Goal: Information Seeking & Learning: Learn about a topic

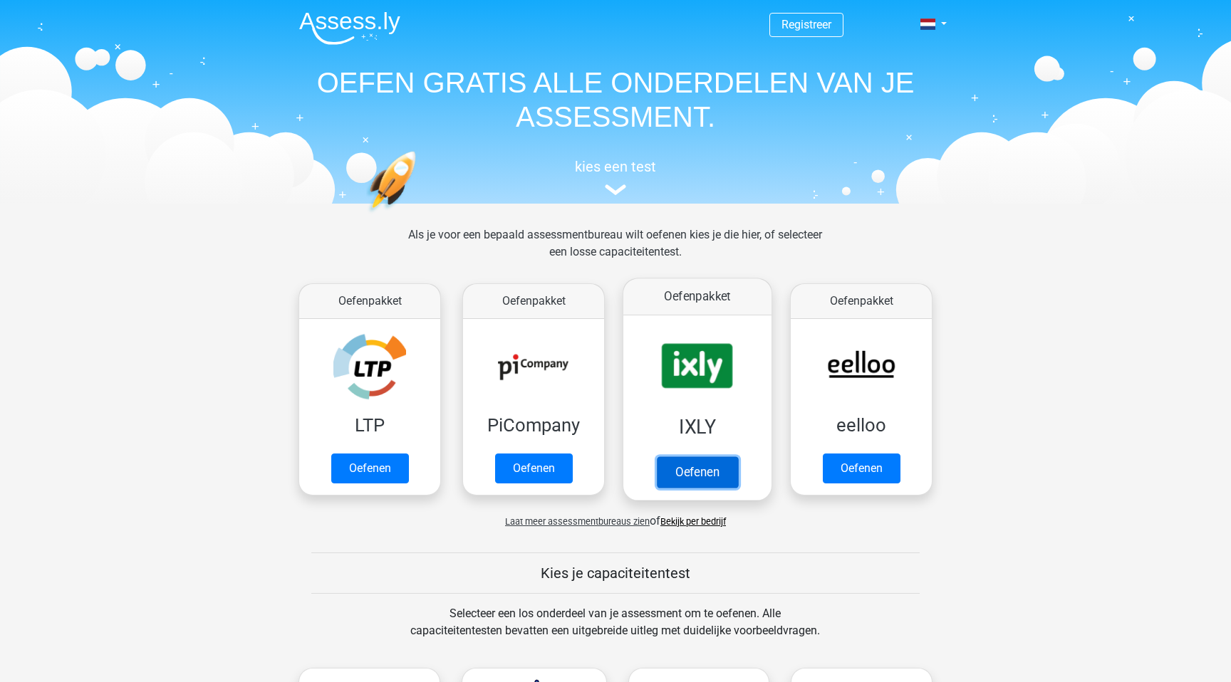
click at [734, 488] on link "Oefenen" at bounding box center [697, 472] width 81 height 31
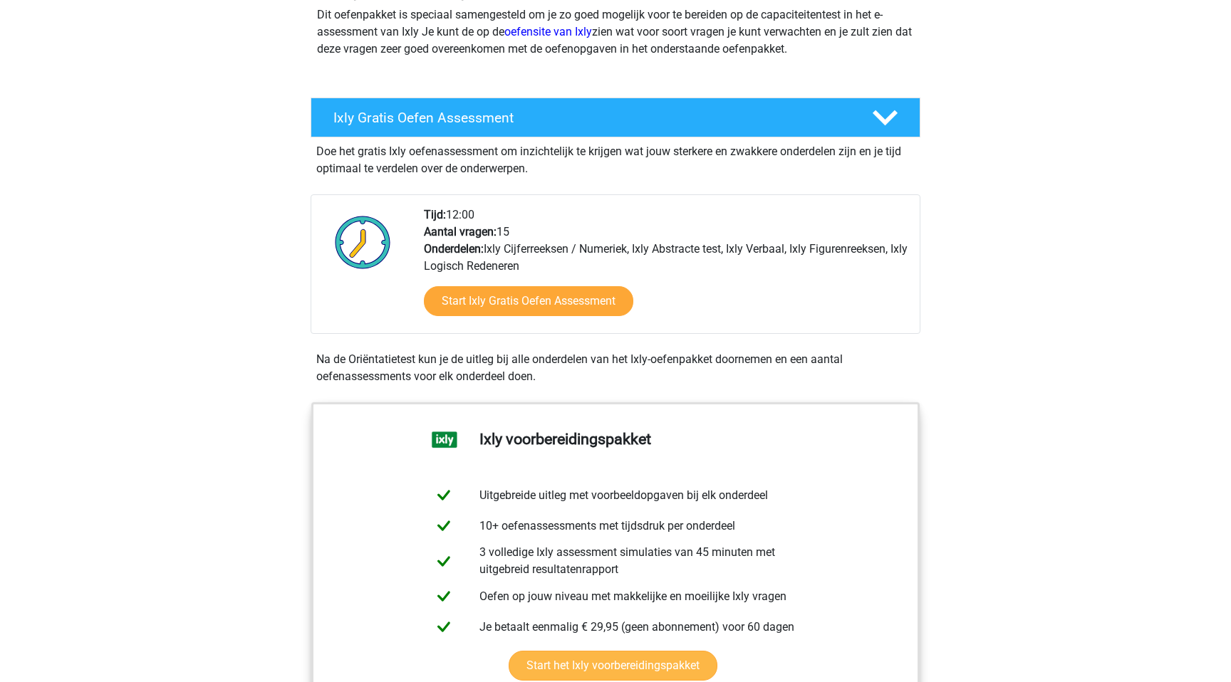
scroll to position [176, 0]
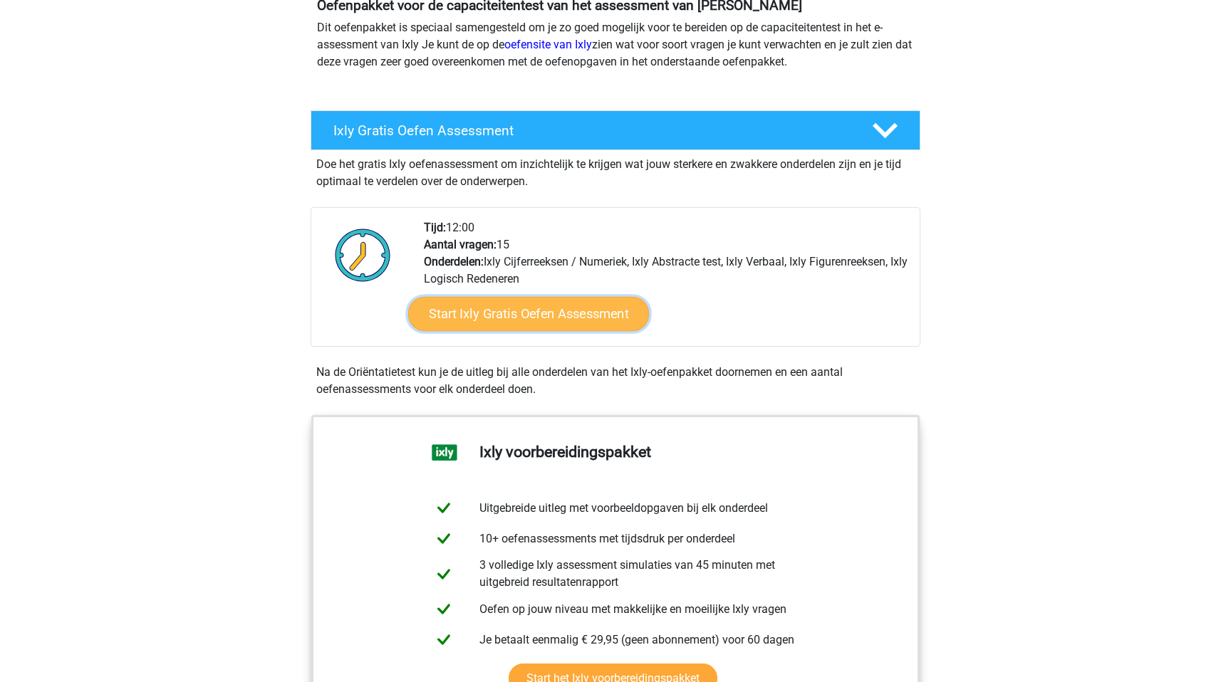
click at [514, 326] on link "Start Ixly Gratis Oefen Assessment" at bounding box center [528, 314] width 241 height 34
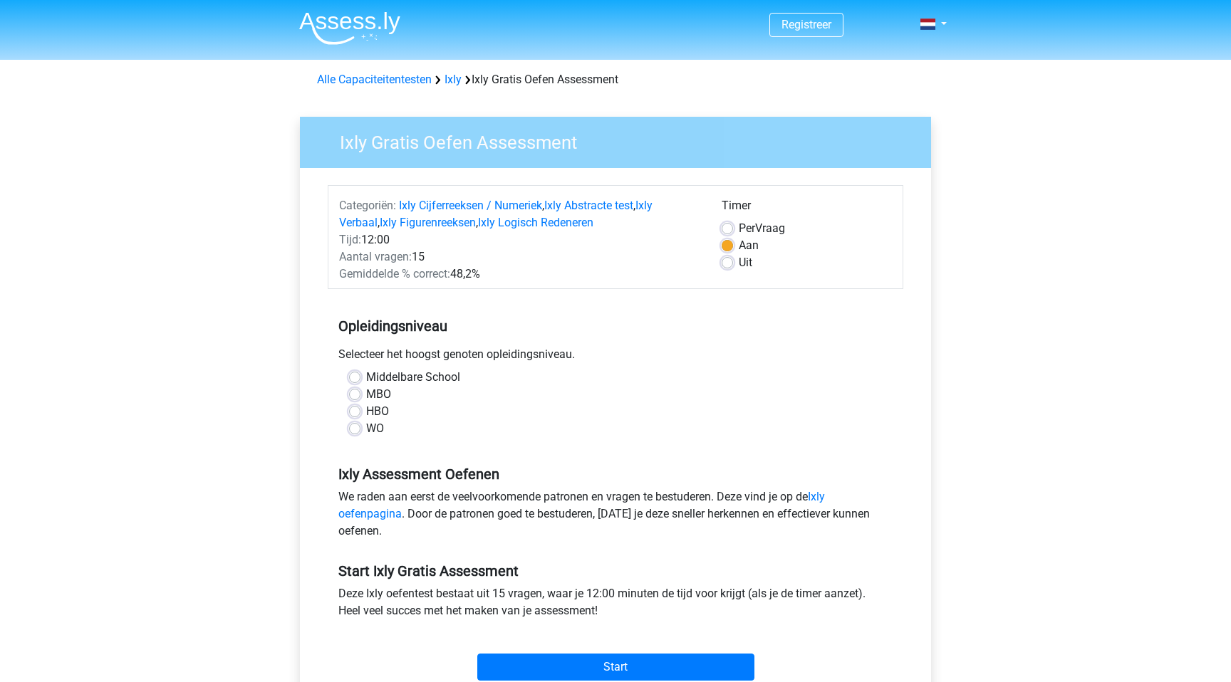
click at [366, 380] on label "Middelbare School" at bounding box center [413, 377] width 94 height 17
click at [356, 380] on input "Middelbare School" at bounding box center [354, 376] width 11 height 14
radio input "true"
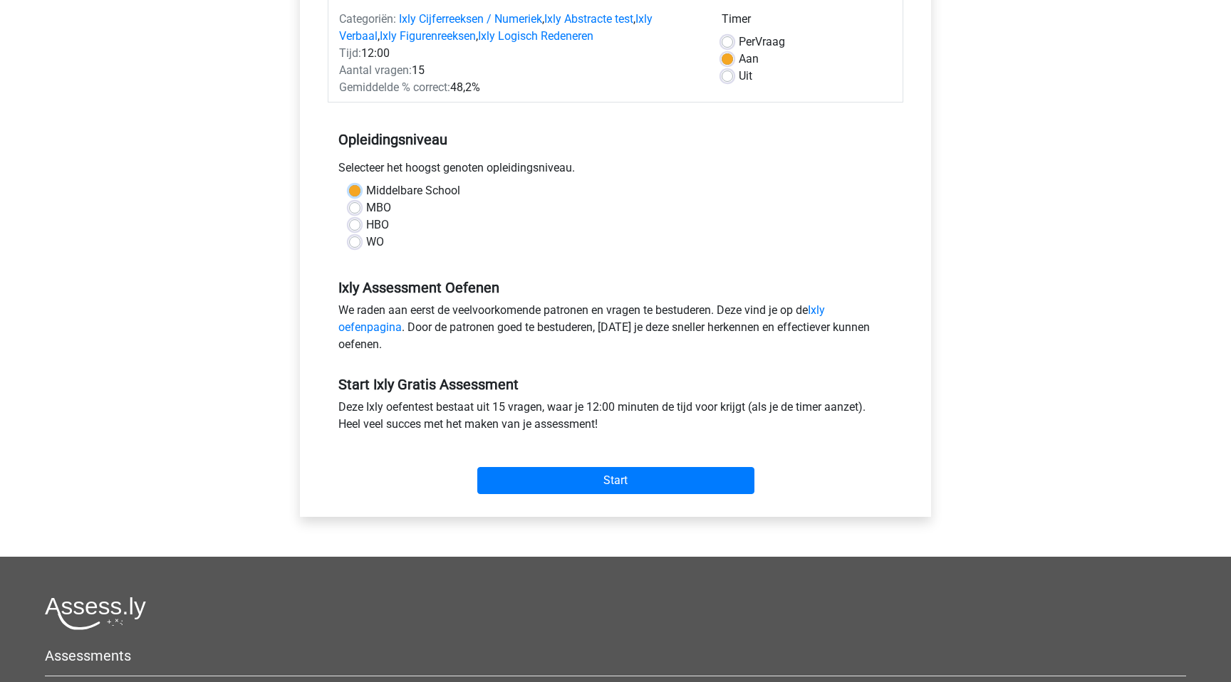
scroll to position [200, 0]
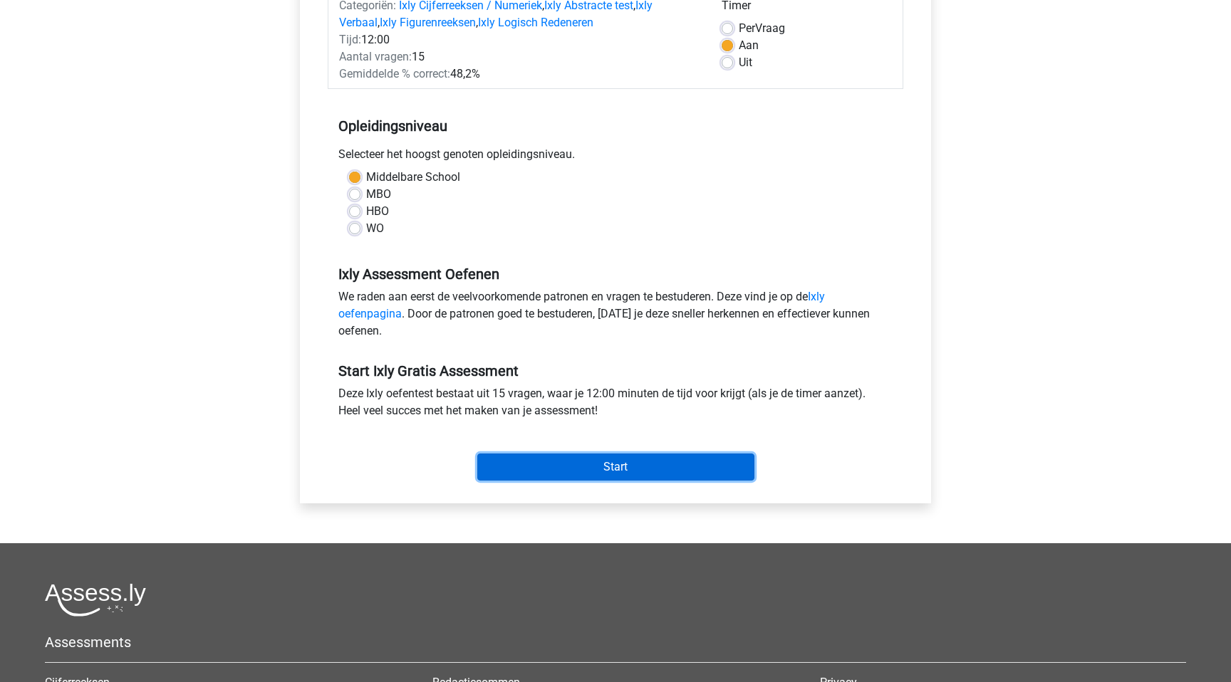
click at [561, 477] on input "Start" at bounding box center [615, 467] width 277 height 27
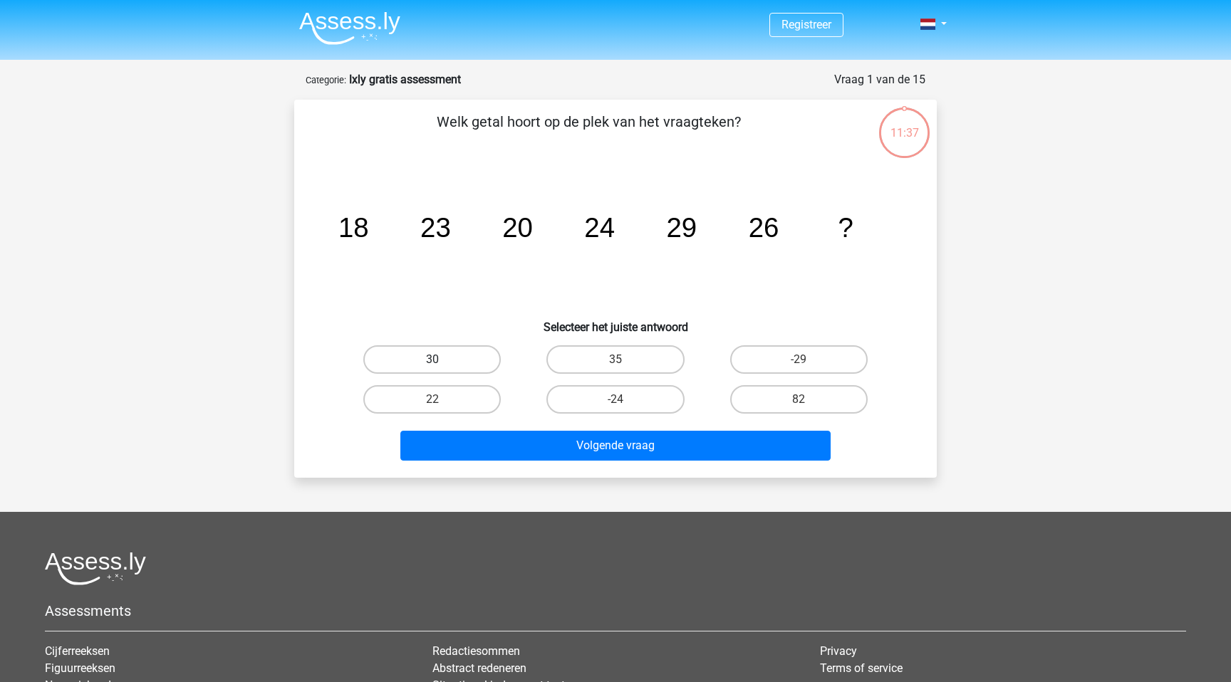
click at [462, 358] on label "30" at bounding box center [431, 359] width 137 height 28
click at [442, 360] on input "30" at bounding box center [436, 364] width 9 height 9
radio input "true"
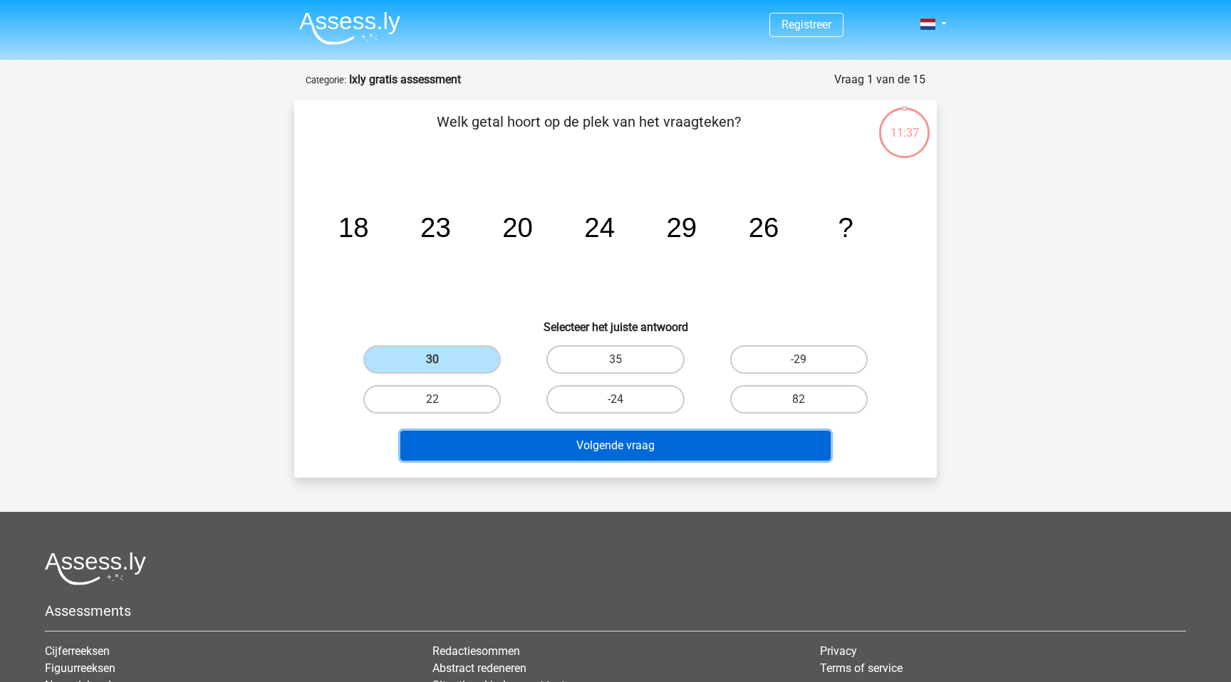
click at [579, 446] on button "Volgende vraag" at bounding box center [615, 446] width 431 height 30
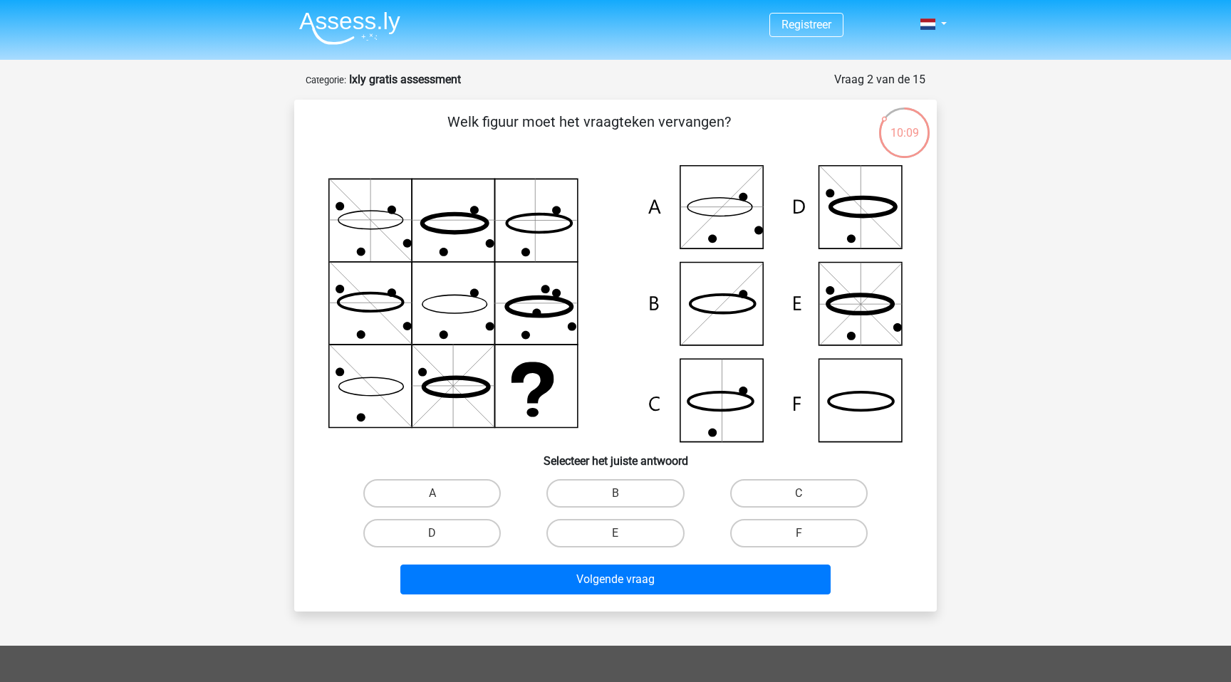
click at [871, 421] on icon at bounding box center [615, 303] width 574 height 277
click at [781, 538] on label "F" at bounding box center [798, 533] width 137 height 28
click at [799, 538] on input "F" at bounding box center [803, 538] width 9 height 9
radio input "true"
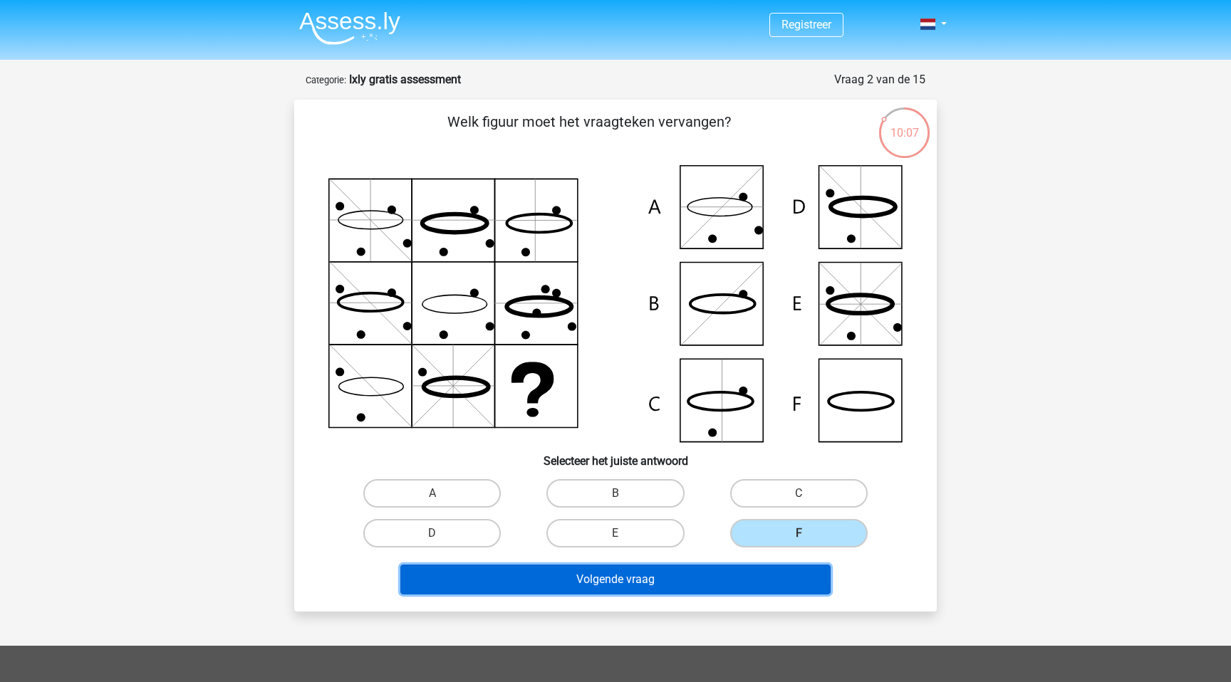
click at [633, 583] on button "Volgende vraag" at bounding box center [615, 580] width 431 height 30
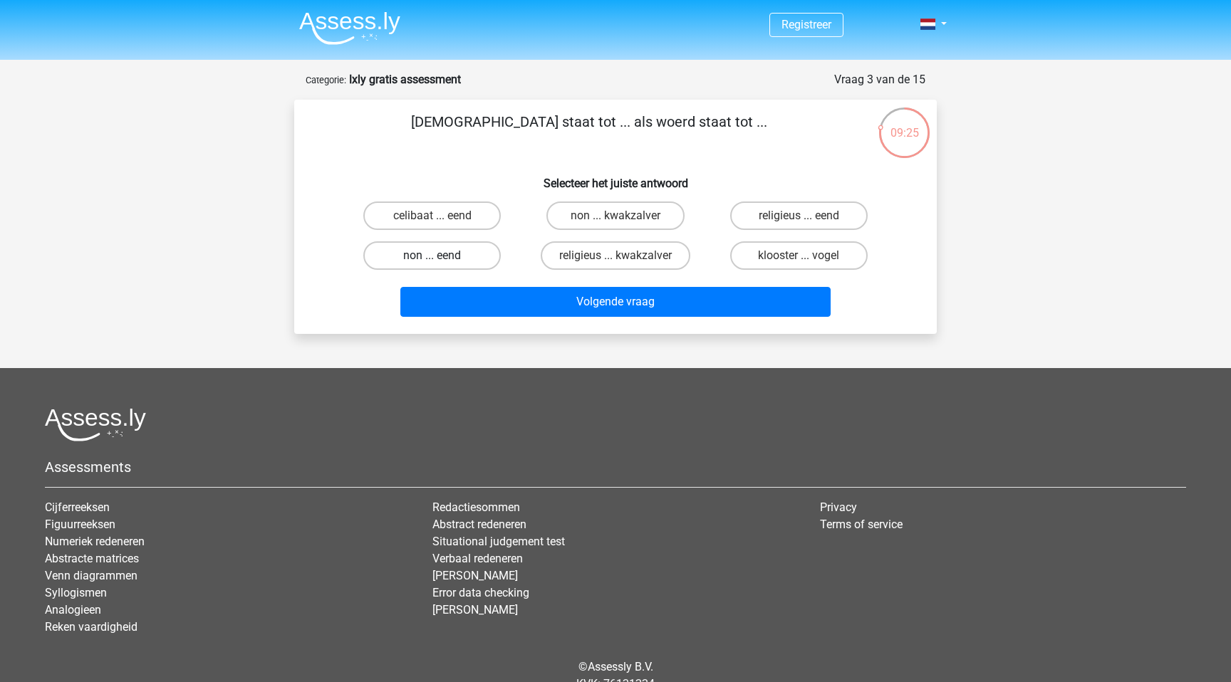
click at [454, 259] on label "non ... eend" at bounding box center [431, 255] width 137 height 28
click at [442, 259] on input "non ... eend" at bounding box center [436, 260] width 9 height 9
radio input "true"
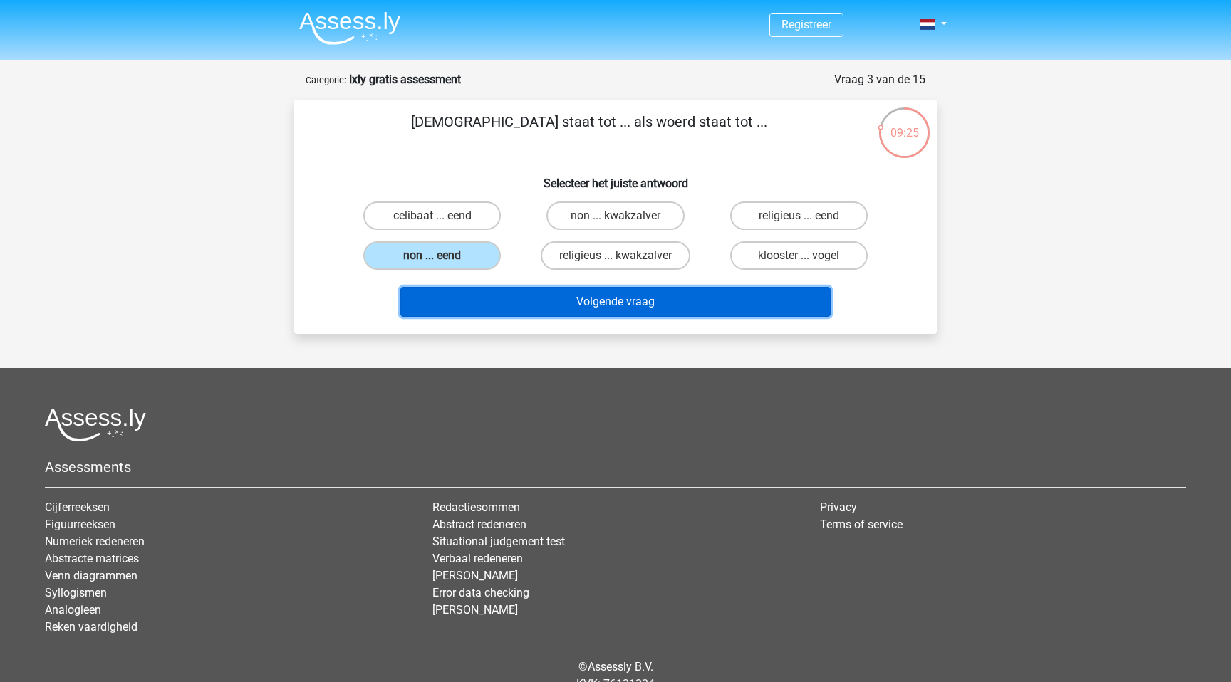
click at [529, 301] on button "Volgende vraag" at bounding box center [615, 302] width 431 height 30
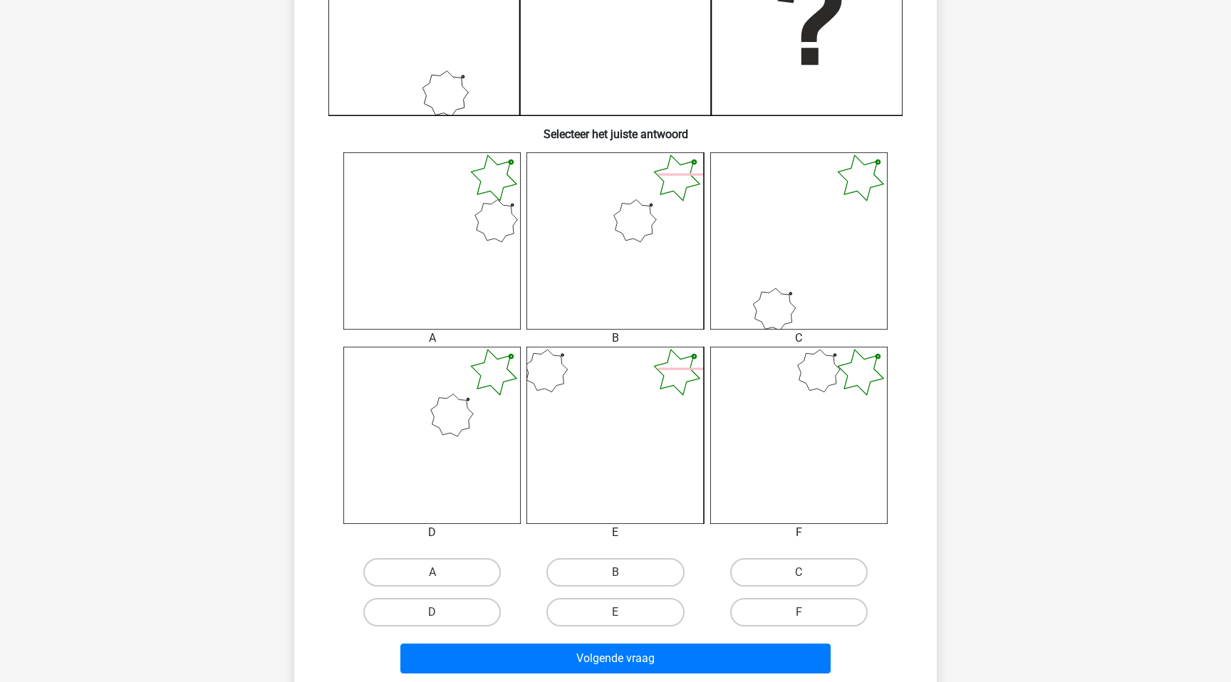
scroll to position [443, 0]
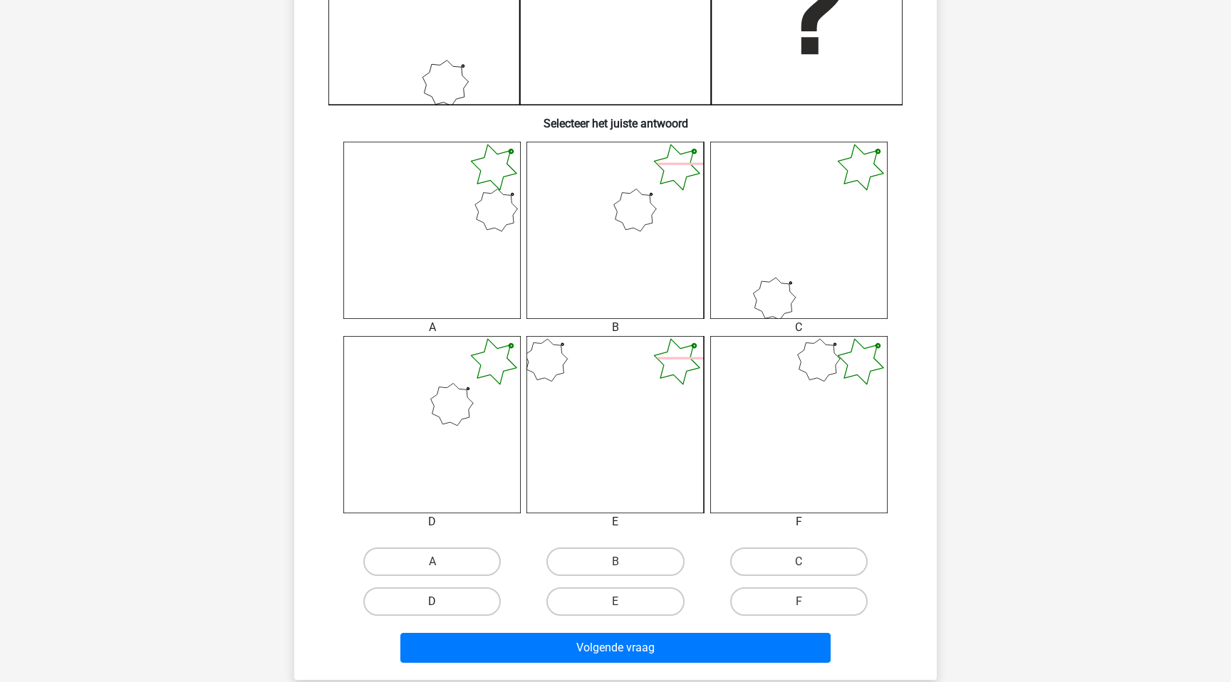
click at [429, 600] on label "D" at bounding box center [431, 602] width 137 height 28
click at [432, 602] on input "D" at bounding box center [436, 606] width 9 height 9
radio input "true"
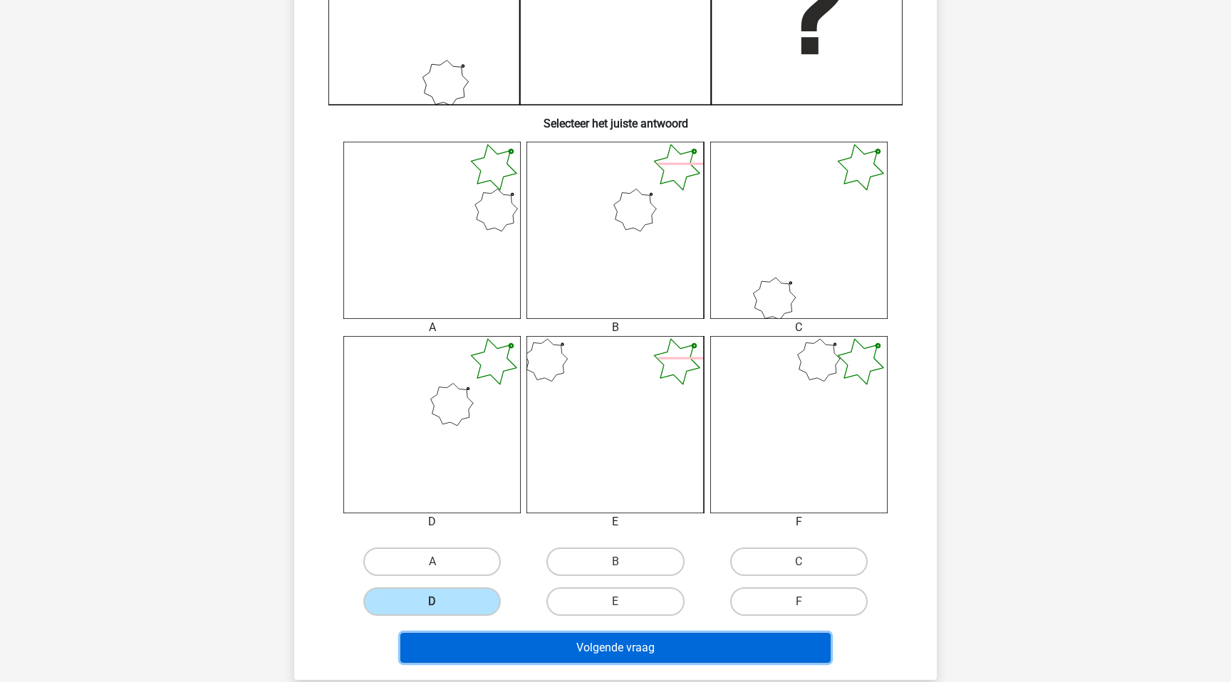
click at [553, 648] on button "Volgende vraag" at bounding box center [615, 648] width 431 height 30
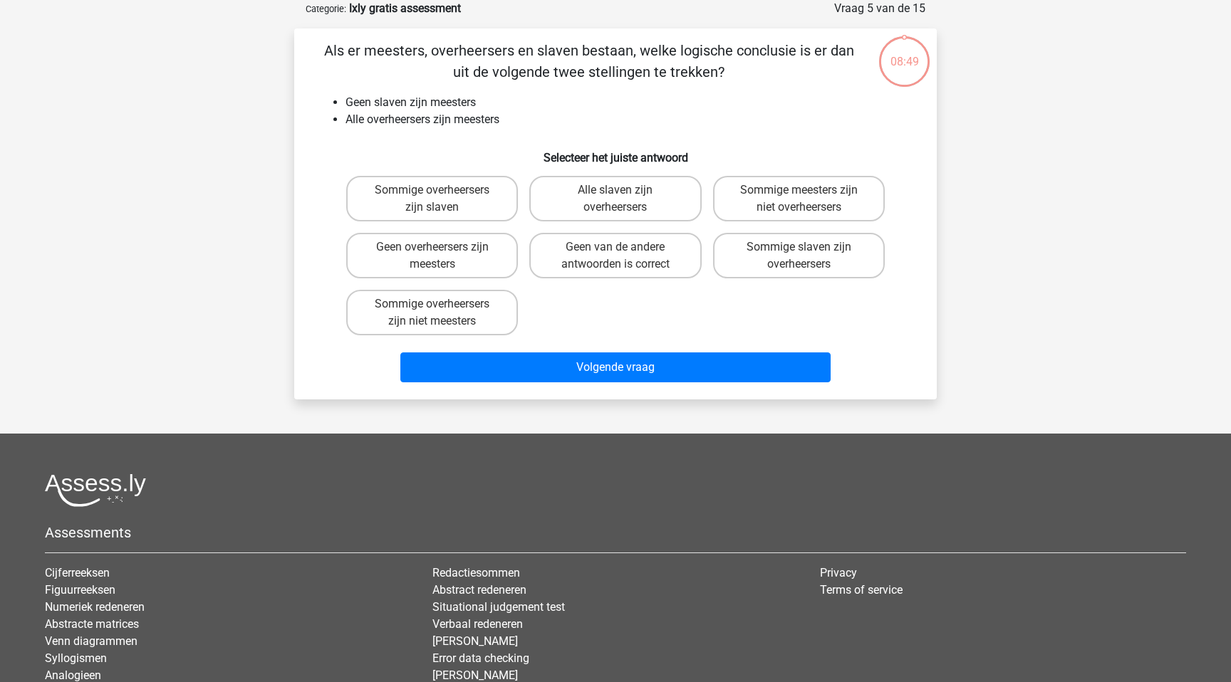
scroll to position [0, 0]
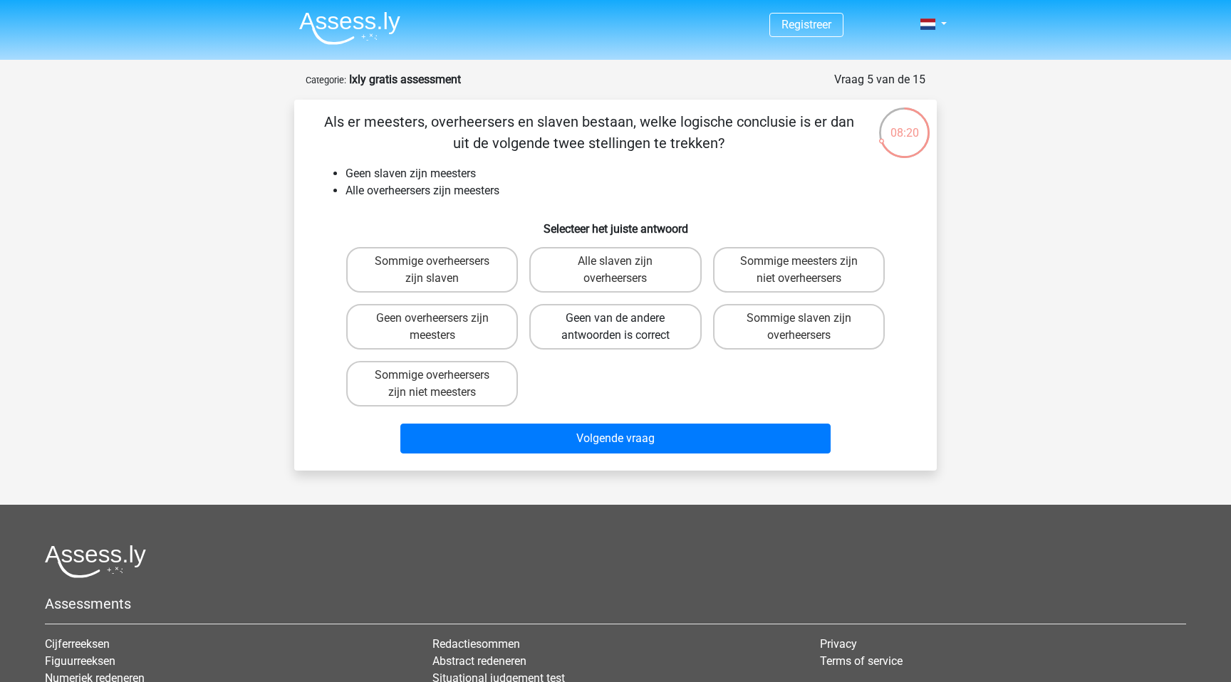
click at [586, 328] on label "Geen van de andere antwoorden is correct" at bounding box center [615, 327] width 172 height 46
click at [615, 328] on input "Geen van de andere antwoorden is correct" at bounding box center [619, 322] width 9 height 9
radio input "true"
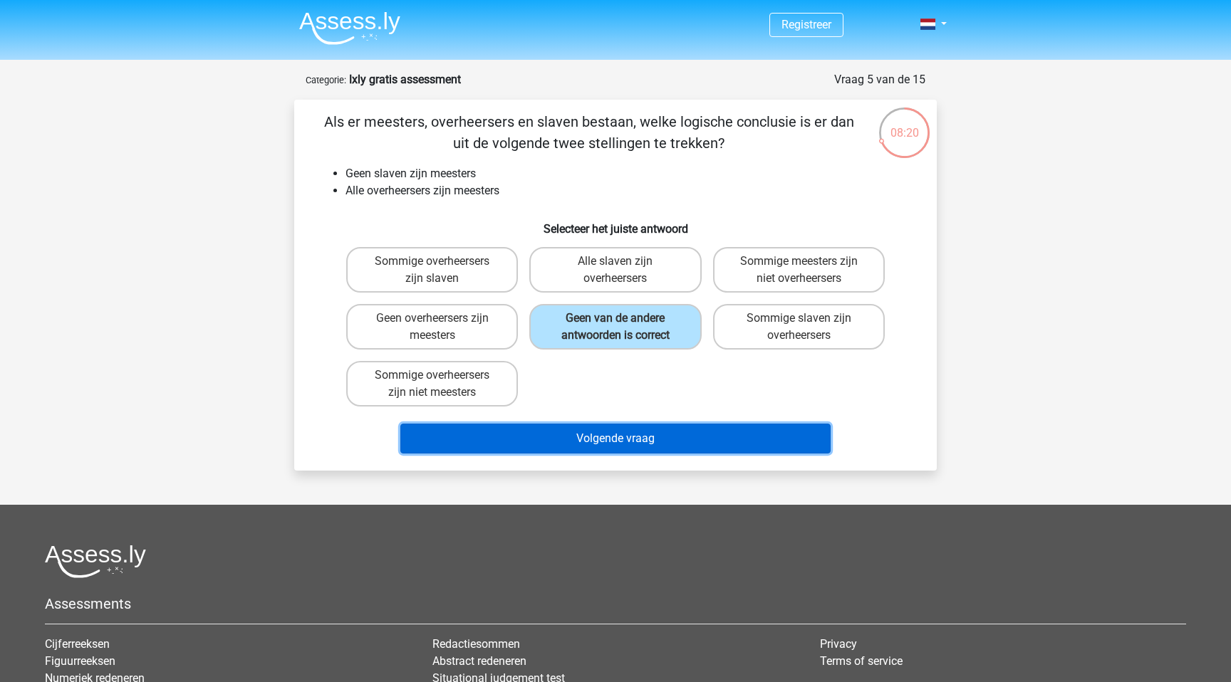
click at [567, 428] on button "Volgende vraag" at bounding box center [615, 439] width 431 height 30
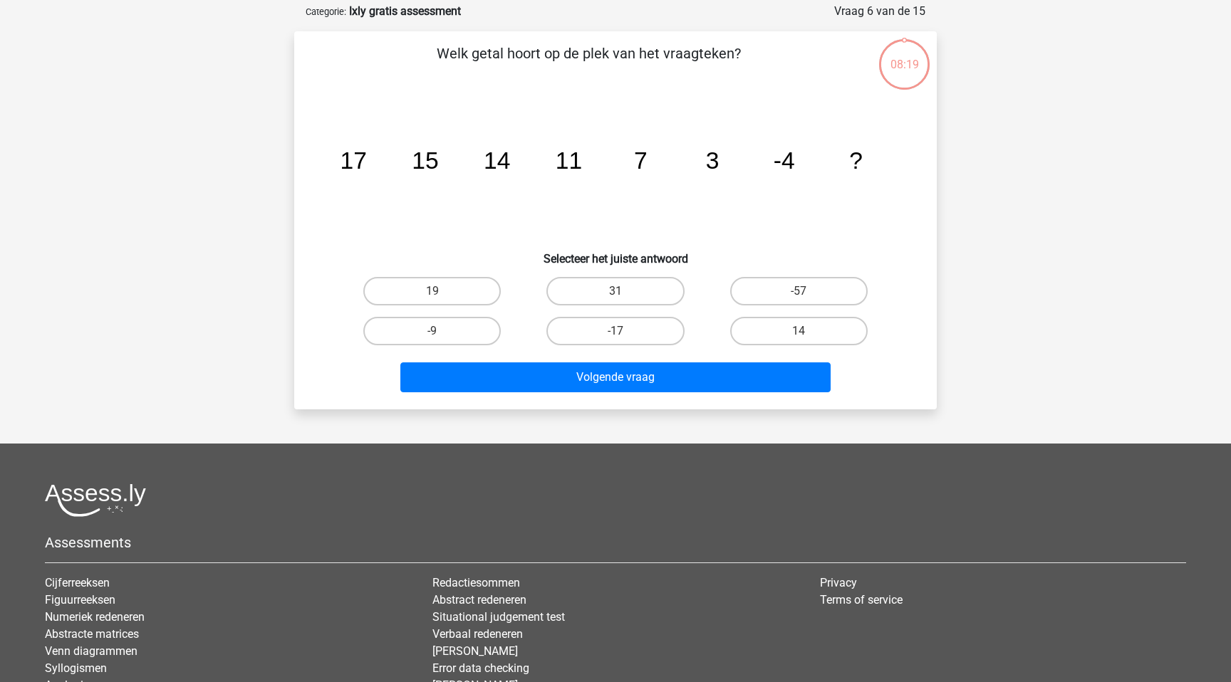
scroll to position [71, 0]
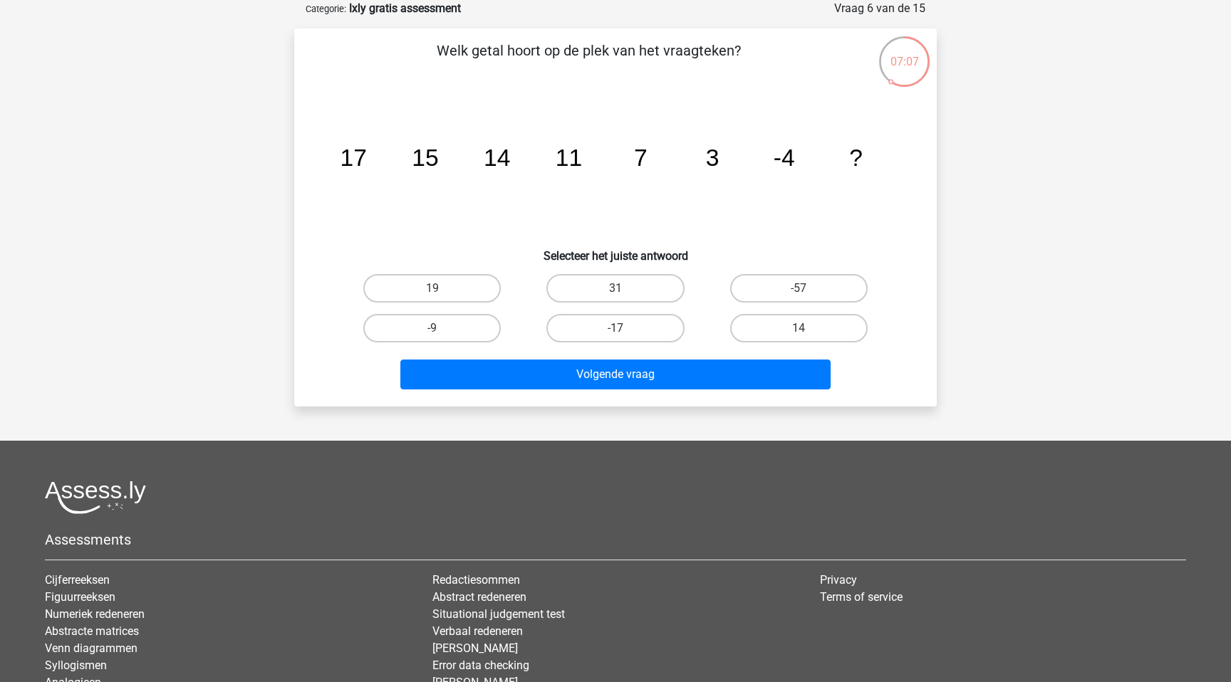
click at [432, 335] on input "-9" at bounding box center [436, 332] width 9 height 9
radio input "true"
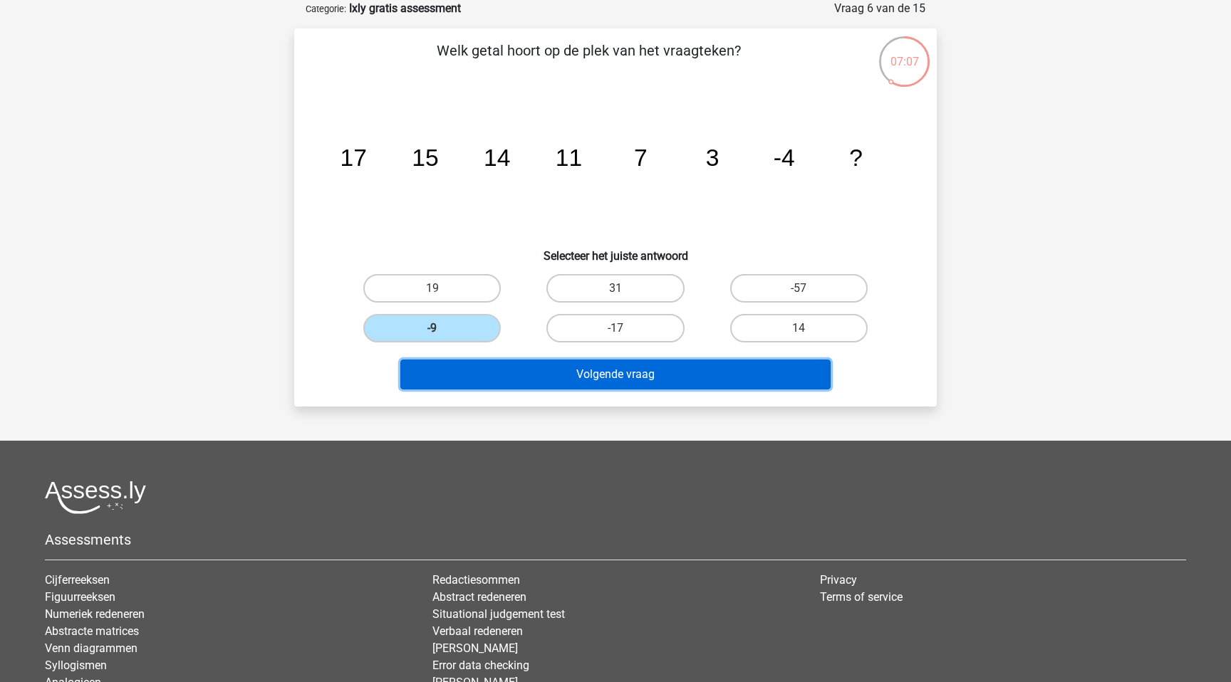
click at [542, 367] on button "Volgende vraag" at bounding box center [615, 375] width 431 height 30
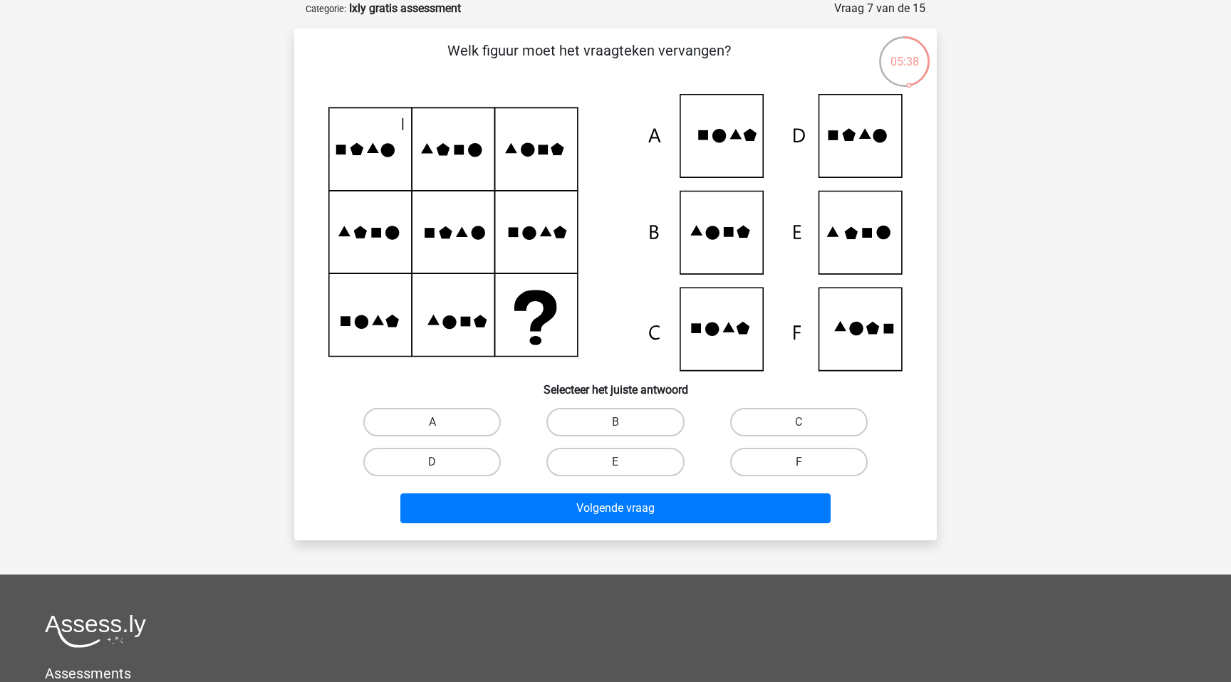
click at [862, 217] on icon at bounding box center [615, 232] width 574 height 277
click at [636, 471] on label "E" at bounding box center [614, 462] width 137 height 28
click at [625, 471] on input "E" at bounding box center [619, 466] width 9 height 9
radio input "true"
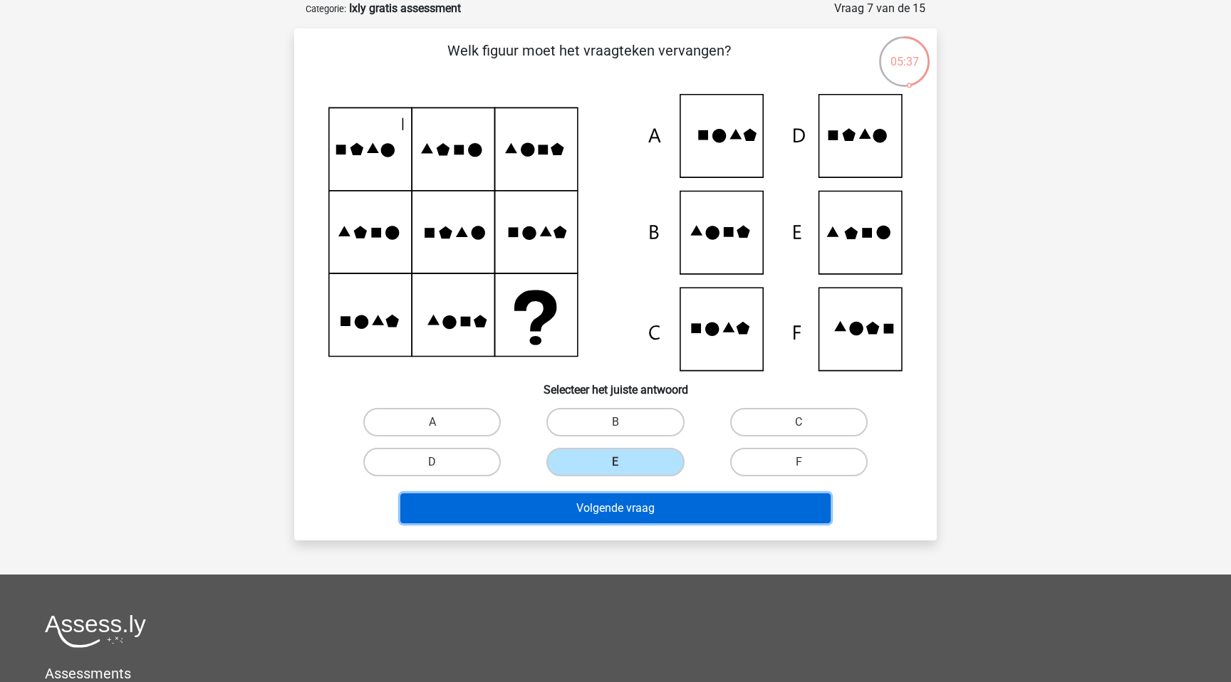
click at [634, 517] on button "Volgende vraag" at bounding box center [615, 509] width 431 height 30
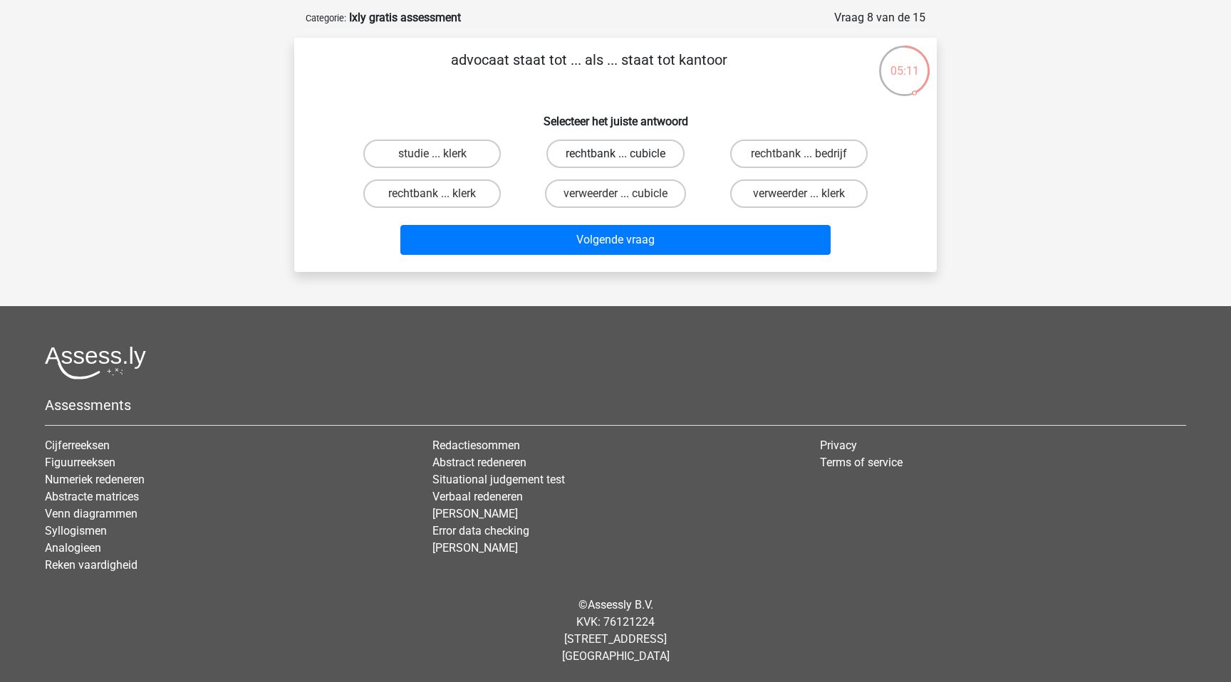
click at [570, 160] on label "rechtbank ... cubicle" at bounding box center [614, 154] width 137 height 28
click at [615, 160] on input "rechtbank ... cubicle" at bounding box center [619, 158] width 9 height 9
radio input "true"
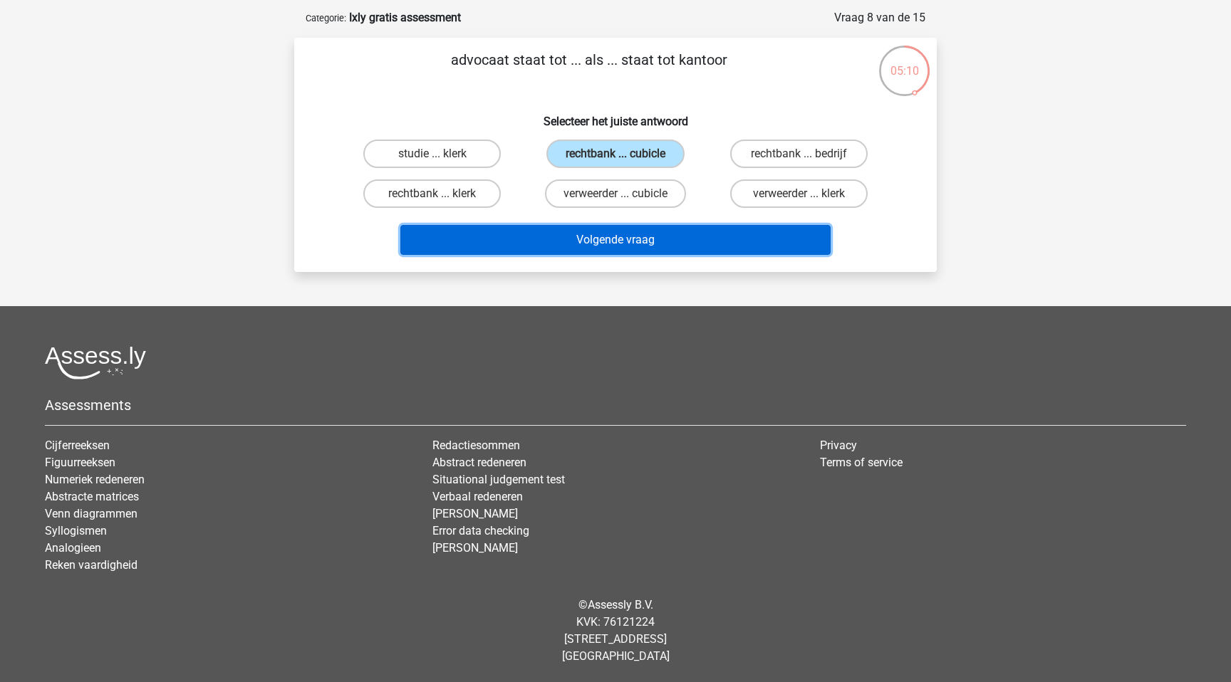
click at [564, 236] on button "Volgende vraag" at bounding box center [615, 240] width 431 height 30
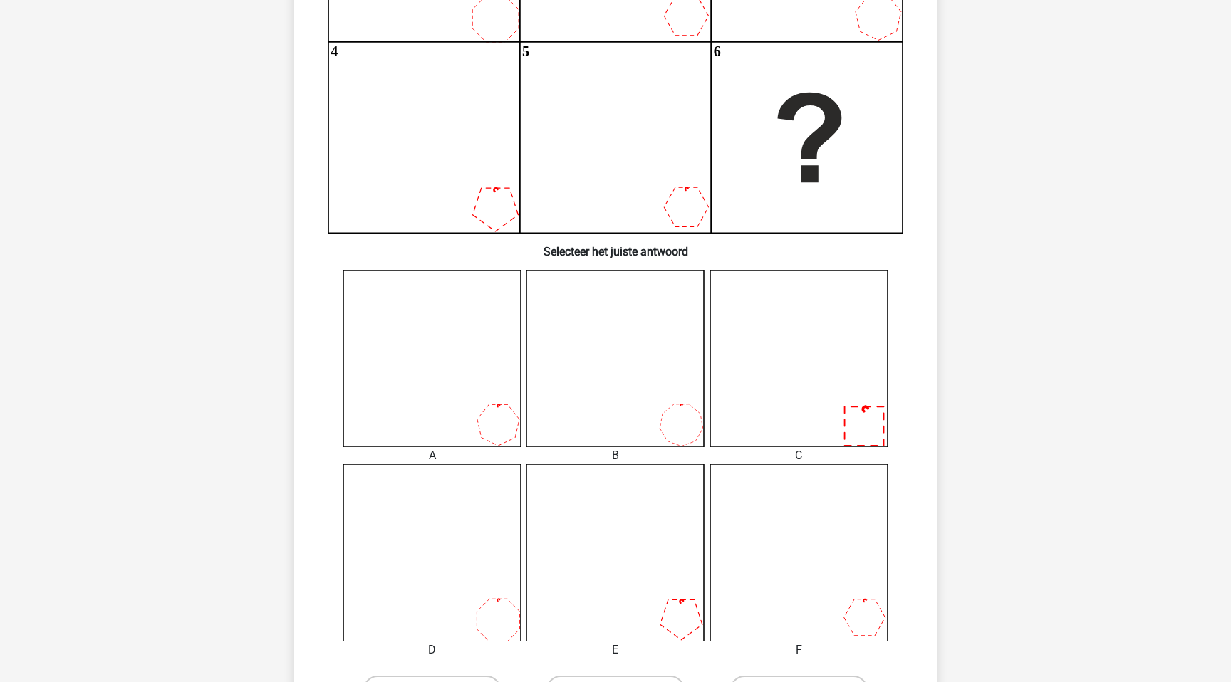
scroll to position [322, 0]
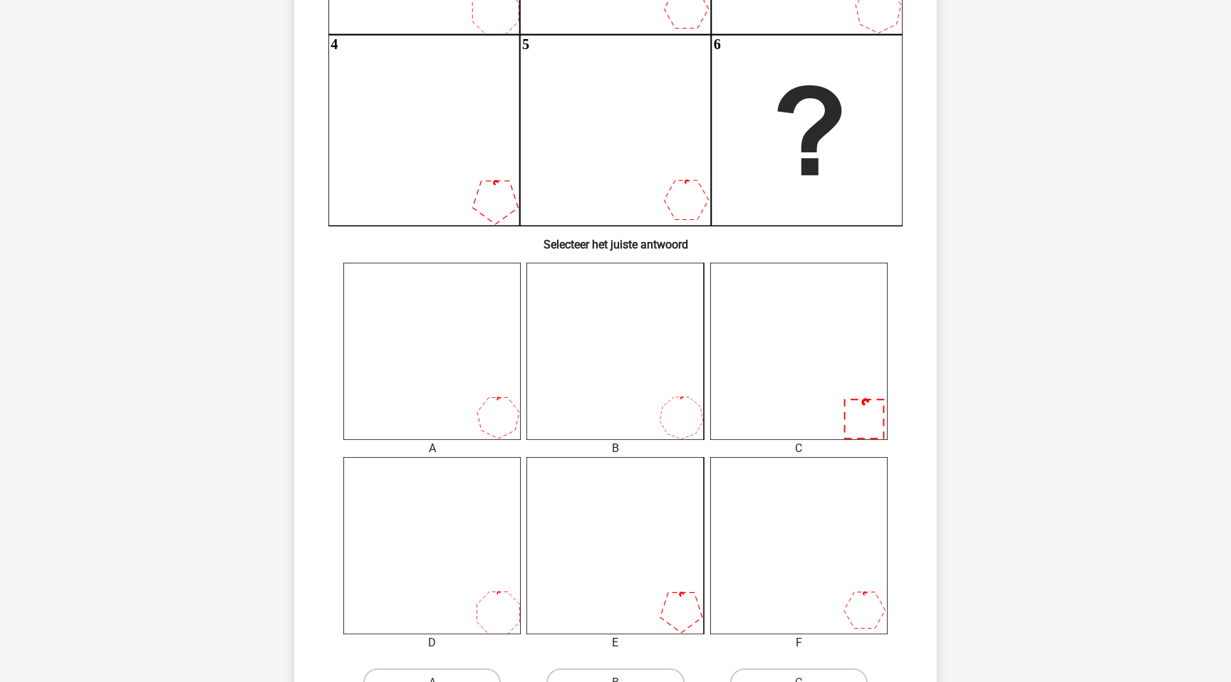
click at [826, 412] on icon at bounding box center [798, 351] width 177 height 177
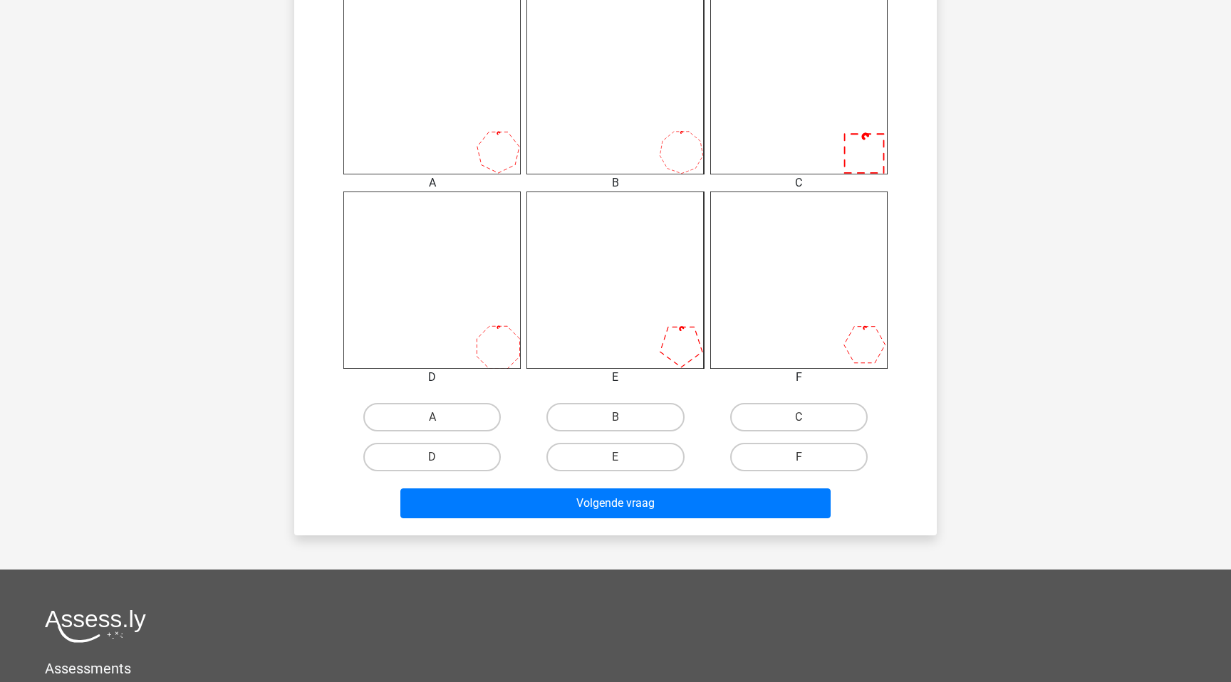
scroll to position [638, 0]
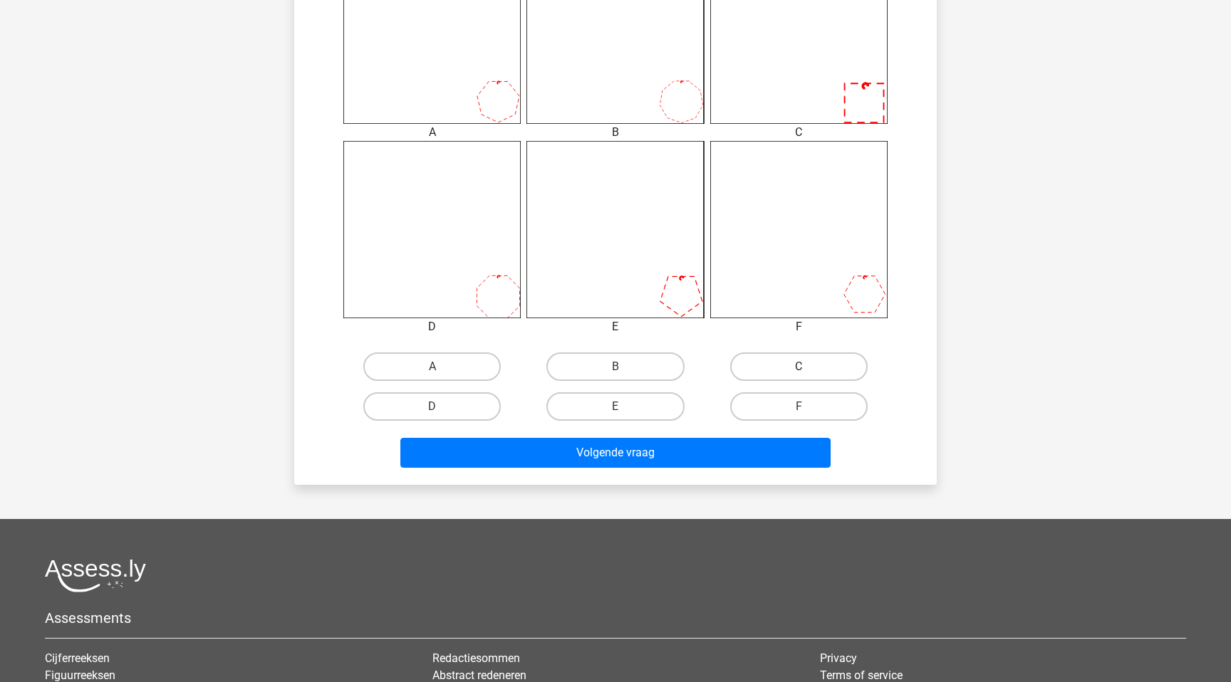
click at [808, 360] on label "C" at bounding box center [798, 367] width 137 height 28
click at [808, 367] on input "C" at bounding box center [803, 371] width 9 height 9
radio input "true"
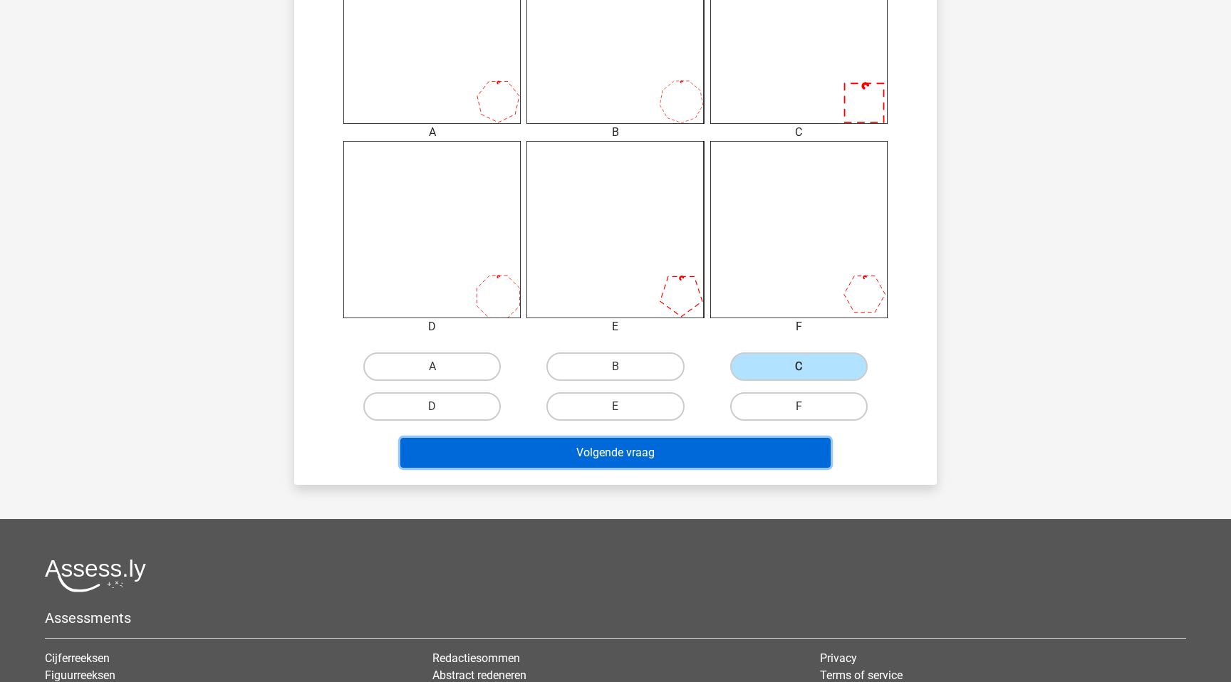
click at [675, 457] on button "Volgende vraag" at bounding box center [615, 453] width 431 height 30
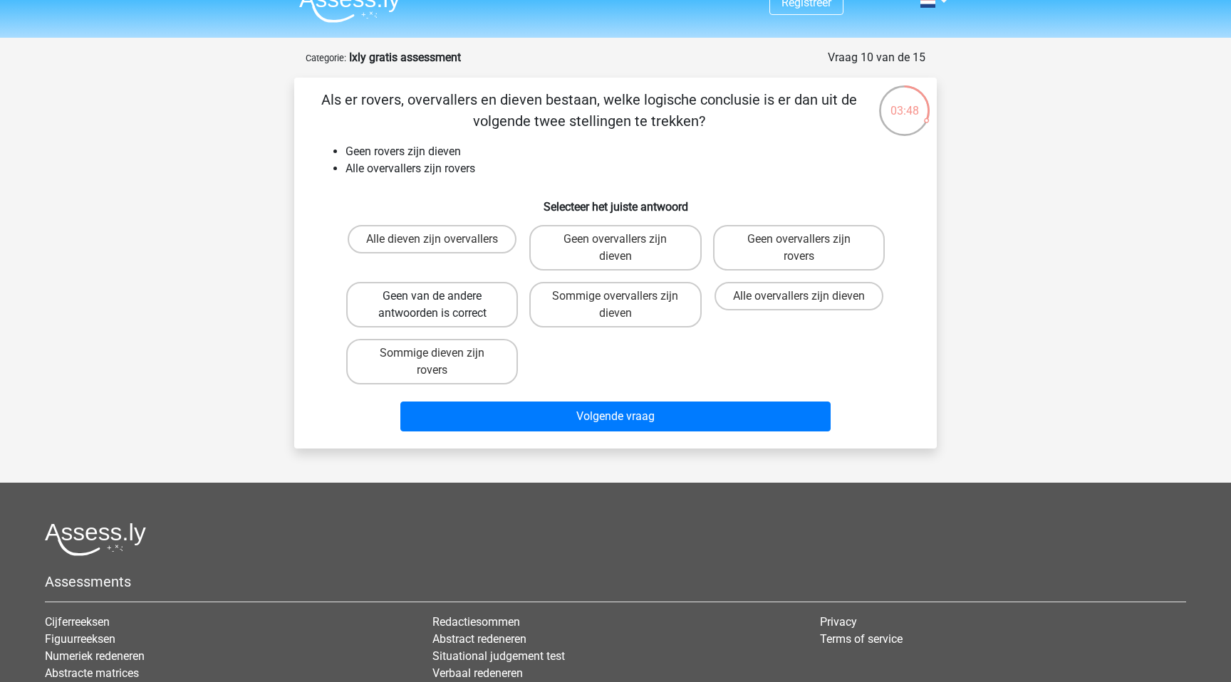
scroll to position [0, 0]
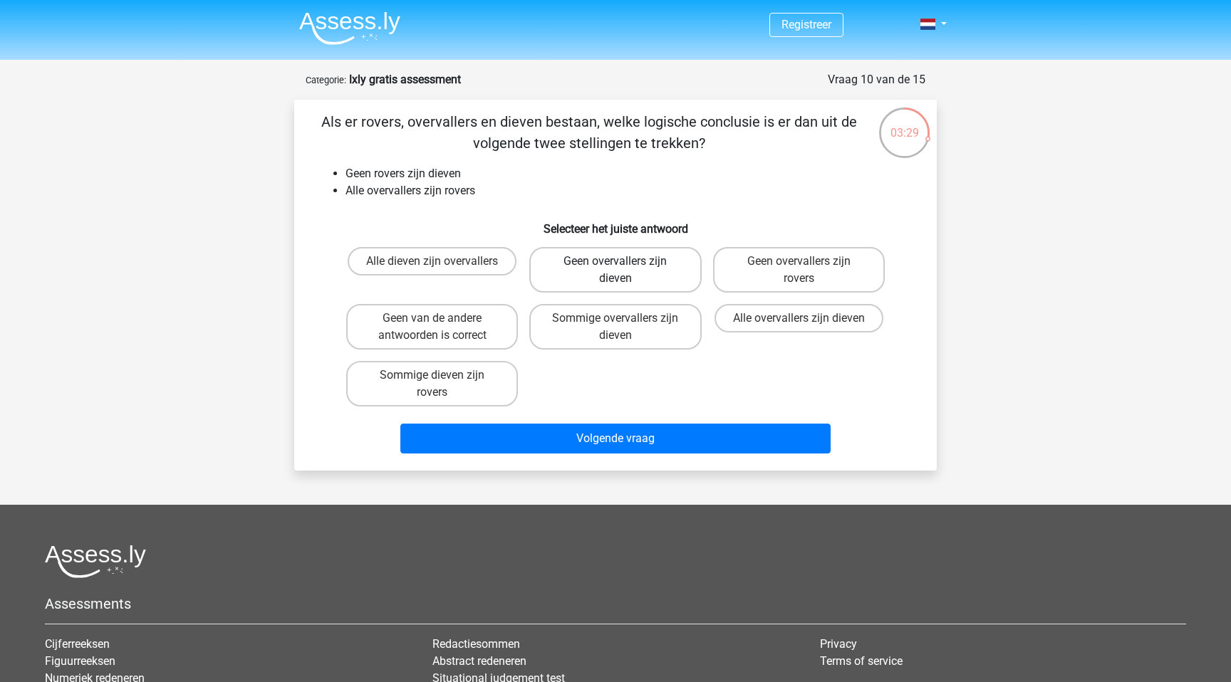
click at [567, 261] on label "Geen overvallers zijn dieven" at bounding box center [615, 270] width 172 height 46
click at [615, 261] on input "Geen overvallers zijn dieven" at bounding box center [619, 265] width 9 height 9
radio input "true"
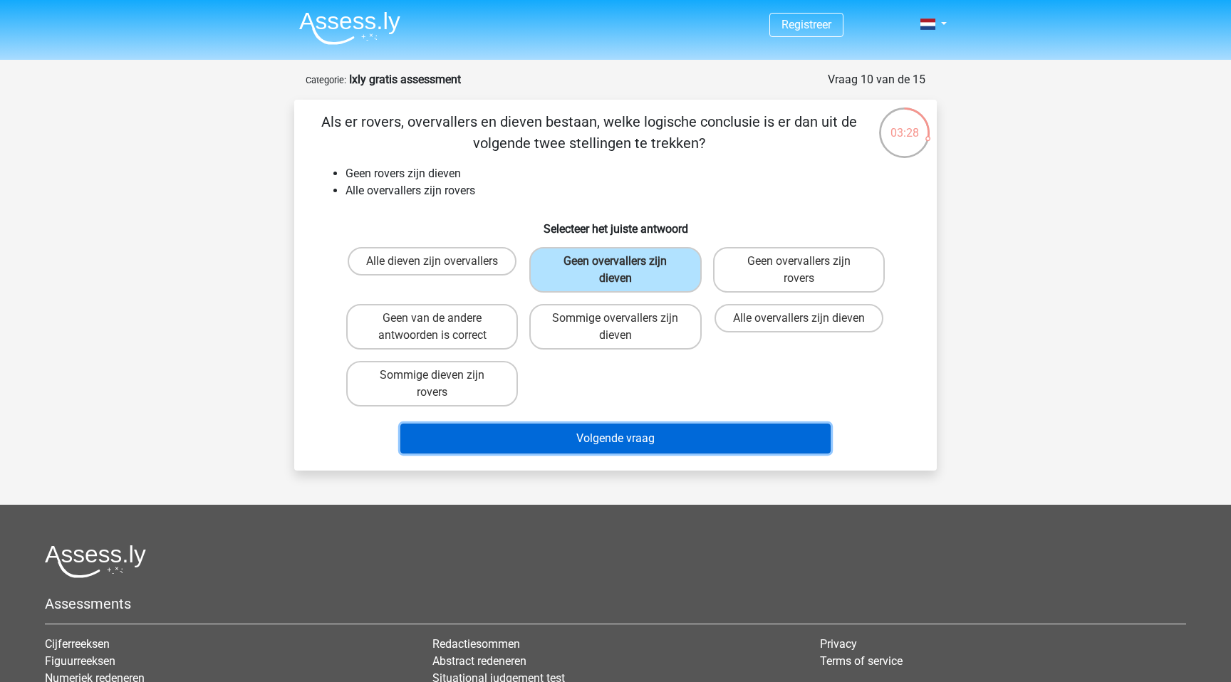
click at [600, 437] on button "Volgende vraag" at bounding box center [615, 439] width 431 height 30
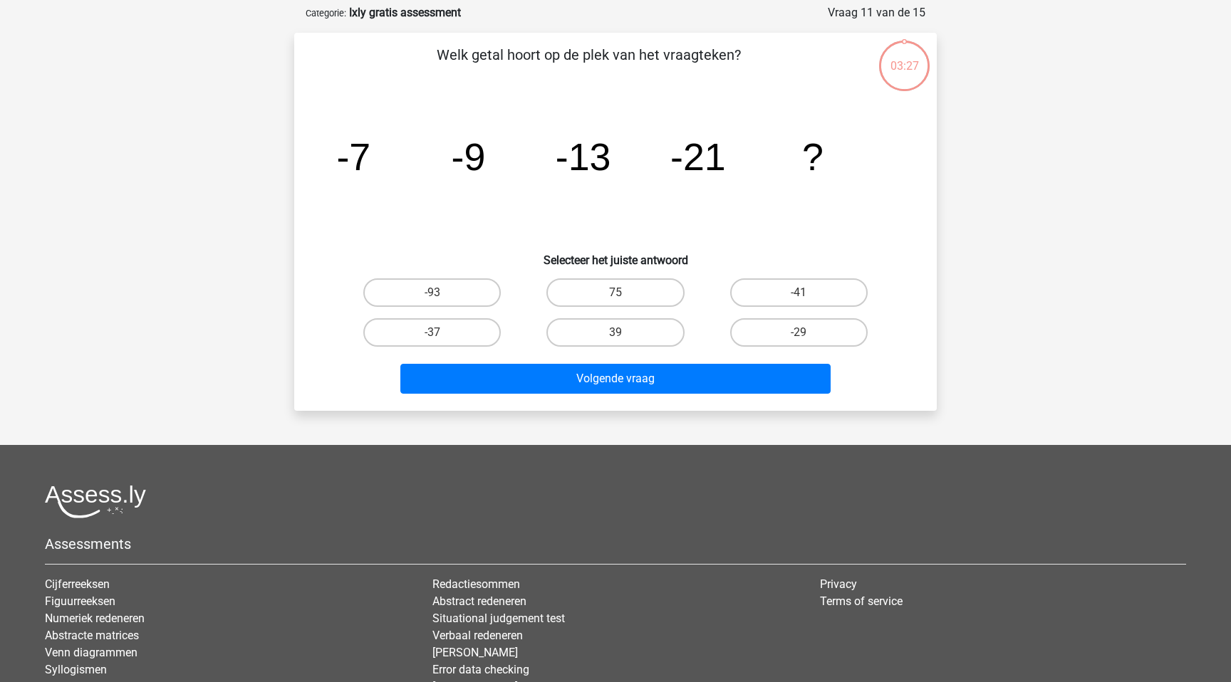
scroll to position [71, 0]
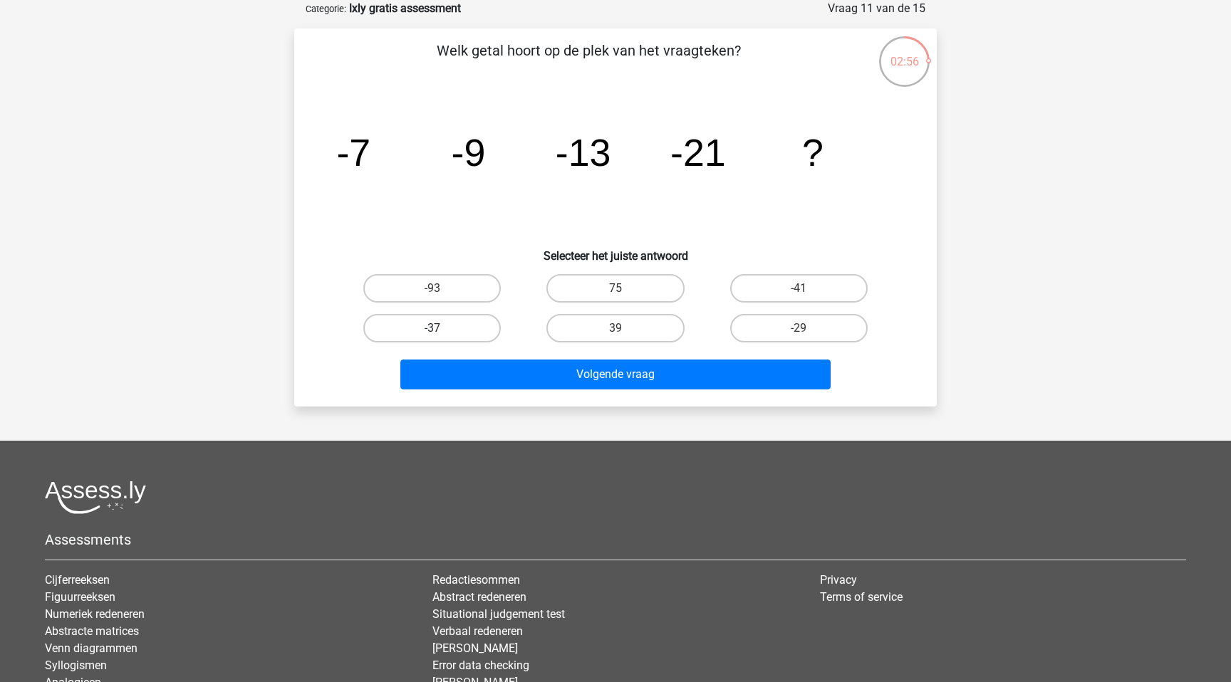
click at [457, 317] on label "-37" at bounding box center [431, 328] width 137 height 28
click at [442, 328] on input "-37" at bounding box center [436, 332] width 9 height 9
radio input "true"
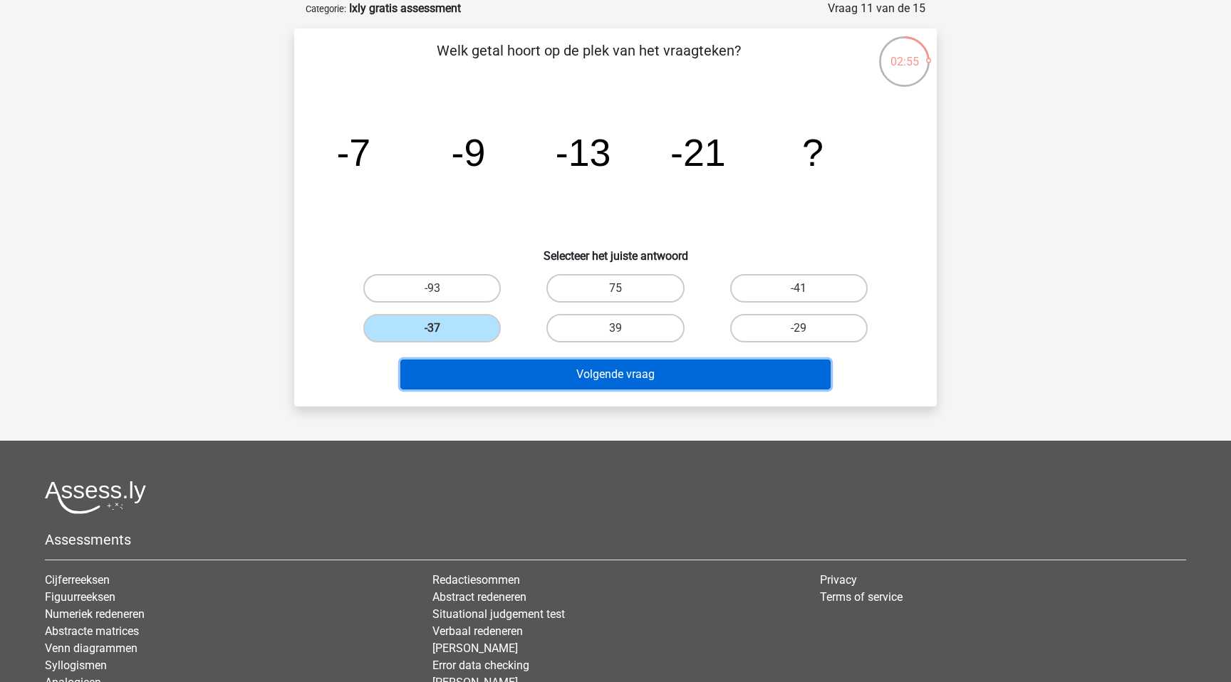
click at [506, 386] on button "Volgende vraag" at bounding box center [615, 375] width 431 height 30
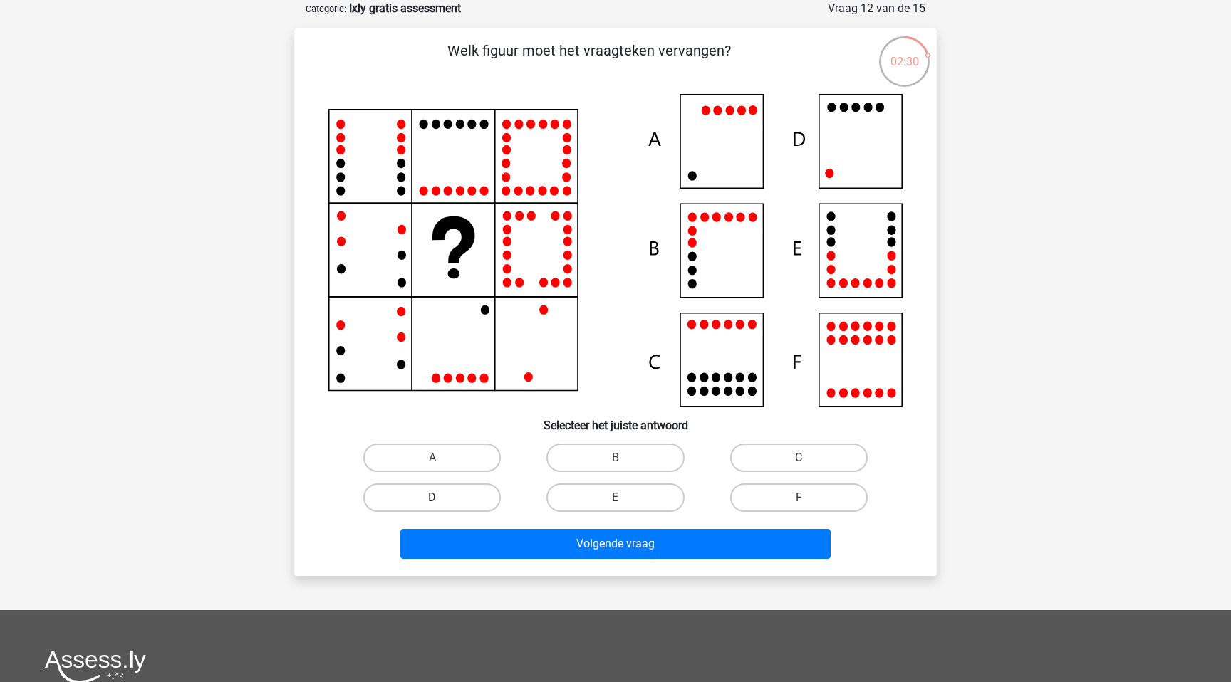
click at [463, 494] on label "D" at bounding box center [431, 498] width 137 height 28
click at [442, 498] on input "D" at bounding box center [436, 502] width 9 height 9
radio input "true"
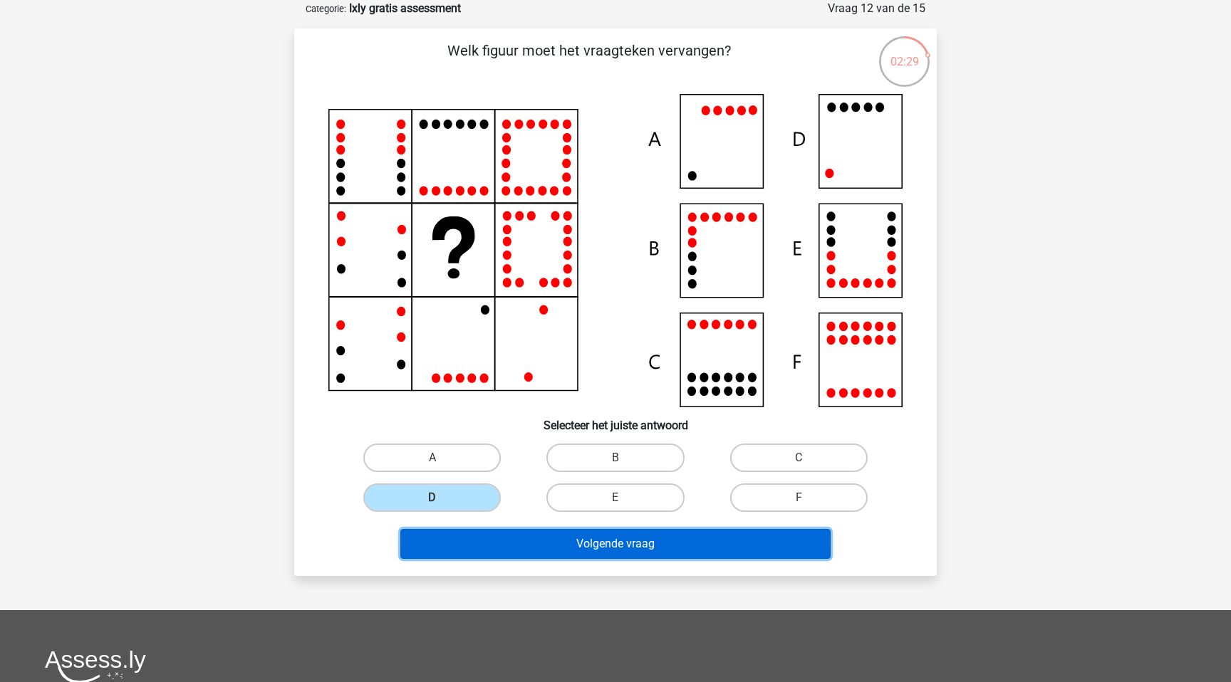
click at [566, 532] on button "Volgende vraag" at bounding box center [615, 544] width 431 height 30
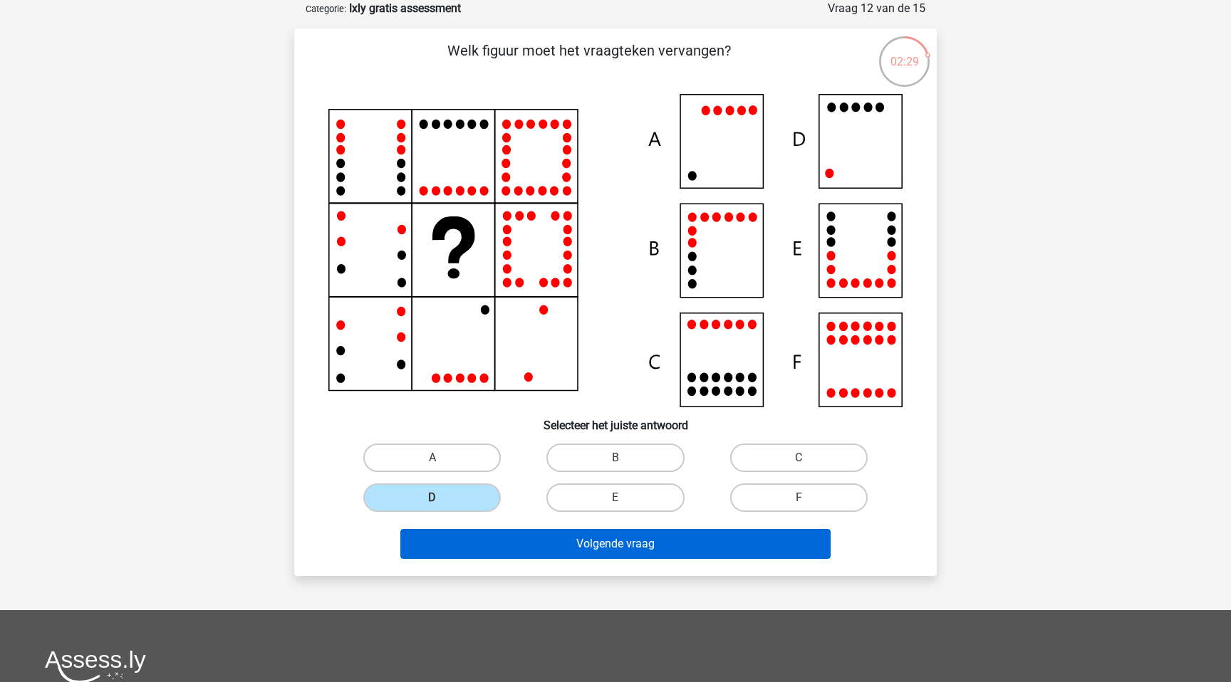
scroll to position [62, 0]
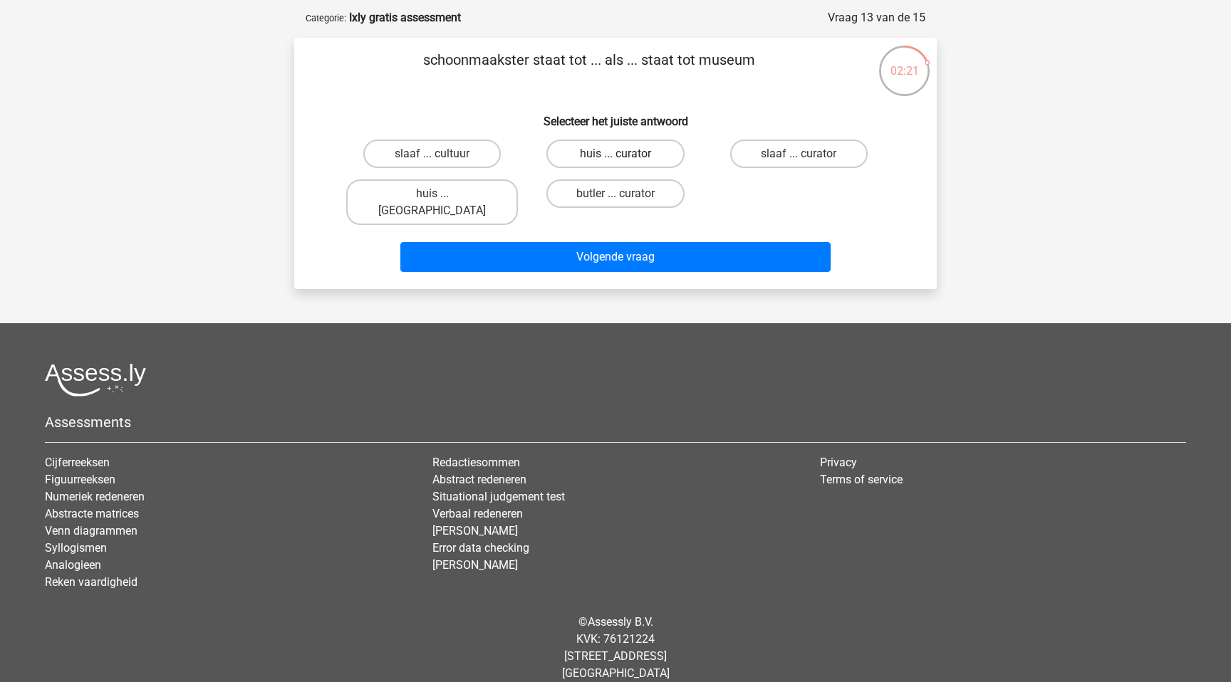
click at [588, 150] on label "huis ... curator" at bounding box center [614, 154] width 137 height 28
click at [615, 154] on input "huis ... curator" at bounding box center [619, 158] width 9 height 9
radio input "true"
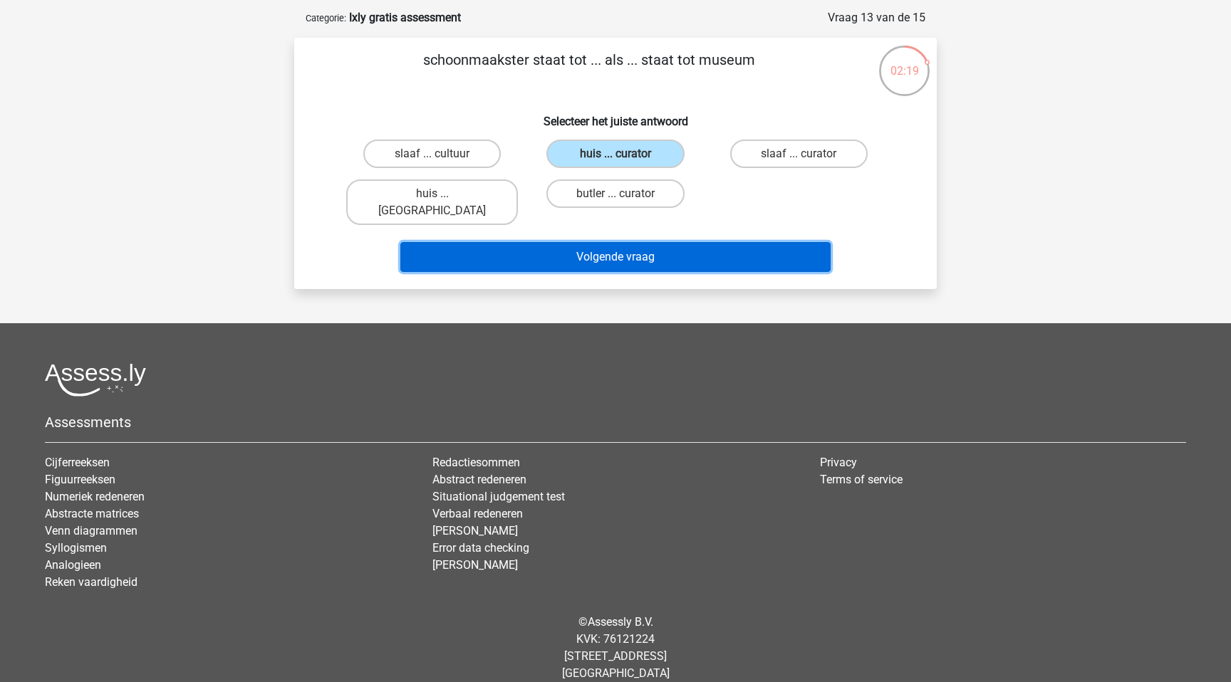
click at [600, 242] on button "Volgende vraag" at bounding box center [615, 257] width 431 height 30
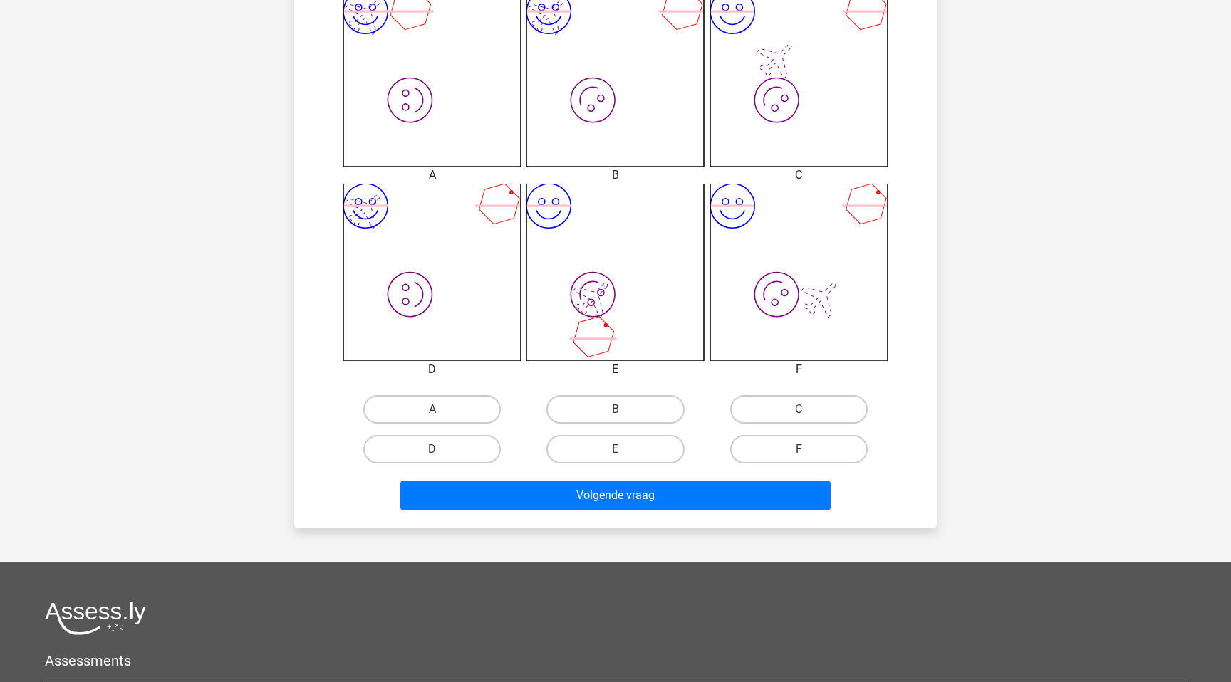
scroll to position [626, 0]
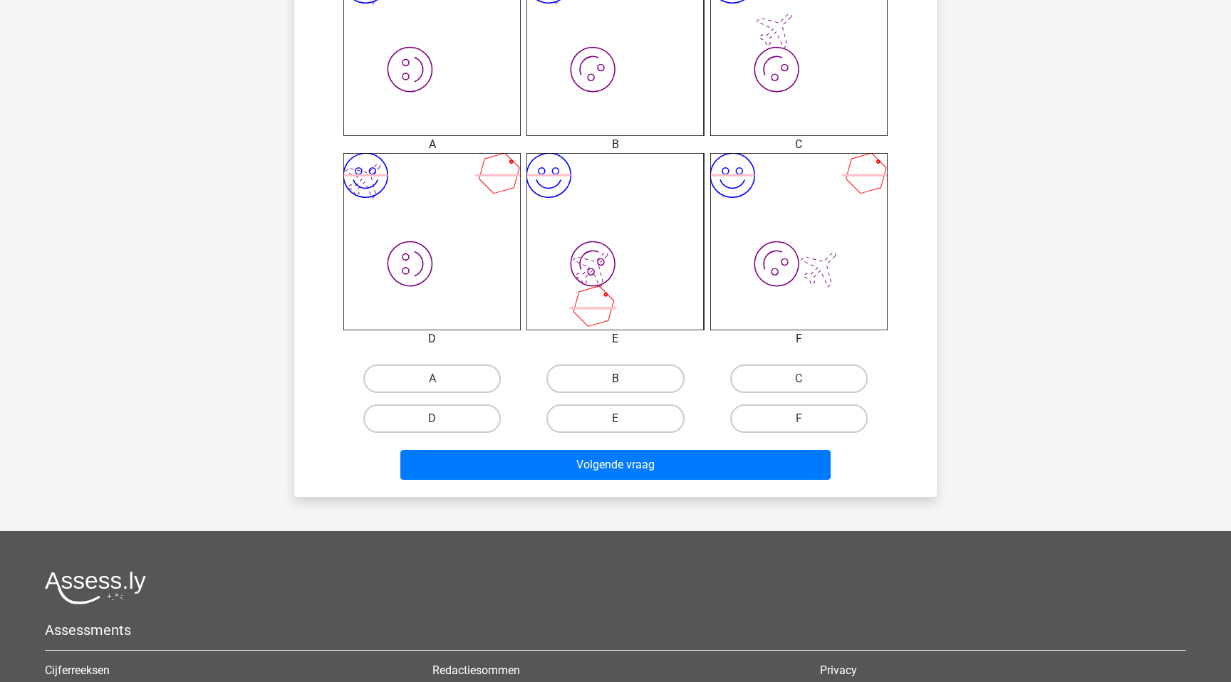
click at [625, 375] on label "B" at bounding box center [614, 379] width 137 height 28
click at [625, 379] on input "B" at bounding box center [619, 383] width 9 height 9
radio input "true"
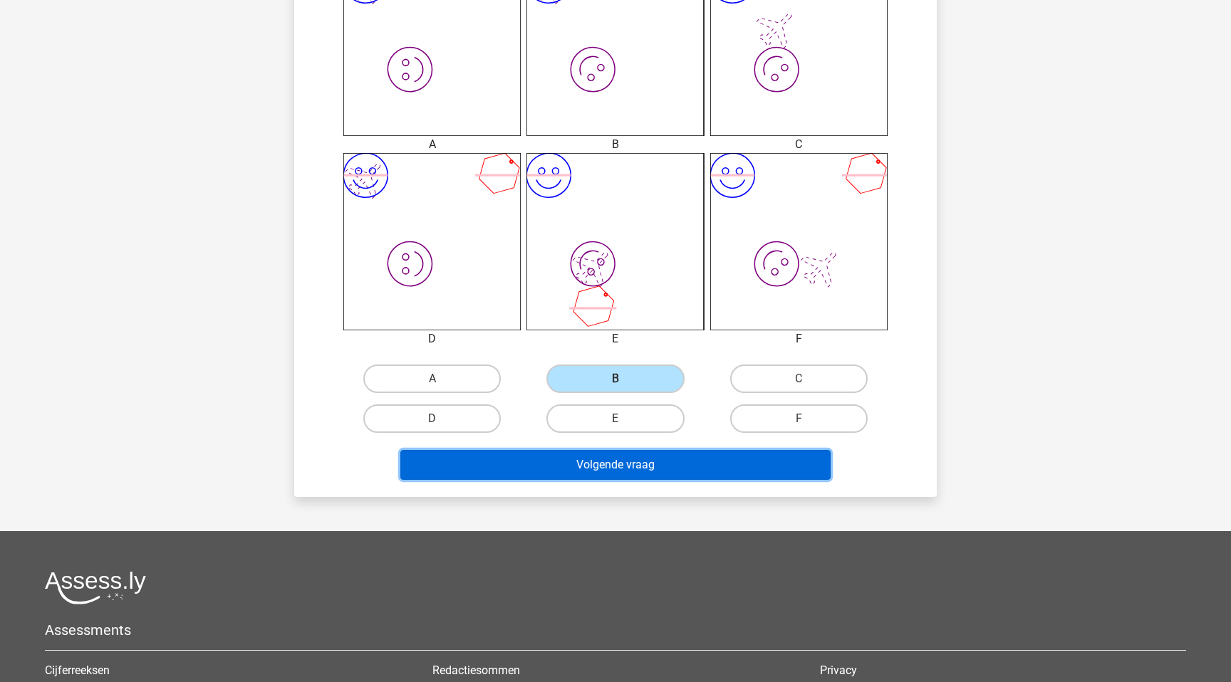
click at [625, 458] on button "Volgende vraag" at bounding box center [615, 465] width 431 height 30
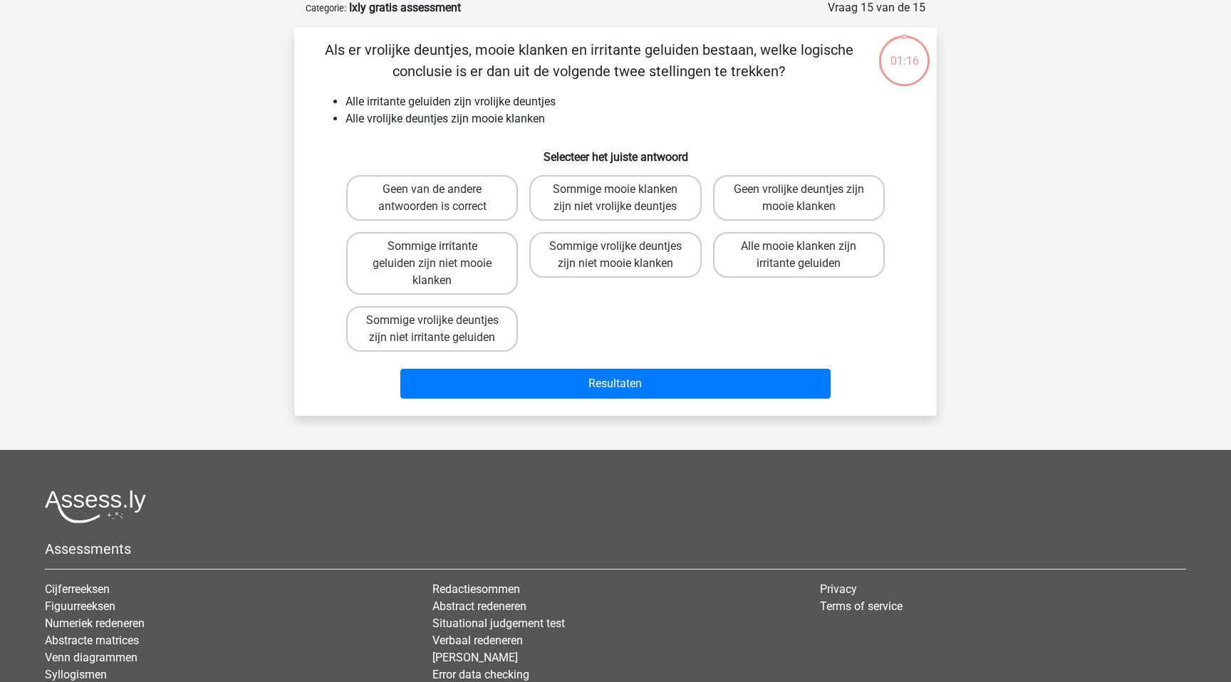
scroll to position [71, 0]
click at [774, 263] on label "Alle mooie klanken zijn irritante geluiden" at bounding box center [799, 256] width 172 height 46
click at [799, 256] on input "Alle mooie klanken zijn irritante geluiden" at bounding box center [803, 251] width 9 height 9
radio input "true"
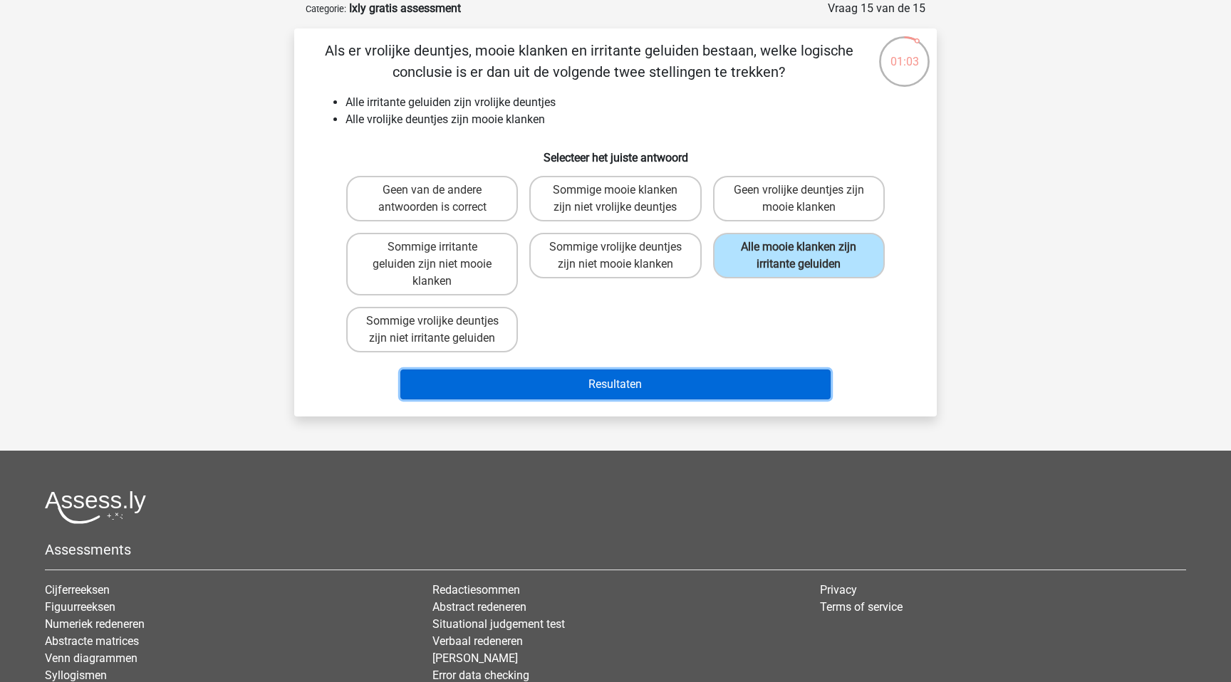
click at [621, 385] on button "Resultaten" at bounding box center [615, 385] width 431 height 30
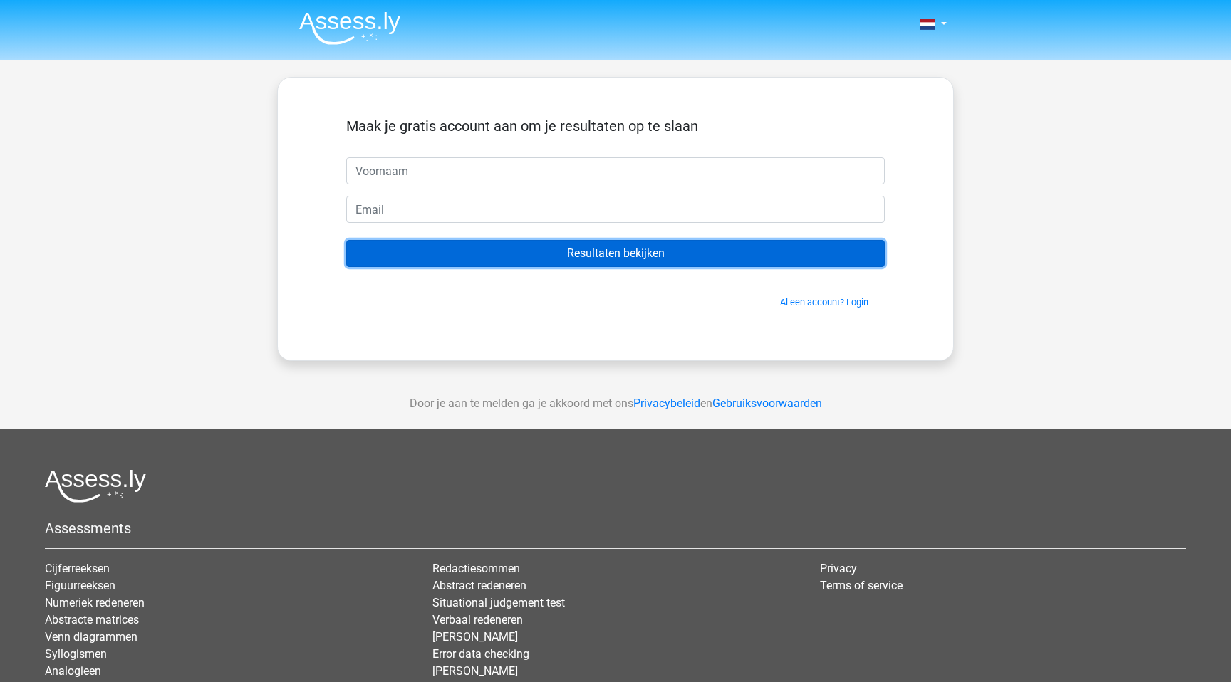
click at [570, 257] on input "Resultaten bekijken" at bounding box center [615, 253] width 539 height 27
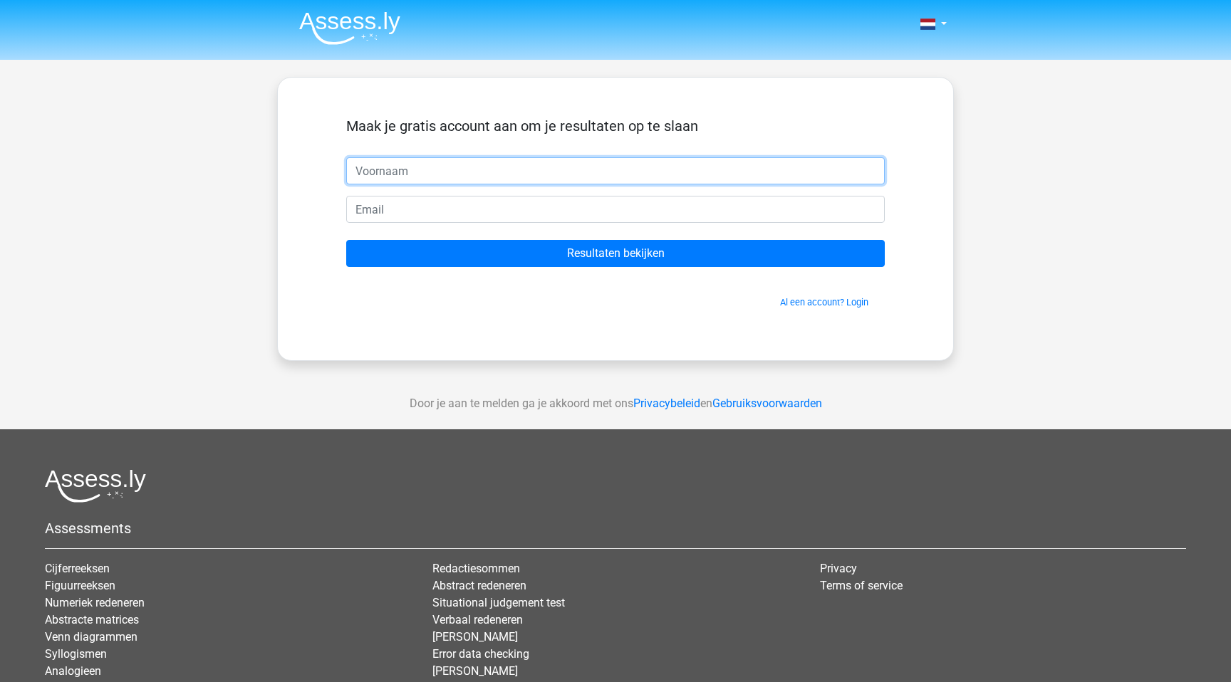
click at [484, 169] on input "text" at bounding box center [615, 170] width 539 height 27
type input "Ferdy"
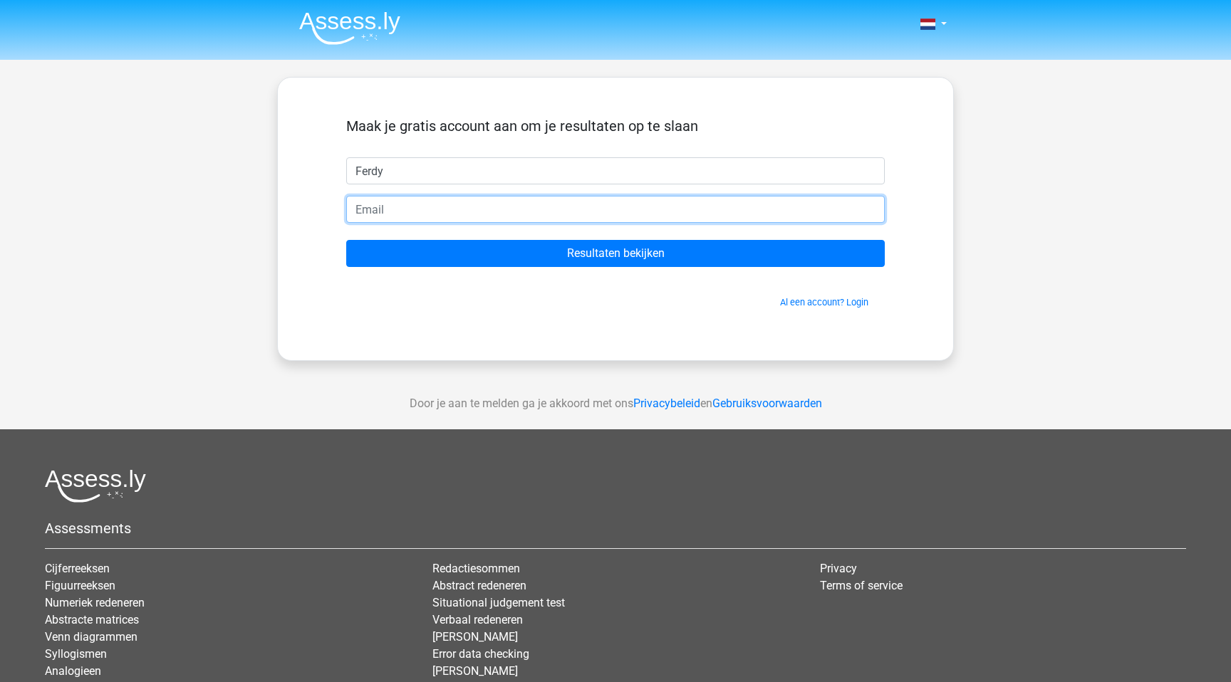
click at [451, 204] on input "email" at bounding box center [615, 209] width 539 height 27
type input "[EMAIL_ADDRESS][DOMAIN_NAME]"
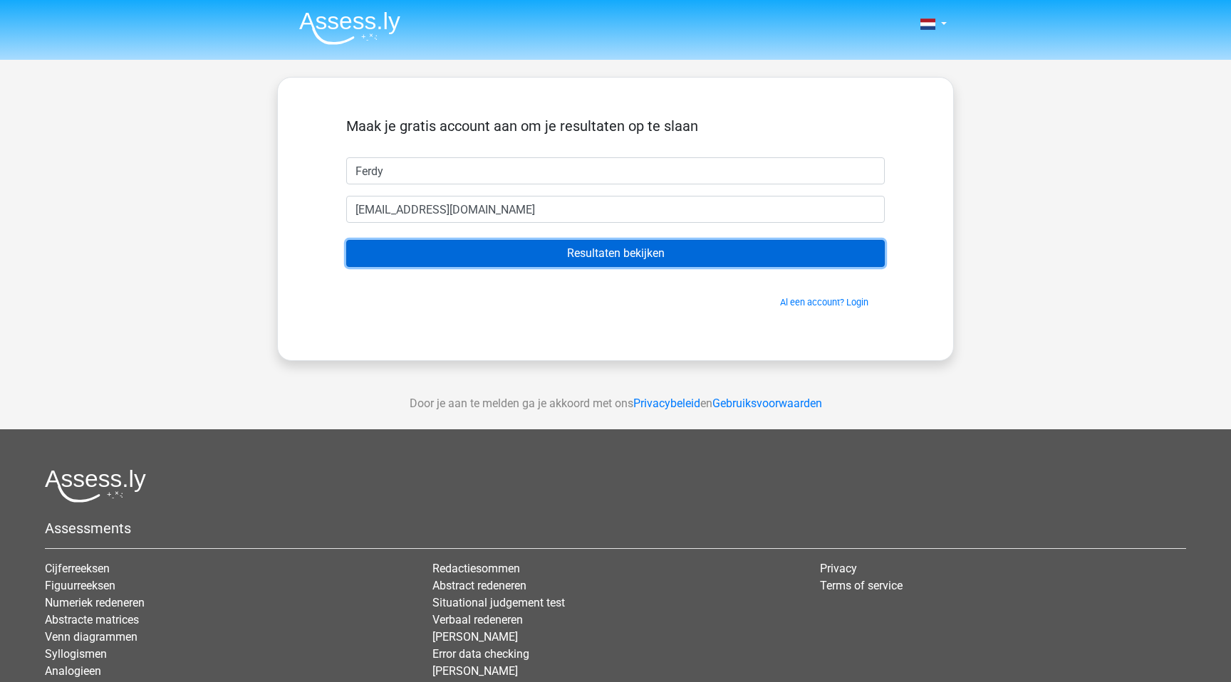
click at [504, 263] on input "Resultaten bekijken" at bounding box center [615, 253] width 539 height 27
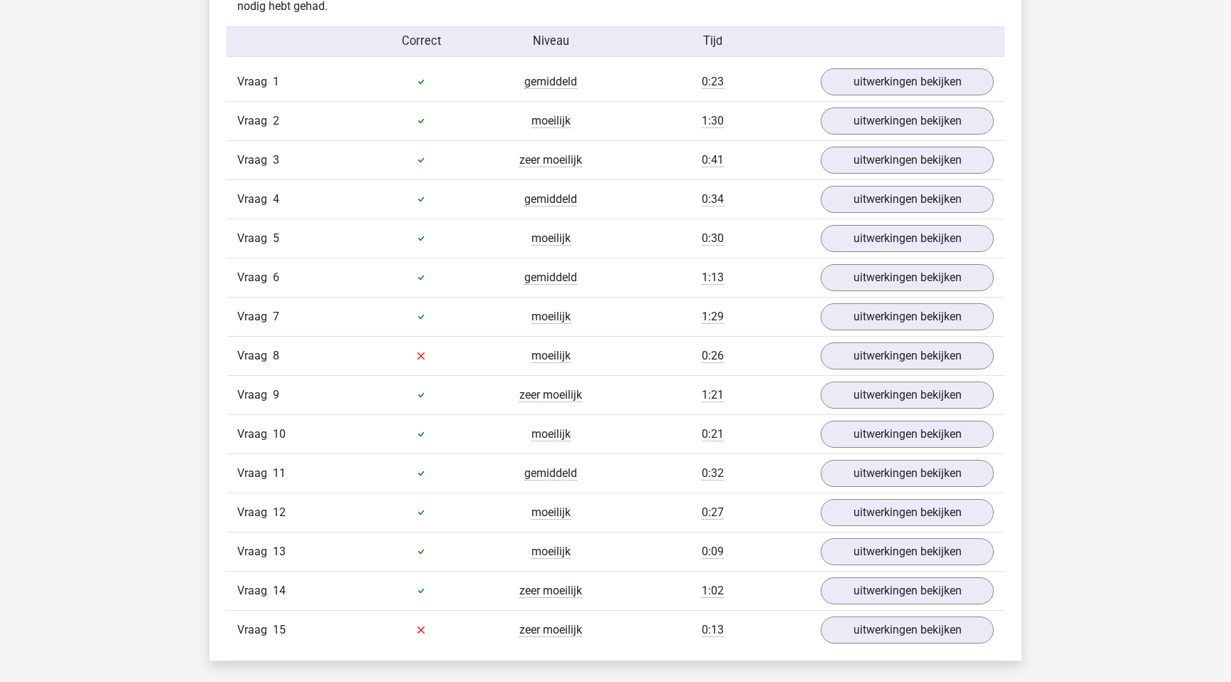
scroll to position [1613, 0]
click at [900, 362] on link "uitwerkingen bekijken" at bounding box center [907, 355] width 199 height 31
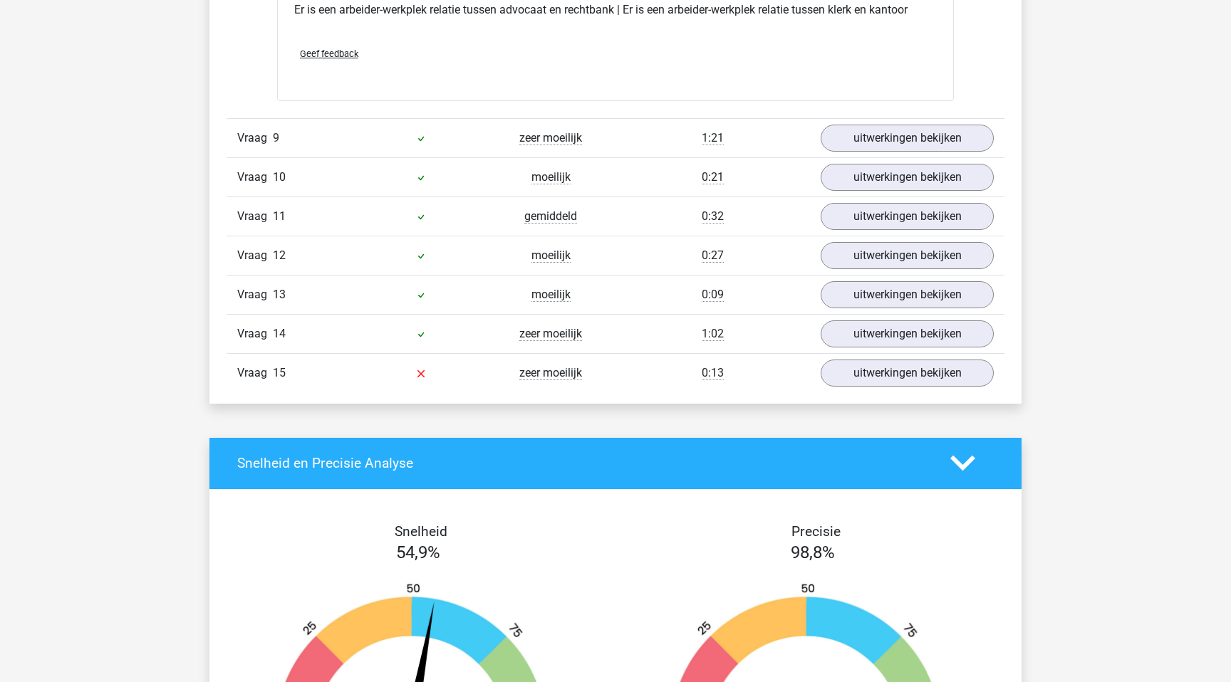
scroll to position [2194, 0]
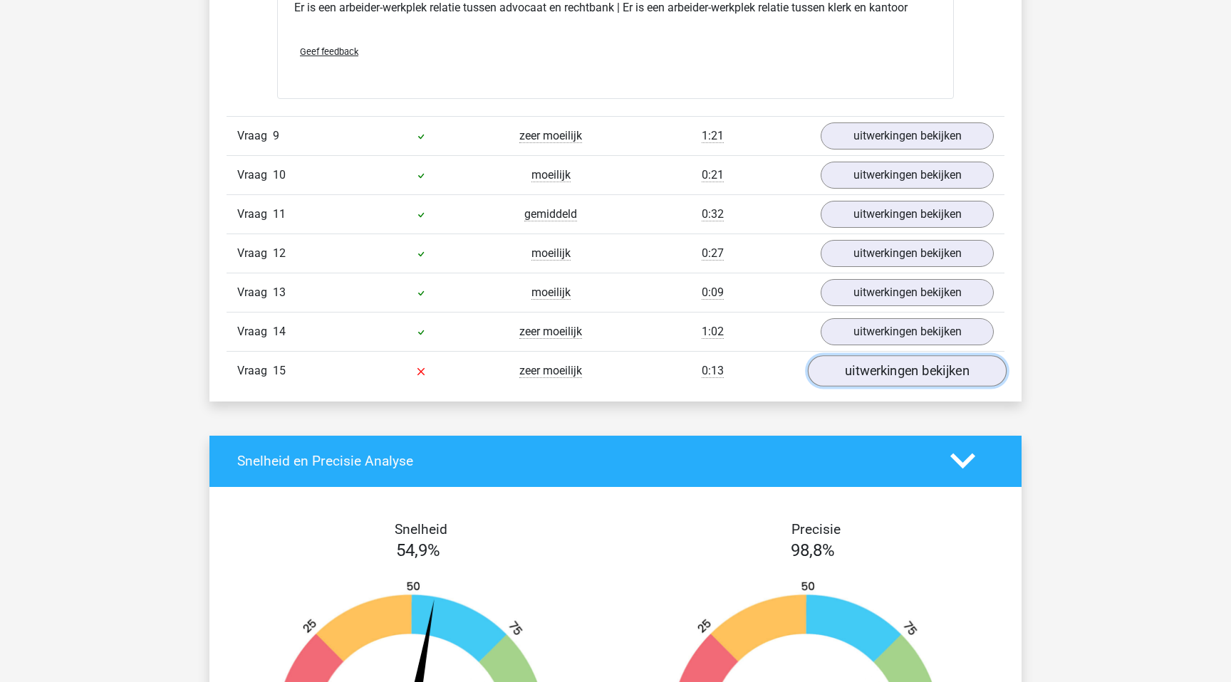
click at [882, 357] on link "uitwerkingen bekijken" at bounding box center [907, 370] width 199 height 31
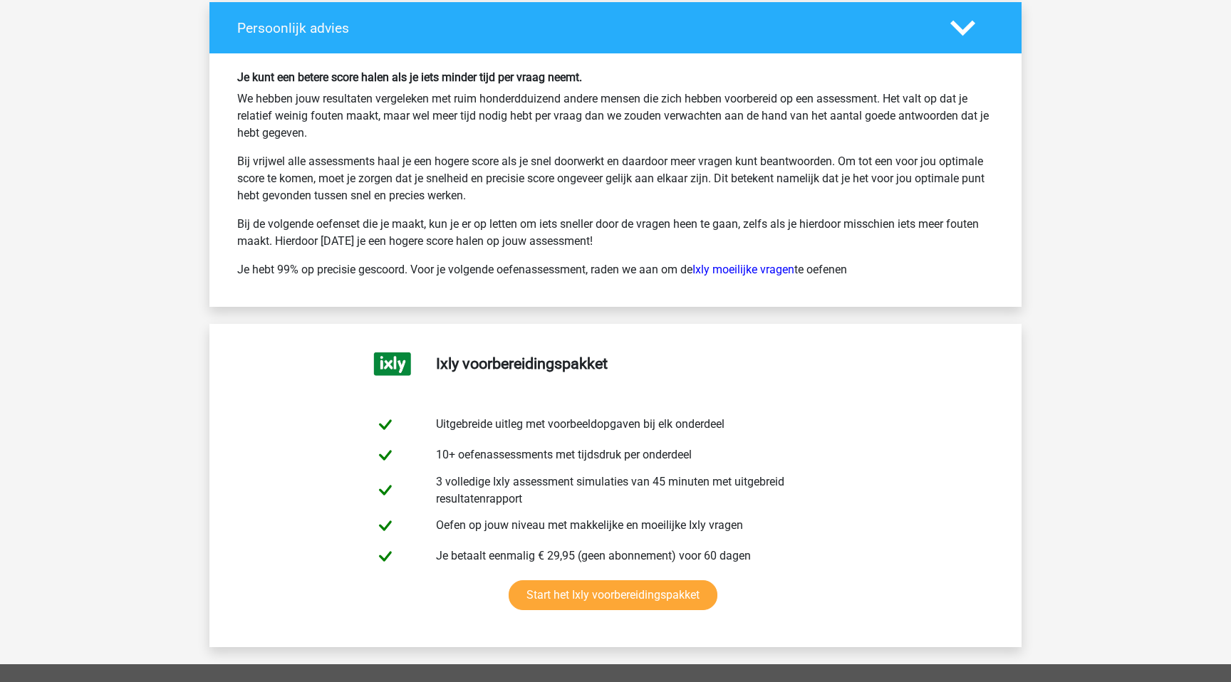
scroll to position [3896, 0]
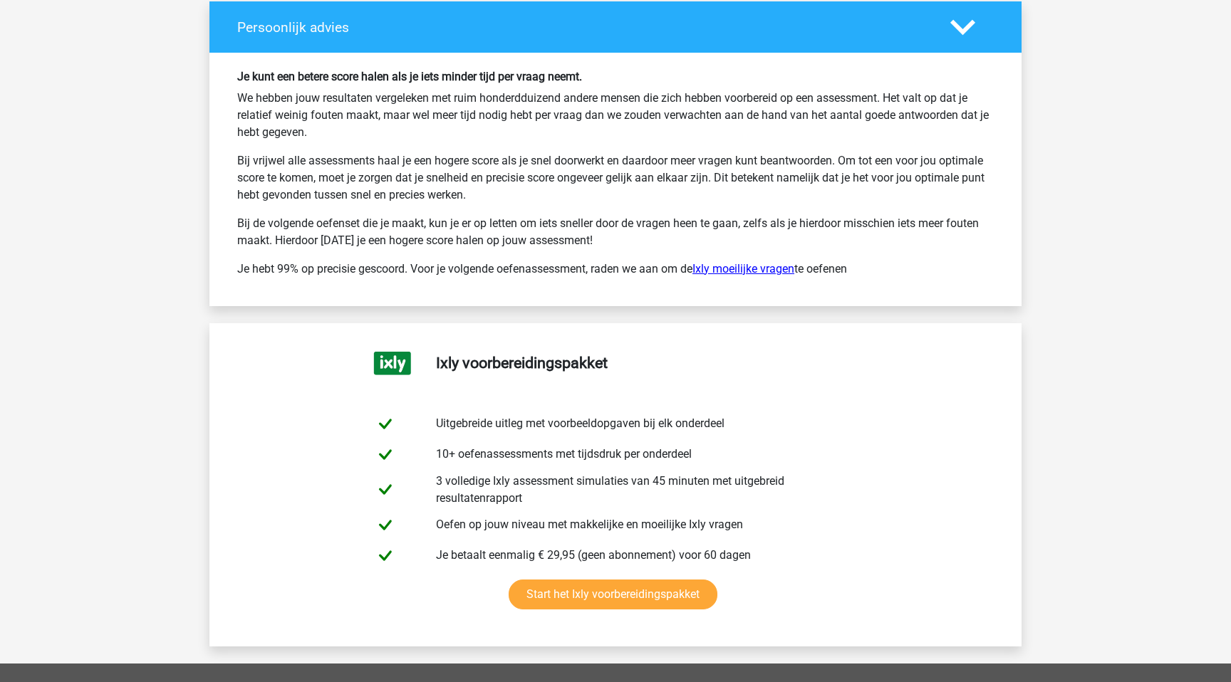
click at [763, 265] on link "Ixly moeilijke vragen" at bounding box center [743, 269] width 102 height 14
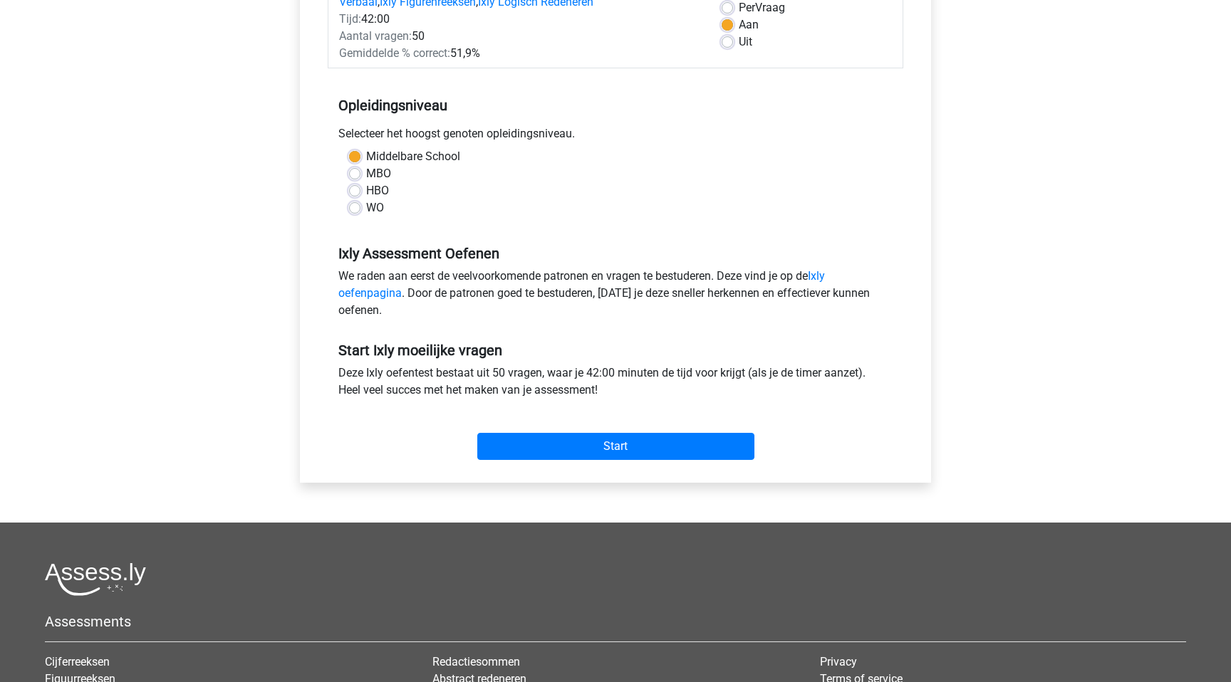
scroll to position [222, 0]
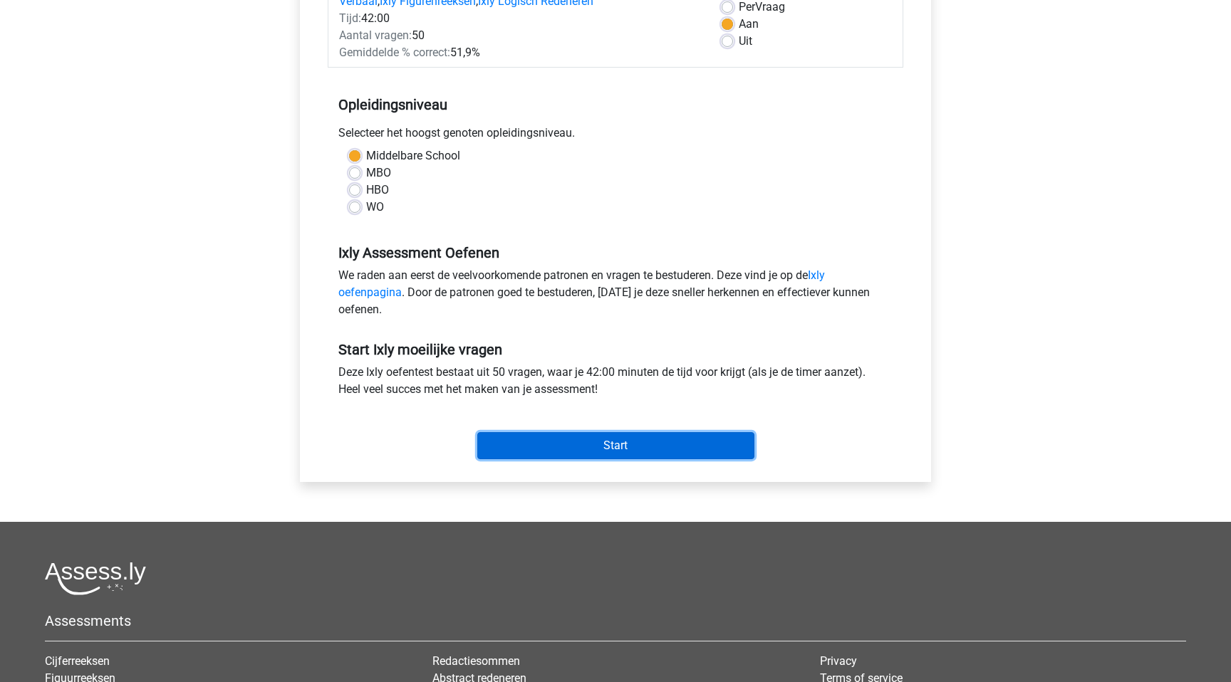
click at [601, 432] on input "Start" at bounding box center [615, 445] width 277 height 27
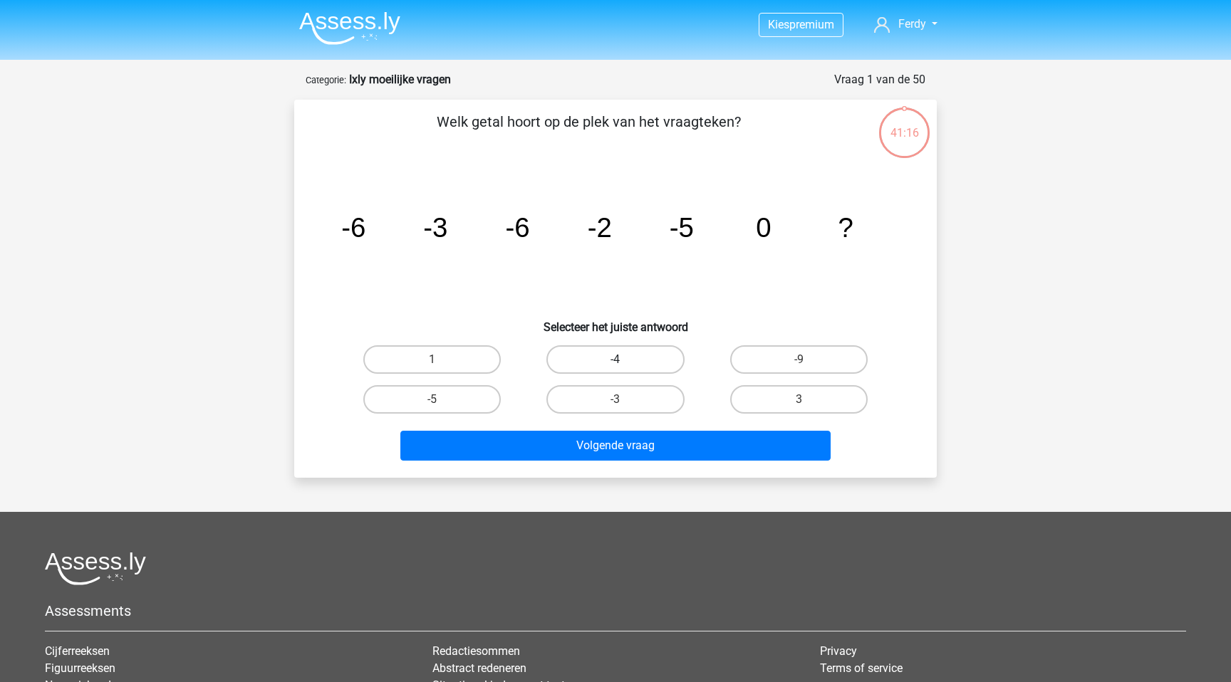
click at [628, 355] on label "-4" at bounding box center [614, 359] width 137 height 28
click at [625, 360] on input "-4" at bounding box center [619, 364] width 9 height 9
radio input "true"
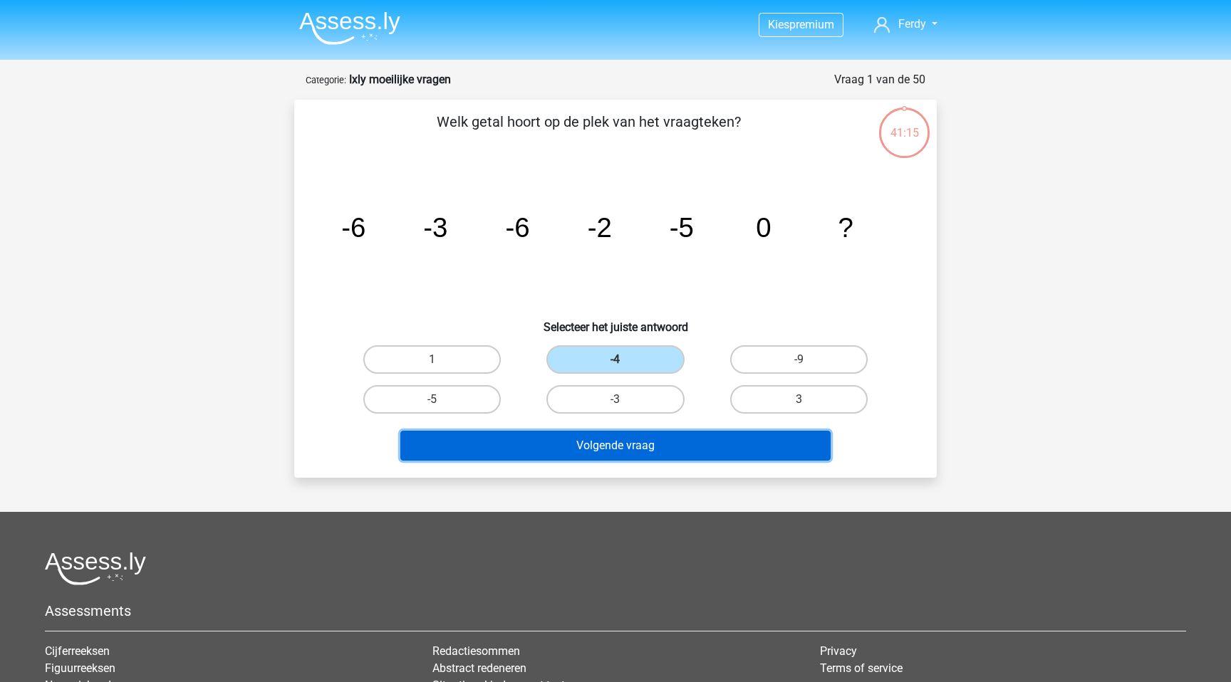
click at [615, 453] on button "Volgende vraag" at bounding box center [615, 446] width 431 height 30
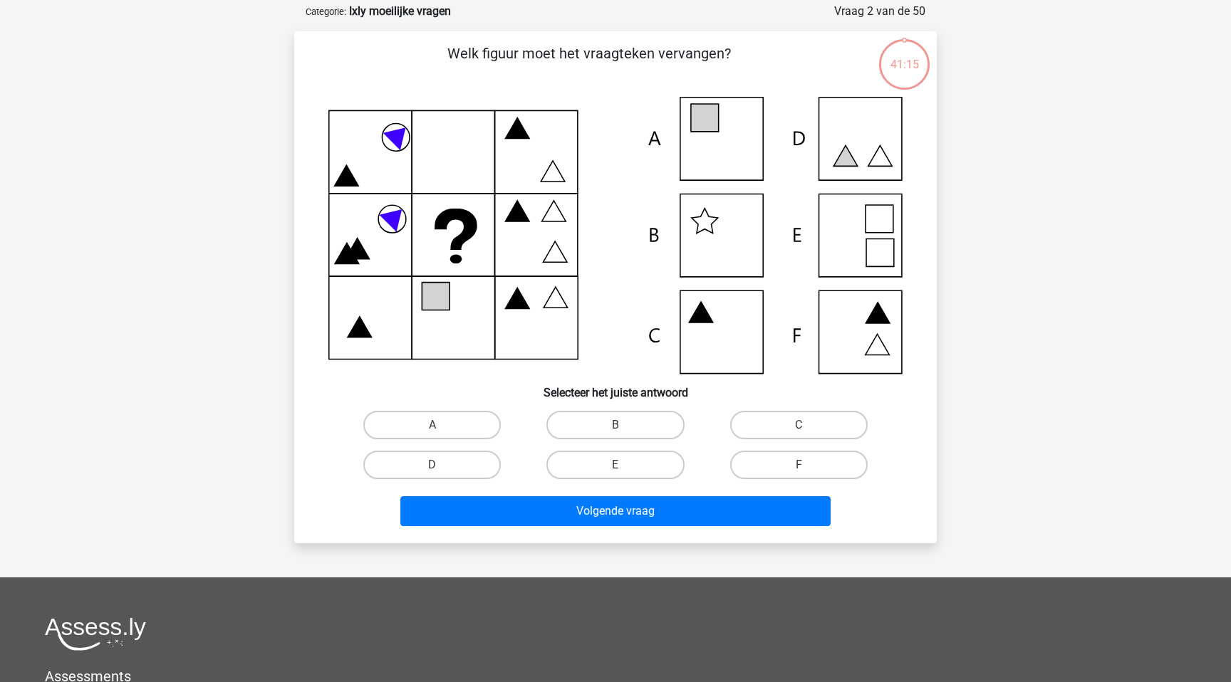
scroll to position [71, 0]
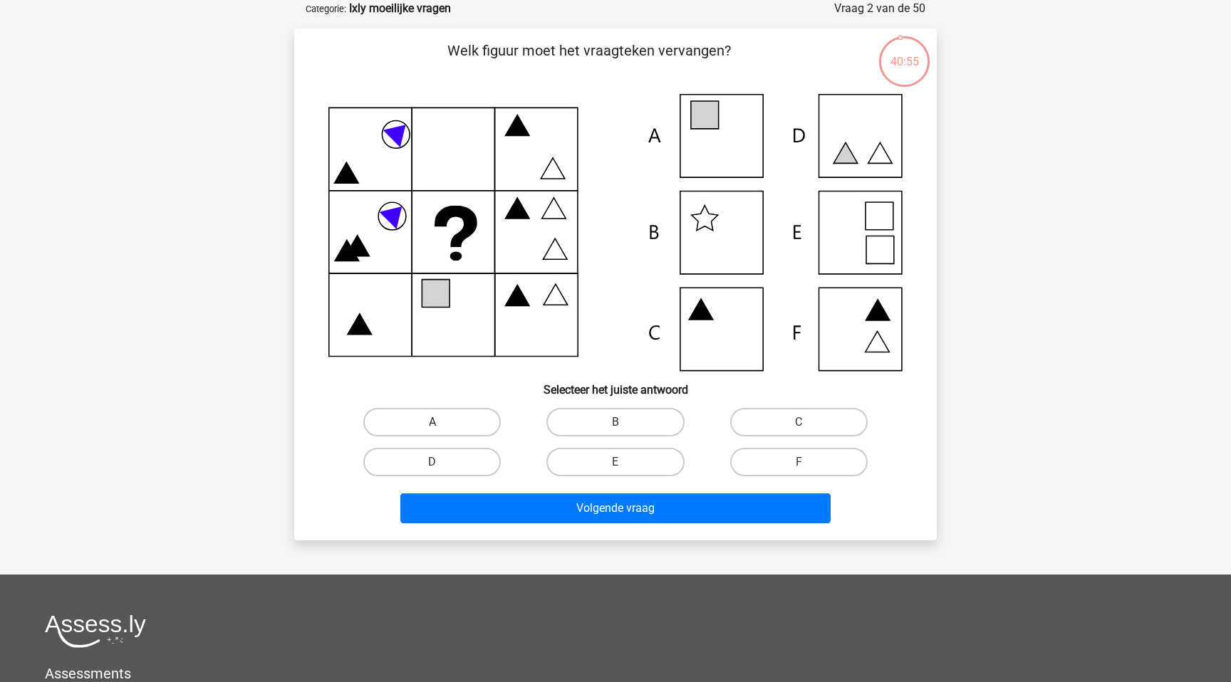
click at [476, 430] on label "A" at bounding box center [431, 422] width 137 height 28
click at [442, 430] on input "A" at bounding box center [436, 426] width 9 height 9
radio input "true"
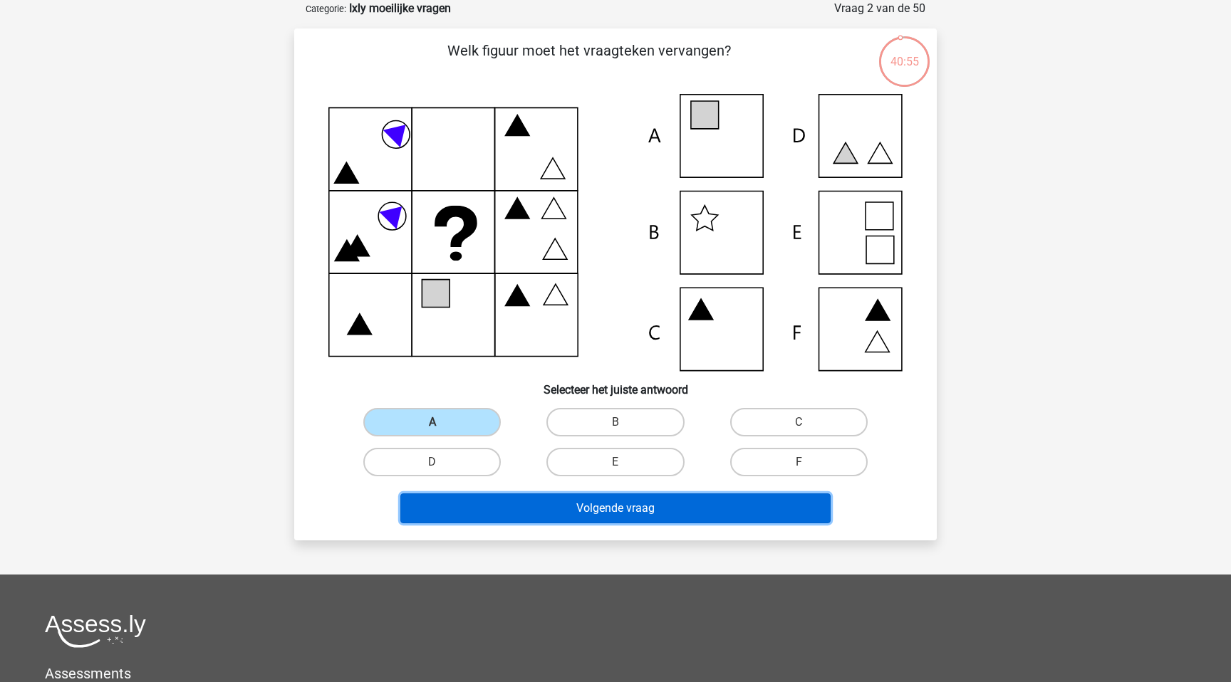
click at [524, 501] on button "Volgende vraag" at bounding box center [615, 509] width 431 height 30
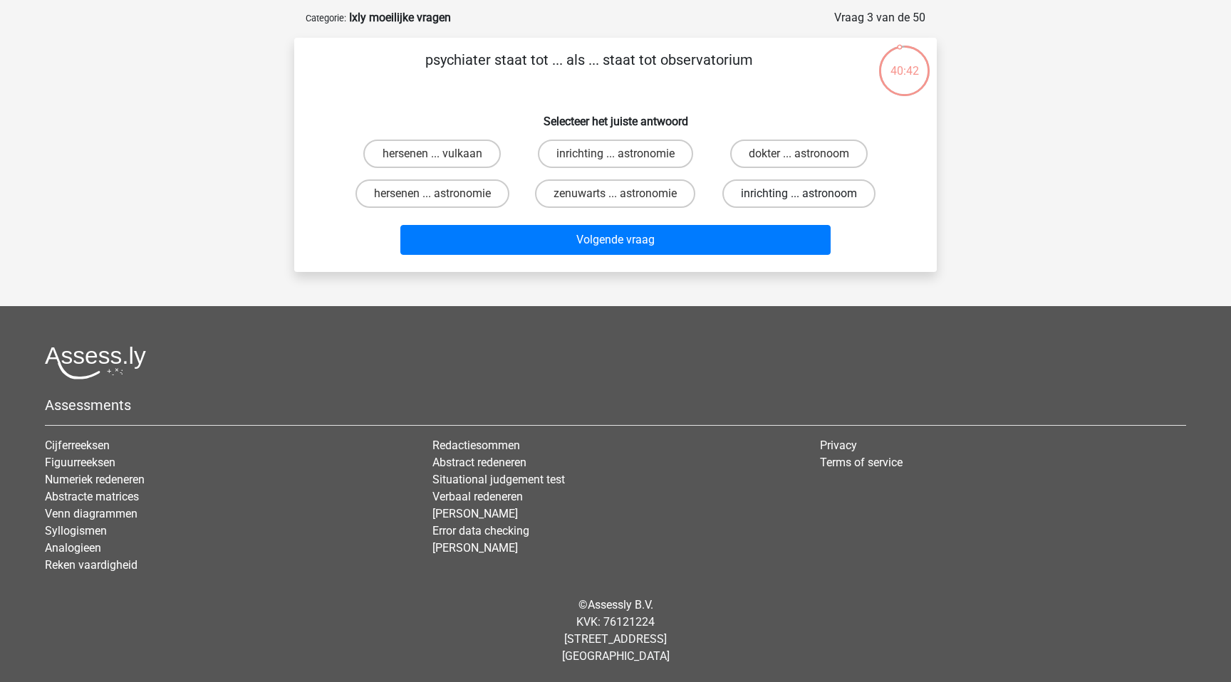
click at [796, 198] on label "inrichting ... astronoom" at bounding box center [798, 194] width 153 height 28
click at [799, 198] on input "inrichting ... astronoom" at bounding box center [803, 198] width 9 height 9
radio input "true"
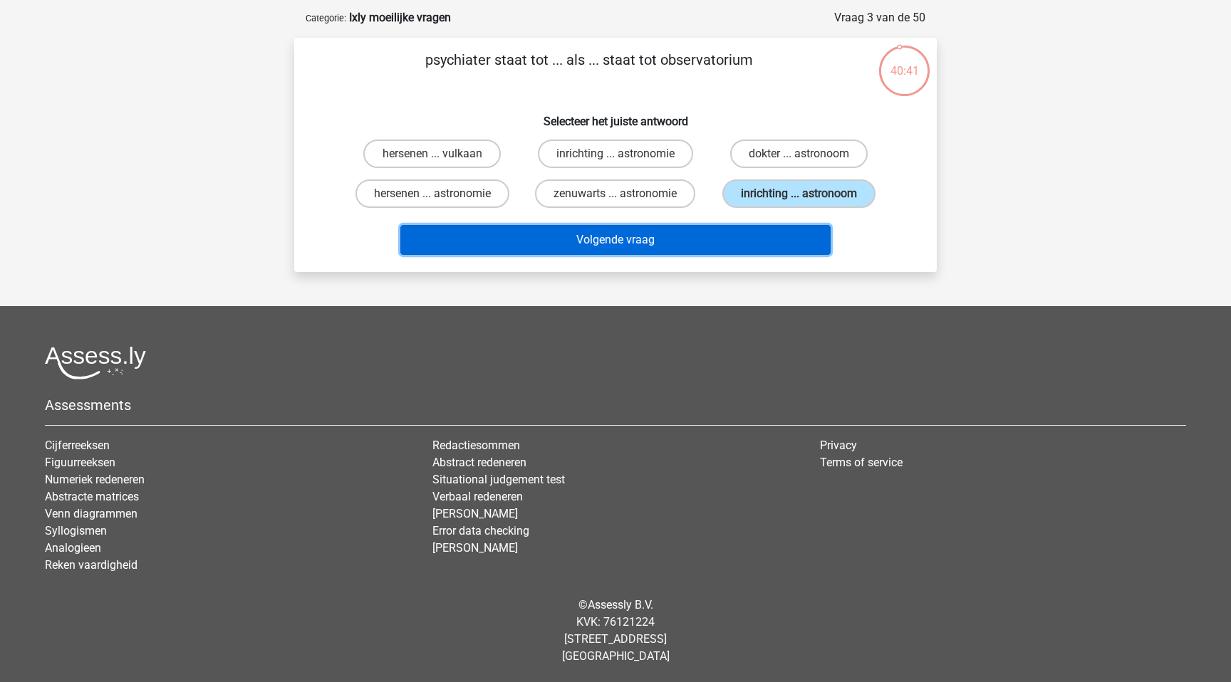
click at [652, 236] on button "Volgende vraag" at bounding box center [615, 240] width 431 height 30
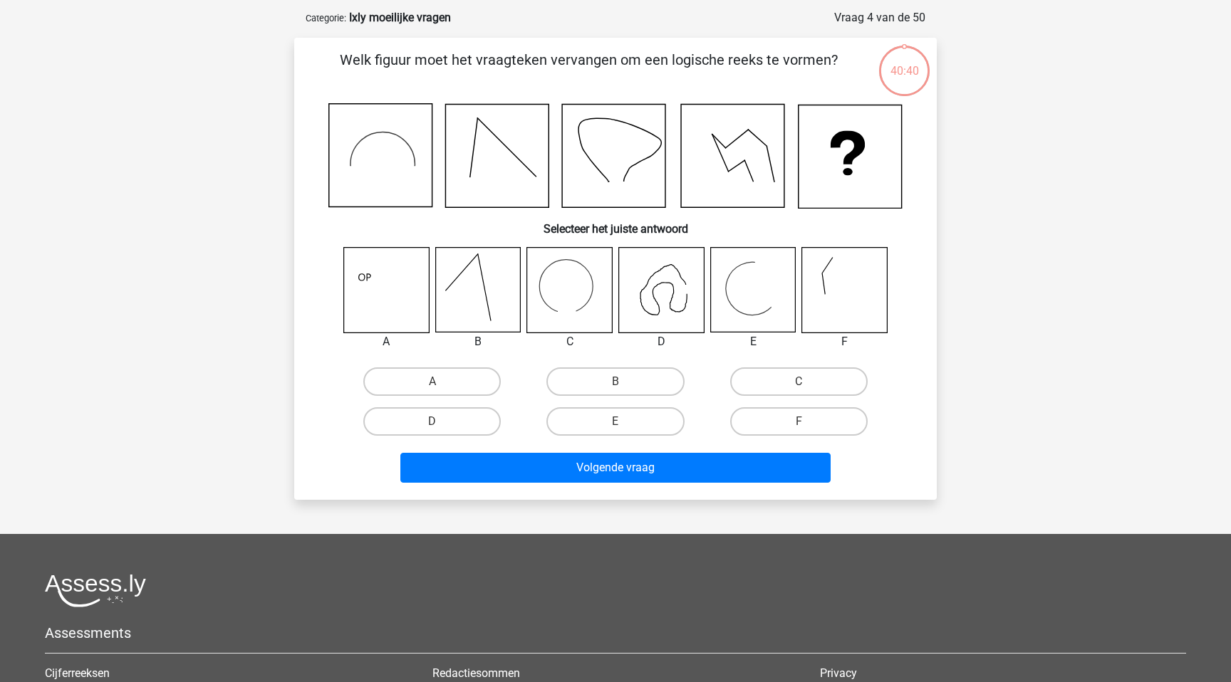
scroll to position [71, 0]
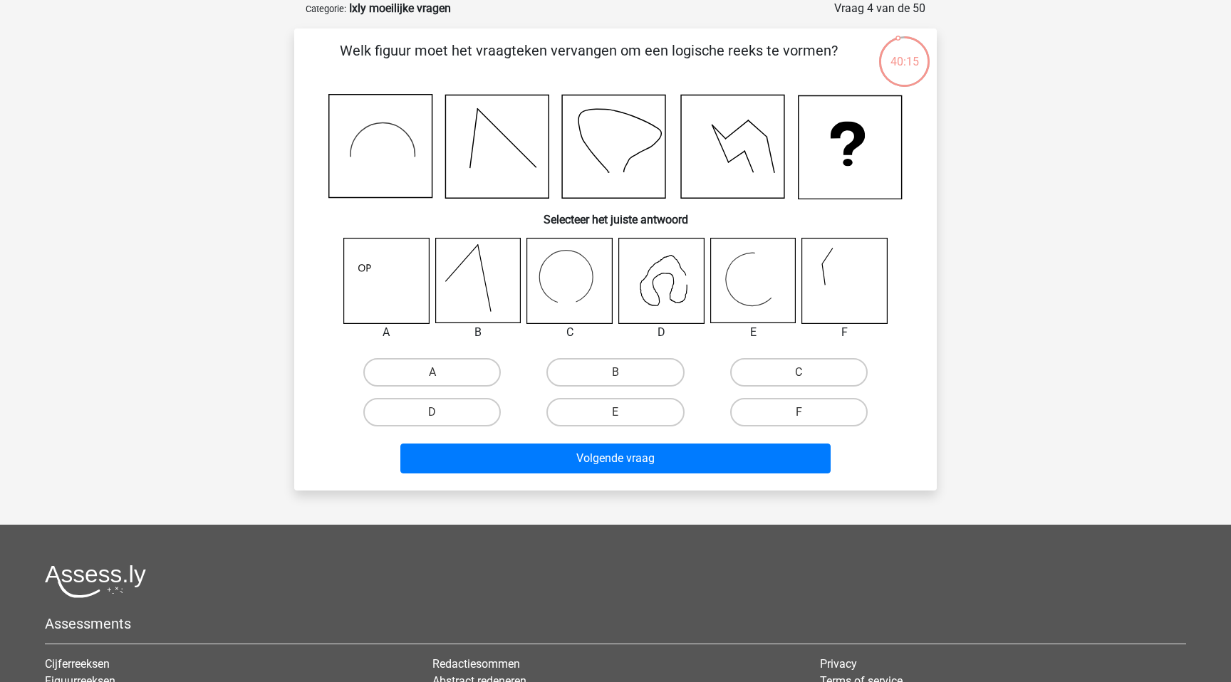
click at [670, 286] on icon at bounding box center [661, 281] width 85 height 85
click at [407, 413] on label "D" at bounding box center [431, 412] width 137 height 28
click at [432, 413] on input "D" at bounding box center [436, 416] width 9 height 9
radio input "true"
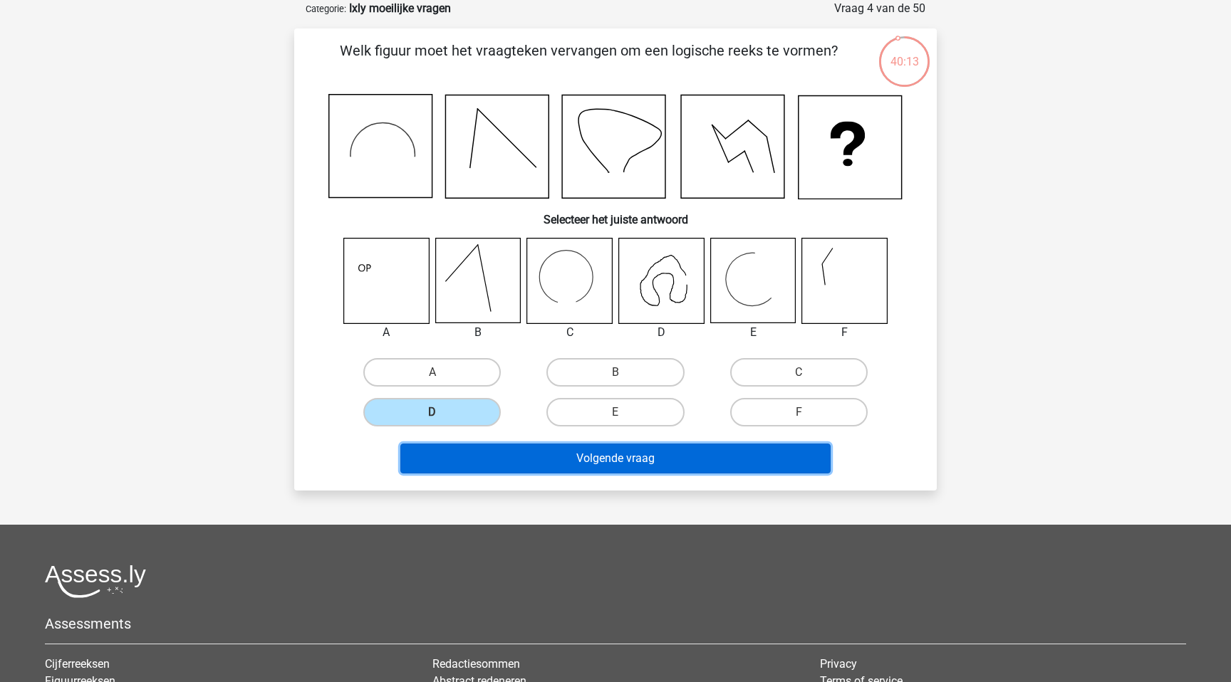
click at [492, 459] on button "Volgende vraag" at bounding box center [615, 459] width 431 height 30
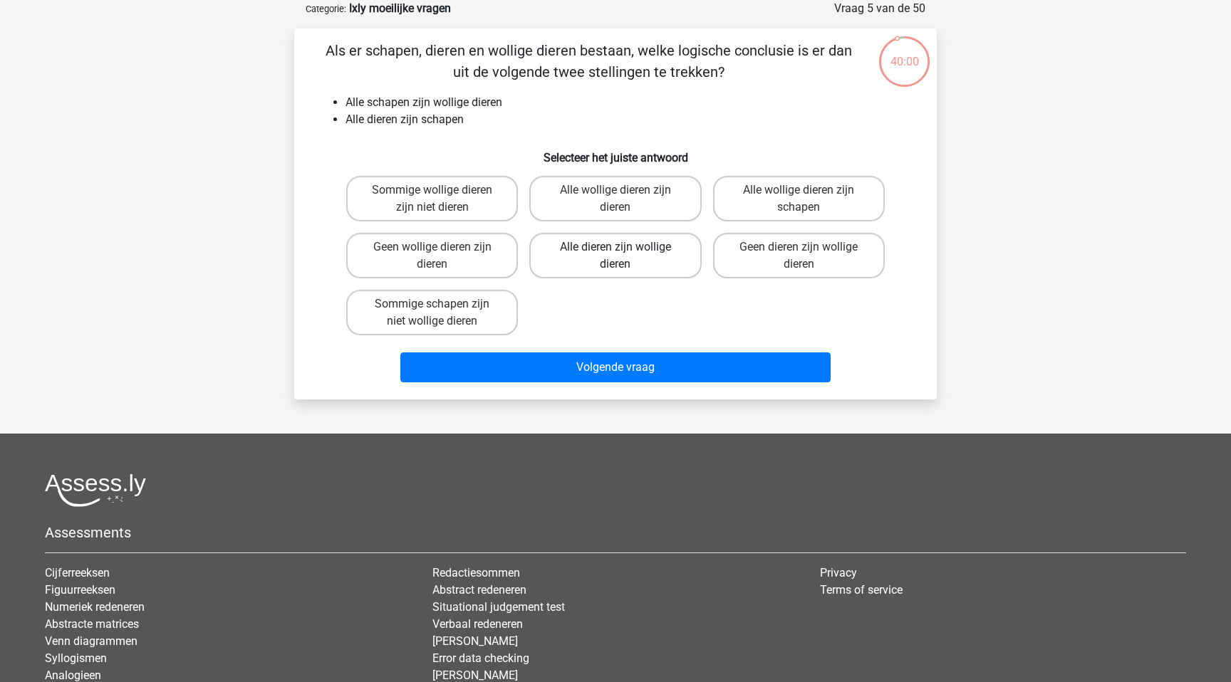
click at [599, 246] on label "Alle dieren zijn wollige dieren" at bounding box center [615, 256] width 172 height 46
click at [615, 247] on input "Alle dieren zijn wollige dieren" at bounding box center [619, 251] width 9 height 9
radio input "true"
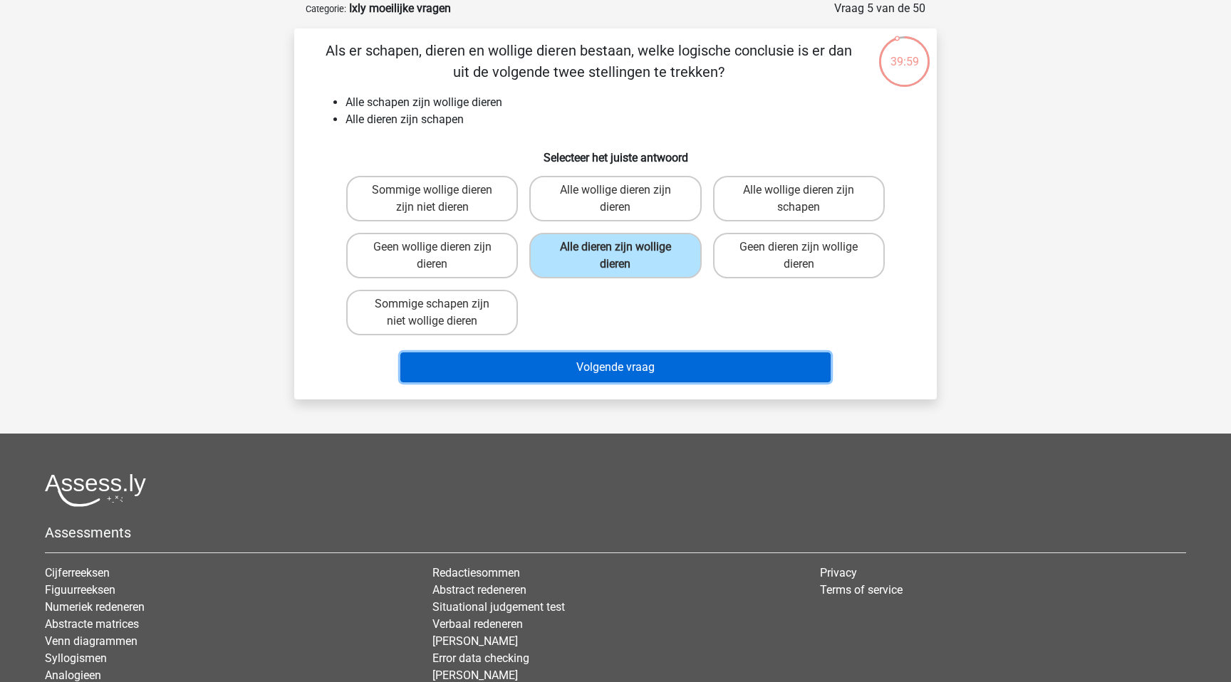
click at [608, 360] on button "Volgende vraag" at bounding box center [615, 368] width 431 height 30
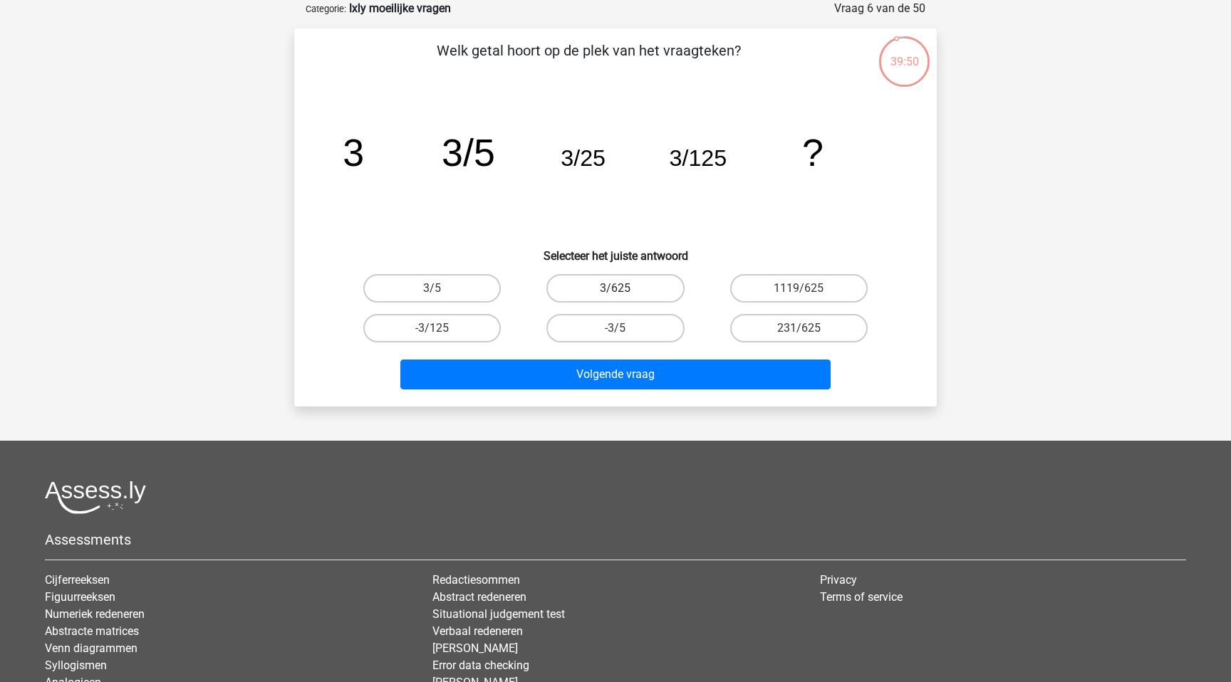
click at [608, 290] on label "3/625" at bounding box center [614, 288] width 137 height 28
click at [615, 290] on input "3/625" at bounding box center [619, 292] width 9 height 9
radio input "true"
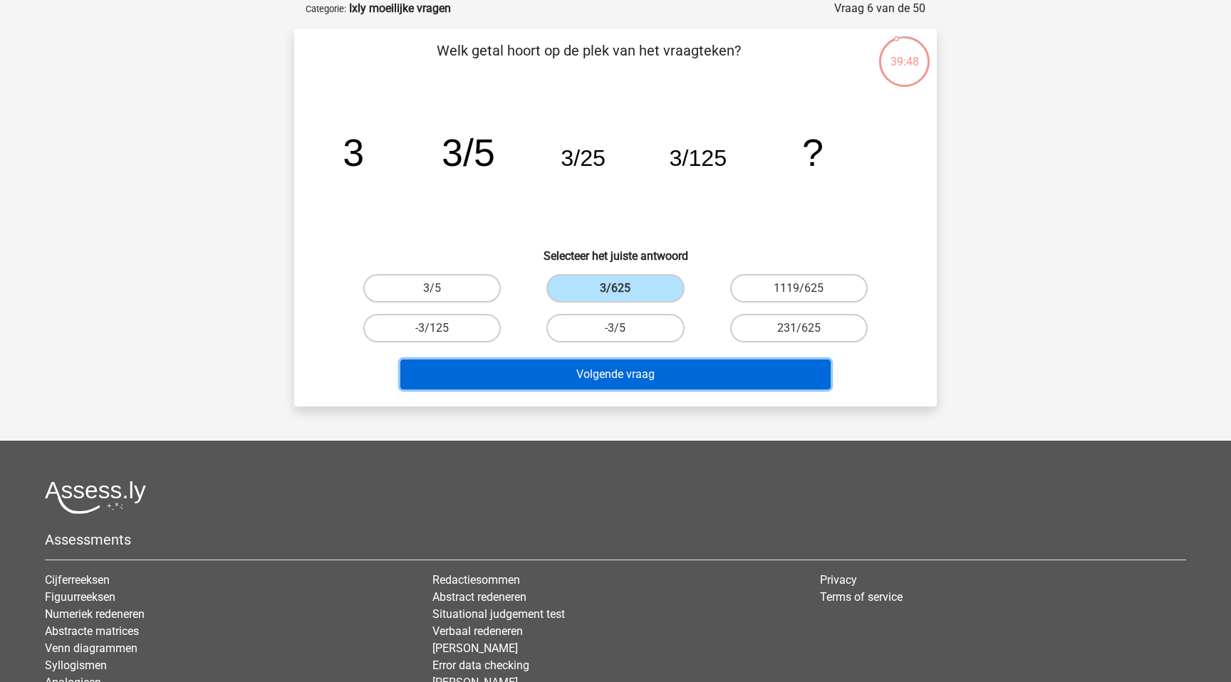
click at [580, 373] on button "Volgende vraag" at bounding box center [615, 375] width 431 height 30
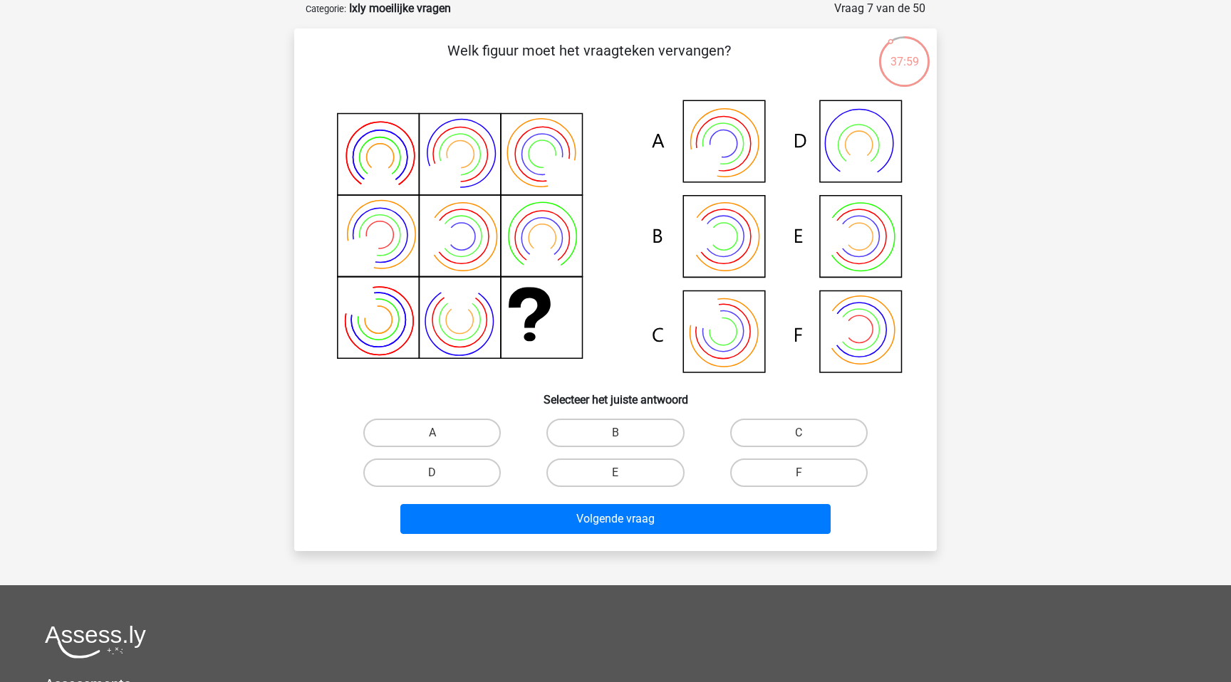
click at [742, 242] on icon at bounding box center [615, 238] width 574 height 288
click at [624, 438] on input "B" at bounding box center [619, 437] width 9 height 9
radio input "true"
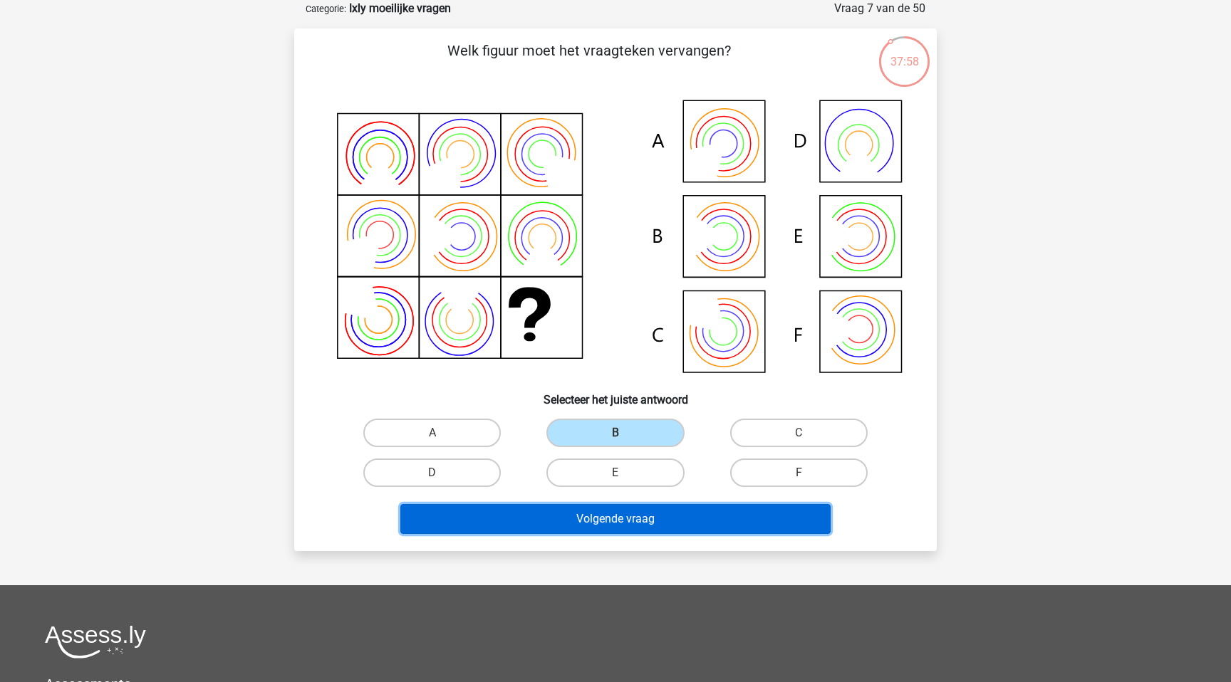
click at [596, 519] on button "Volgende vraag" at bounding box center [615, 519] width 431 height 30
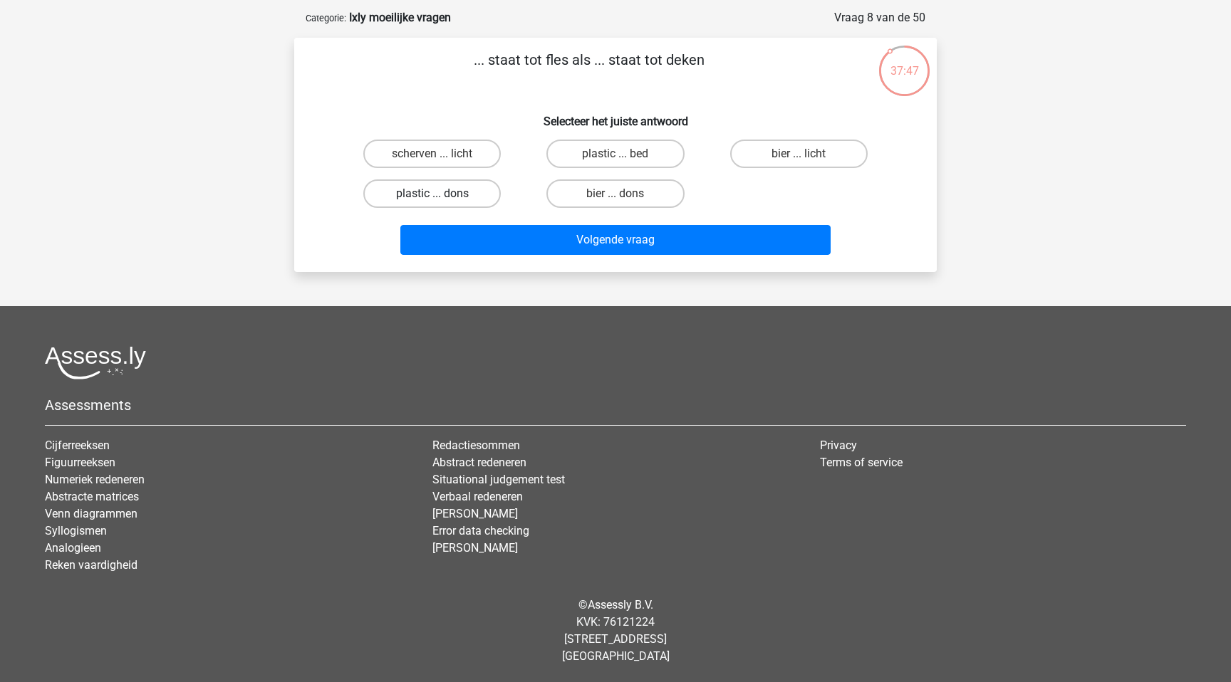
click at [426, 194] on label "plastic ... dons" at bounding box center [431, 194] width 137 height 28
click at [432, 194] on input "plastic ... dons" at bounding box center [436, 198] width 9 height 9
radio input "true"
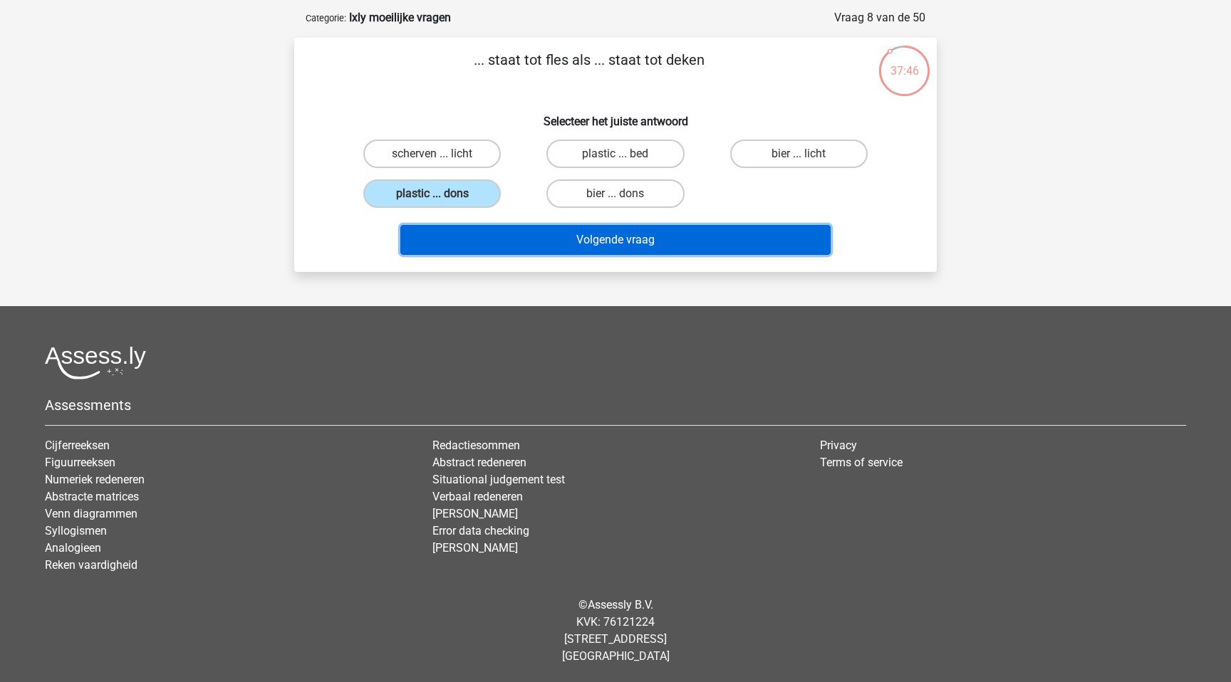
click at [538, 235] on button "Volgende vraag" at bounding box center [615, 240] width 431 height 30
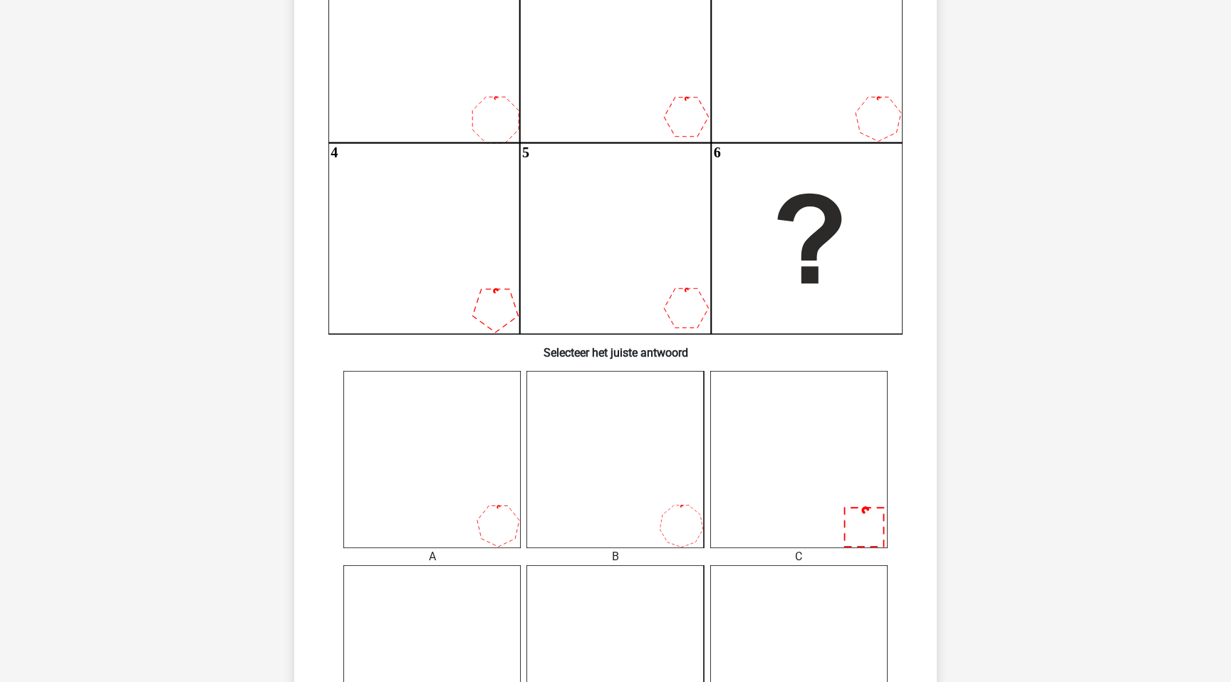
scroll to position [215, 0]
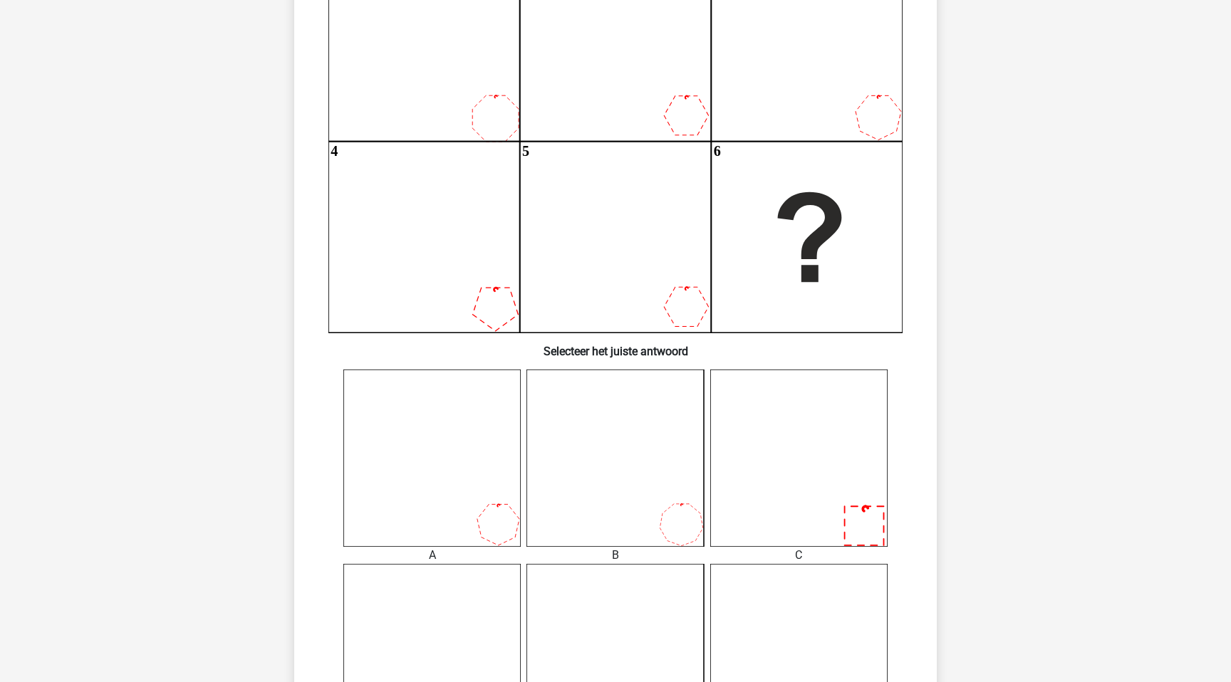
click at [875, 530] on icon at bounding box center [798, 458] width 177 height 177
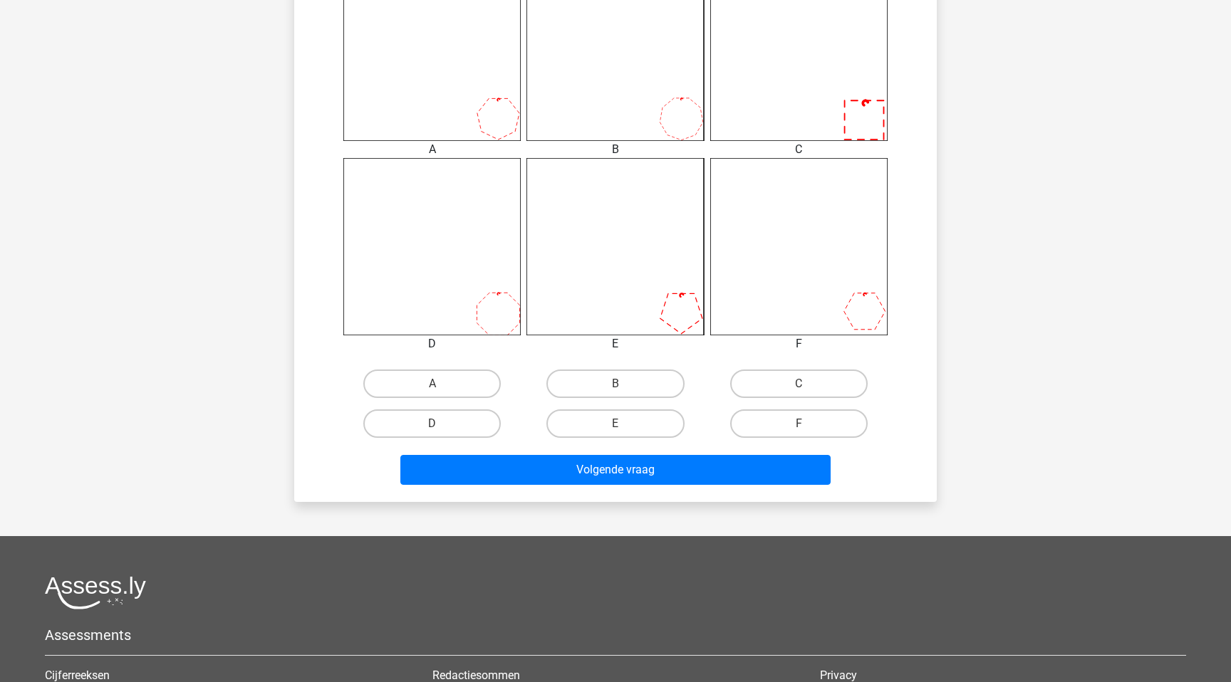
scroll to position [665, 0]
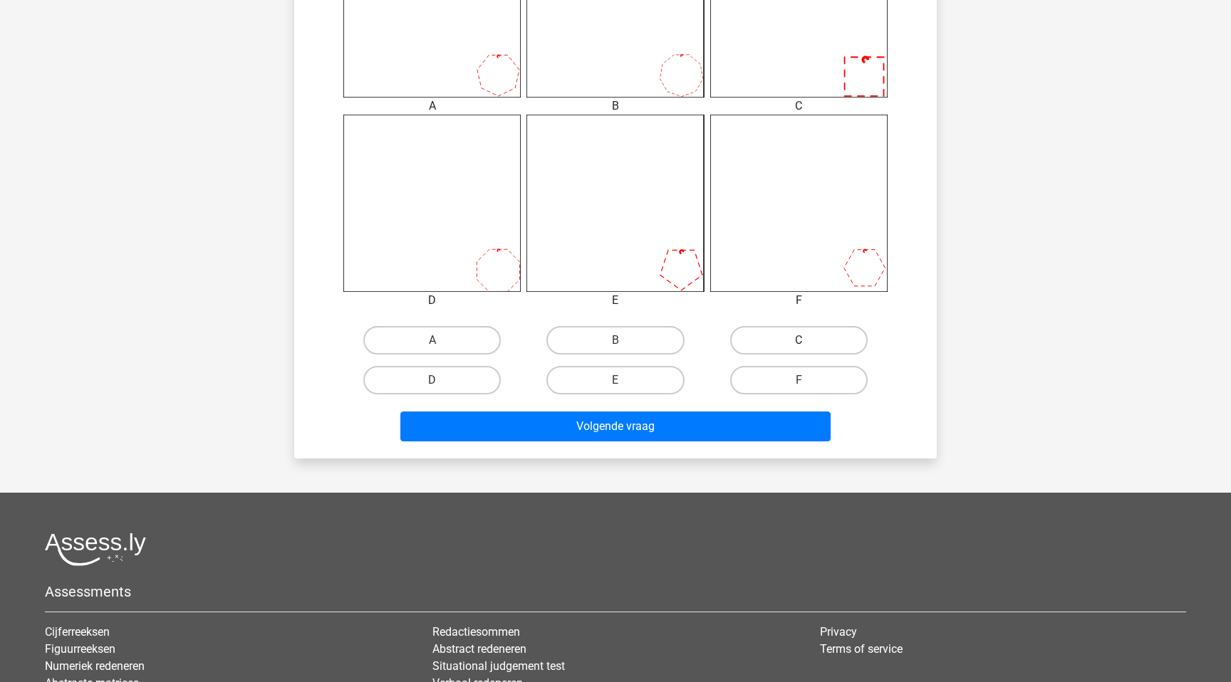
click at [778, 350] on label "C" at bounding box center [798, 340] width 137 height 28
click at [799, 350] on input "C" at bounding box center [803, 344] width 9 height 9
radio input "true"
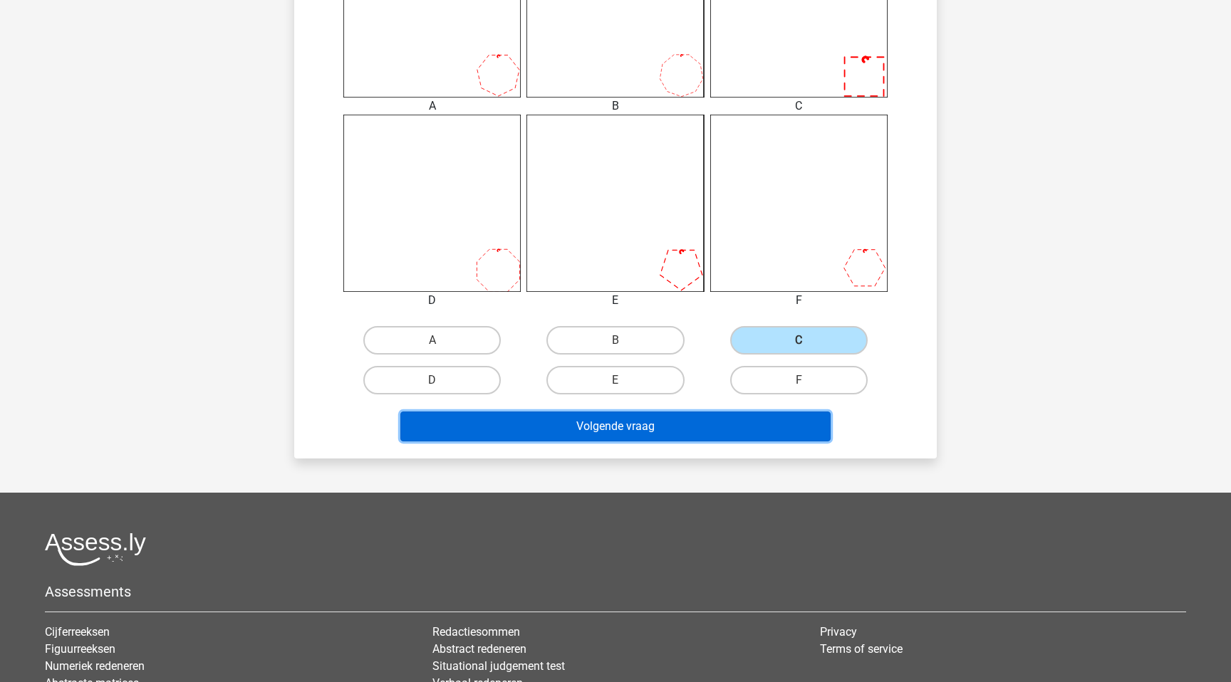
click at [739, 420] on button "Volgende vraag" at bounding box center [615, 427] width 431 height 30
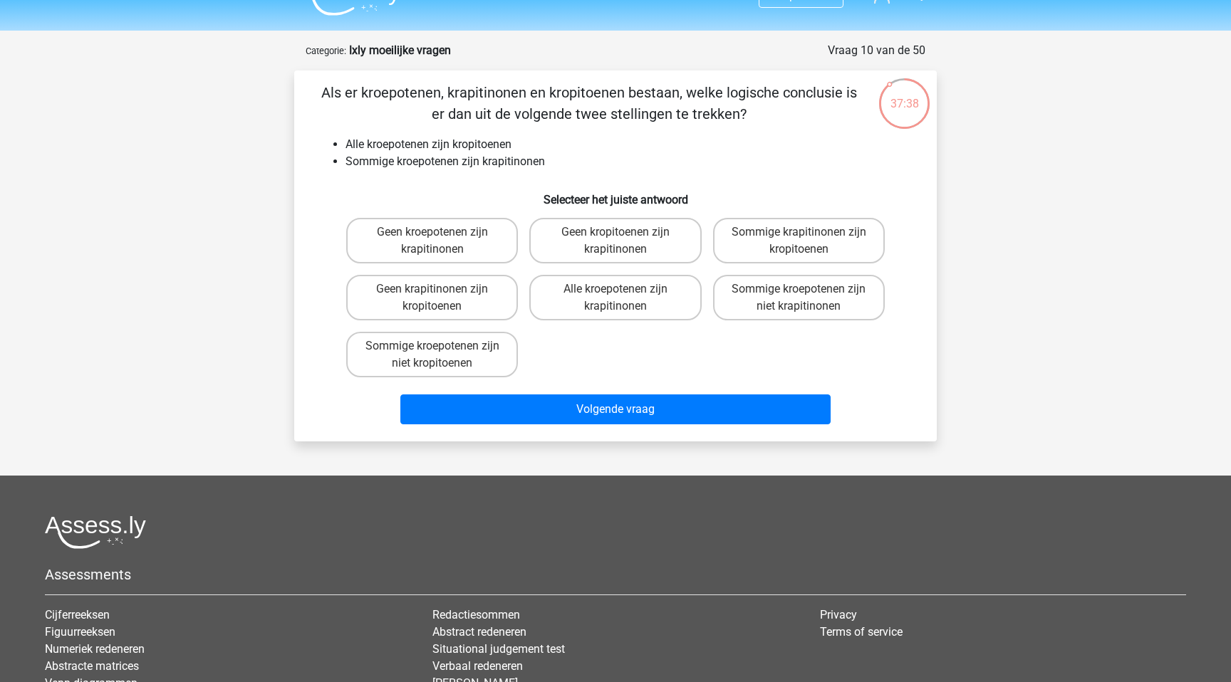
scroll to position [23, 0]
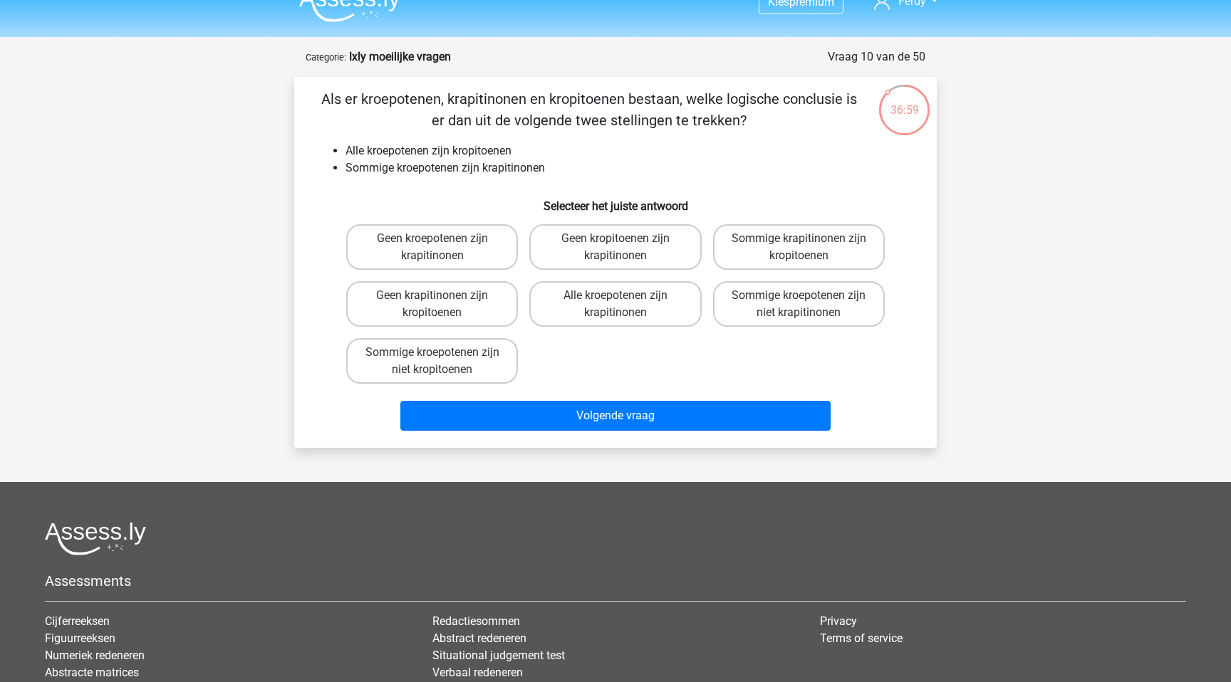
click at [800, 304] on input "Sommige kroepotenen zijn niet krapitinonen" at bounding box center [803, 300] width 9 height 9
radio input "true"
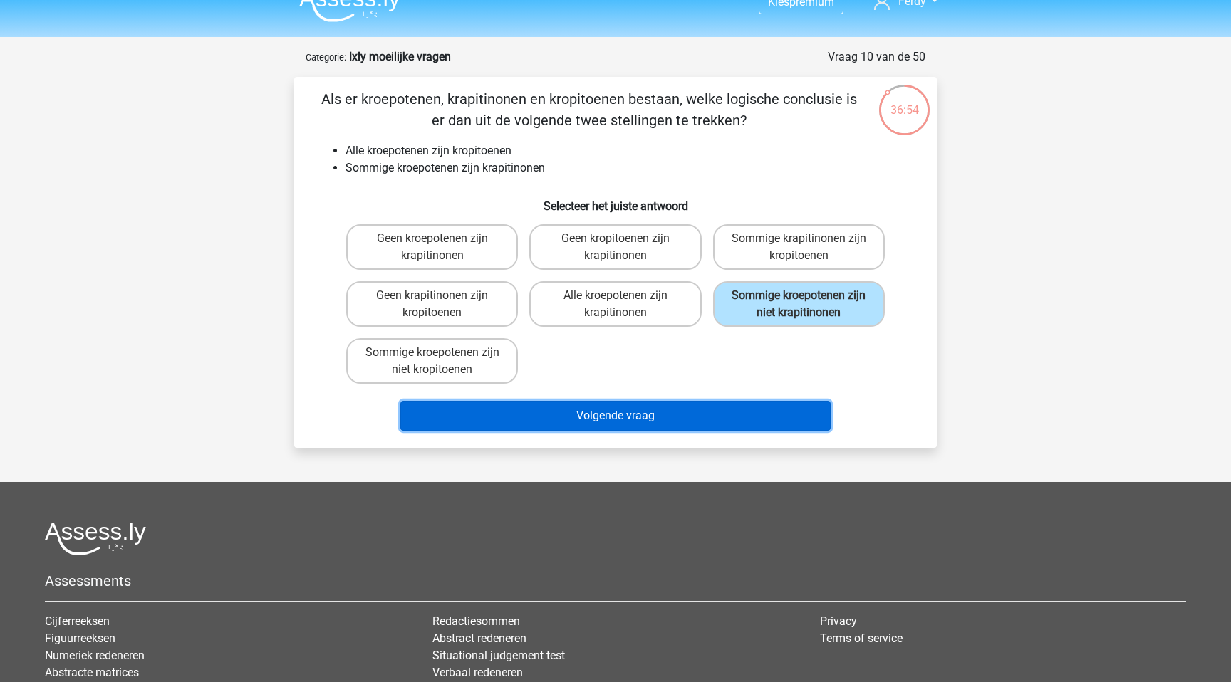
click at [660, 413] on button "Volgende vraag" at bounding box center [615, 416] width 431 height 30
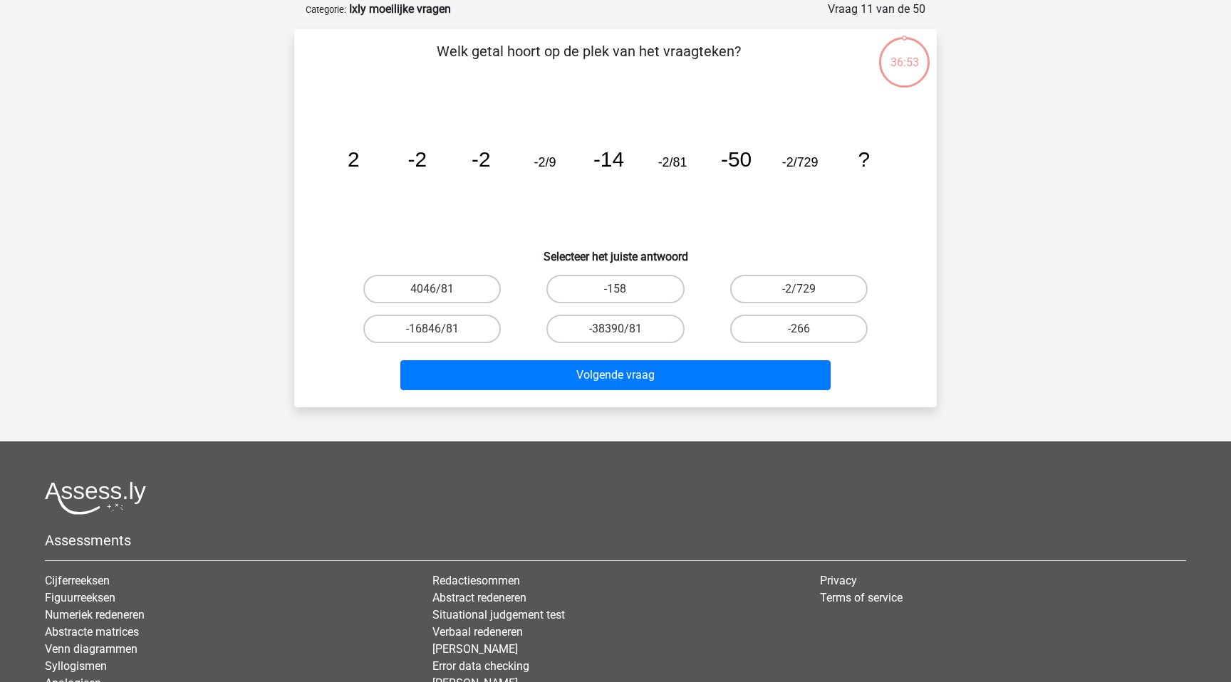
scroll to position [71, 0]
click at [629, 282] on label "-158" at bounding box center [614, 288] width 137 height 28
click at [625, 288] on input "-158" at bounding box center [619, 292] width 9 height 9
radio input "true"
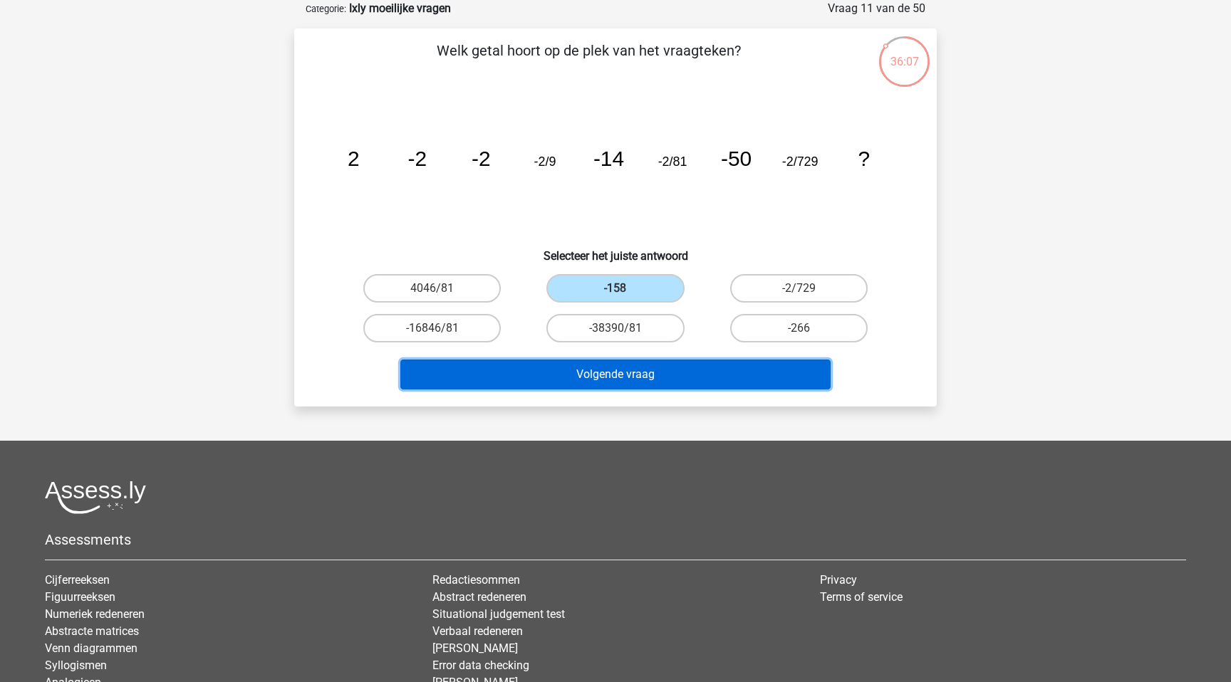
click at [617, 371] on button "Volgende vraag" at bounding box center [615, 375] width 431 height 30
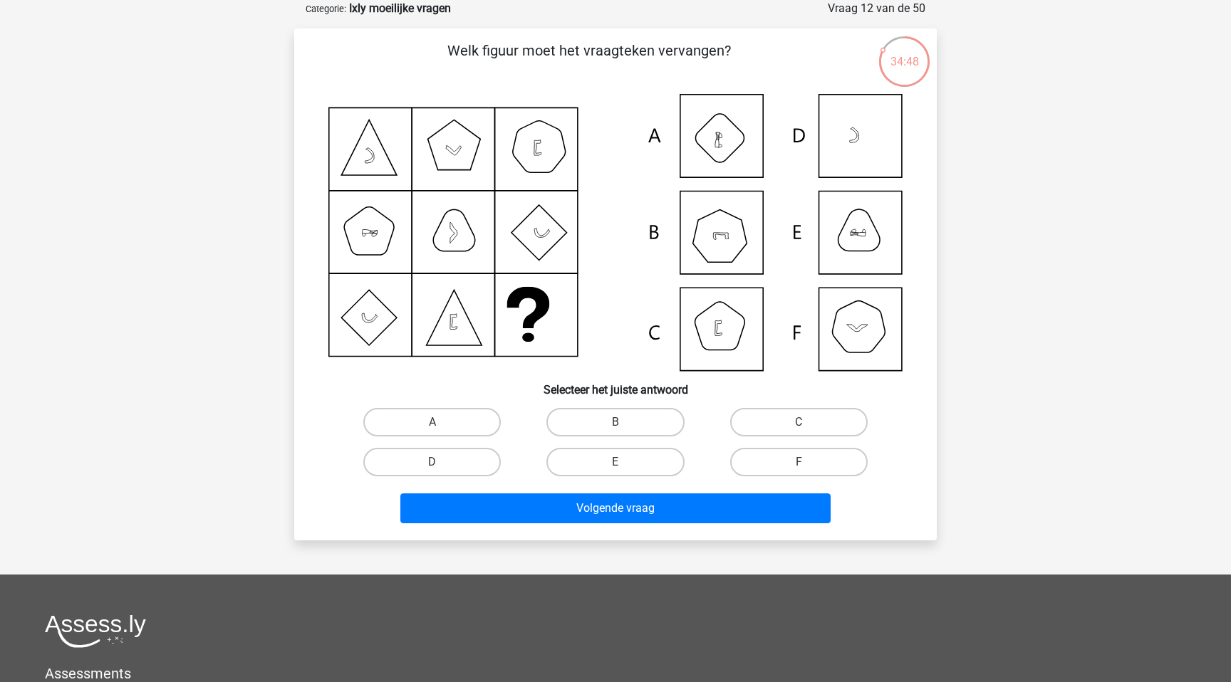
click at [741, 330] on icon at bounding box center [615, 232] width 574 height 277
click at [810, 409] on label "C" at bounding box center [798, 422] width 137 height 28
click at [808, 422] on input "C" at bounding box center [803, 426] width 9 height 9
radio input "true"
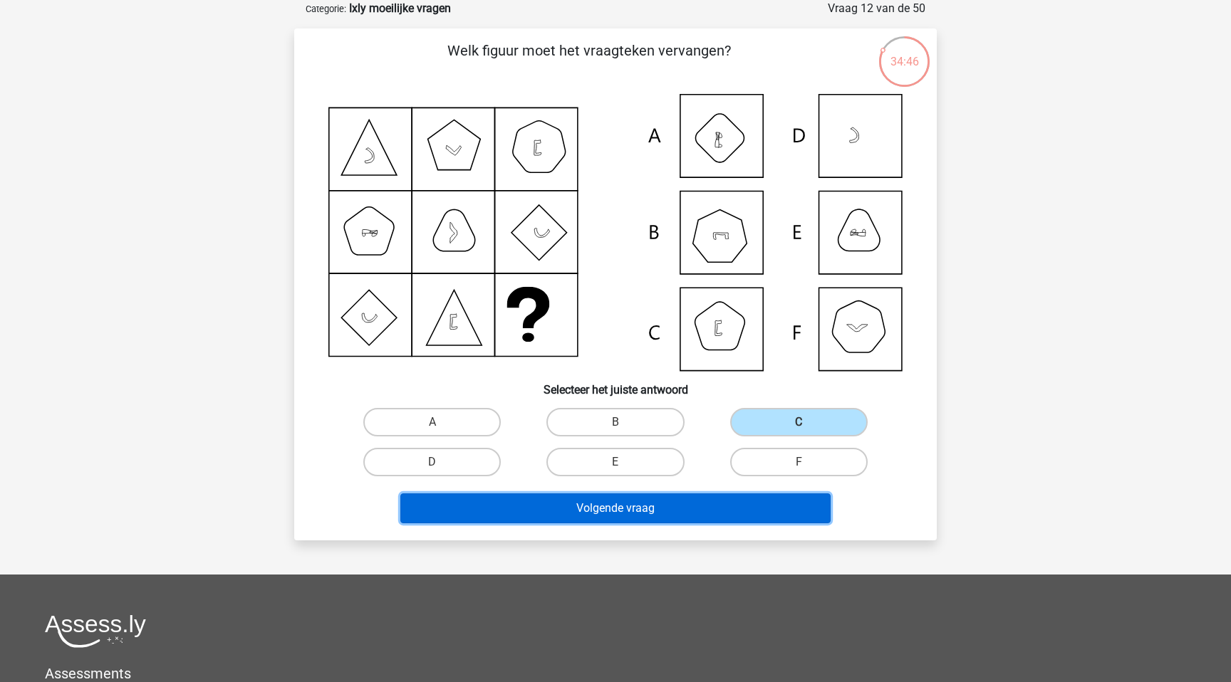
click at [667, 509] on button "Volgende vraag" at bounding box center [615, 509] width 431 height 30
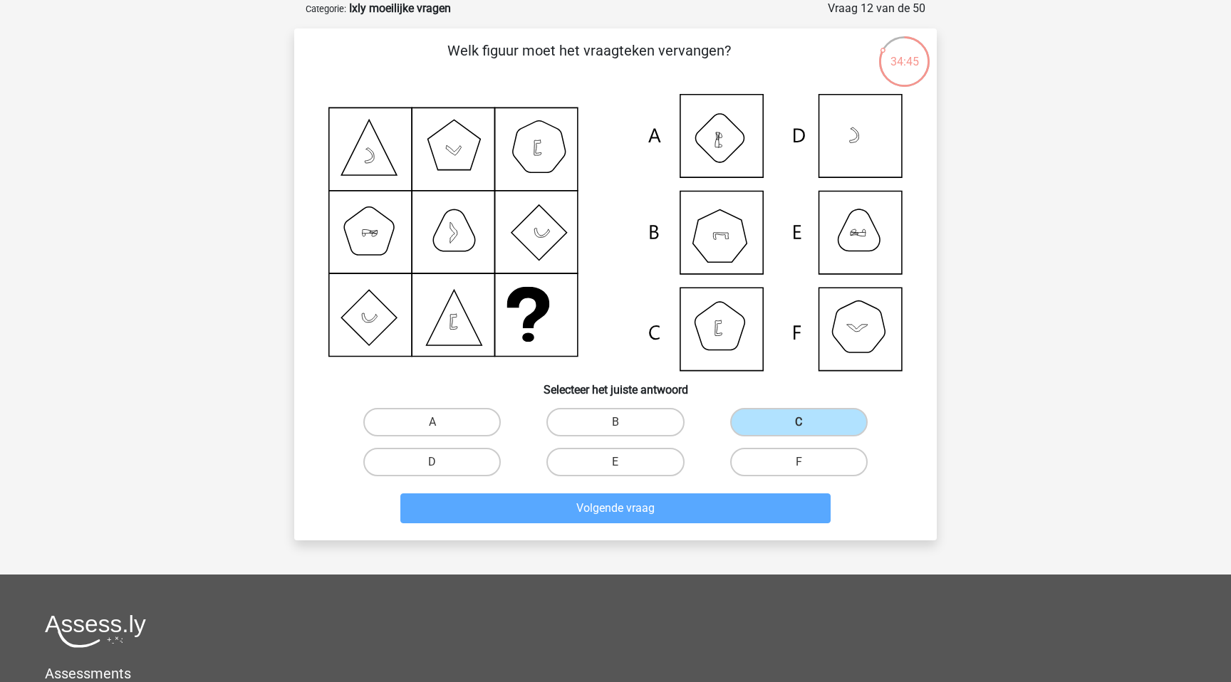
scroll to position [62, 0]
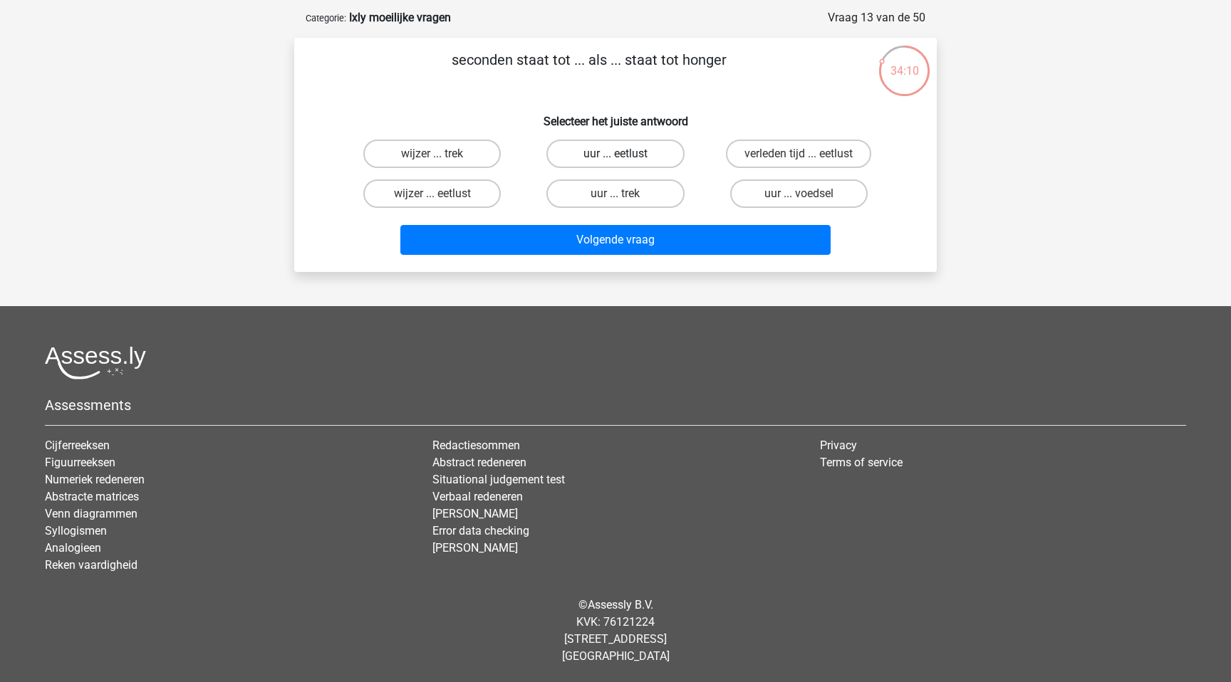
click at [615, 150] on label "uur ... eetlust" at bounding box center [614, 154] width 137 height 28
click at [615, 154] on input "uur ... eetlust" at bounding box center [619, 158] width 9 height 9
radio input "true"
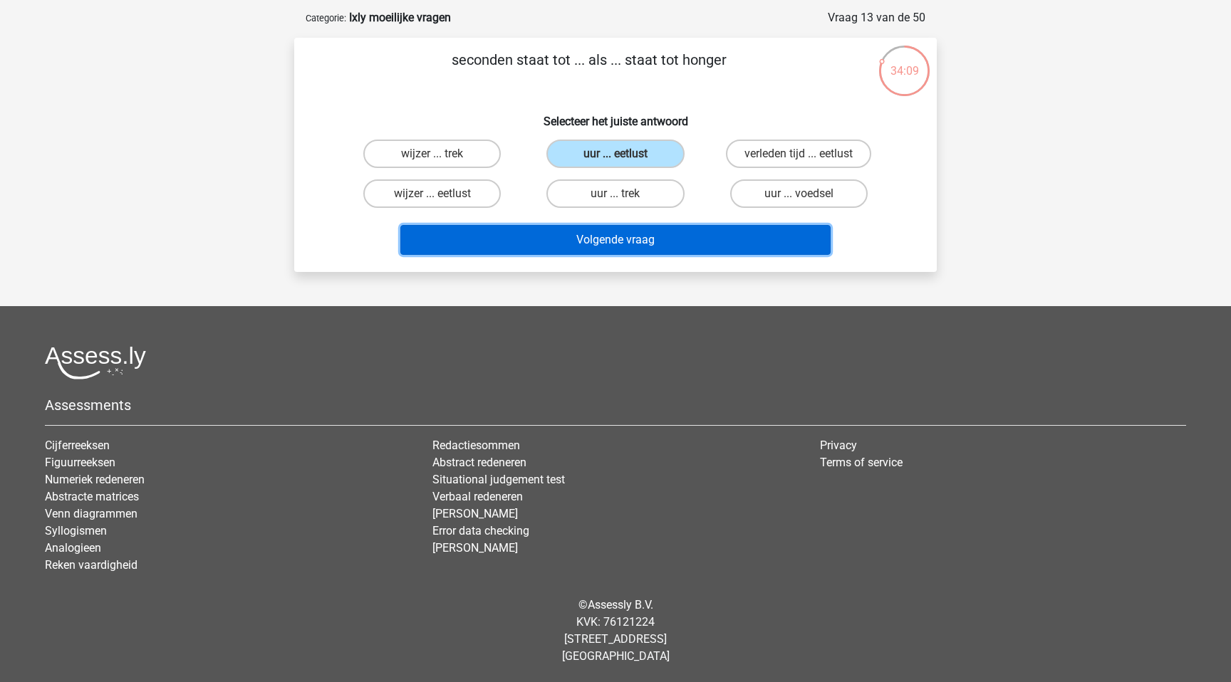
click at [598, 248] on button "Volgende vraag" at bounding box center [615, 240] width 431 height 30
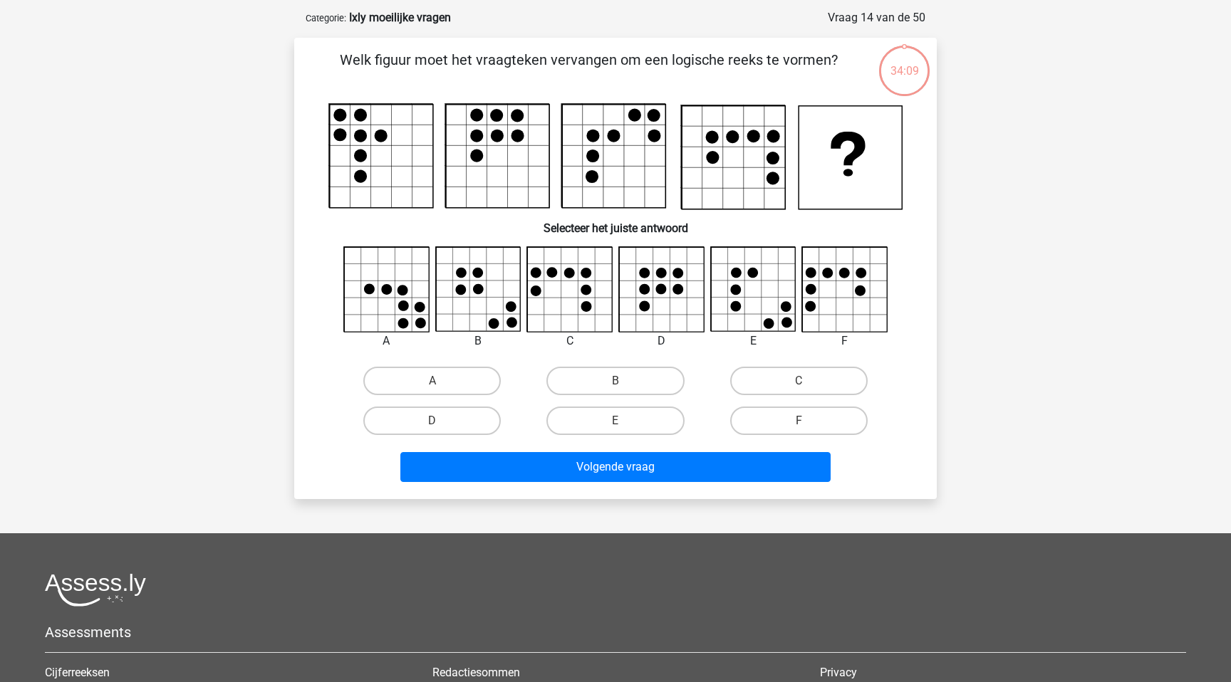
scroll to position [71, 0]
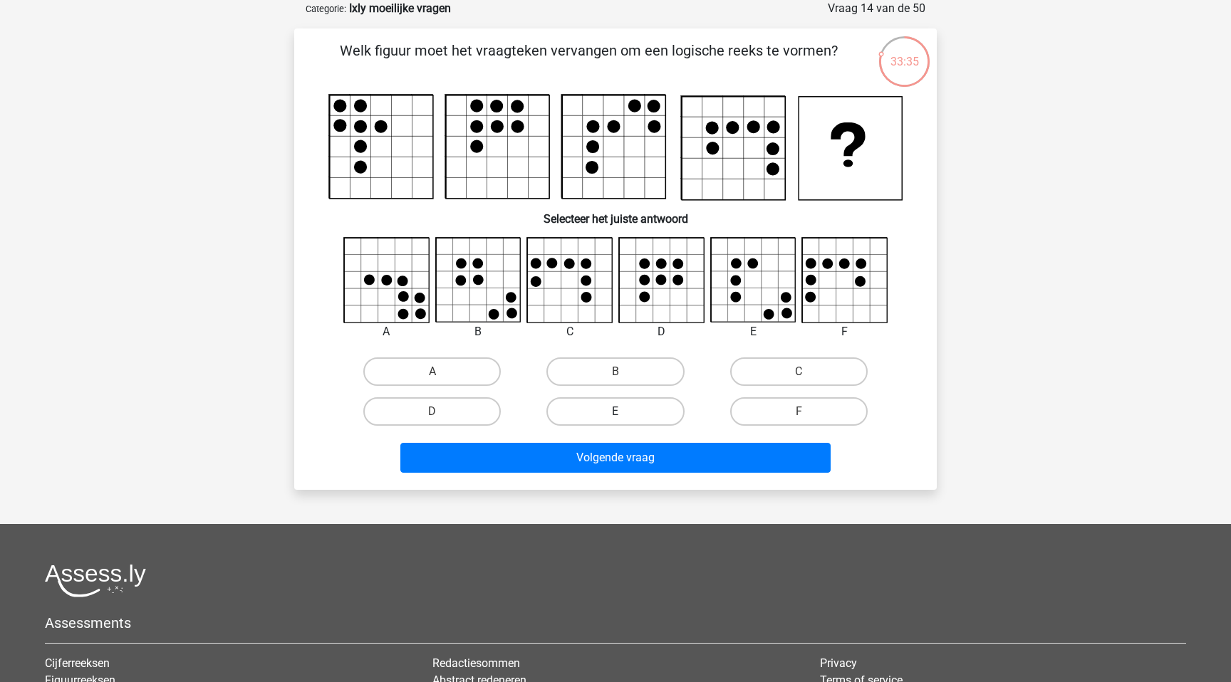
click at [605, 420] on label "E" at bounding box center [614, 411] width 137 height 28
click at [615, 420] on input "E" at bounding box center [619, 416] width 9 height 9
radio input "true"
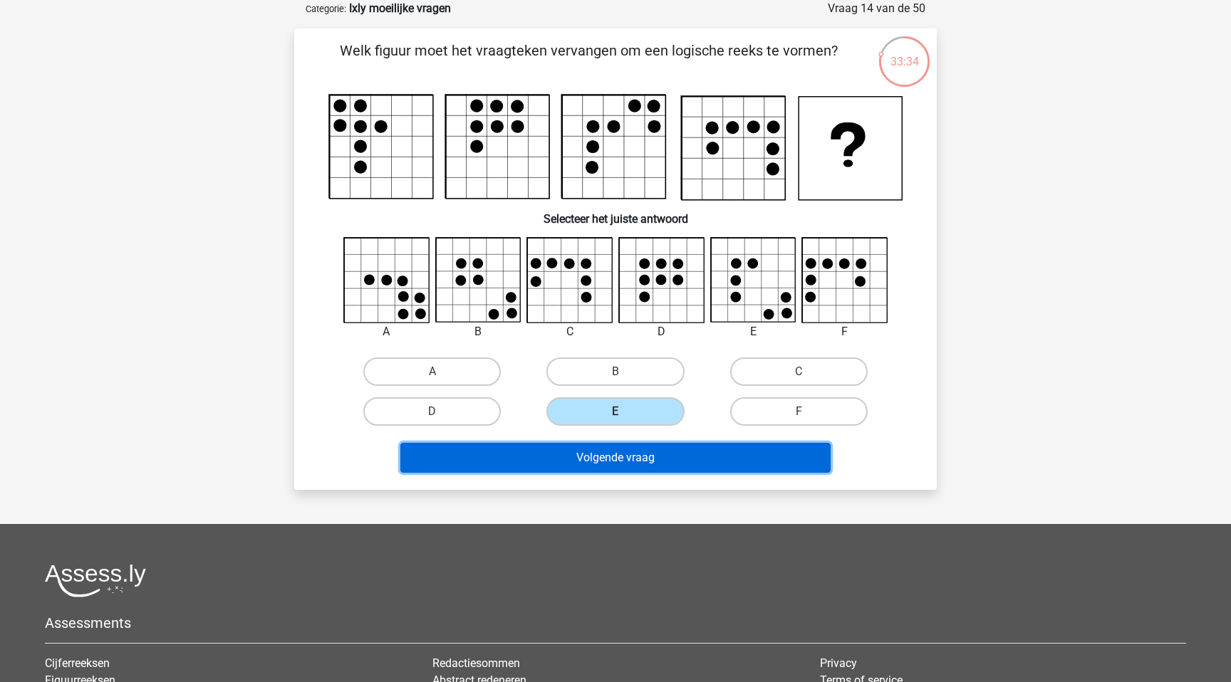
click at [610, 456] on button "Volgende vraag" at bounding box center [615, 458] width 431 height 30
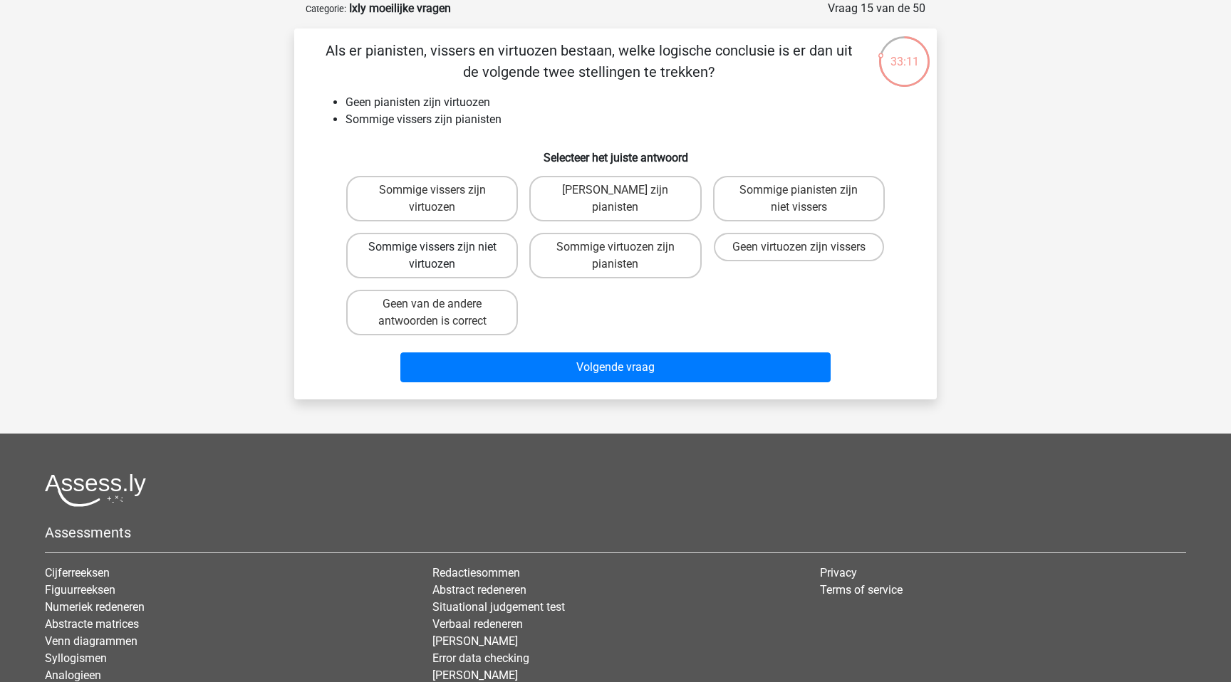
click at [447, 259] on label "Sommige vissers zijn niet virtuozen" at bounding box center [432, 256] width 172 height 46
click at [442, 256] on input "Sommige vissers zijn niet virtuozen" at bounding box center [436, 251] width 9 height 9
radio input "true"
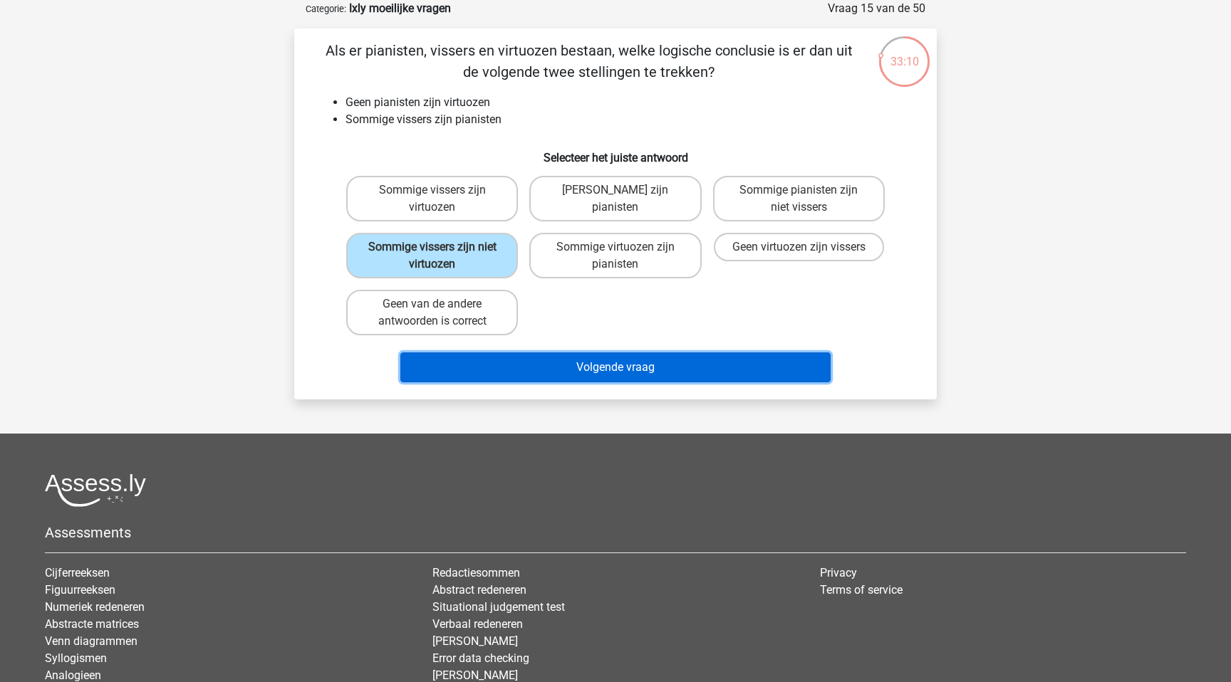
click at [558, 359] on button "Volgende vraag" at bounding box center [615, 368] width 431 height 30
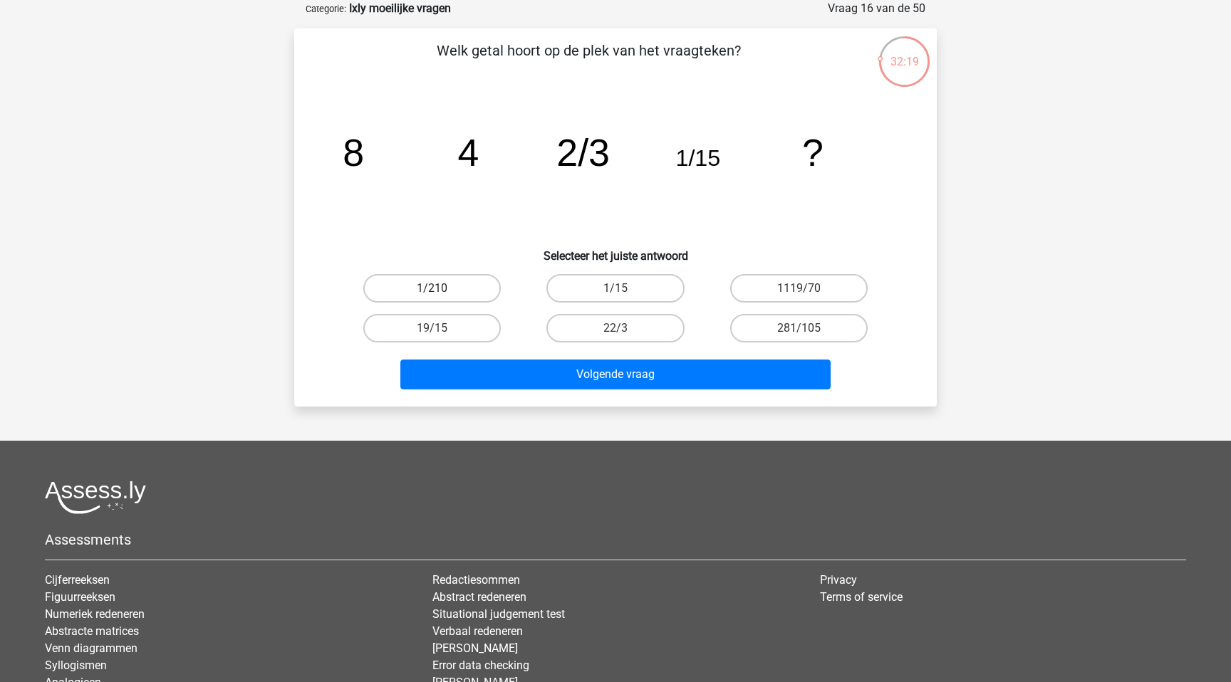
click at [451, 278] on label "1/210" at bounding box center [431, 288] width 137 height 28
click at [442, 288] on input "1/210" at bounding box center [436, 292] width 9 height 9
radio input "true"
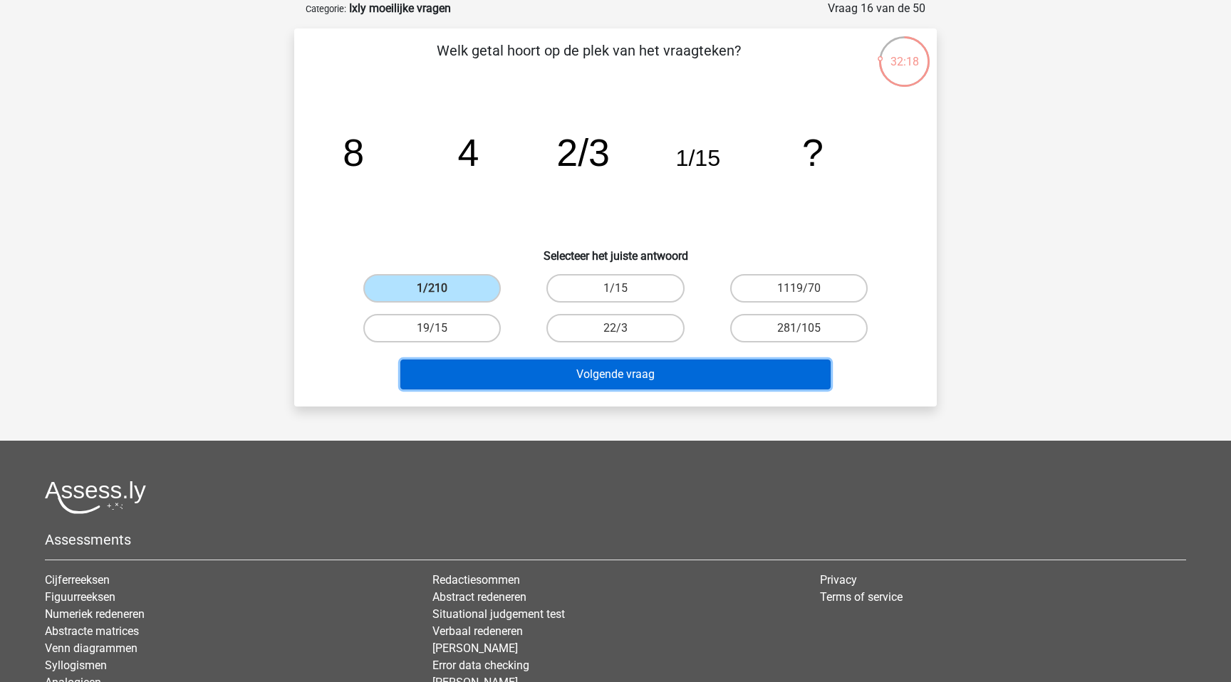
click at [546, 363] on button "Volgende vraag" at bounding box center [615, 375] width 431 height 30
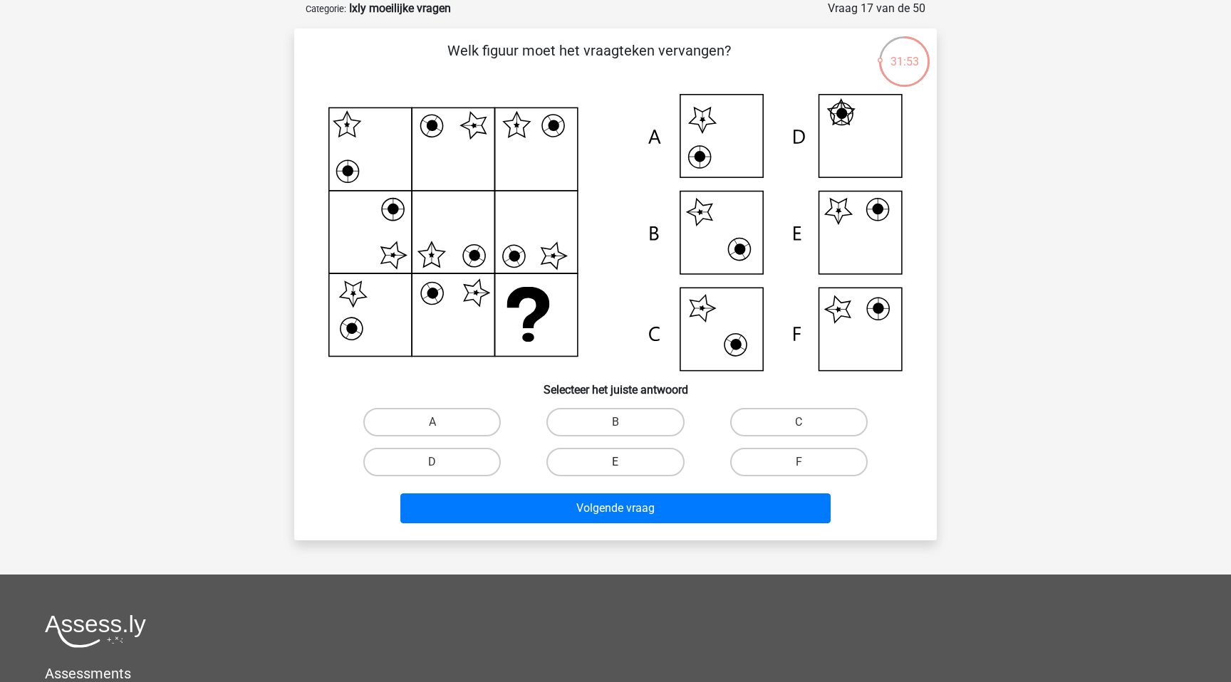
click at [583, 469] on label "E" at bounding box center [614, 462] width 137 height 28
click at [615, 469] on input "E" at bounding box center [619, 466] width 9 height 9
radio input "true"
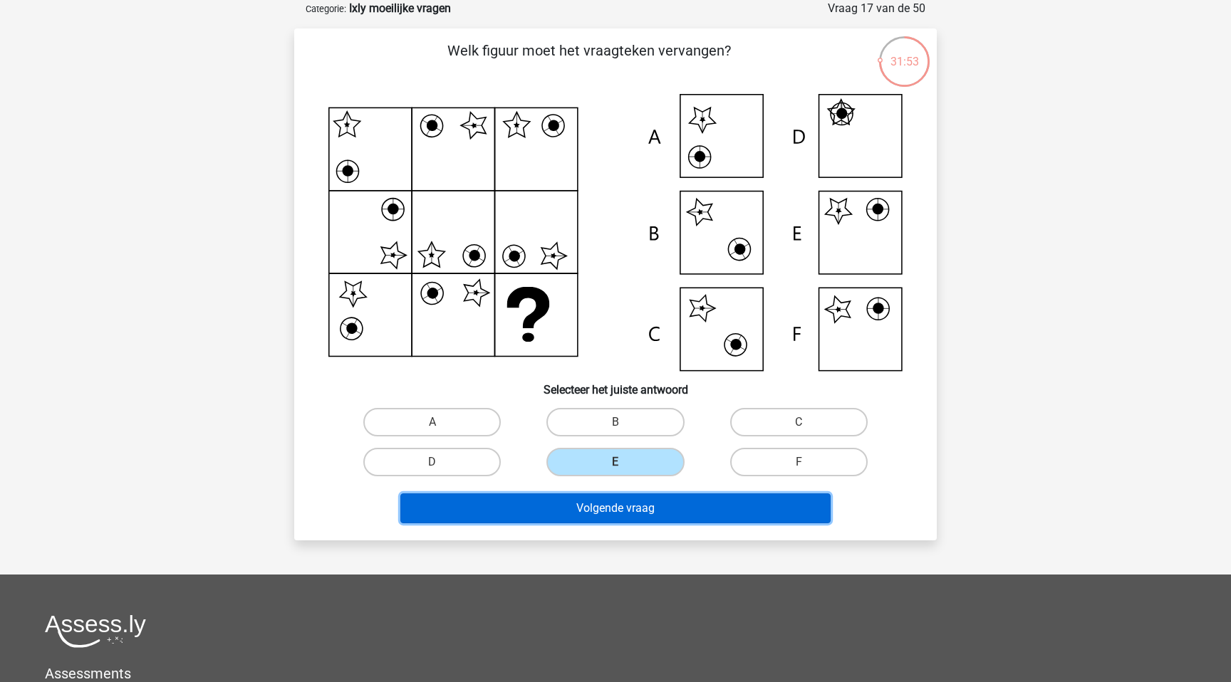
click at [593, 505] on button "Volgende vraag" at bounding box center [615, 509] width 431 height 30
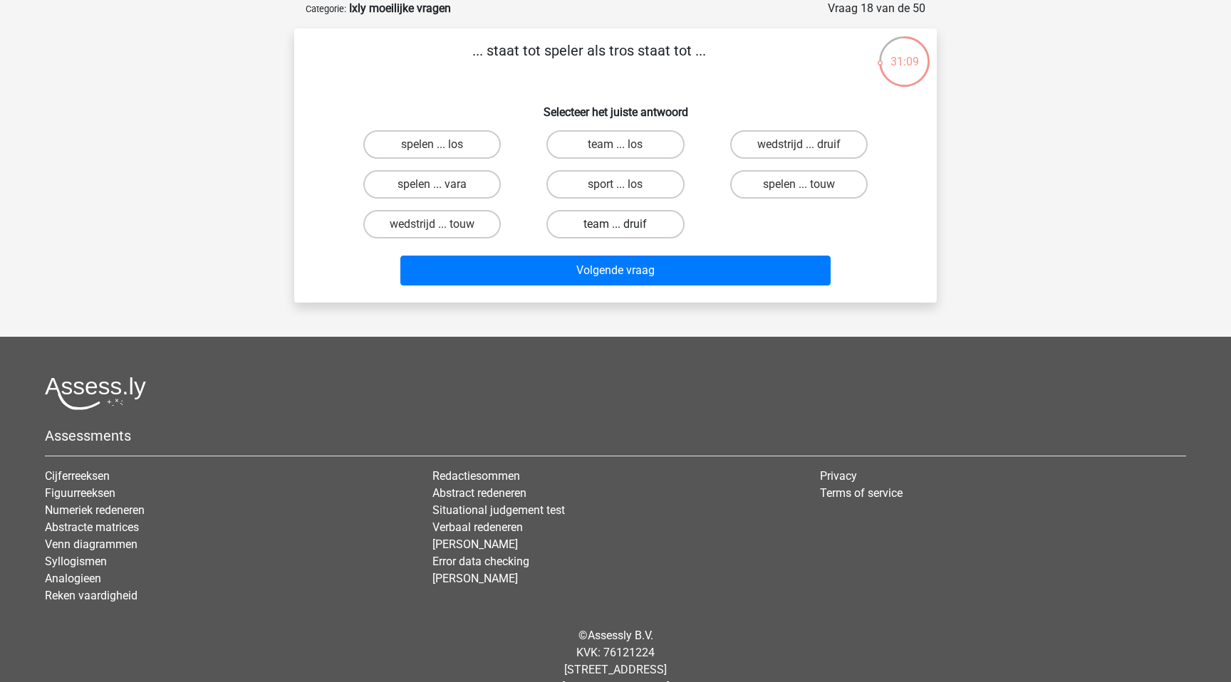
click at [607, 225] on label "team ... druif" at bounding box center [614, 224] width 137 height 28
click at [615, 225] on input "team ... druif" at bounding box center [619, 228] width 9 height 9
radio input "true"
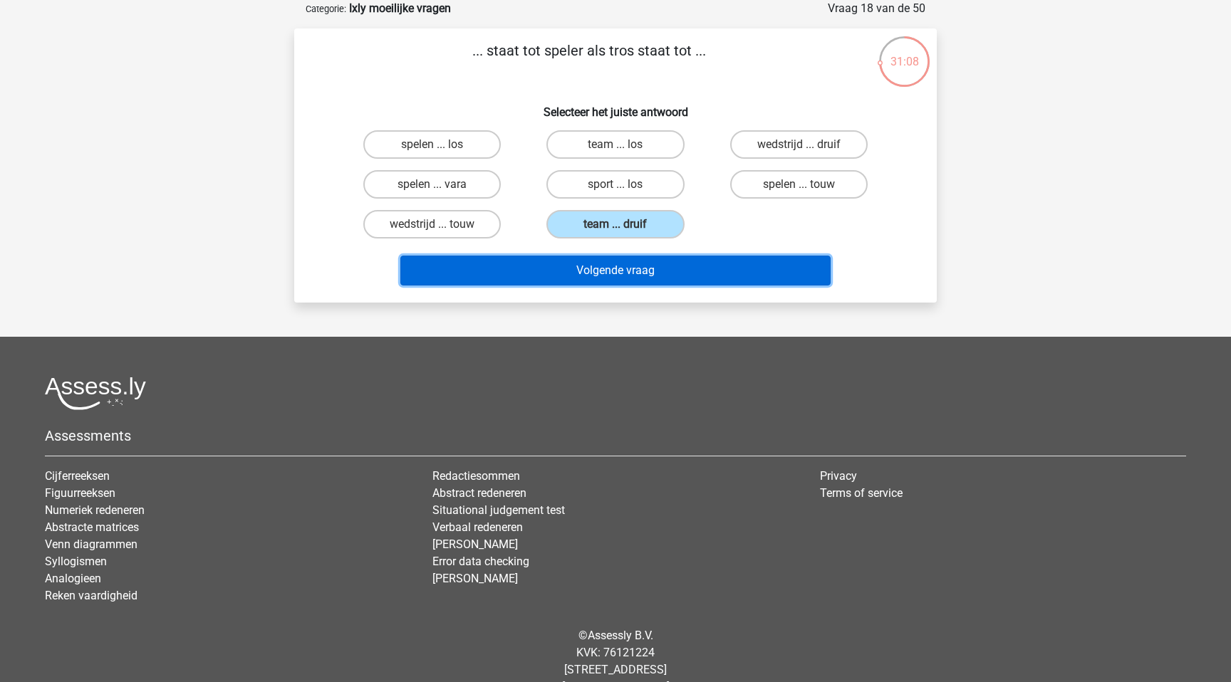
click at [603, 270] on button "Volgende vraag" at bounding box center [615, 271] width 431 height 30
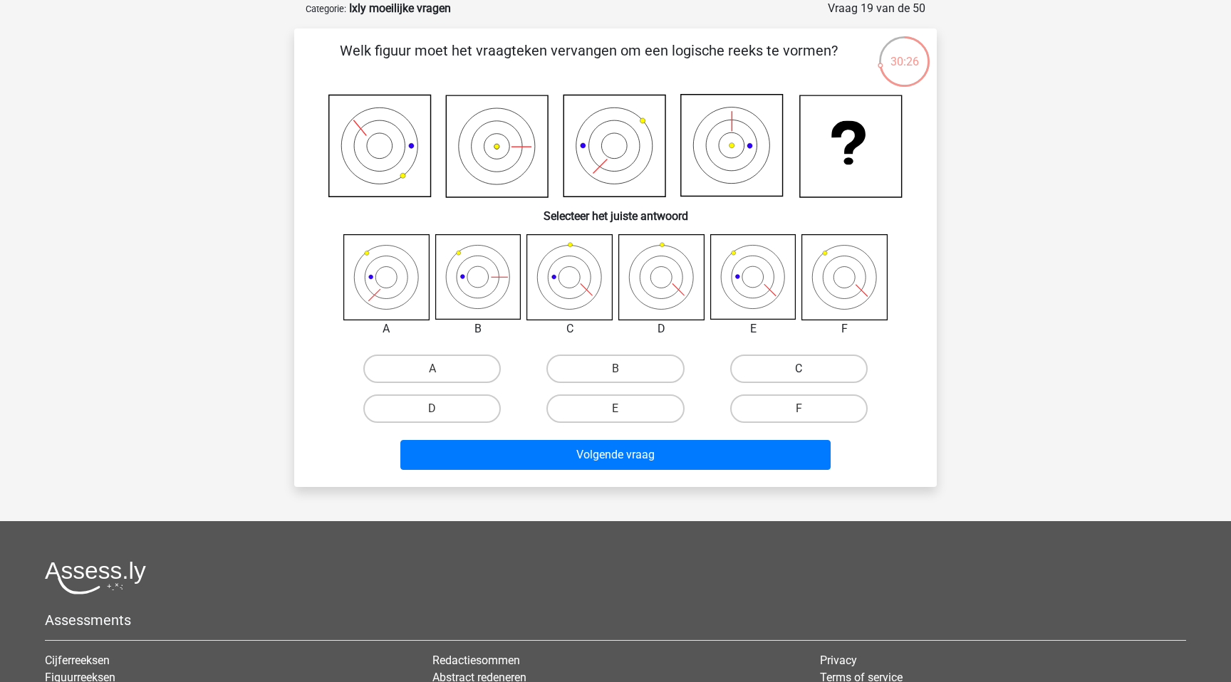
click at [780, 373] on label "C" at bounding box center [798, 369] width 137 height 28
click at [799, 373] on input "C" at bounding box center [803, 373] width 9 height 9
radio input "true"
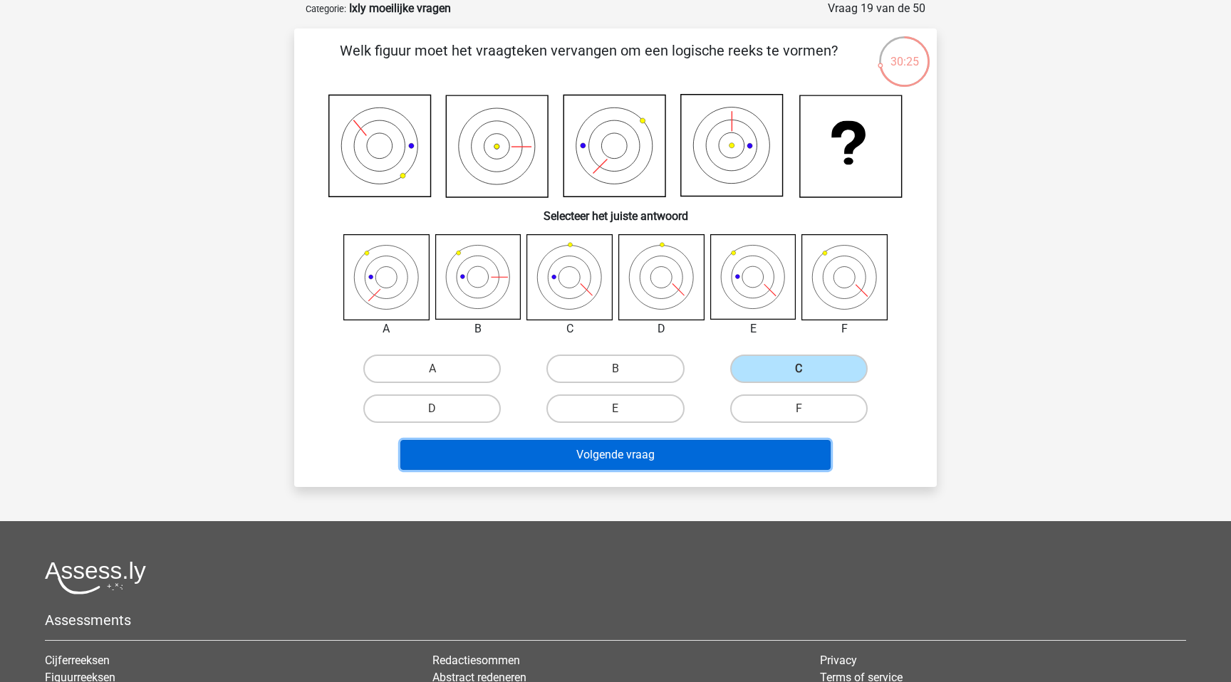
click at [710, 457] on button "Volgende vraag" at bounding box center [615, 455] width 431 height 30
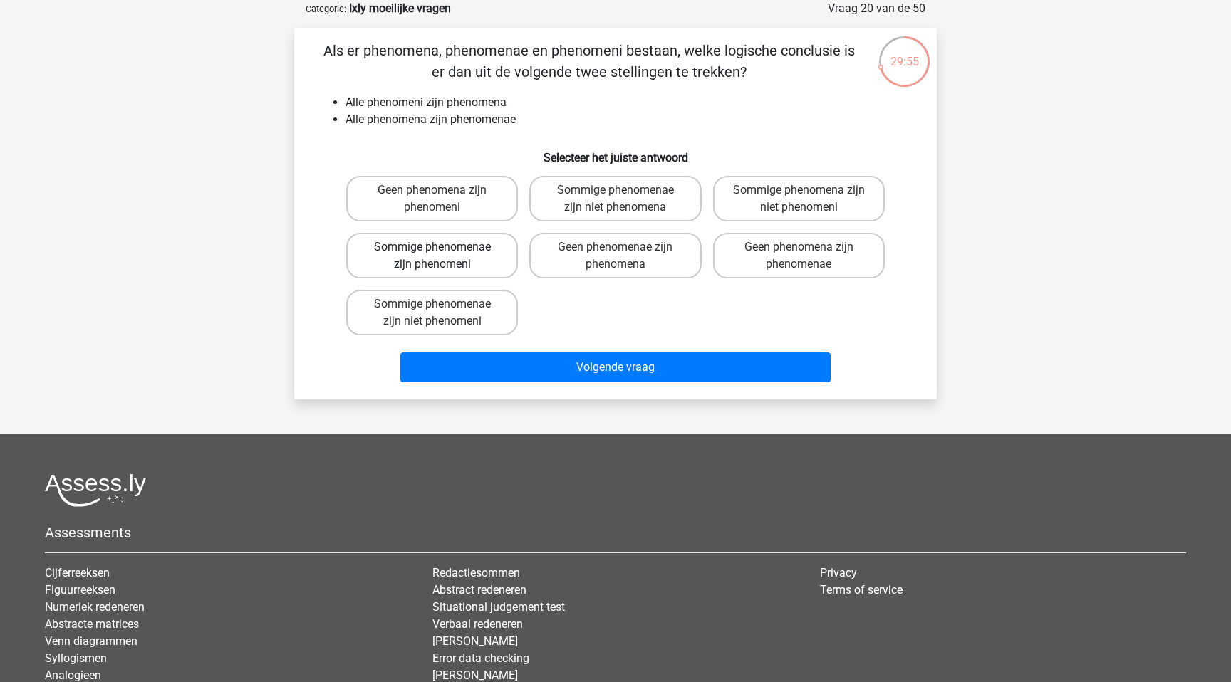
click at [454, 265] on label "Sommige phenomenae zijn phenomeni" at bounding box center [432, 256] width 172 height 46
click at [442, 256] on input "Sommige phenomenae zijn phenomeni" at bounding box center [436, 251] width 9 height 9
radio input "true"
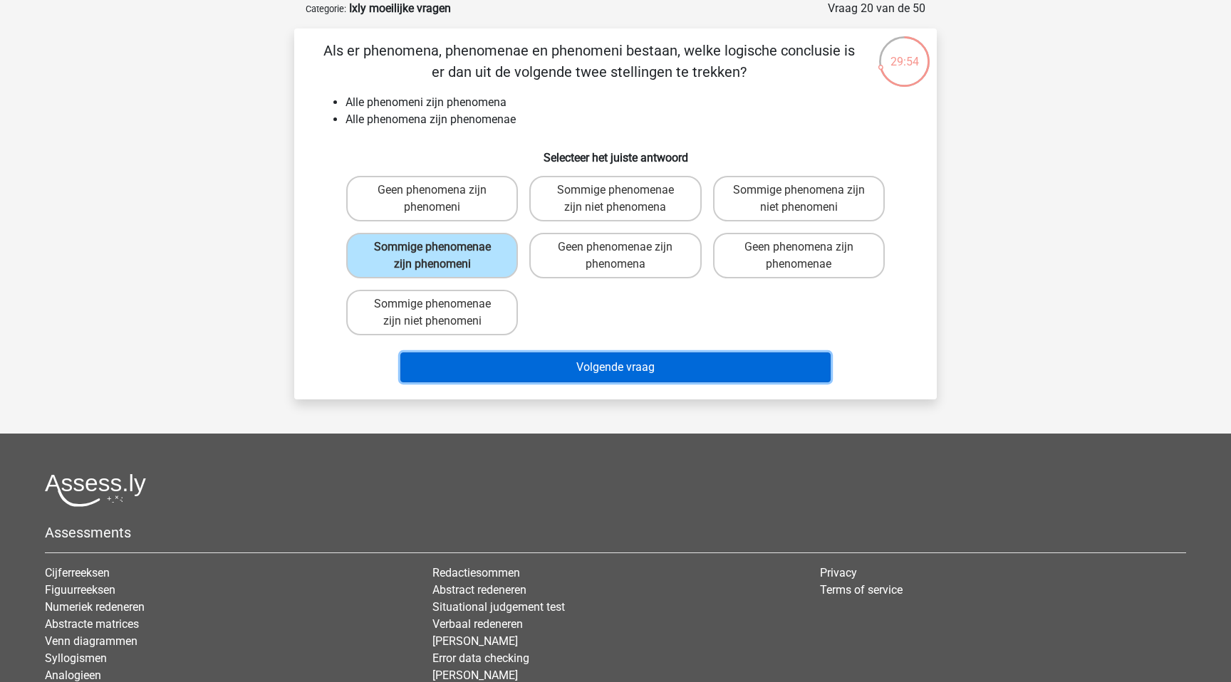
click at [583, 368] on button "Volgende vraag" at bounding box center [615, 368] width 431 height 30
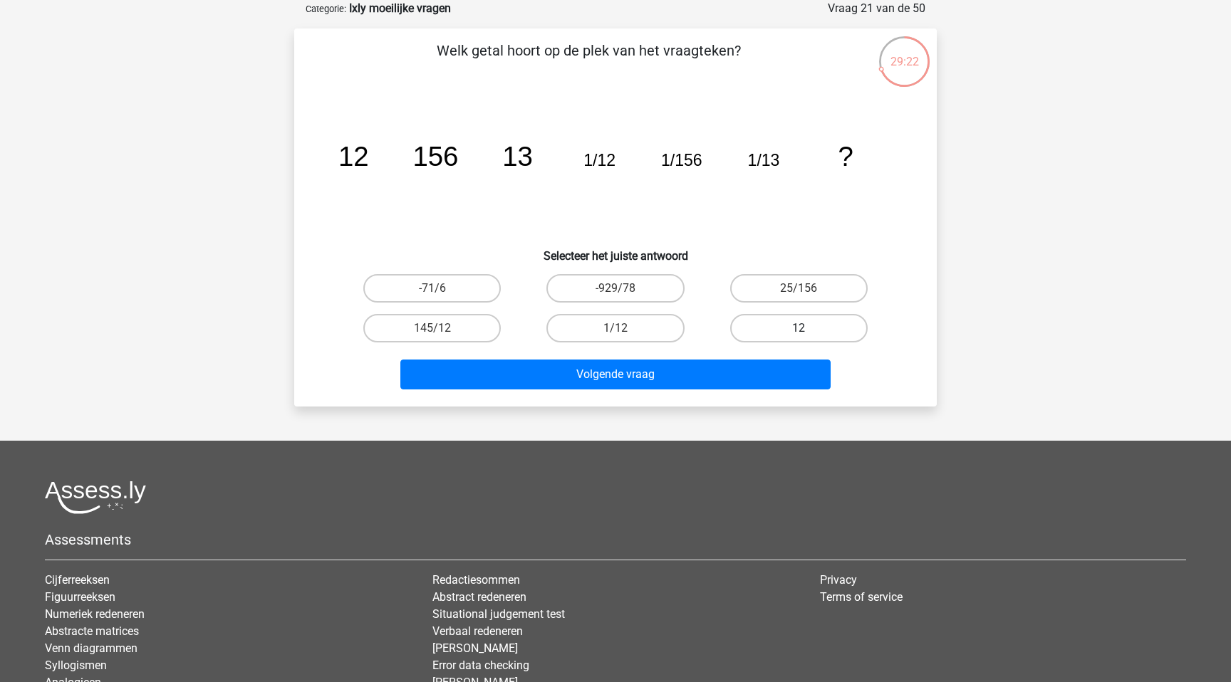
click at [796, 326] on label "12" at bounding box center [798, 328] width 137 height 28
click at [799, 328] on input "12" at bounding box center [803, 332] width 9 height 9
radio input "true"
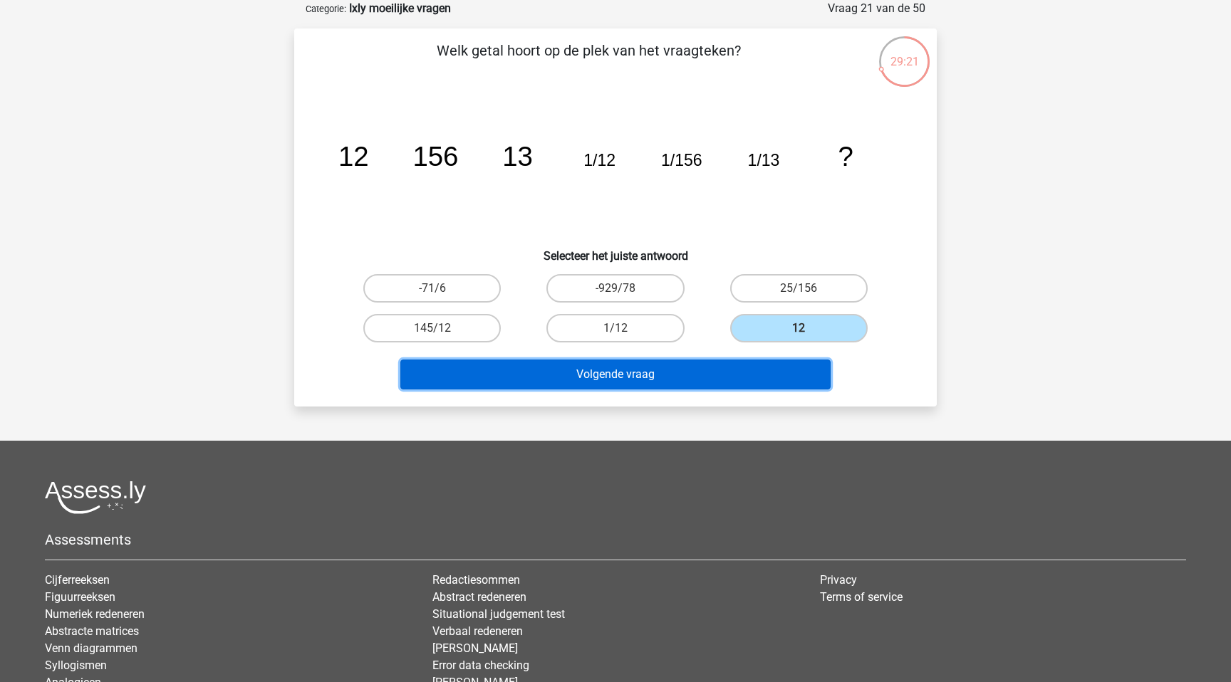
click at [701, 378] on button "Volgende vraag" at bounding box center [615, 375] width 431 height 30
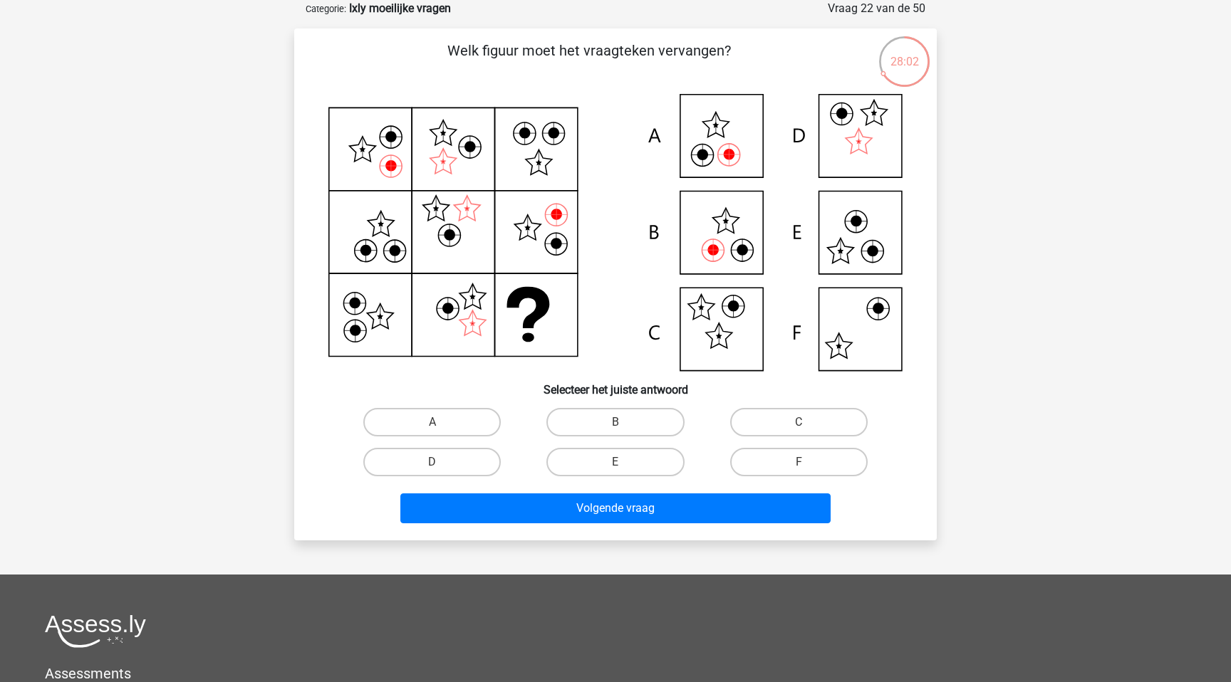
click at [608, 444] on div "E" at bounding box center [615, 462] width 183 height 40
click at [611, 423] on label "B" at bounding box center [614, 422] width 137 height 28
click at [615, 423] on input "B" at bounding box center [619, 426] width 9 height 9
radio input "true"
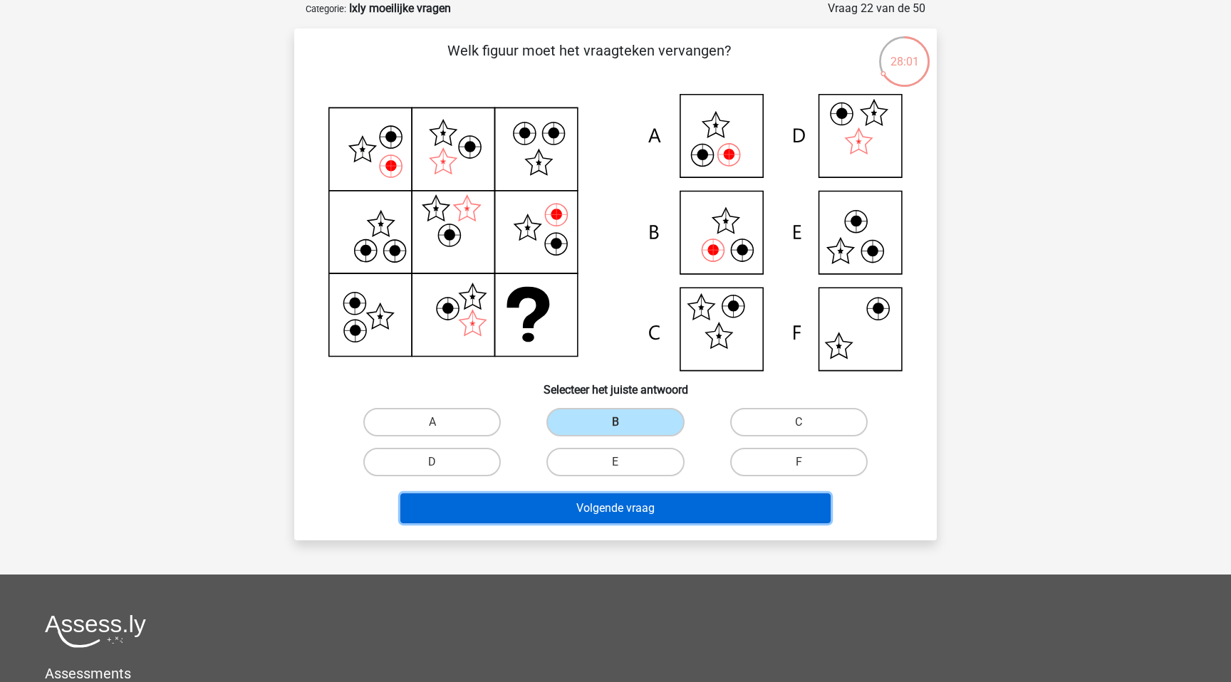
click at [588, 514] on button "Volgende vraag" at bounding box center [615, 509] width 431 height 30
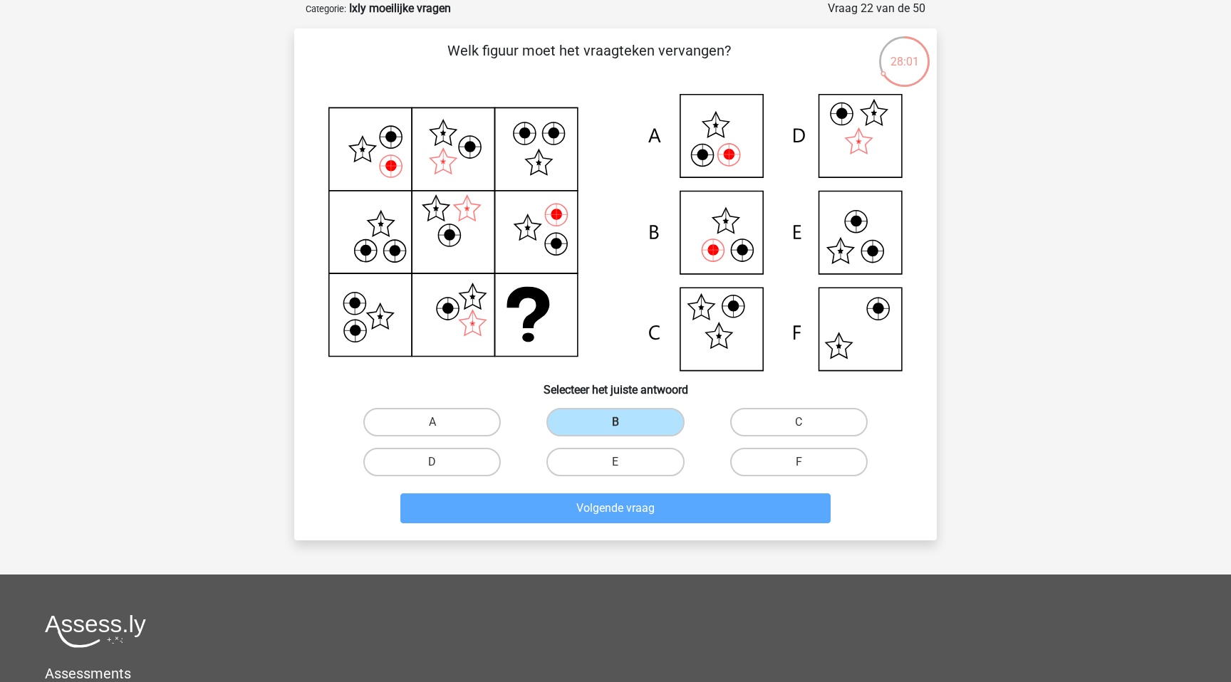
scroll to position [62, 0]
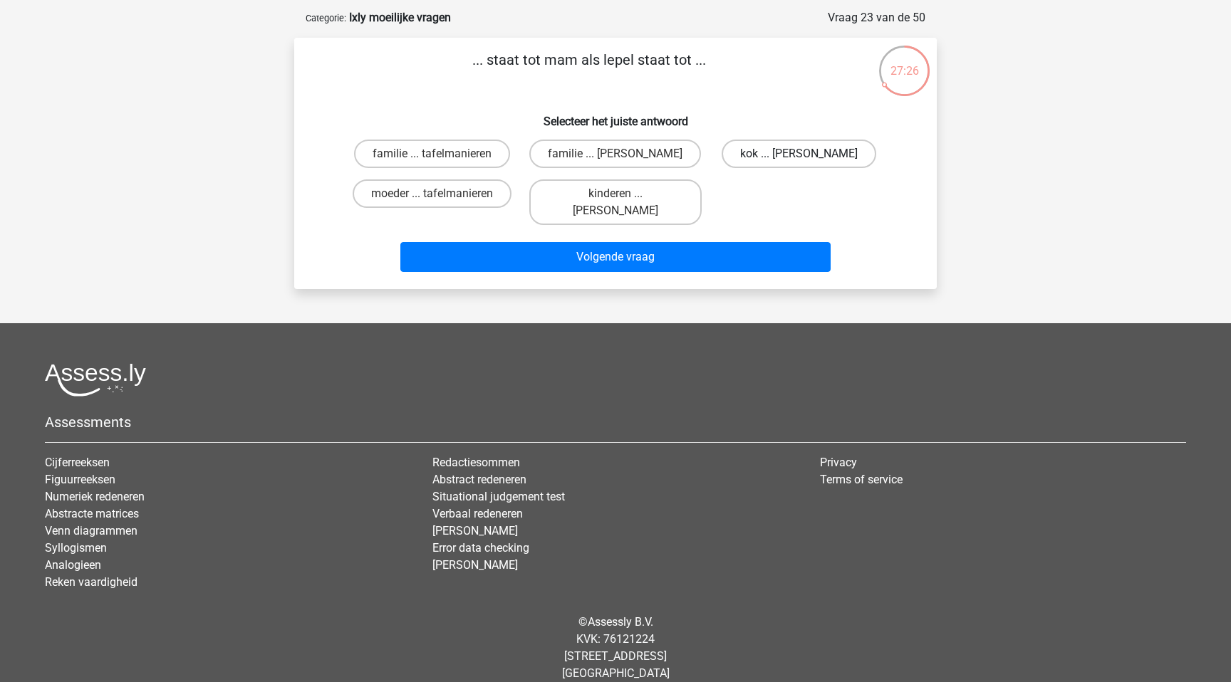
click at [784, 162] on label "kok ... anna" at bounding box center [799, 154] width 155 height 28
click at [799, 162] on input "kok ... anna" at bounding box center [803, 158] width 9 height 9
radio input "true"
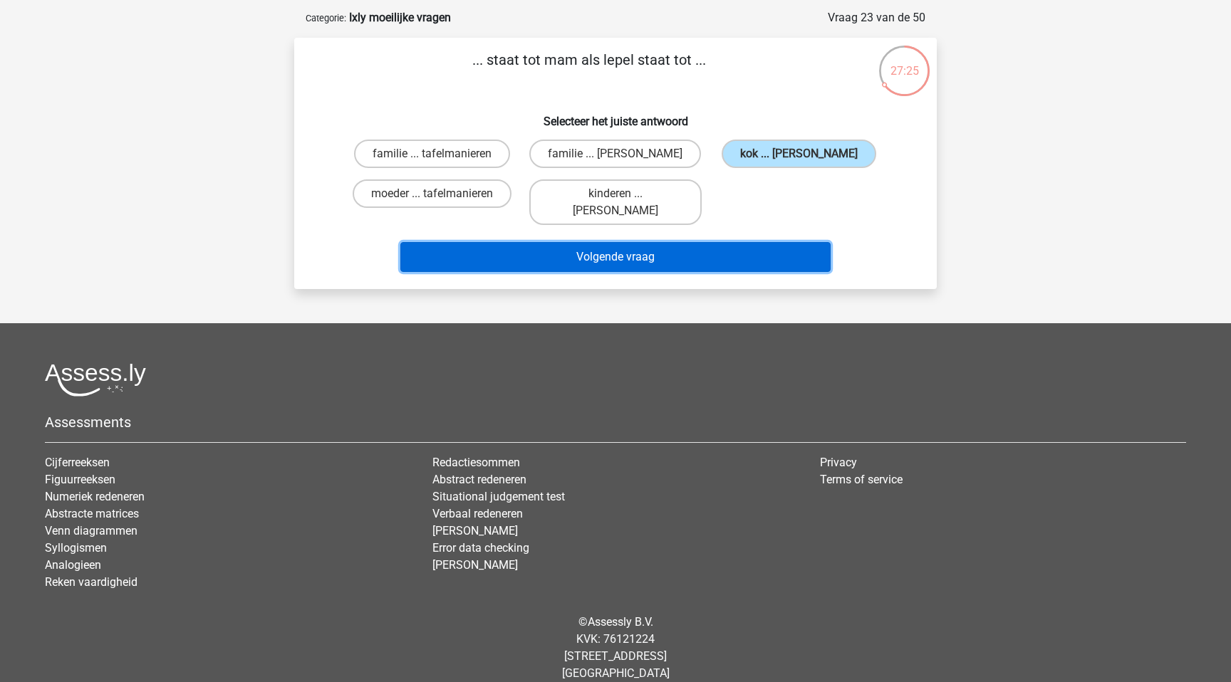
click at [613, 251] on button "Volgende vraag" at bounding box center [615, 257] width 431 height 30
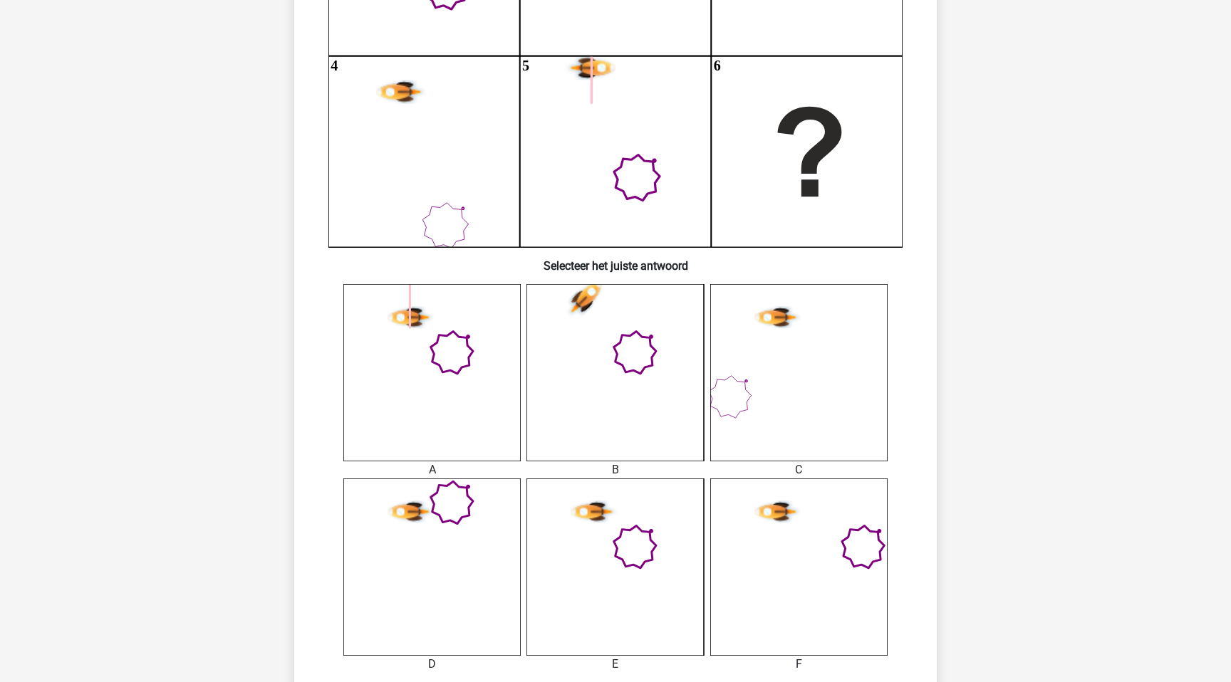
scroll to position [301, 0]
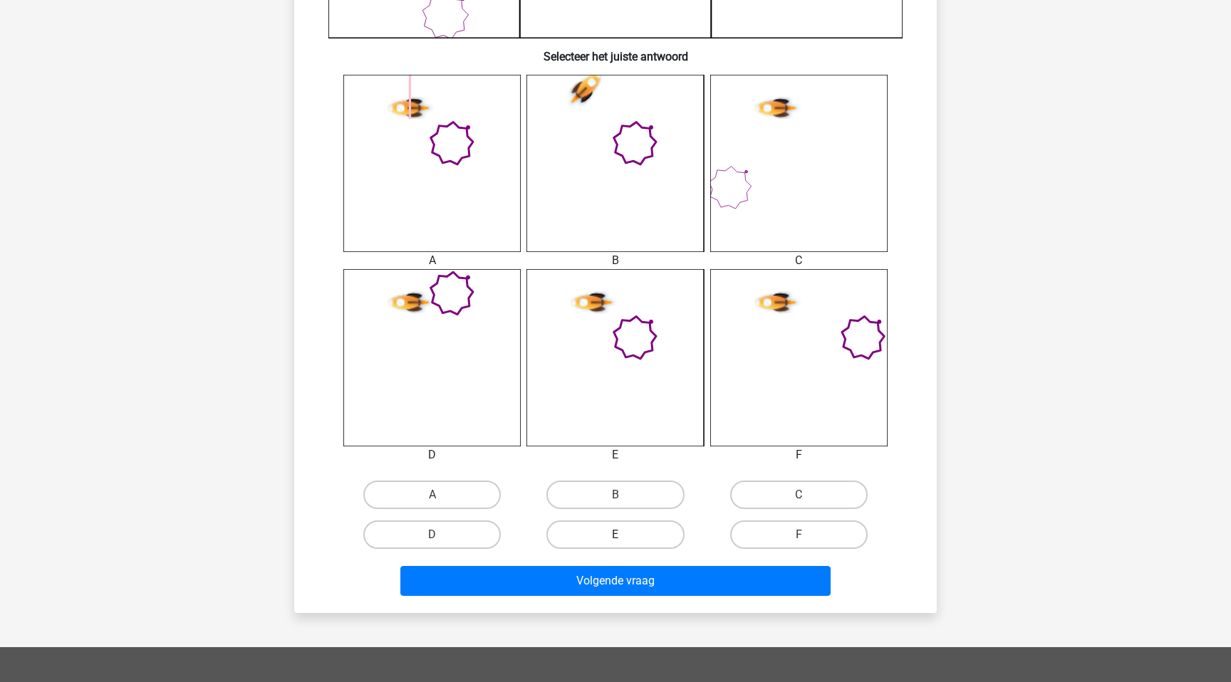
click at [630, 539] on label "E" at bounding box center [614, 535] width 137 height 28
click at [625, 539] on input "E" at bounding box center [619, 539] width 9 height 9
radio input "true"
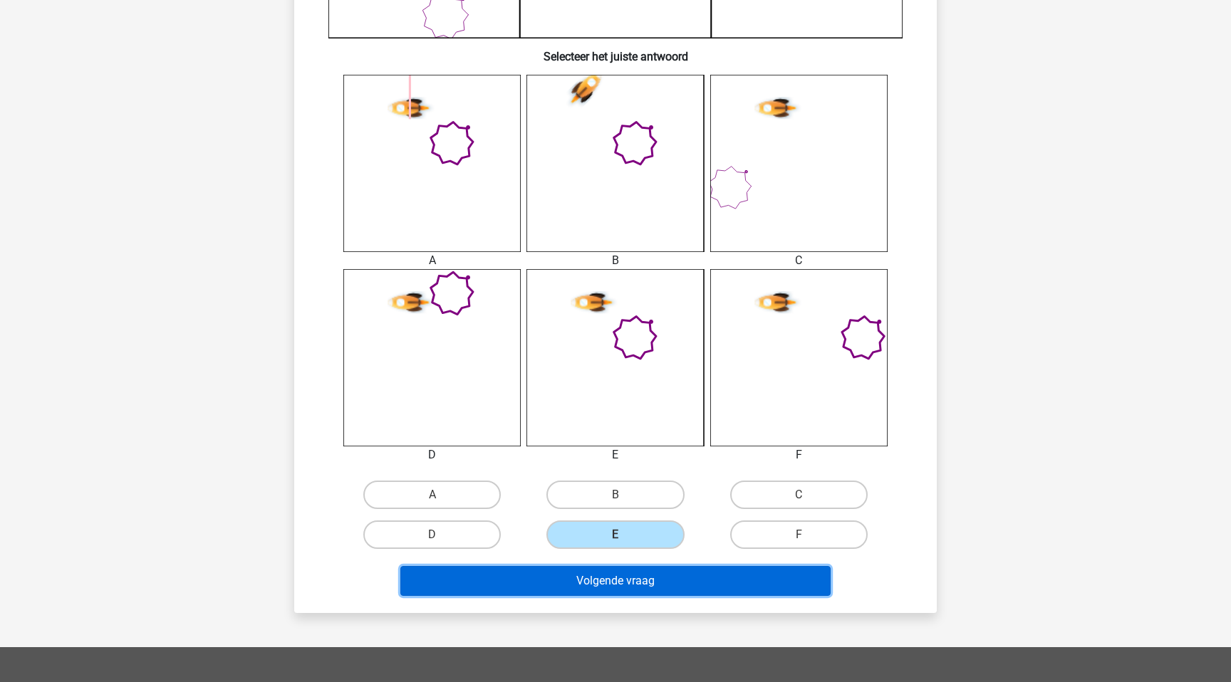
click at [628, 593] on button "Volgende vraag" at bounding box center [615, 581] width 431 height 30
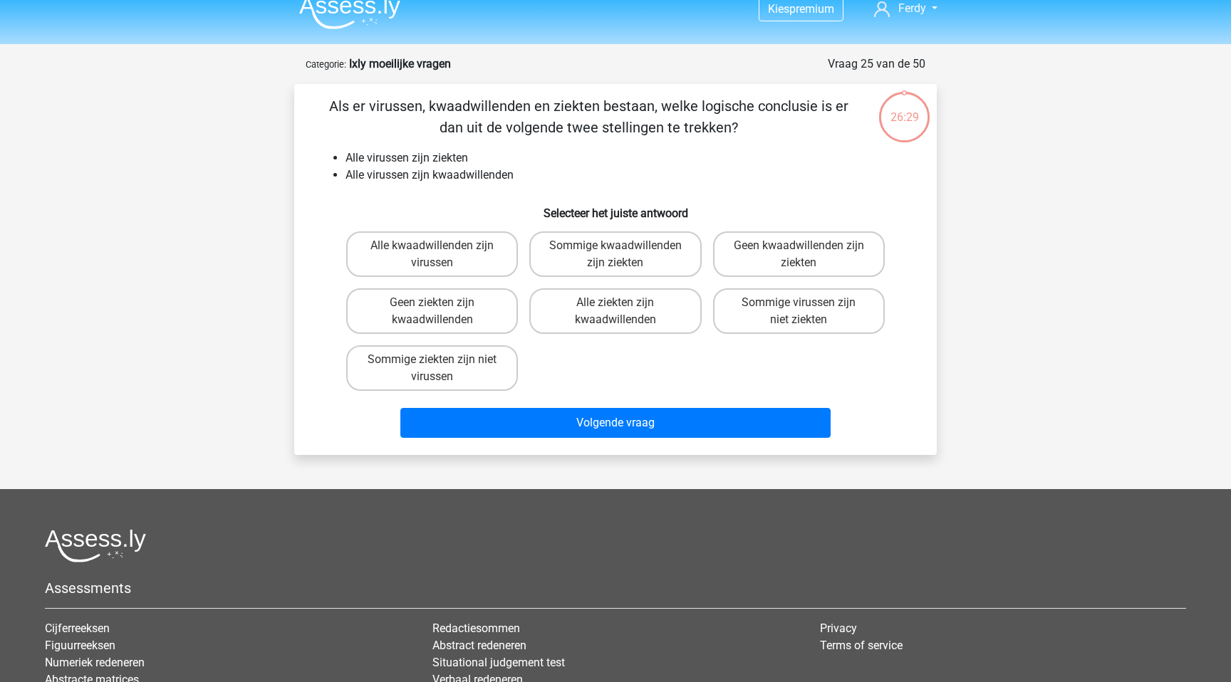
scroll to position [0, 0]
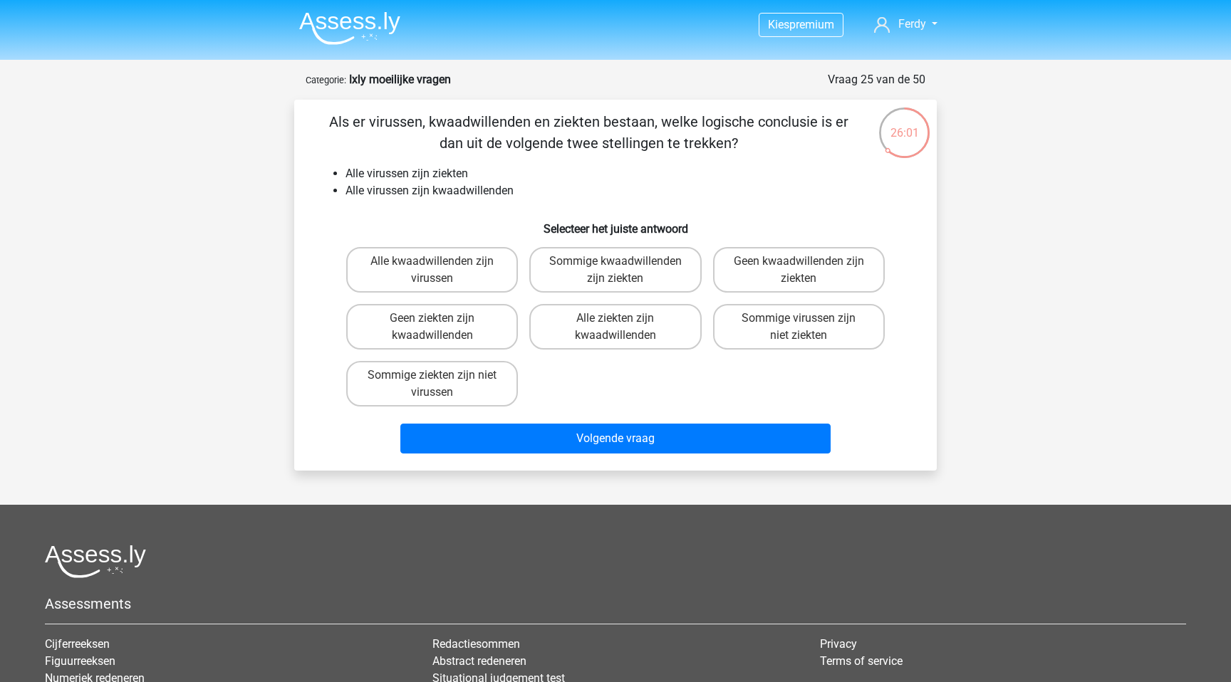
click at [618, 269] on input "Sommige kwaadwillenden zijn ziekten" at bounding box center [619, 265] width 9 height 9
radio input "true"
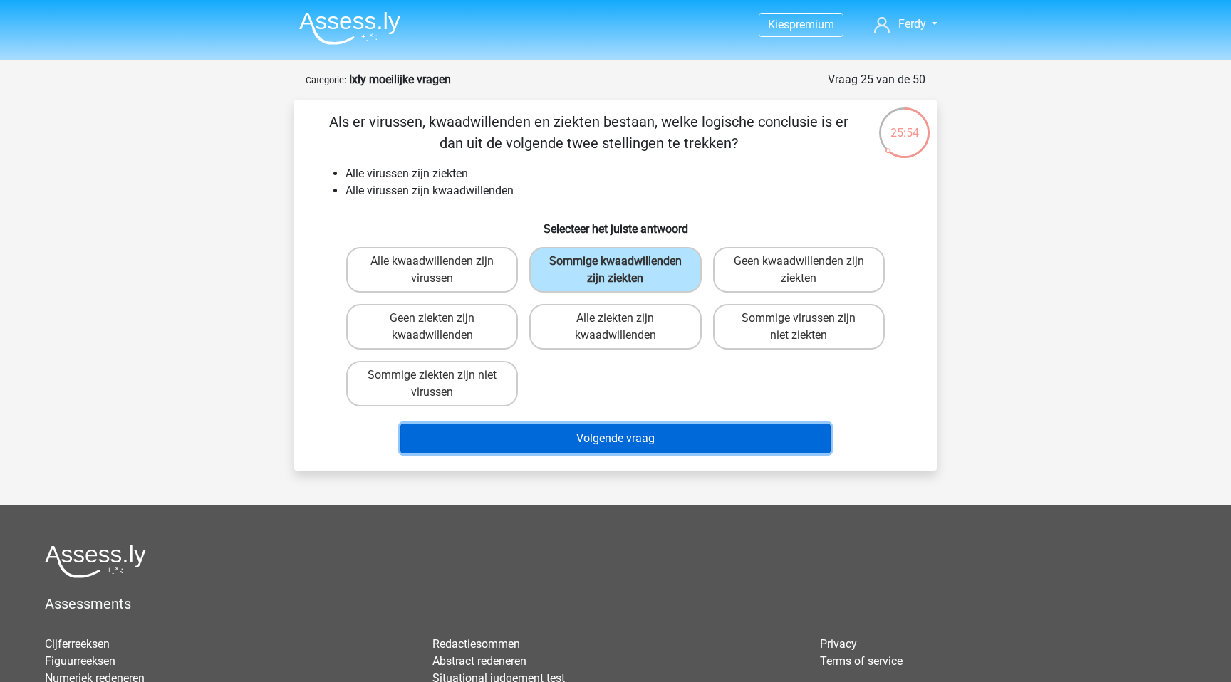
click at [600, 433] on button "Volgende vraag" at bounding box center [615, 439] width 431 height 30
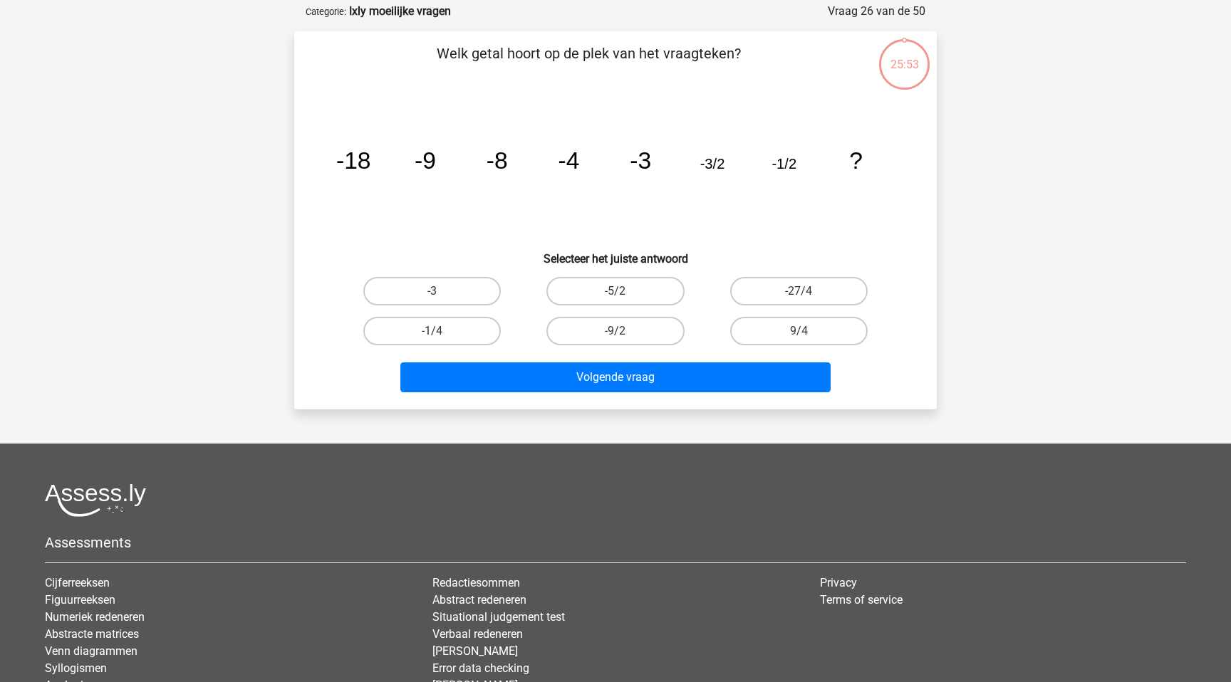
scroll to position [71, 0]
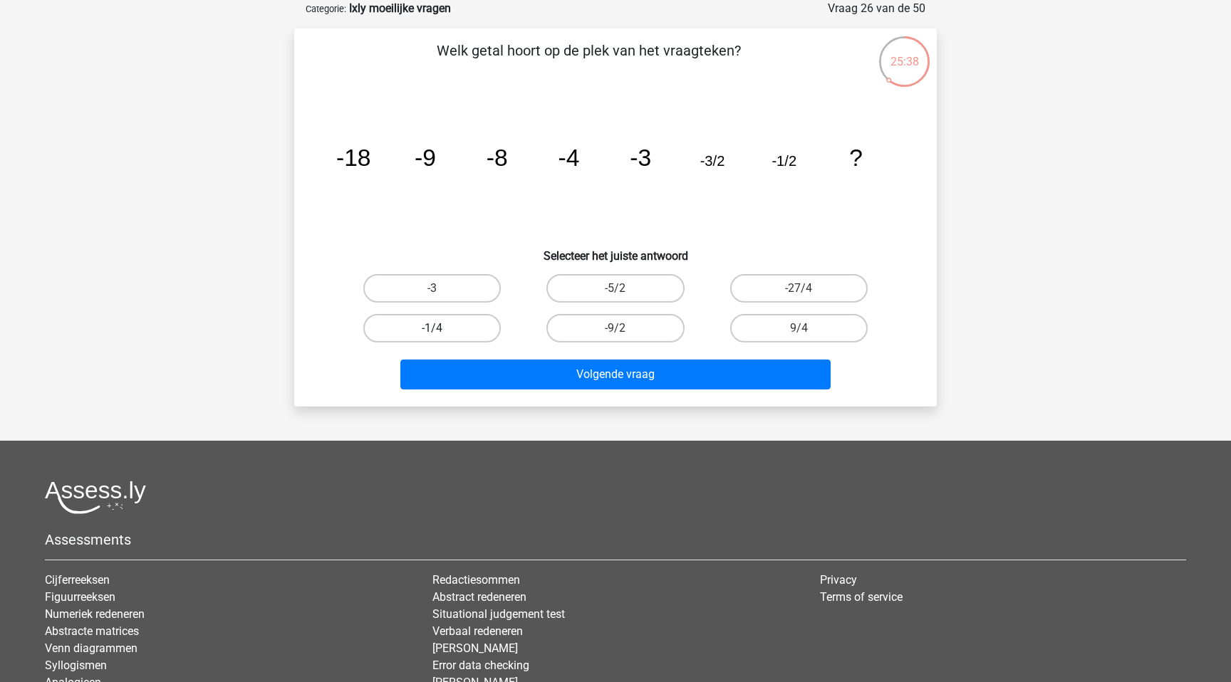
click at [462, 323] on label "-1/4" at bounding box center [431, 328] width 137 height 28
click at [442, 328] on input "-1/4" at bounding box center [436, 332] width 9 height 9
radio input "true"
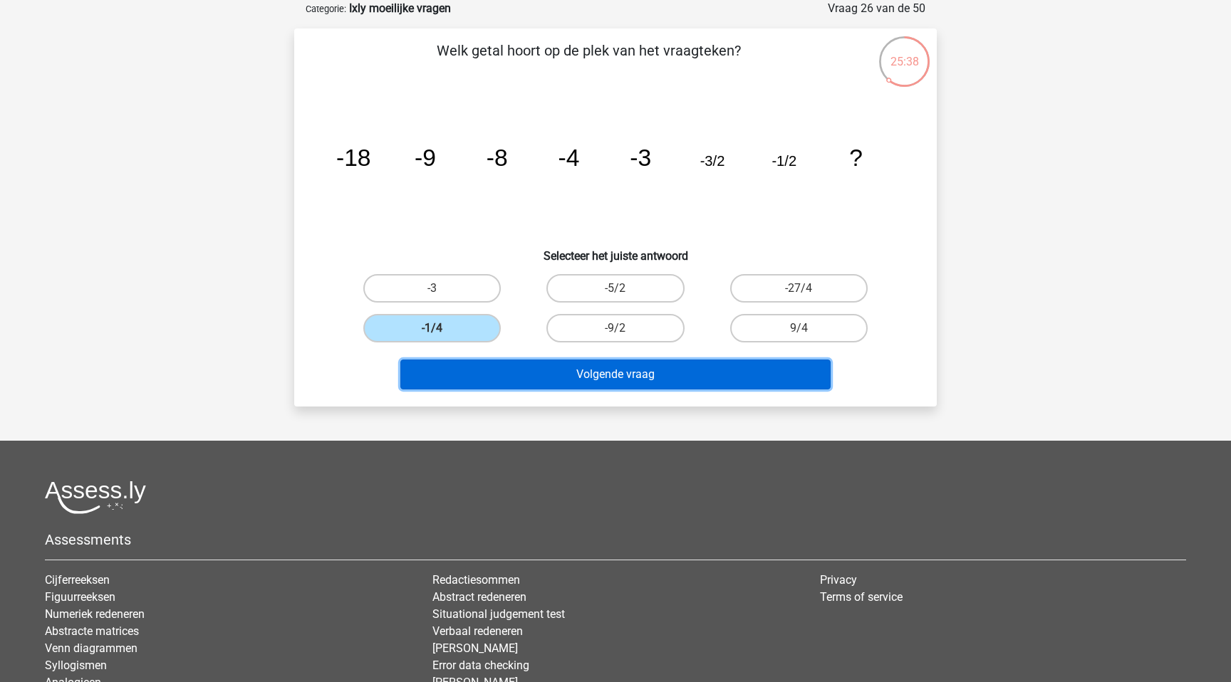
click at [515, 370] on button "Volgende vraag" at bounding box center [615, 375] width 431 height 30
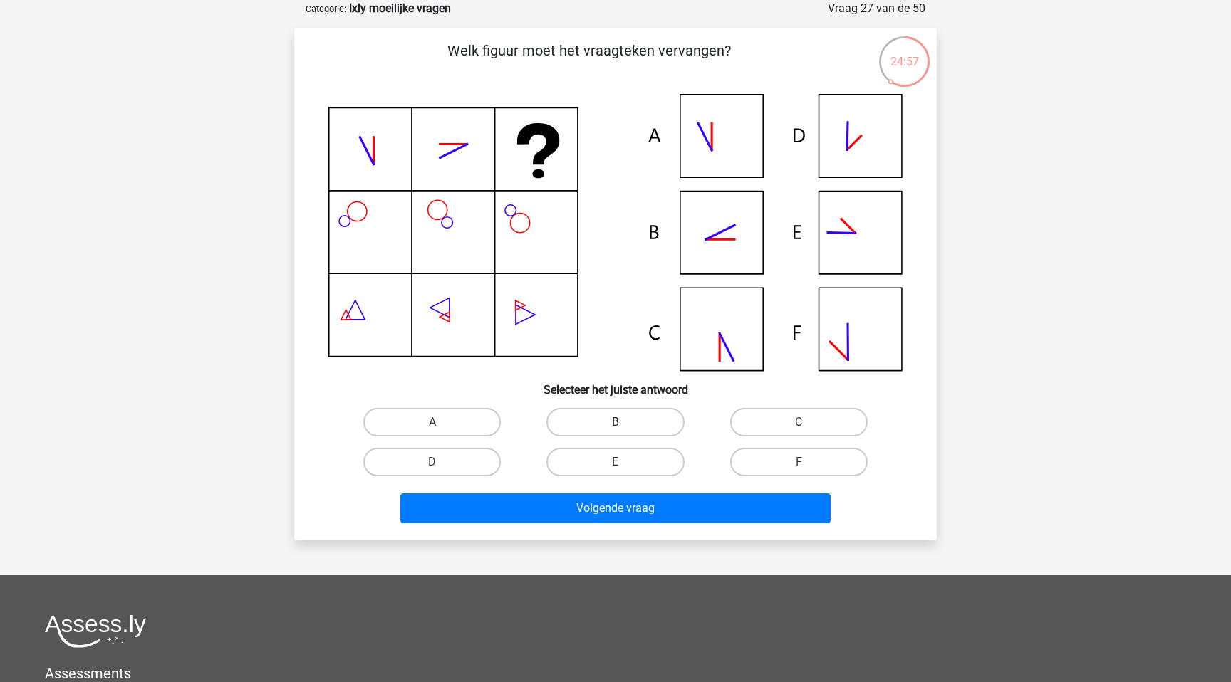
click at [637, 427] on label "B" at bounding box center [614, 422] width 137 height 28
click at [625, 427] on input "B" at bounding box center [619, 426] width 9 height 9
radio input "true"
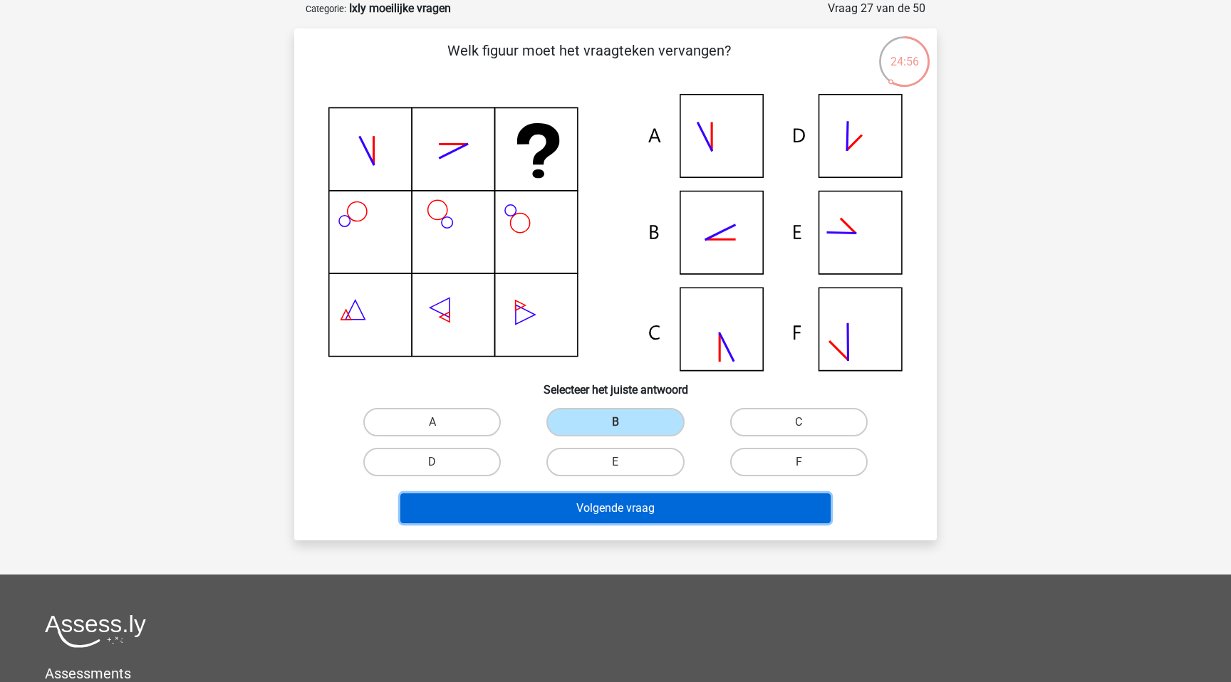
click at [625, 508] on button "Volgende vraag" at bounding box center [615, 509] width 431 height 30
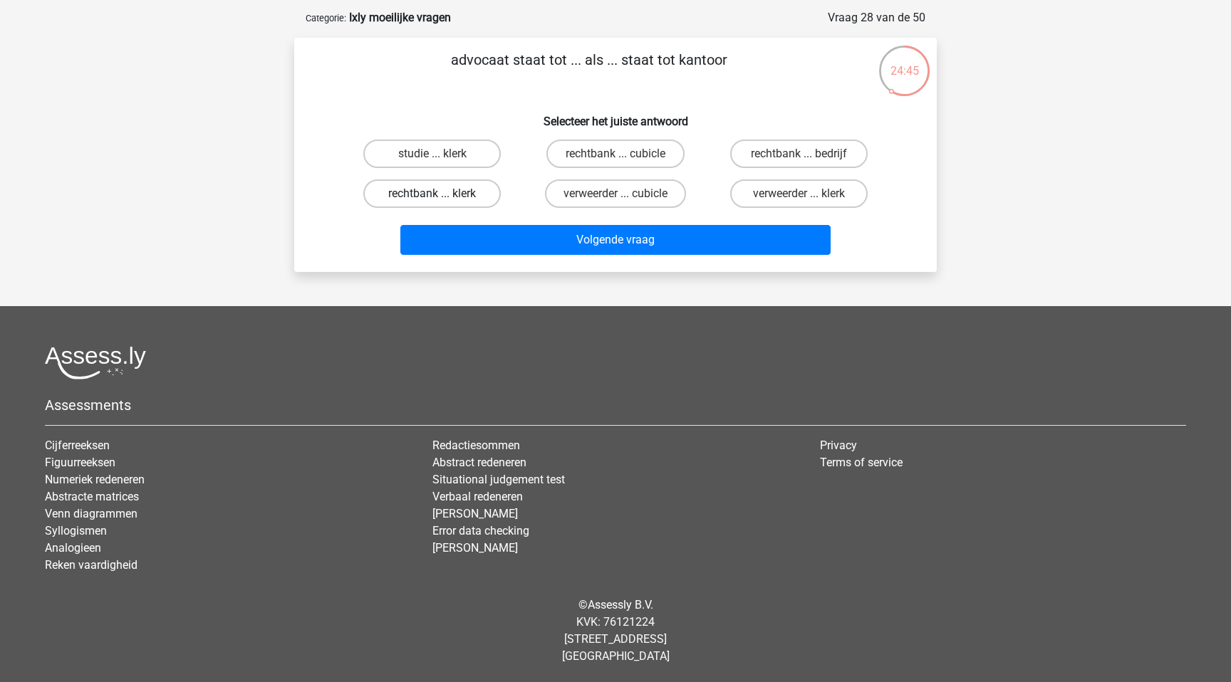
click at [445, 193] on label "rechtbank ... klerk" at bounding box center [431, 194] width 137 height 28
click at [442, 194] on input "rechtbank ... klerk" at bounding box center [436, 198] width 9 height 9
radio input "true"
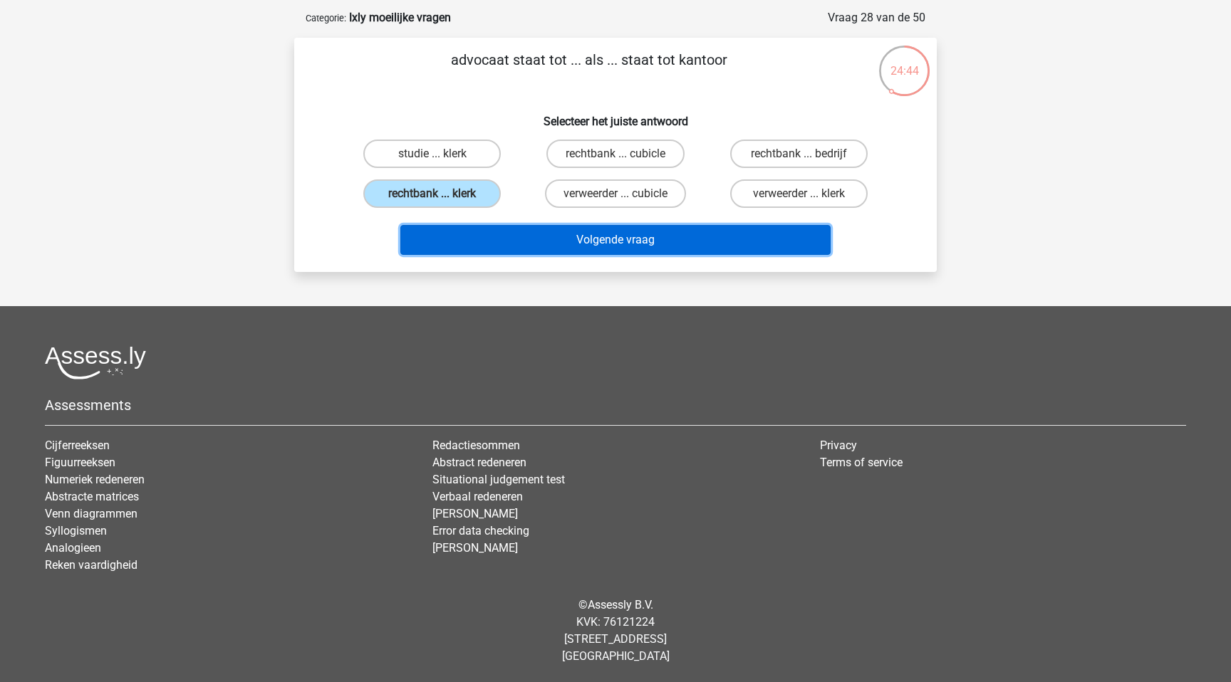
click at [539, 227] on button "Volgende vraag" at bounding box center [615, 240] width 431 height 30
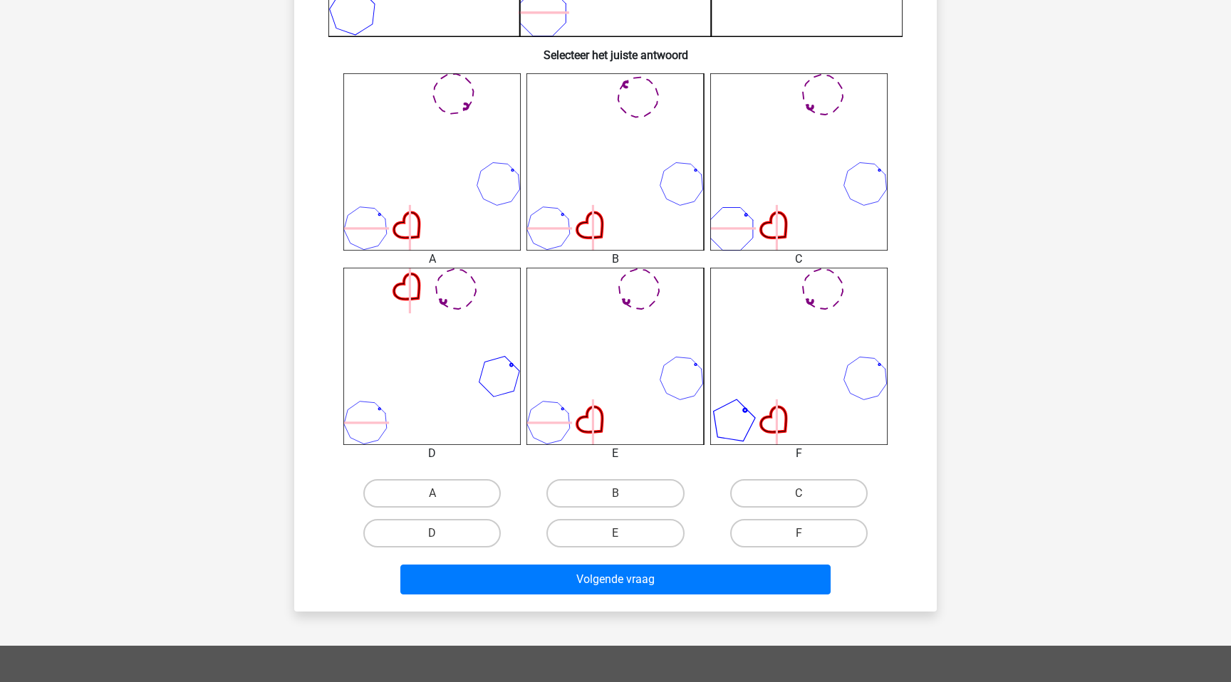
scroll to position [559, 0]
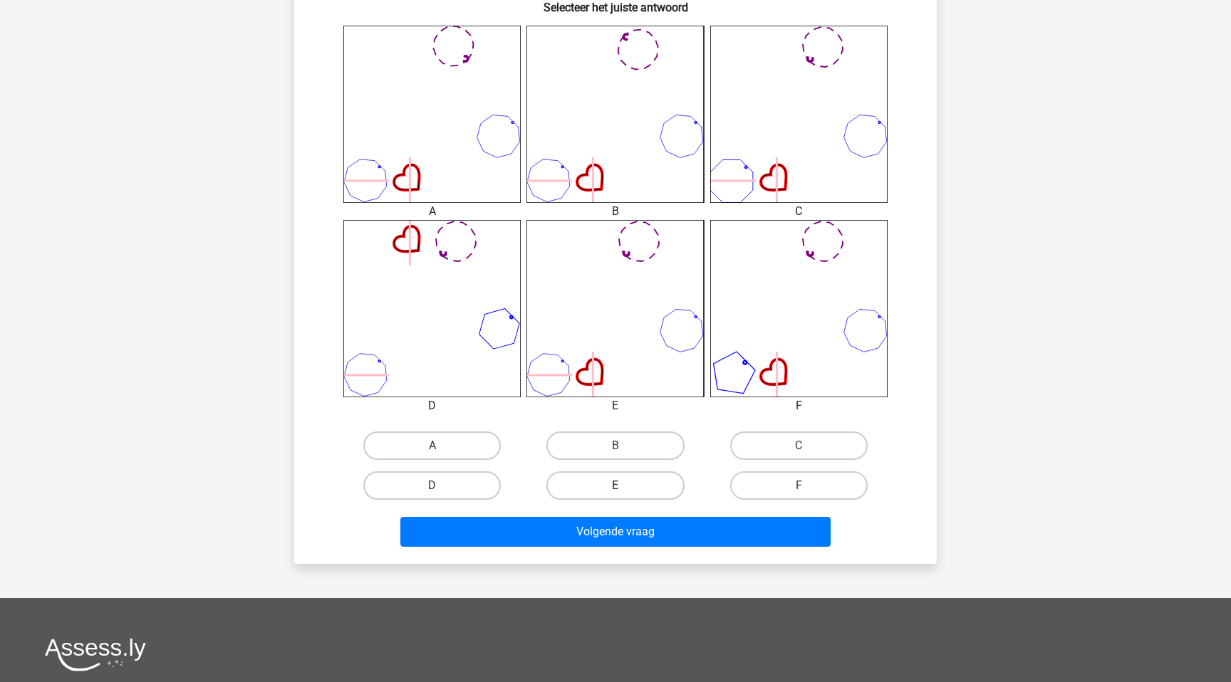
click at [635, 494] on label "E" at bounding box center [614, 486] width 137 height 28
click at [625, 494] on input "E" at bounding box center [619, 490] width 9 height 9
radio input "true"
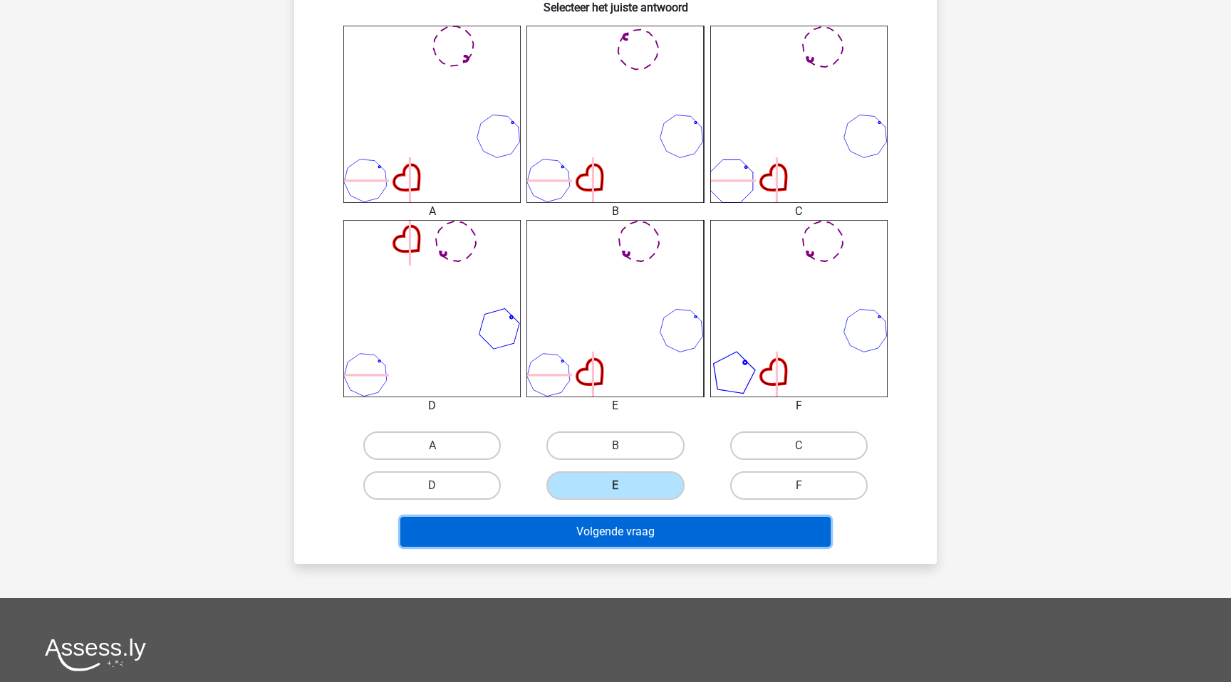
click at [634, 535] on button "Volgende vraag" at bounding box center [615, 532] width 431 height 30
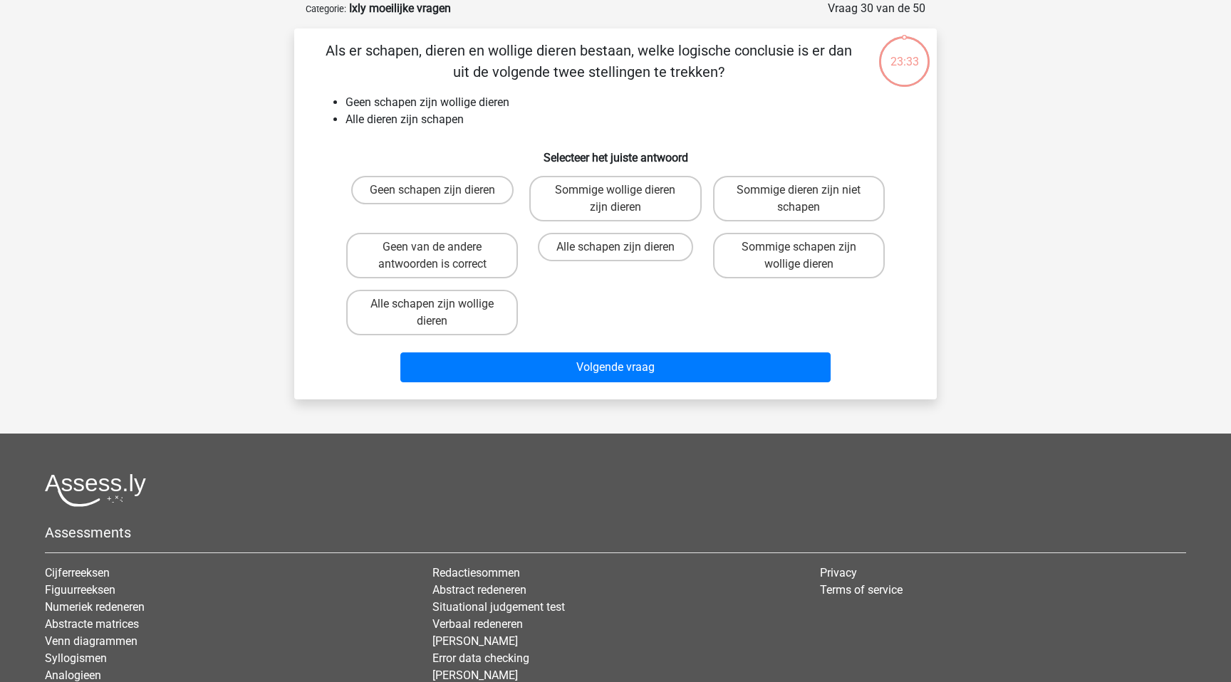
scroll to position [71, 0]
click at [440, 262] on label "Geen van de andere antwoorden is correct" at bounding box center [432, 256] width 172 height 46
click at [440, 256] on input "Geen van de andere antwoorden is correct" at bounding box center [436, 251] width 9 height 9
radio input "true"
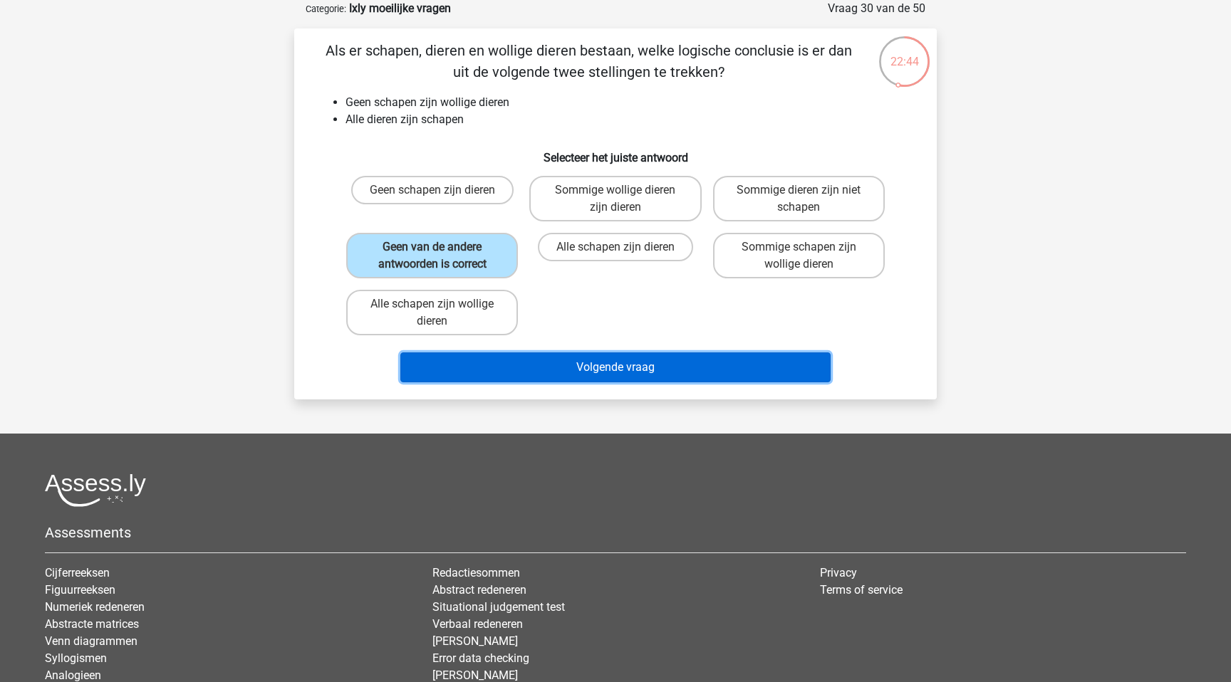
click at [546, 361] on button "Volgende vraag" at bounding box center [615, 368] width 431 height 30
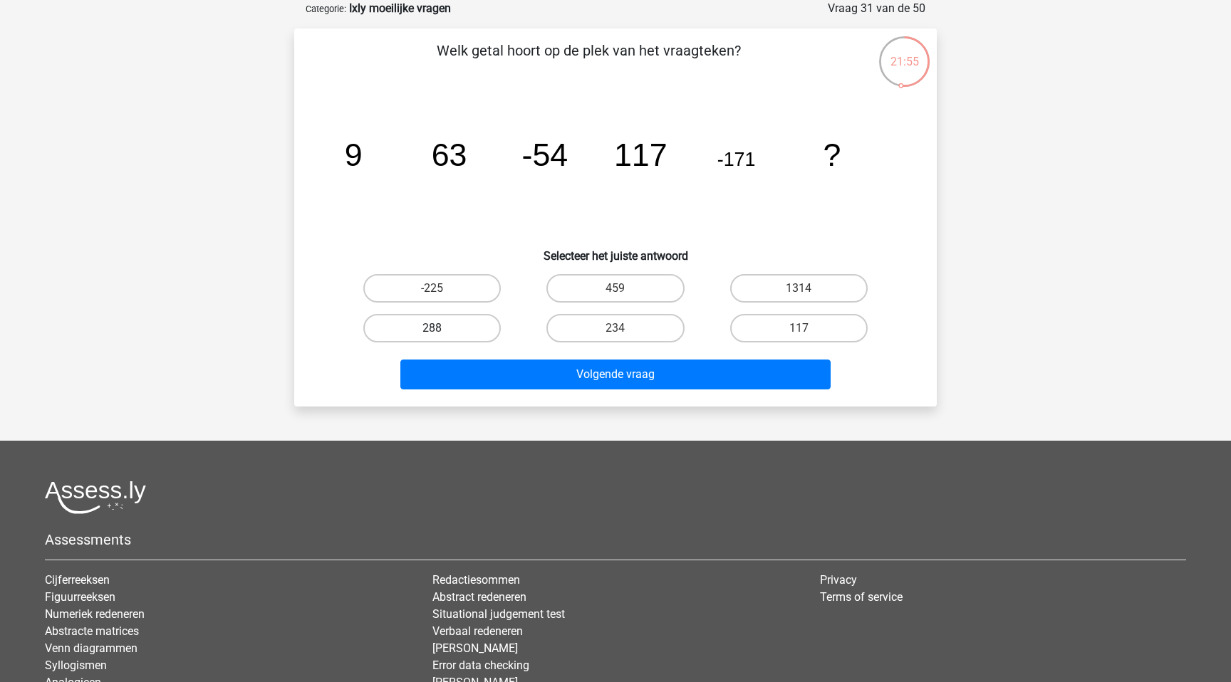
click at [452, 327] on label "288" at bounding box center [431, 328] width 137 height 28
click at [442, 328] on input "288" at bounding box center [436, 332] width 9 height 9
radio input "true"
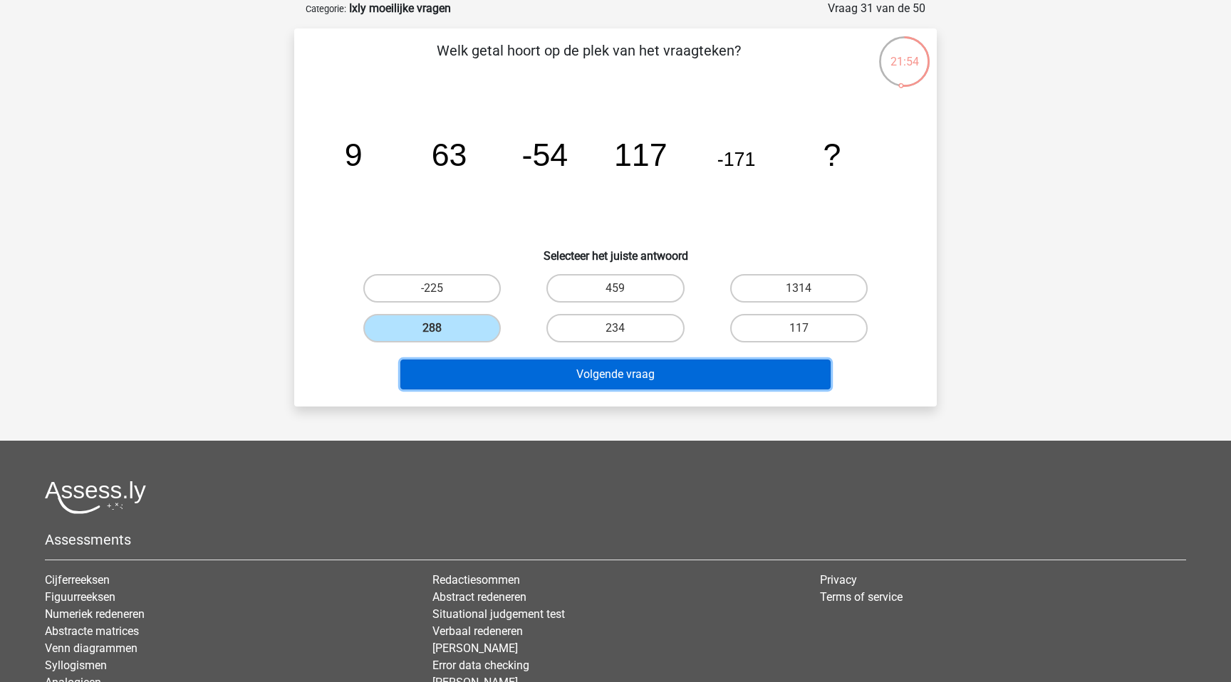
click at [504, 365] on button "Volgende vraag" at bounding box center [615, 375] width 431 height 30
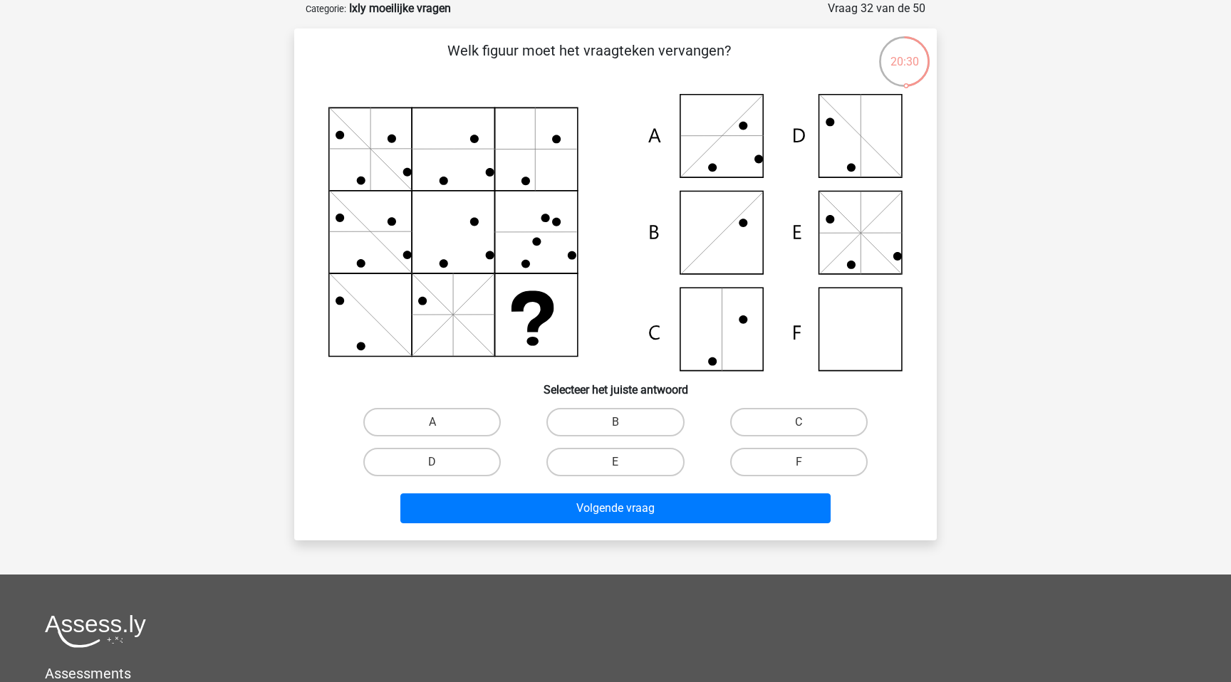
click at [871, 321] on icon at bounding box center [615, 232] width 574 height 277
click at [804, 450] on label "F" at bounding box center [798, 462] width 137 height 28
click at [804, 462] on input "F" at bounding box center [803, 466] width 9 height 9
radio input "true"
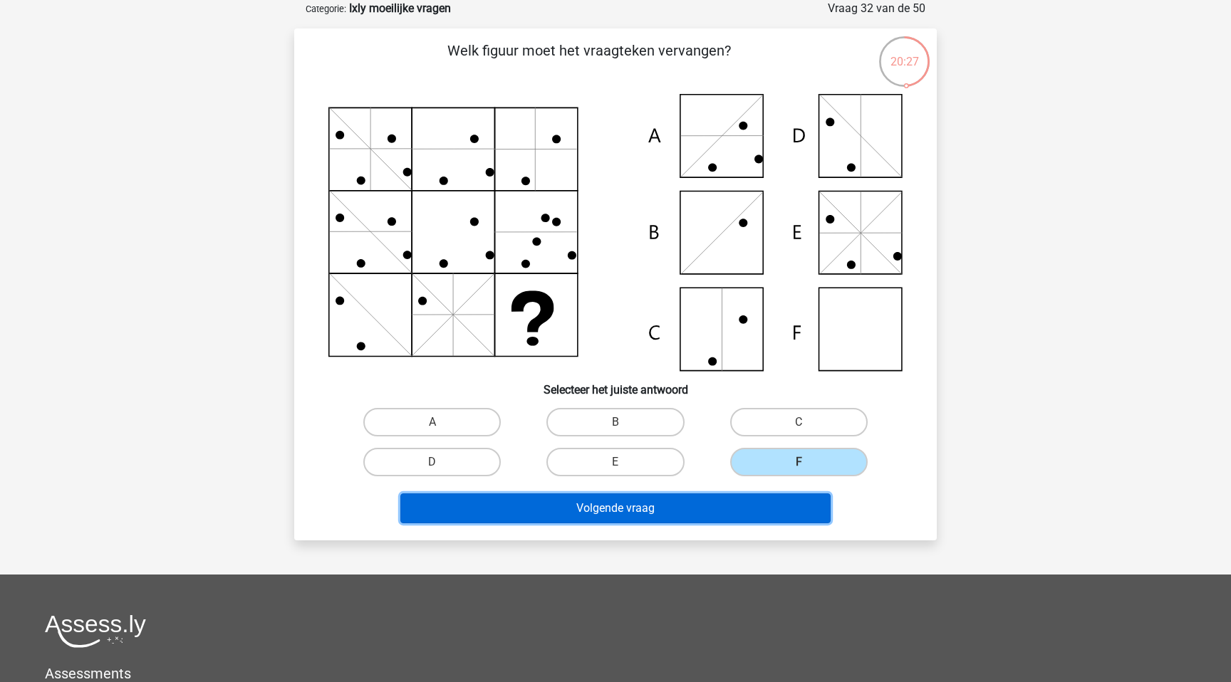
click at [697, 516] on button "Volgende vraag" at bounding box center [615, 509] width 431 height 30
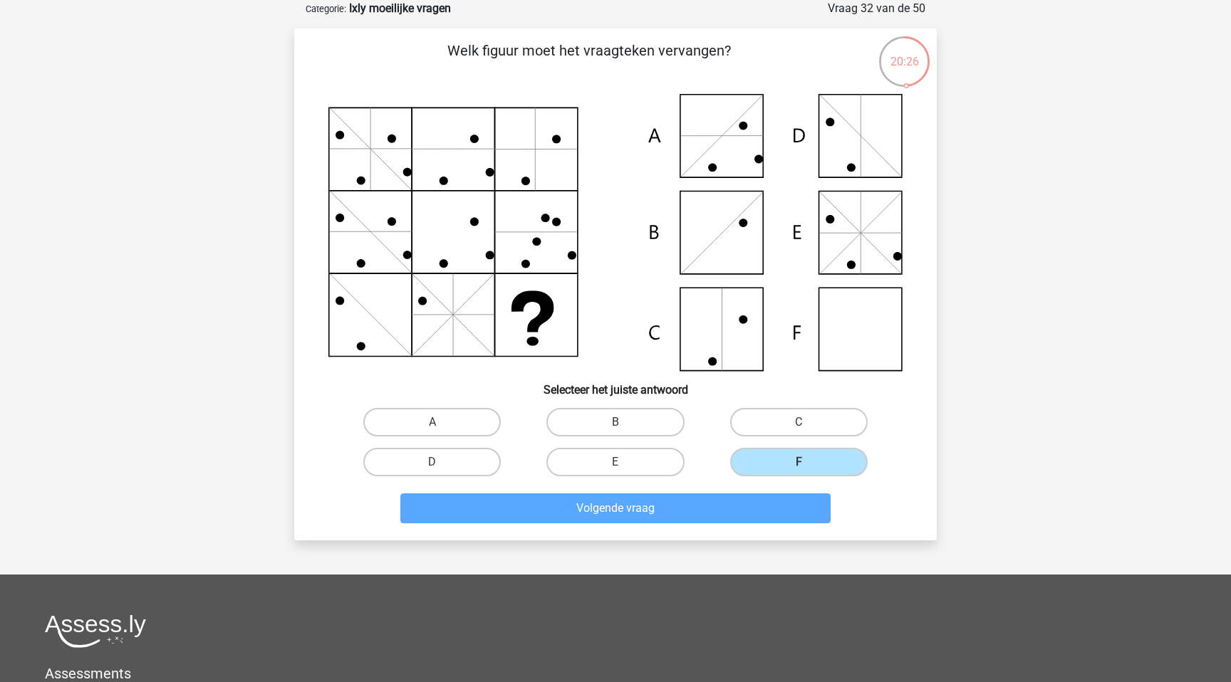
scroll to position [62, 0]
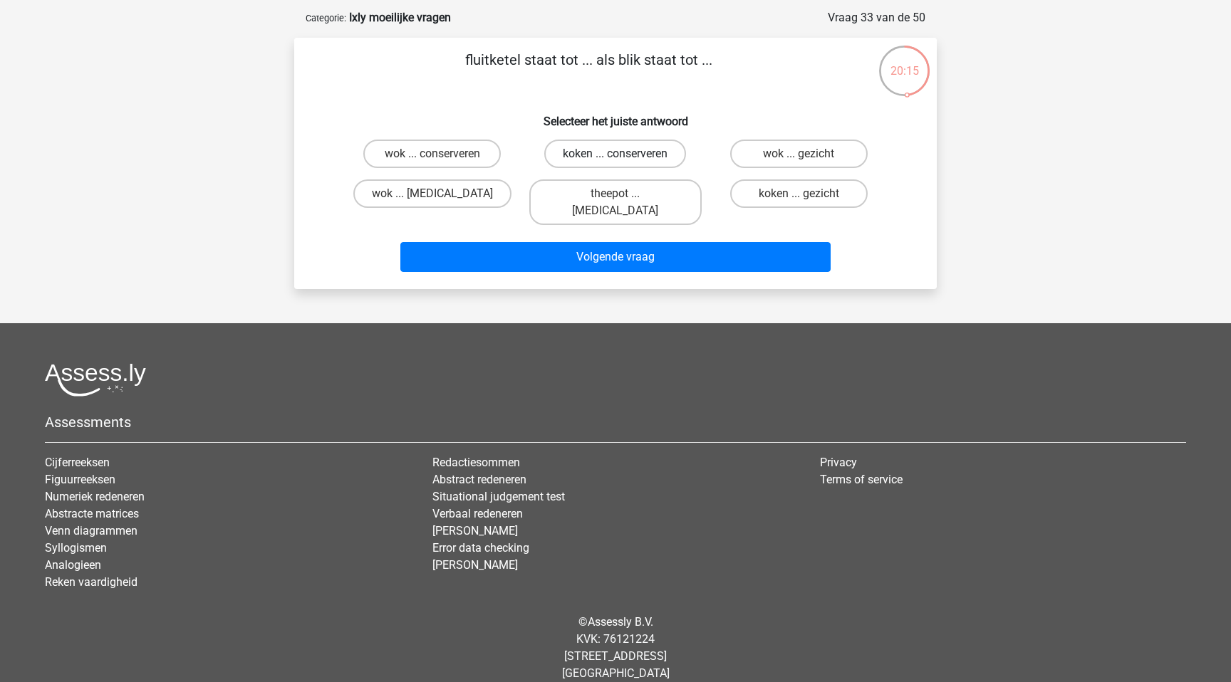
click at [590, 153] on label "koken ... conserveren" at bounding box center [615, 154] width 142 height 28
click at [615, 154] on input "koken ... conserveren" at bounding box center [619, 158] width 9 height 9
radio input "true"
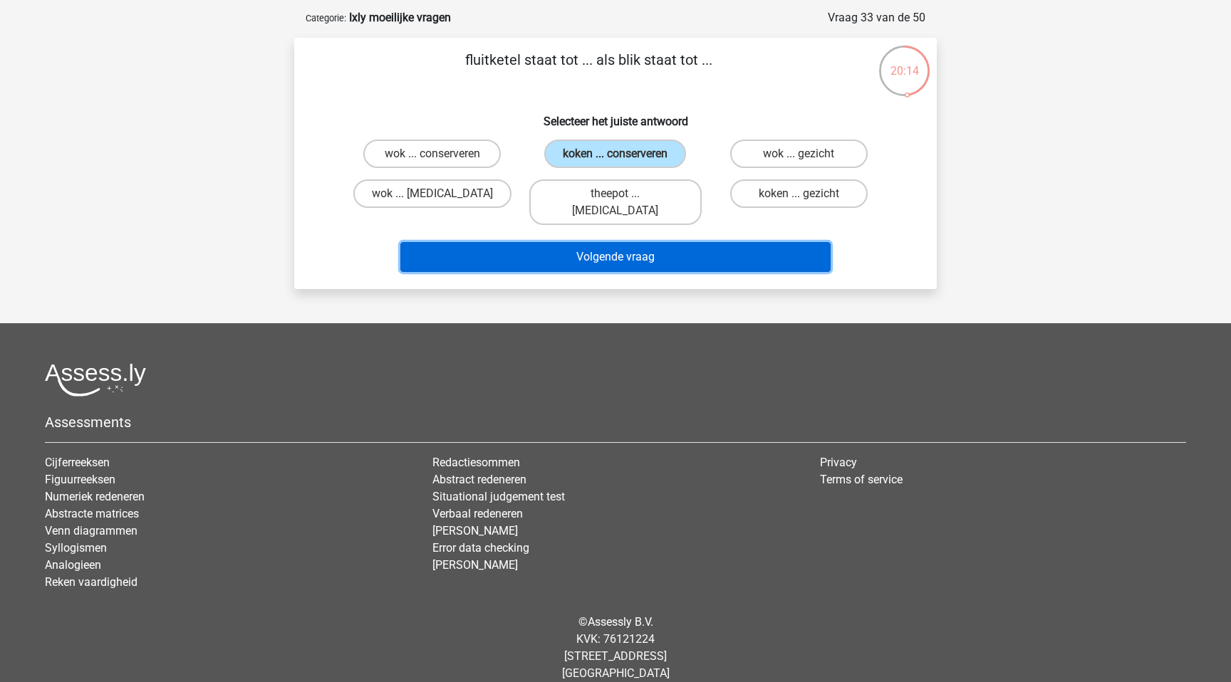
click at [599, 242] on button "Volgende vraag" at bounding box center [615, 257] width 431 height 30
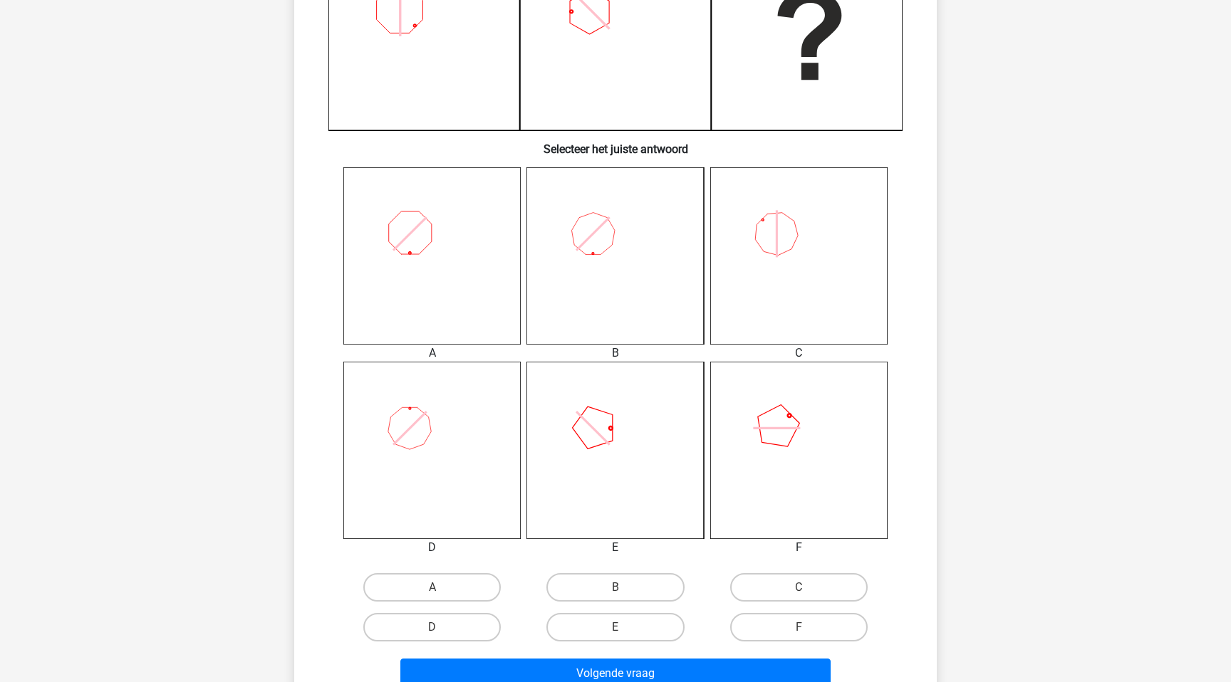
scroll to position [461, 0]
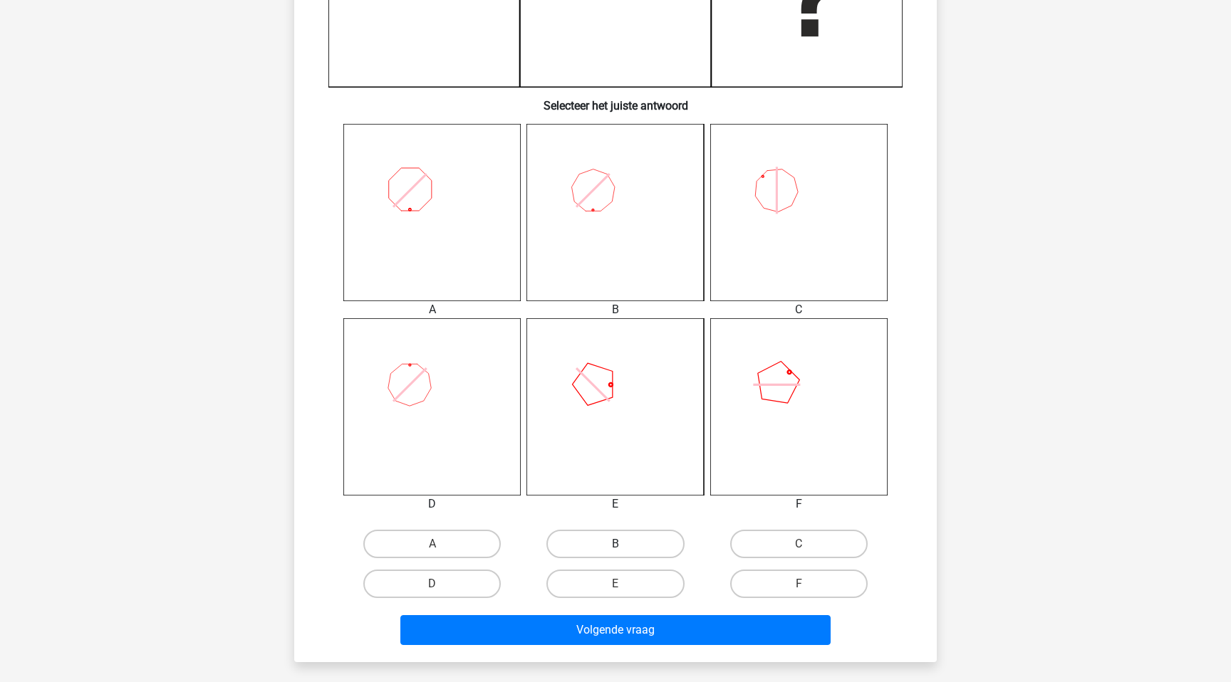
click at [597, 539] on label "B" at bounding box center [614, 544] width 137 height 28
click at [615, 544] on input "B" at bounding box center [619, 548] width 9 height 9
radio input "true"
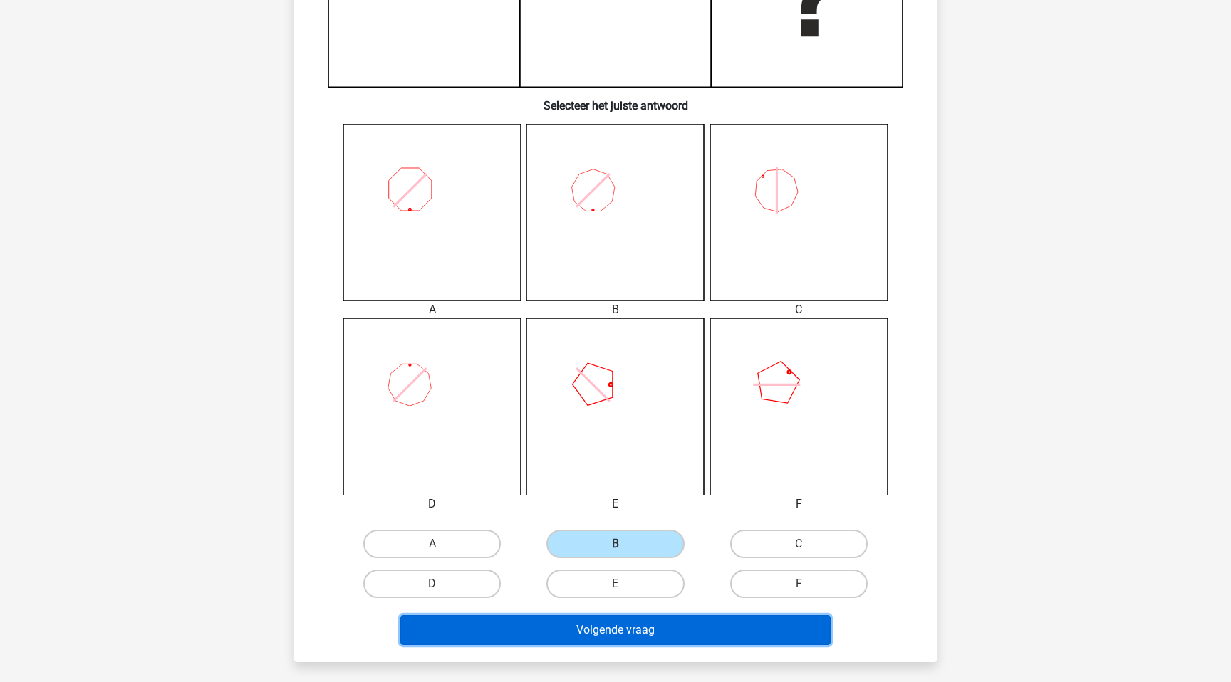
click at [604, 620] on button "Volgende vraag" at bounding box center [615, 630] width 431 height 30
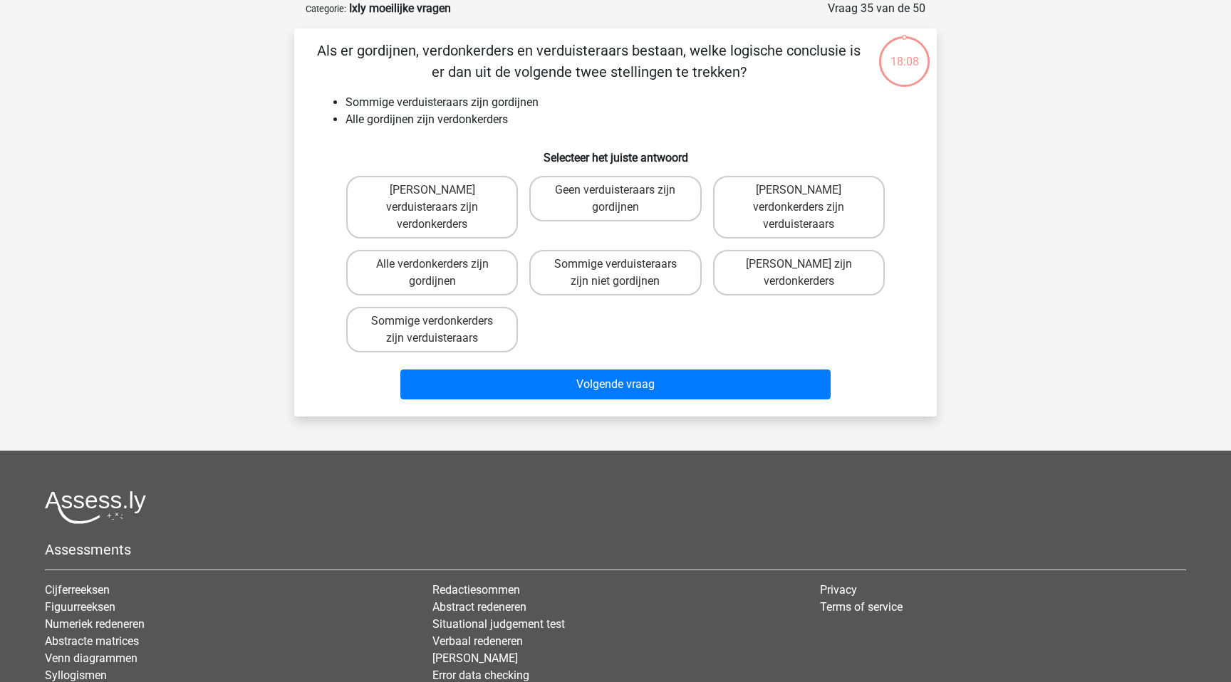
scroll to position [41, 0]
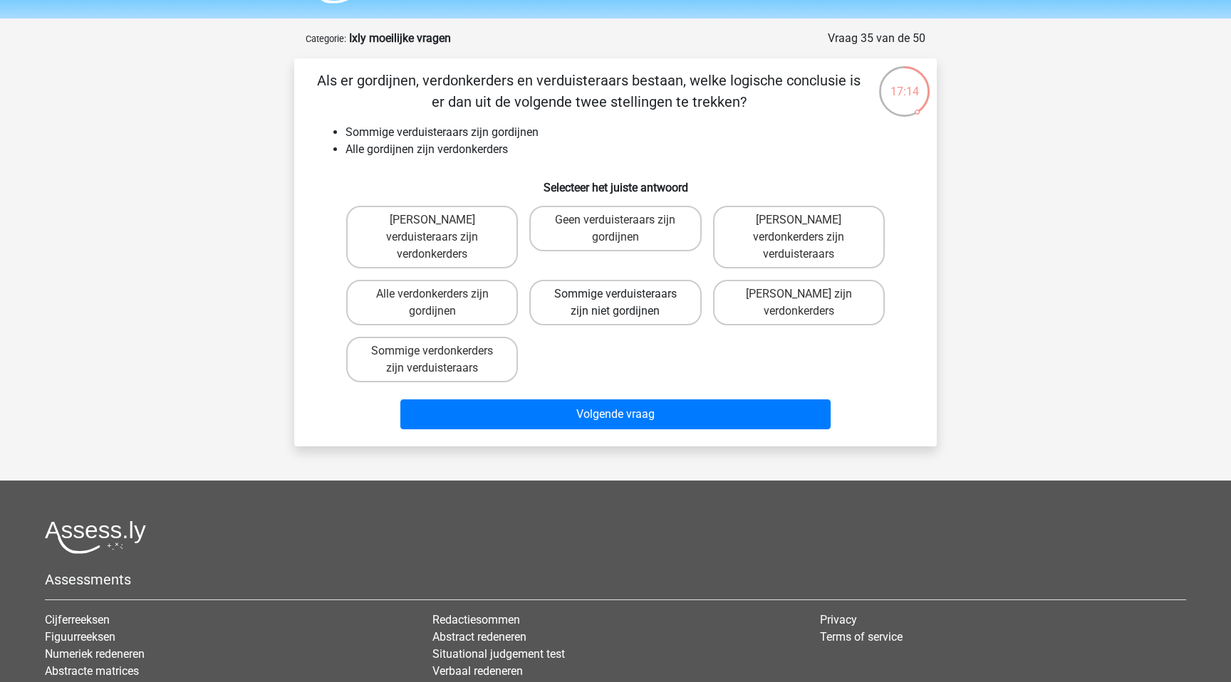
click at [623, 287] on label "Sommige verduisteraars zijn niet gordijnen" at bounding box center [615, 303] width 172 height 46
click at [623, 294] on input "Sommige verduisteraars zijn niet gordijnen" at bounding box center [619, 298] width 9 height 9
radio input "true"
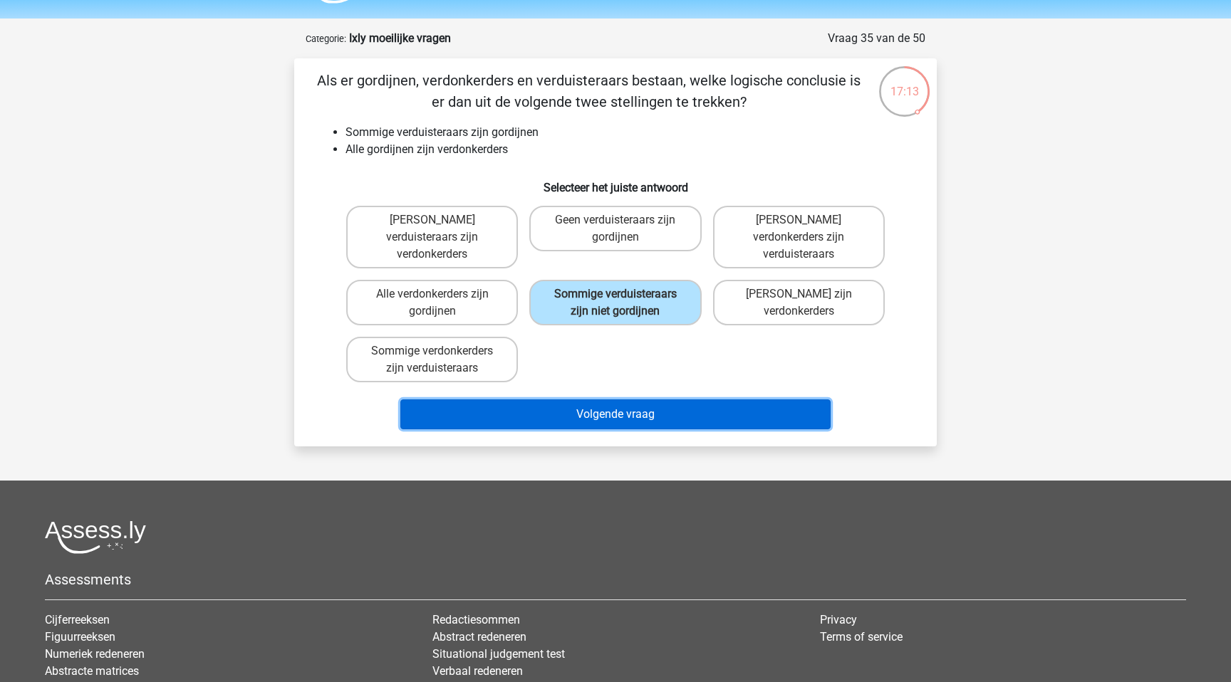
click at [618, 400] on button "Volgende vraag" at bounding box center [615, 415] width 431 height 30
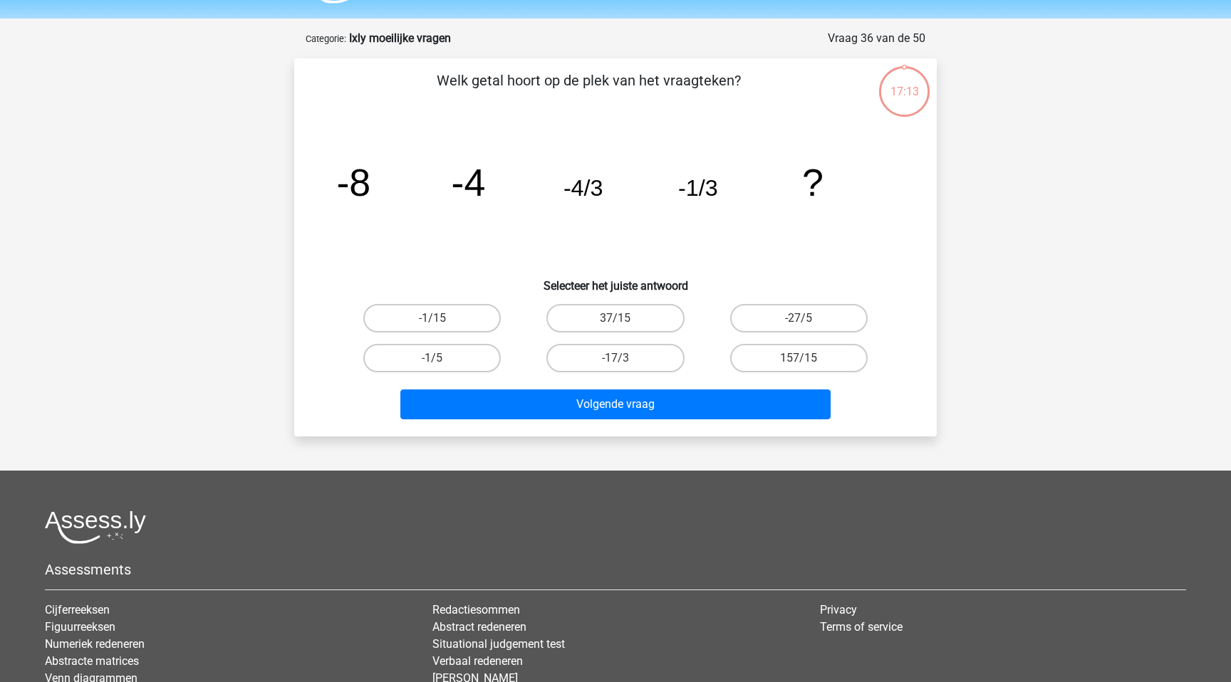
scroll to position [71, 0]
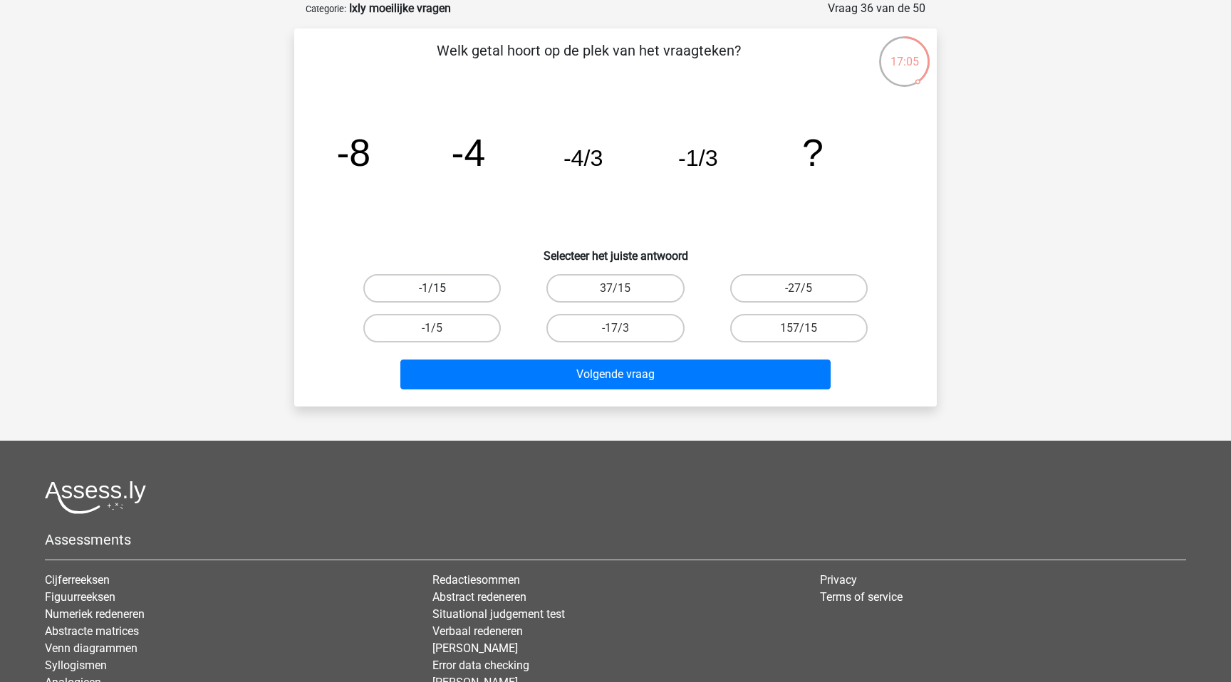
click at [467, 279] on label "-1/15" at bounding box center [431, 288] width 137 height 28
click at [442, 288] on input "-1/15" at bounding box center [436, 292] width 9 height 9
radio input "true"
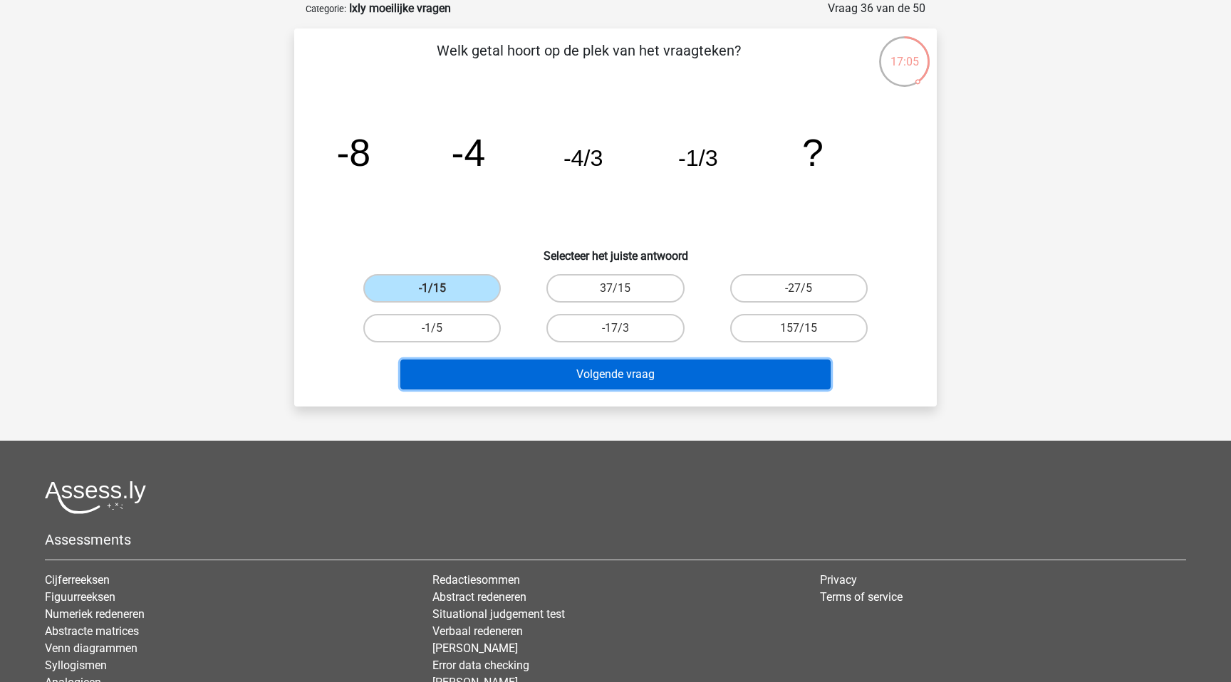
click at [581, 373] on button "Volgende vraag" at bounding box center [615, 375] width 431 height 30
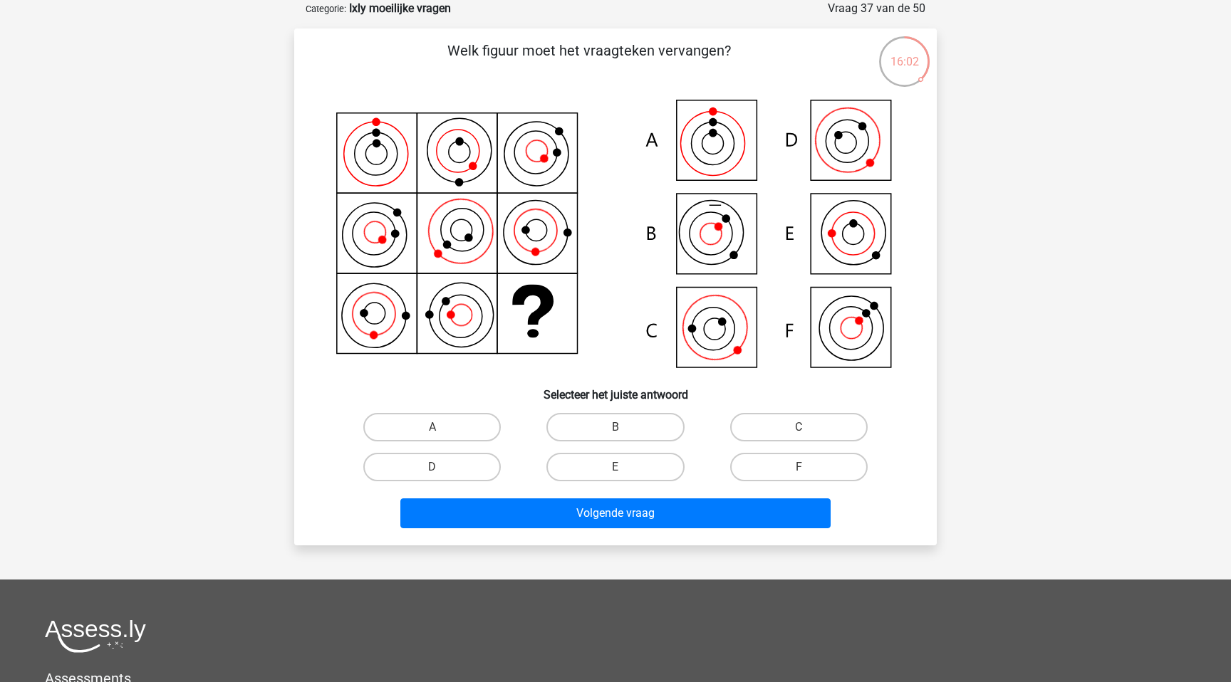
click at [733, 332] on icon at bounding box center [615, 235] width 574 height 283
click at [797, 424] on label "C" at bounding box center [798, 427] width 137 height 28
click at [799, 427] on input "C" at bounding box center [803, 431] width 9 height 9
radio input "true"
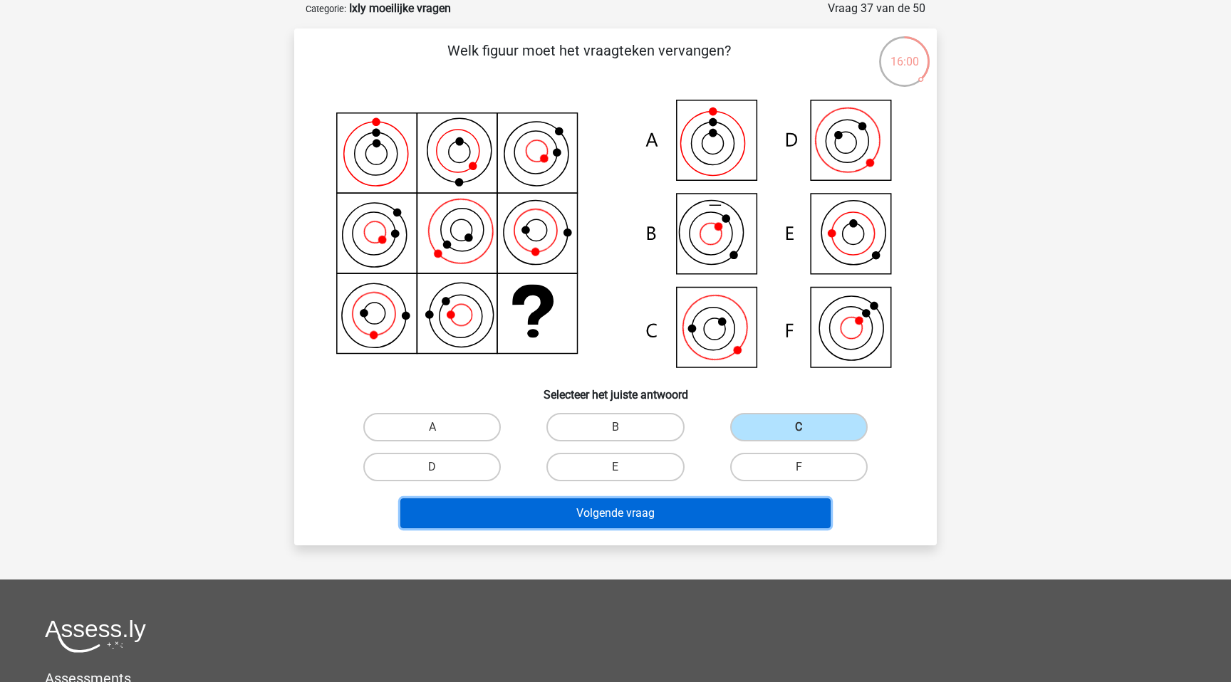
click at [729, 506] on button "Volgende vraag" at bounding box center [615, 514] width 431 height 30
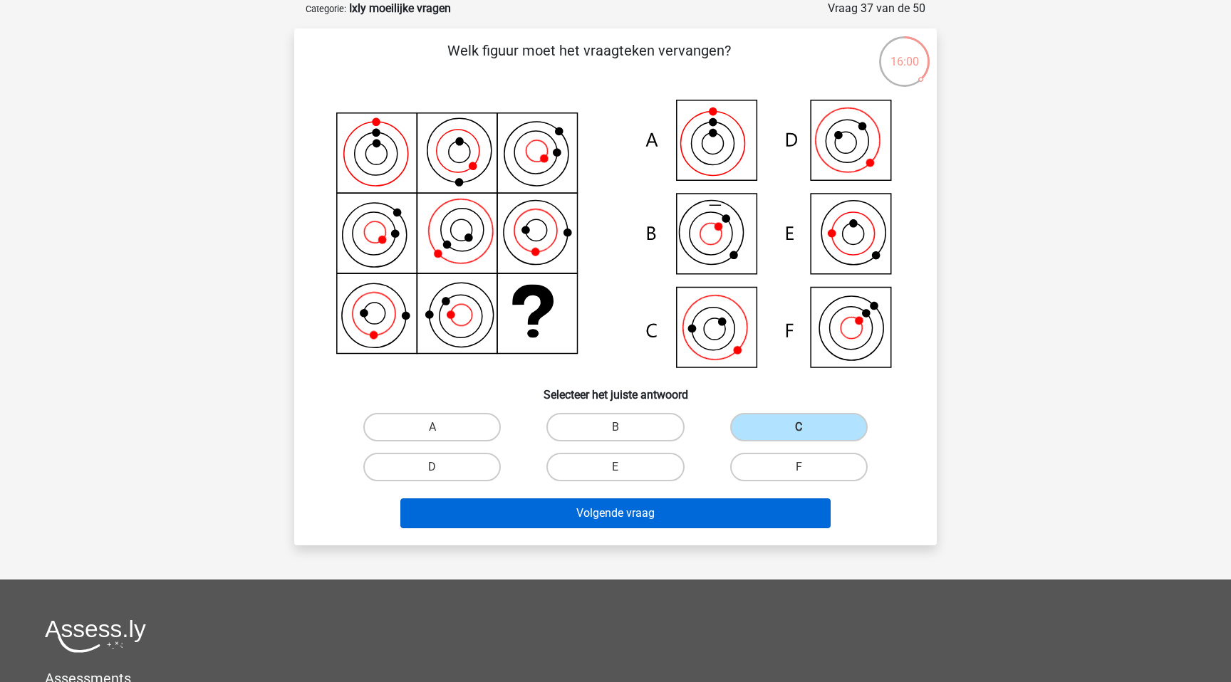
scroll to position [62, 0]
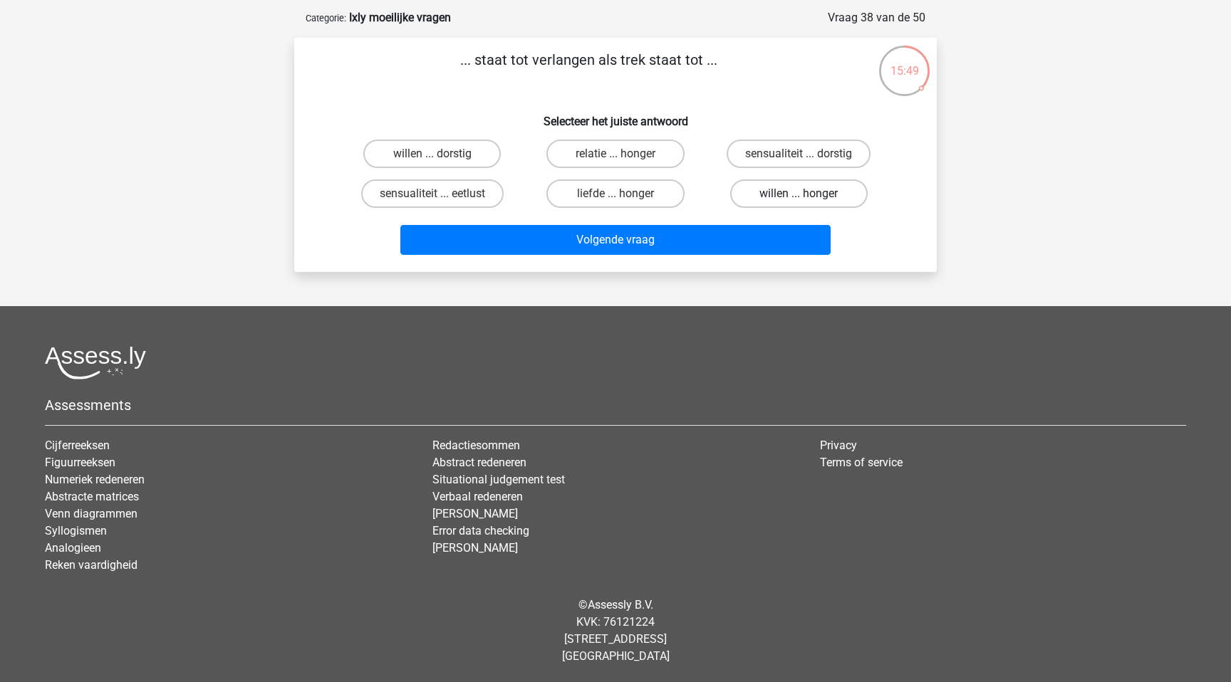
click at [785, 183] on label "willen ... honger" at bounding box center [798, 194] width 137 height 28
click at [799, 194] on input "willen ... honger" at bounding box center [803, 198] width 9 height 9
radio input "true"
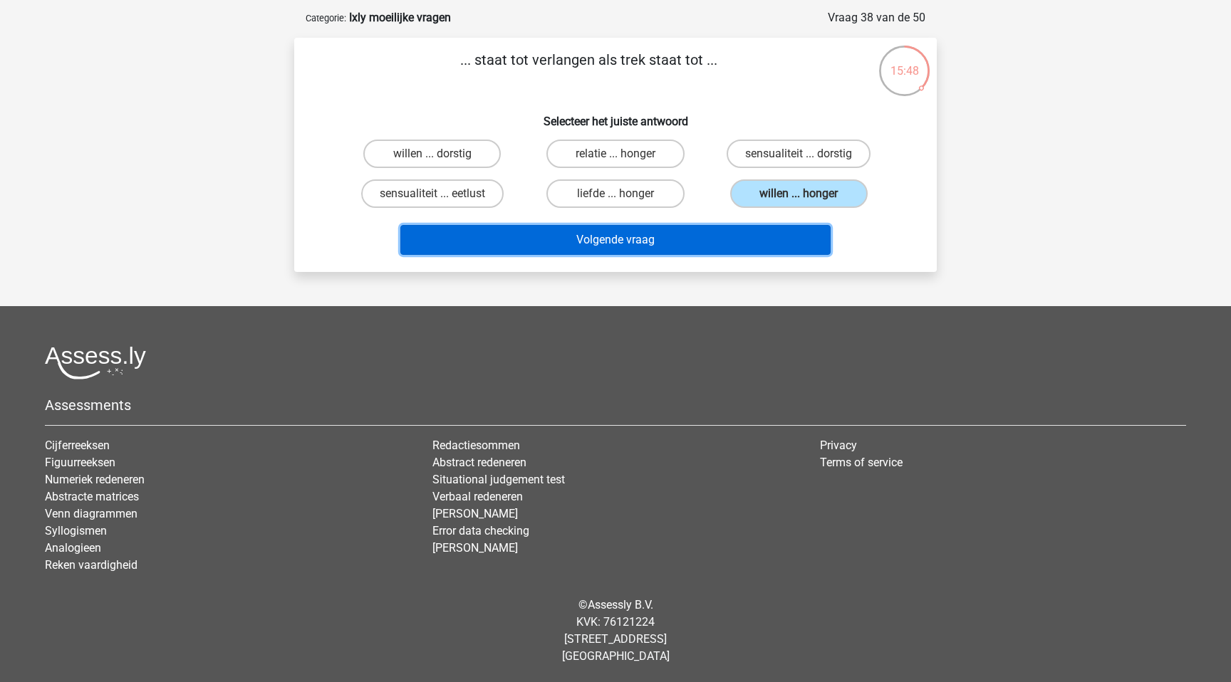
click at [611, 244] on button "Volgende vraag" at bounding box center [615, 240] width 431 height 30
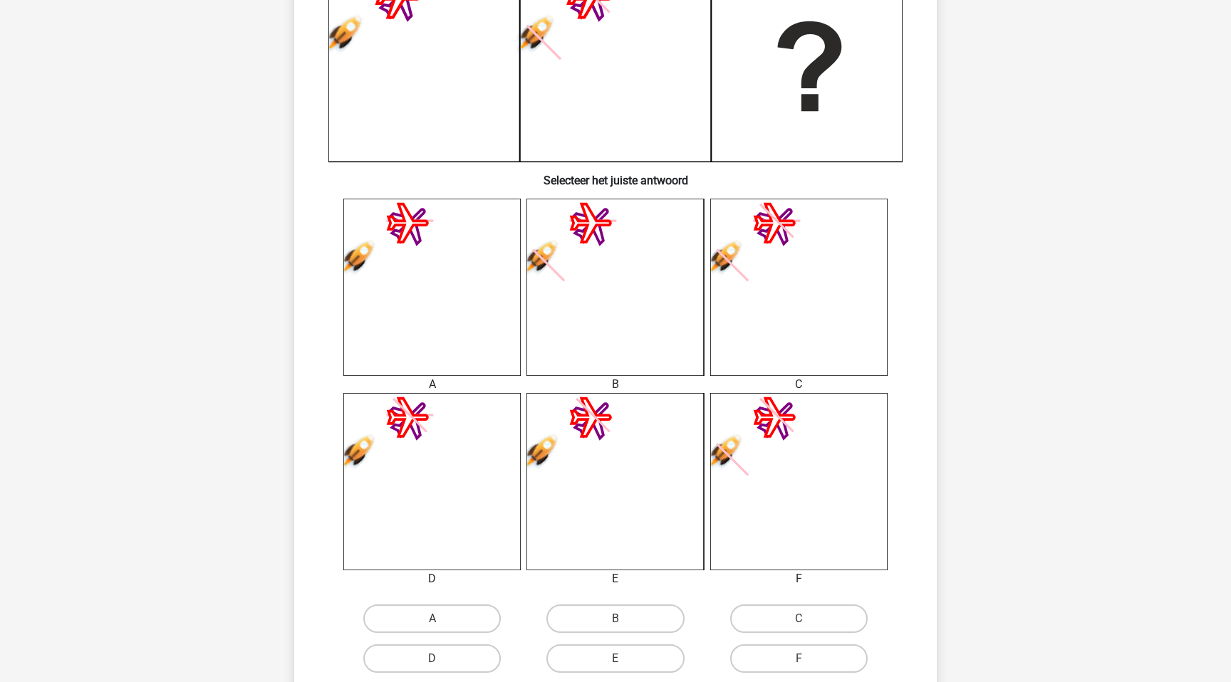
scroll to position [415, 0]
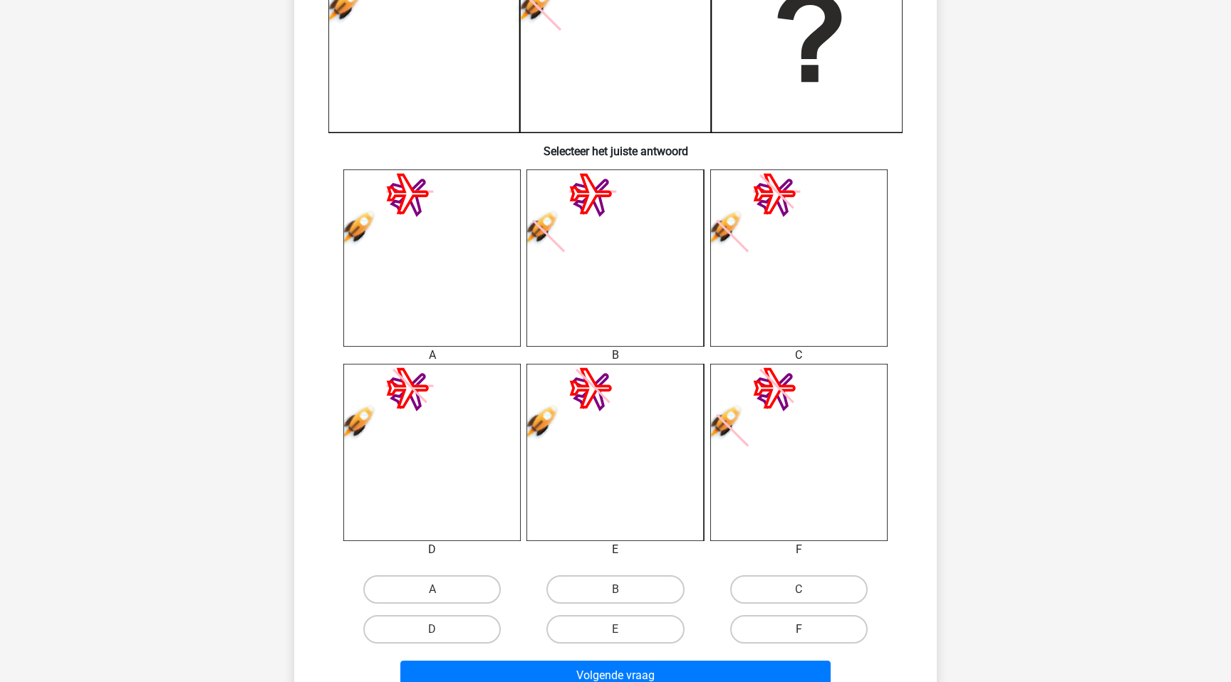
click at [822, 634] on label "F" at bounding box center [798, 629] width 137 height 28
click at [808, 634] on input "F" at bounding box center [803, 634] width 9 height 9
radio input "true"
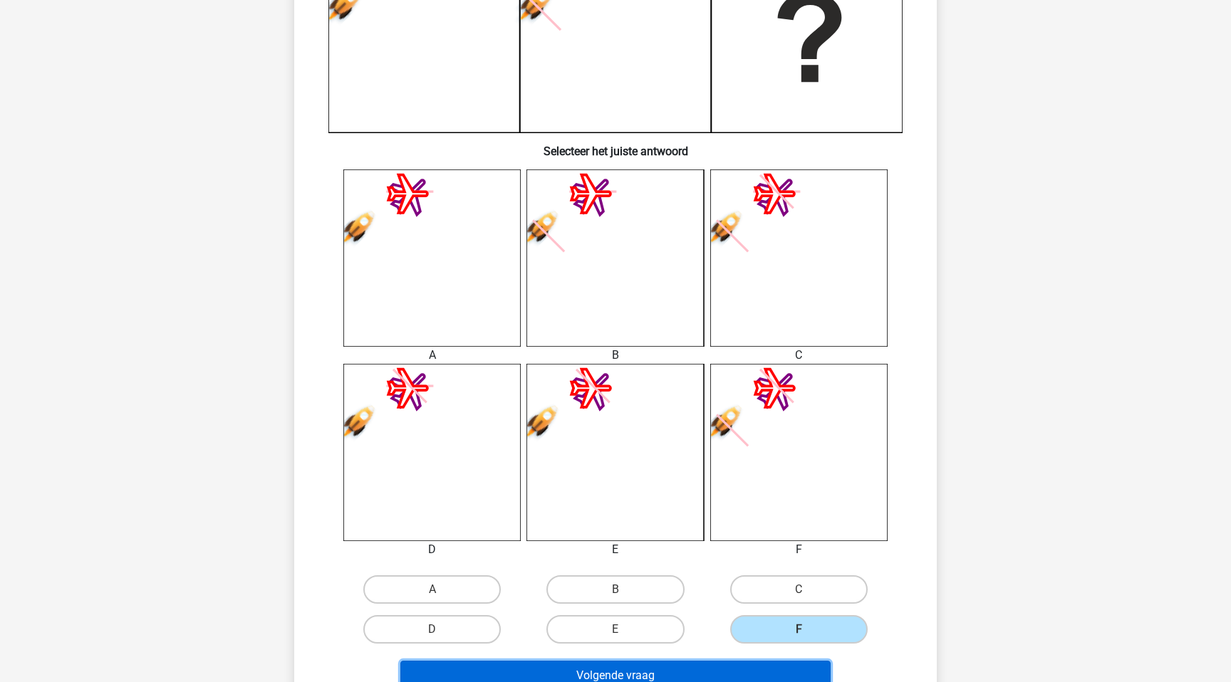
click at [668, 672] on button "Volgende vraag" at bounding box center [615, 676] width 431 height 30
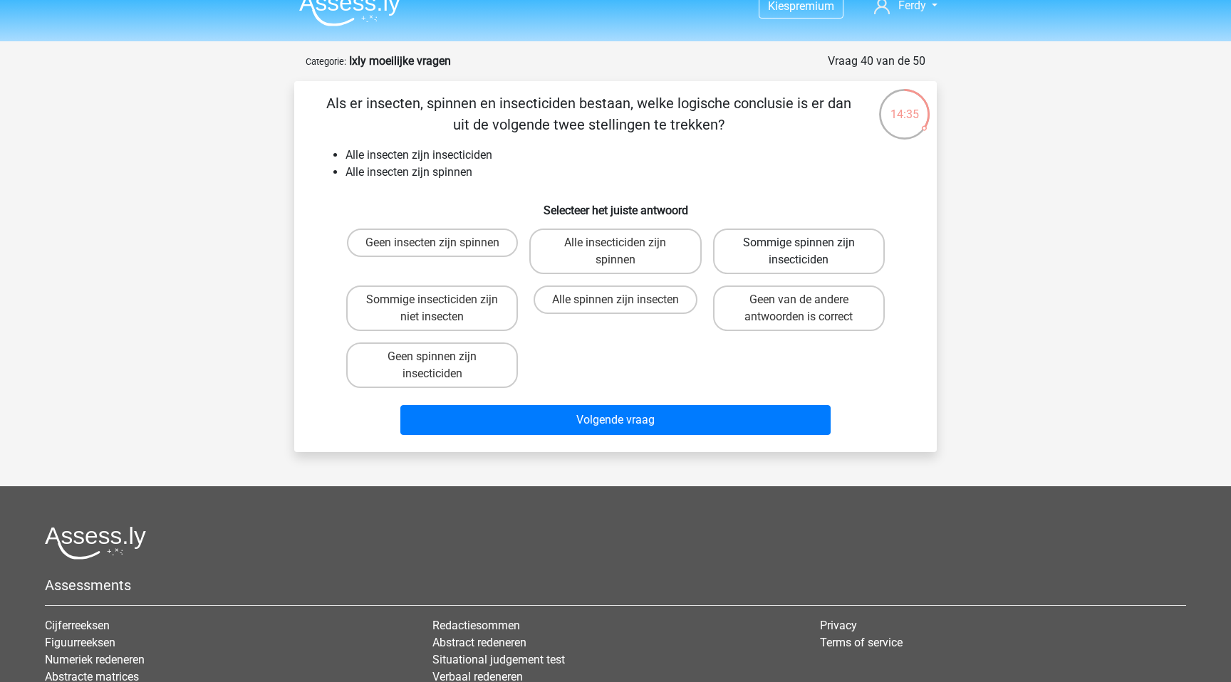
scroll to position [0, 0]
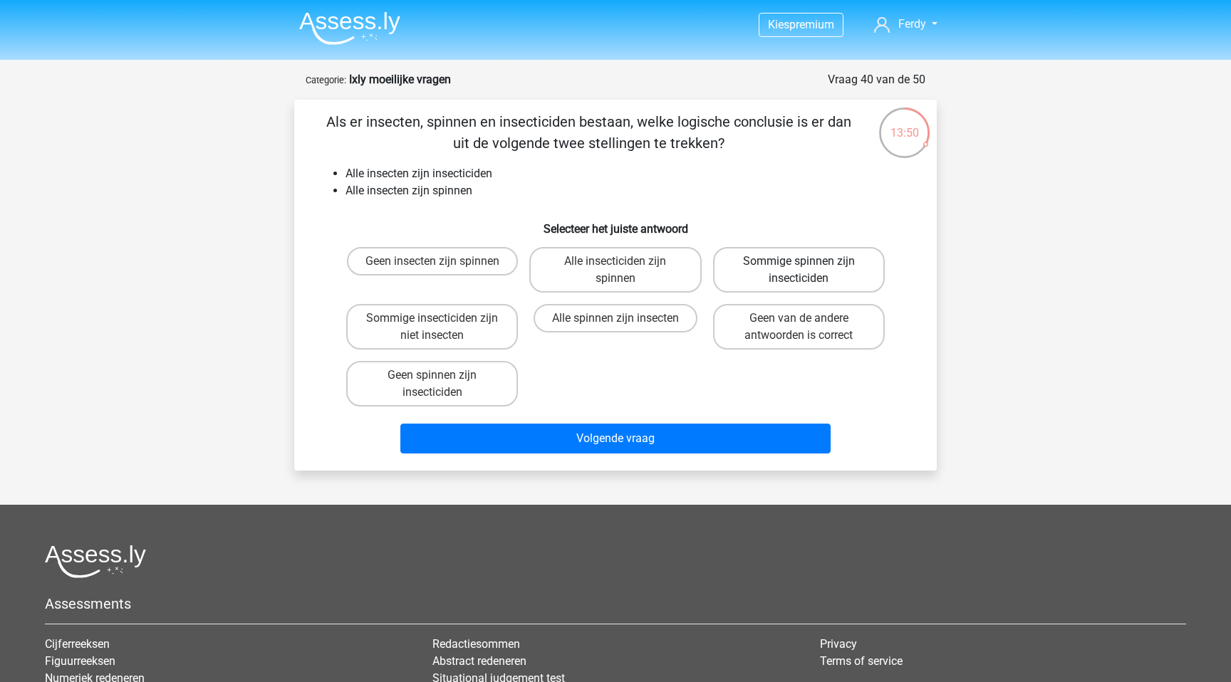
click at [817, 261] on label "Sommige spinnen zijn insecticiden" at bounding box center [799, 270] width 172 height 46
click at [808, 261] on input "Sommige spinnen zijn insecticiden" at bounding box center [803, 265] width 9 height 9
radio input "true"
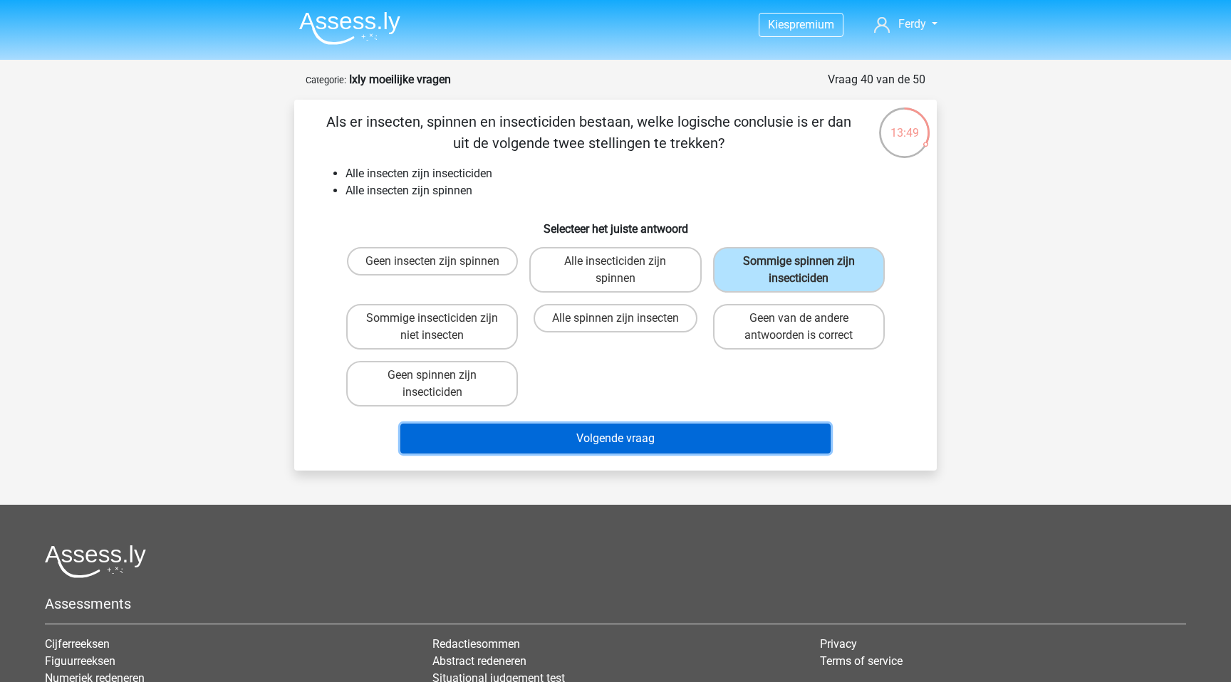
click at [618, 442] on button "Volgende vraag" at bounding box center [615, 439] width 431 height 30
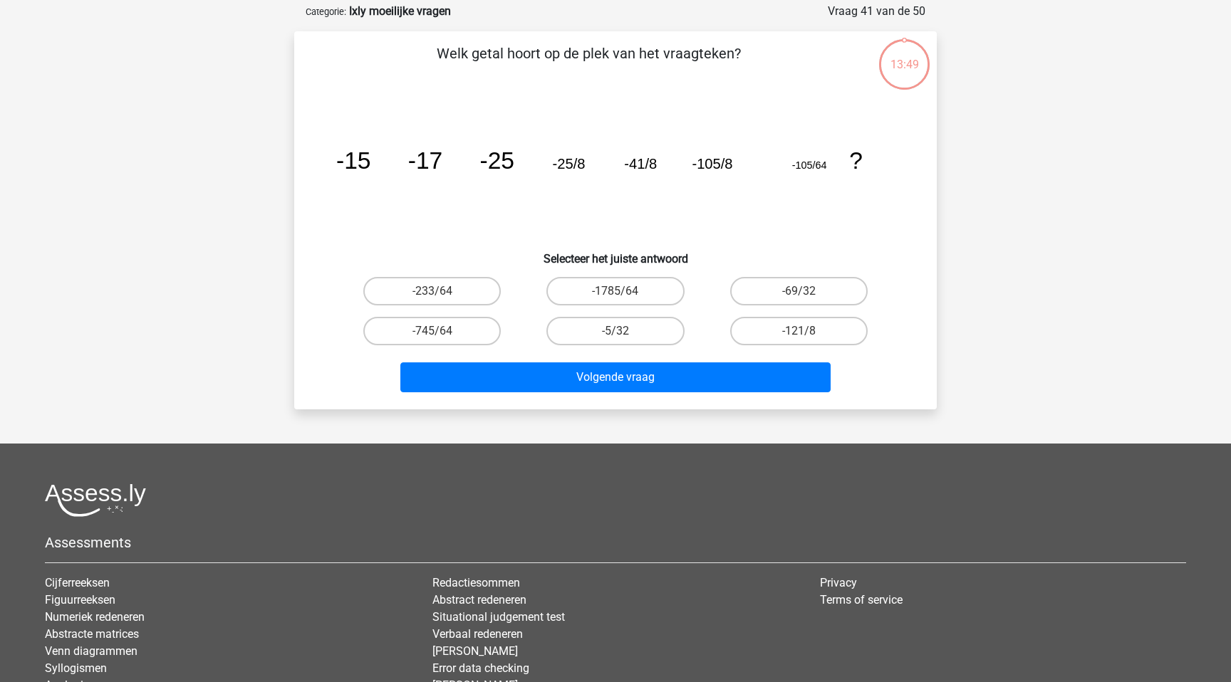
scroll to position [71, 0]
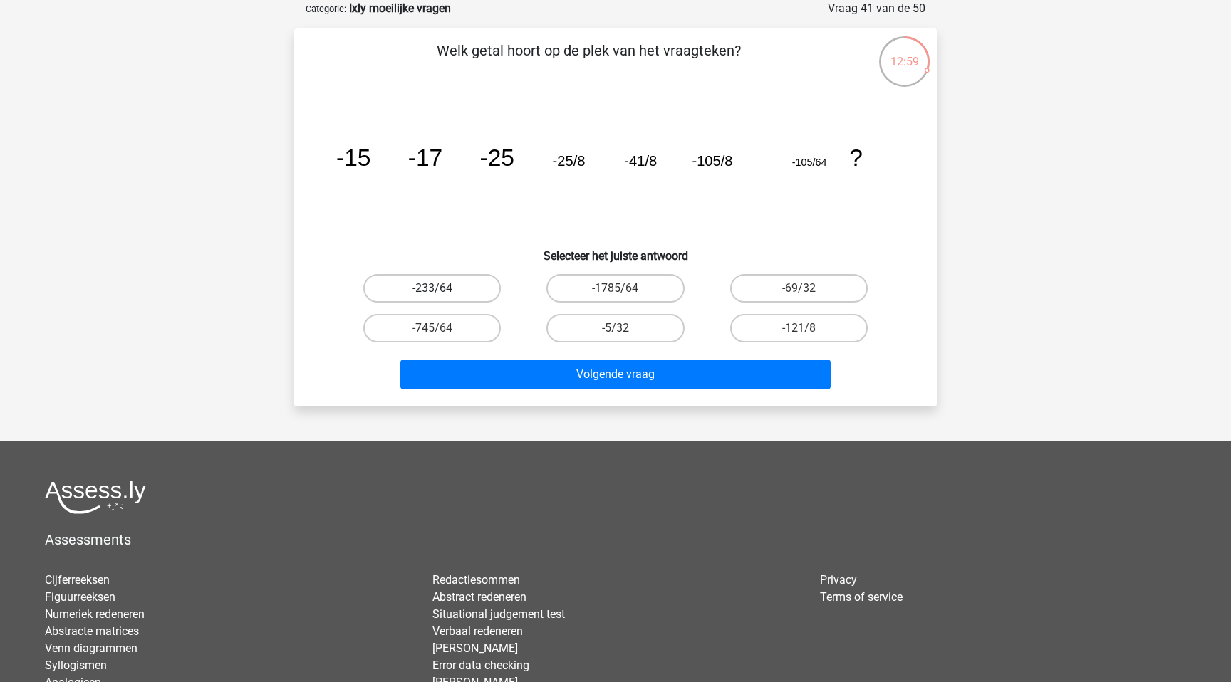
click at [431, 281] on label "-233/64" at bounding box center [431, 288] width 137 height 28
click at [432, 288] on input "-233/64" at bounding box center [436, 292] width 9 height 9
radio input "true"
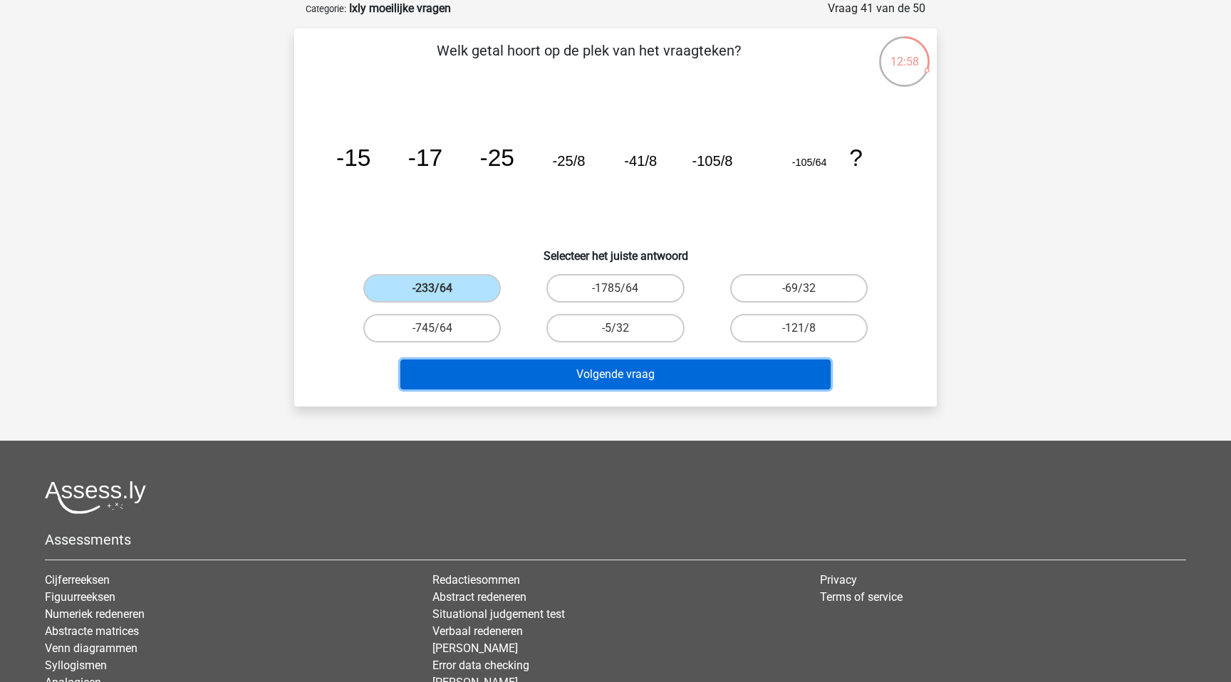
click at [571, 380] on button "Volgende vraag" at bounding box center [615, 375] width 431 height 30
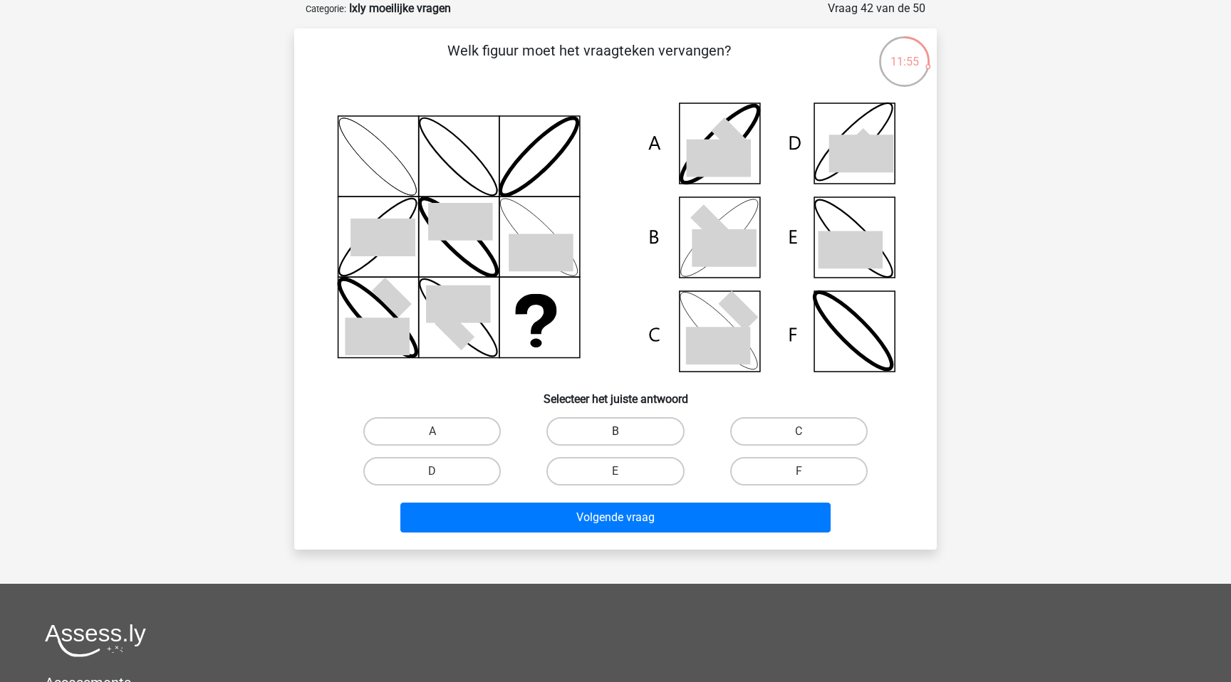
click at [648, 425] on label "B" at bounding box center [614, 431] width 137 height 28
click at [625, 432] on input "B" at bounding box center [619, 436] width 9 height 9
radio input "true"
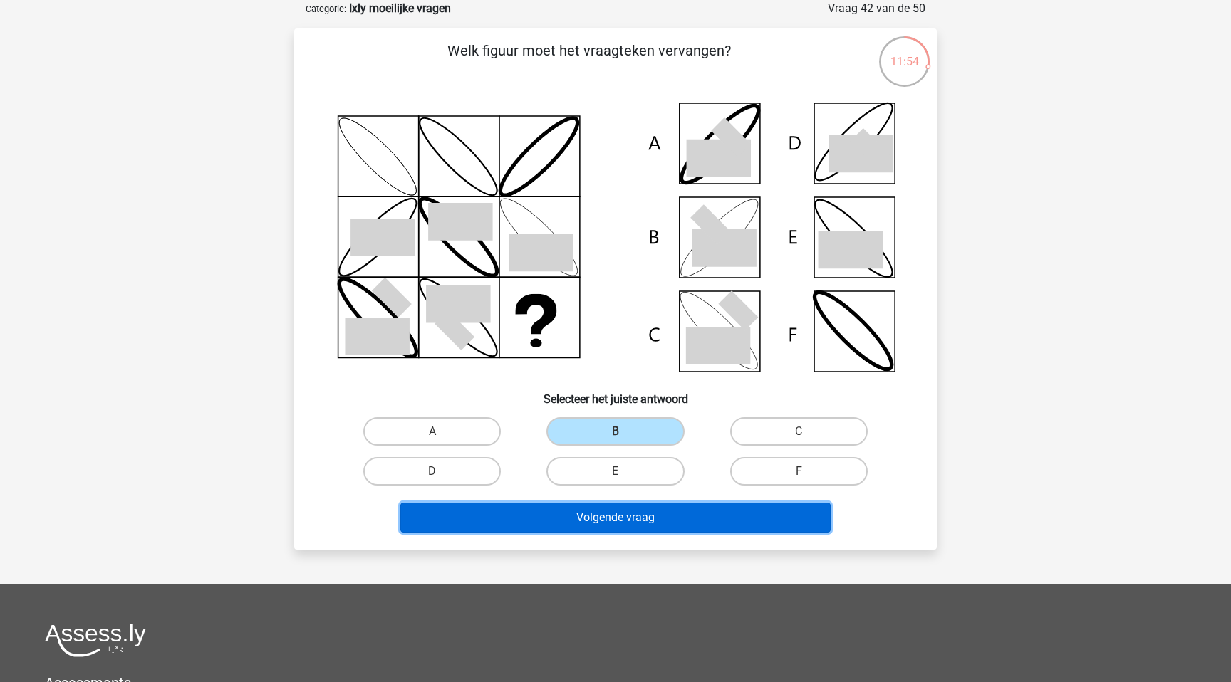
click at [641, 510] on button "Volgende vraag" at bounding box center [615, 518] width 431 height 30
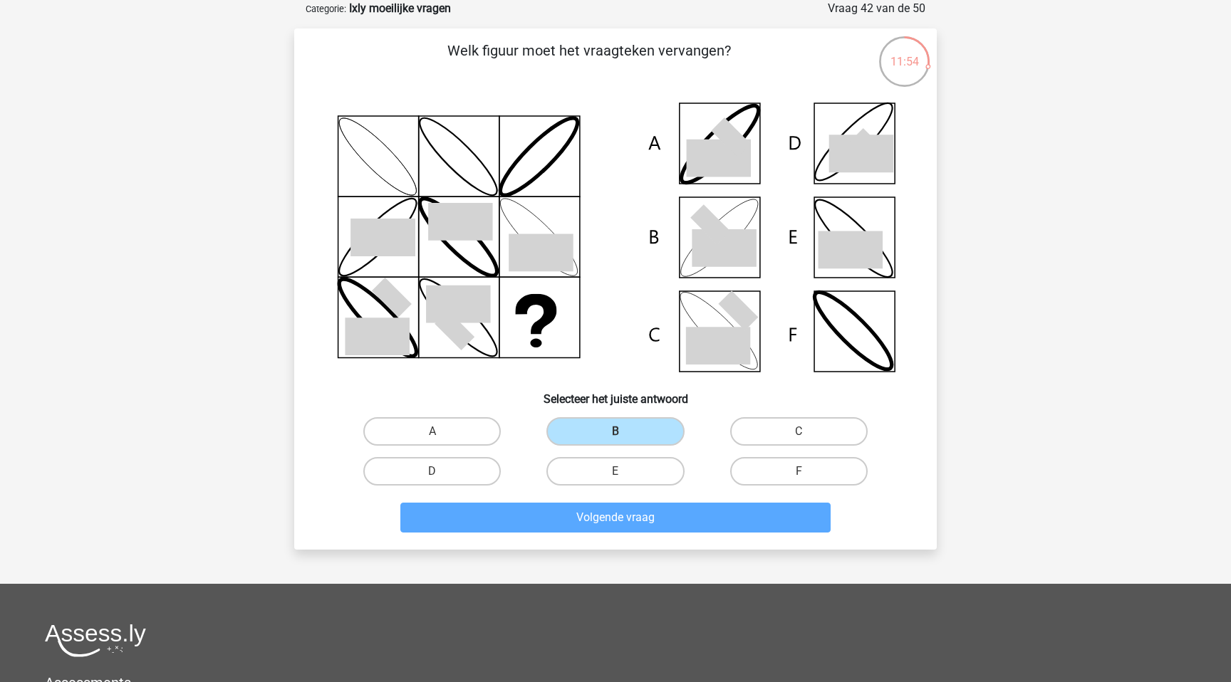
scroll to position [62, 0]
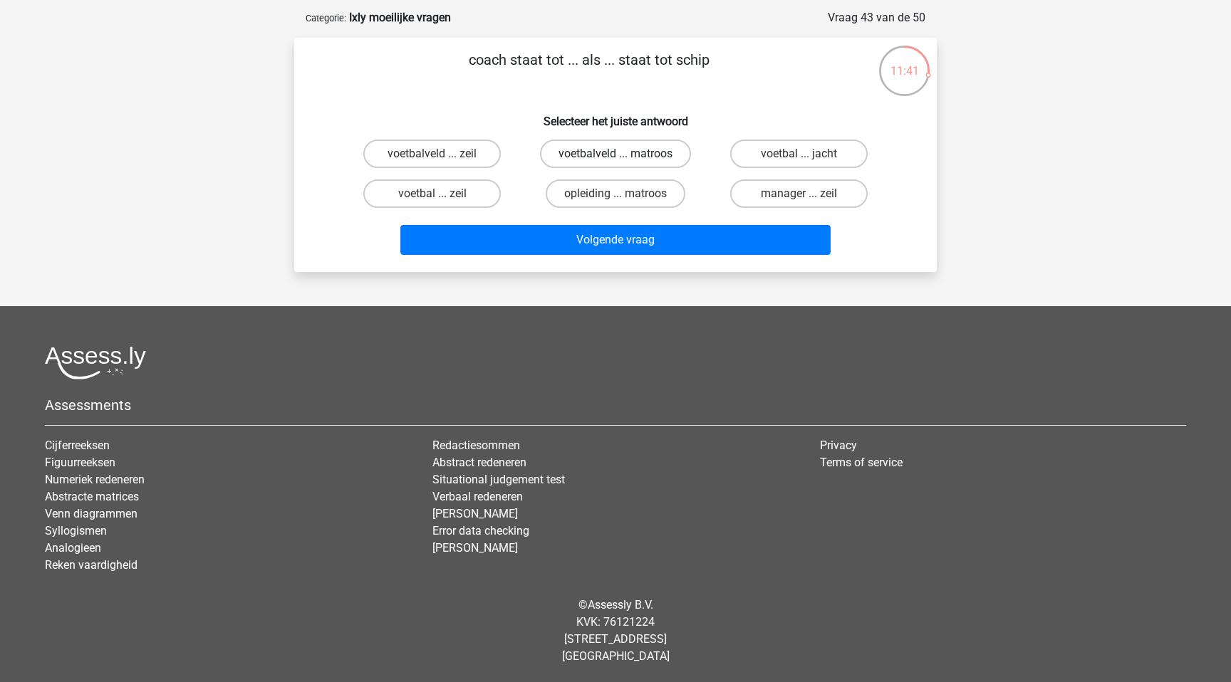
click at [586, 151] on label "voetbalveld ... matroos" at bounding box center [615, 154] width 151 height 28
click at [615, 154] on input "voetbalveld ... matroos" at bounding box center [619, 158] width 9 height 9
radio input "true"
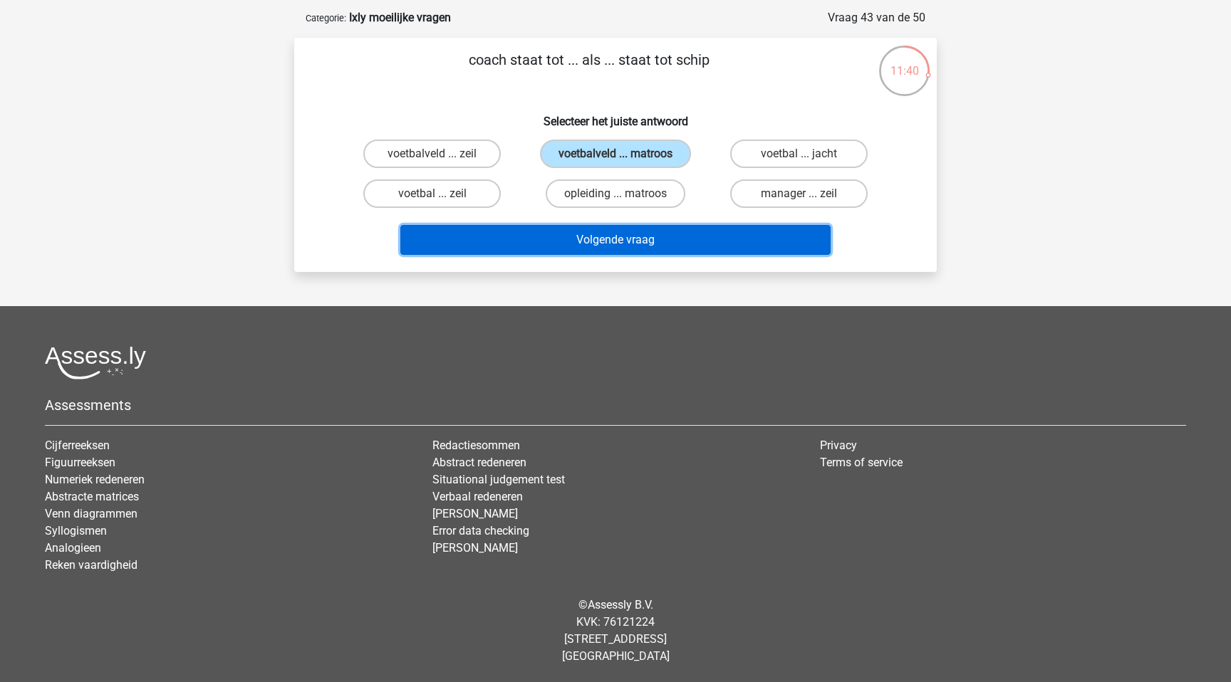
click at [603, 237] on button "Volgende vraag" at bounding box center [615, 240] width 431 height 30
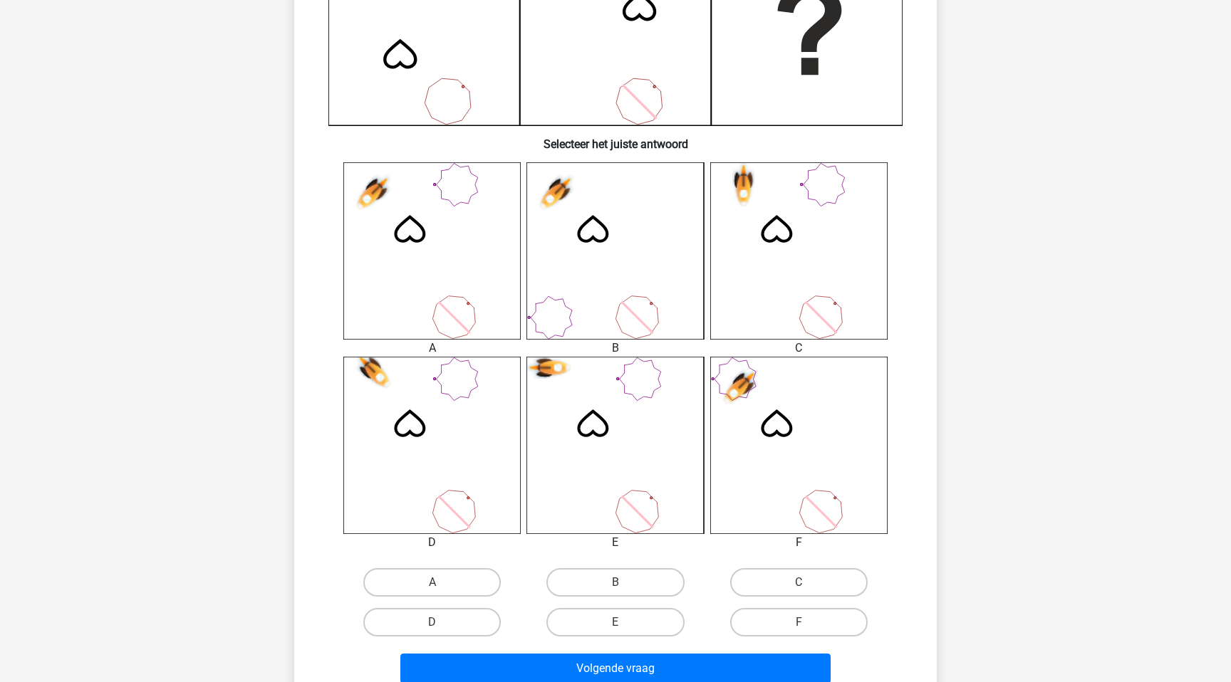
scroll to position [423, 0]
click at [462, 229] on icon at bounding box center [431, 250] width 177 height 177
click at [437, 593] on label "A" at bounding box center [431, 582] width 137 height 28
click at [437, 591] on input "A" at bounding box center [436, 586] width 9 height 9
radio input "true"
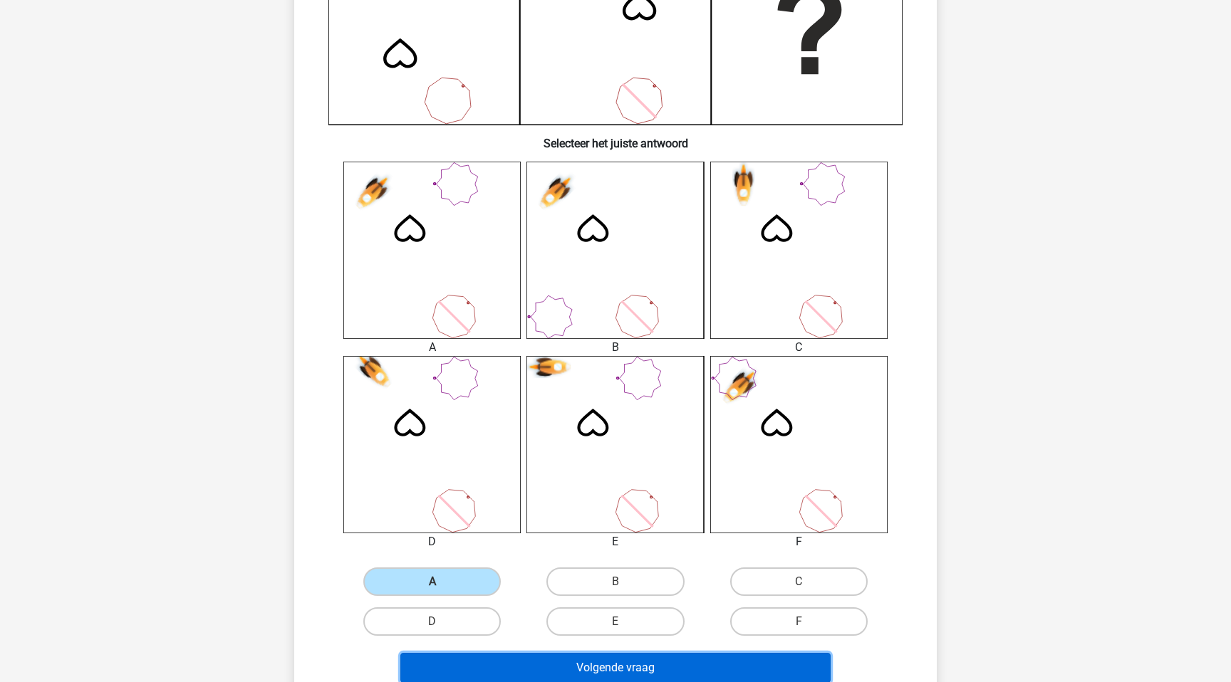
click at [586, 665] on button "Volgende vraag" at bounding box center [615, 668] width 431 height 30
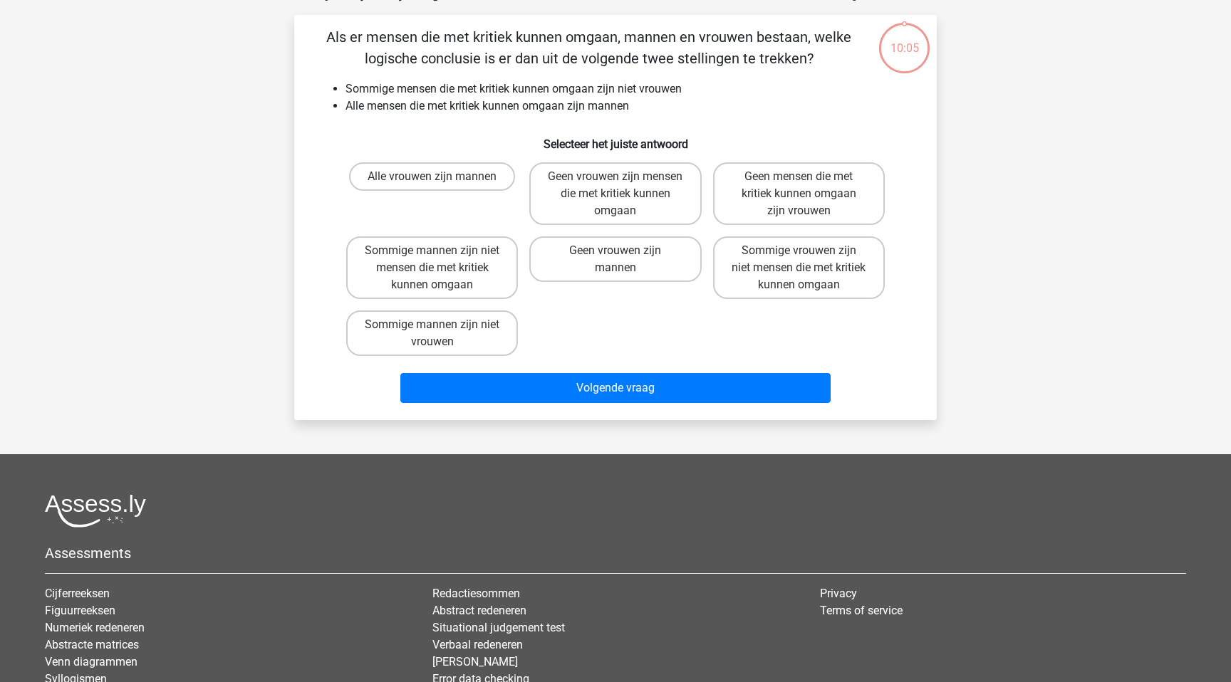
scroll to position [71, 0]
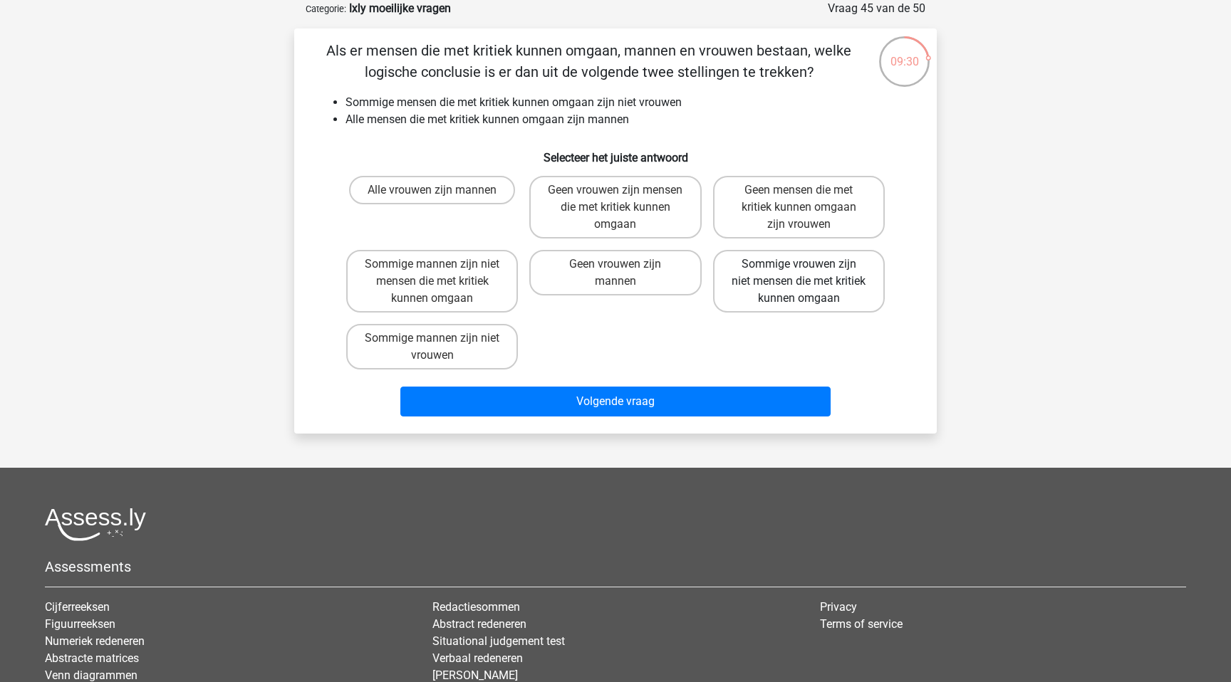
click at [771, 277] on label "Sommige vrouwen zijn niet mensen die met kritiek kunnen omgaan" at bounding box center [799, 281] width 172 height 63
click at [799, 274] on input "Sommige vrouwen zijn niet mensen die met kritiek kunnen omgaan" at bounding box center [803, 268] width 9 height 9
radio input "true"
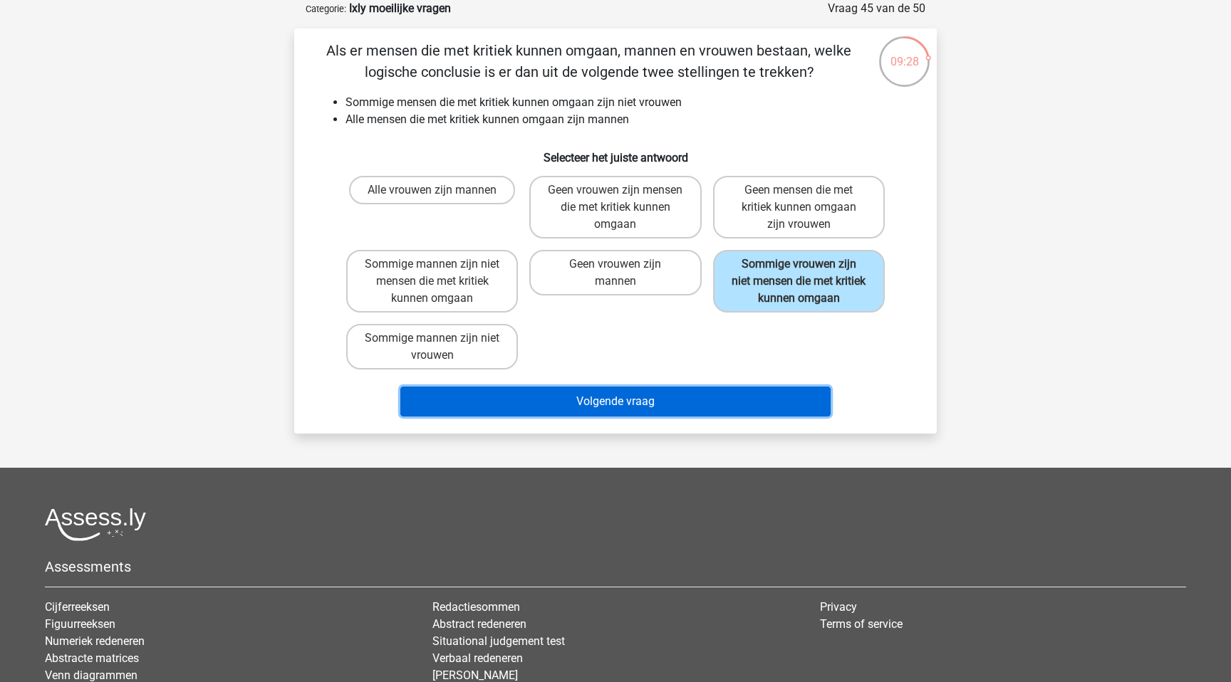
click at [633, 399] on button "Volgende vraag" at bounding box center [615, 402] width 431 height 30
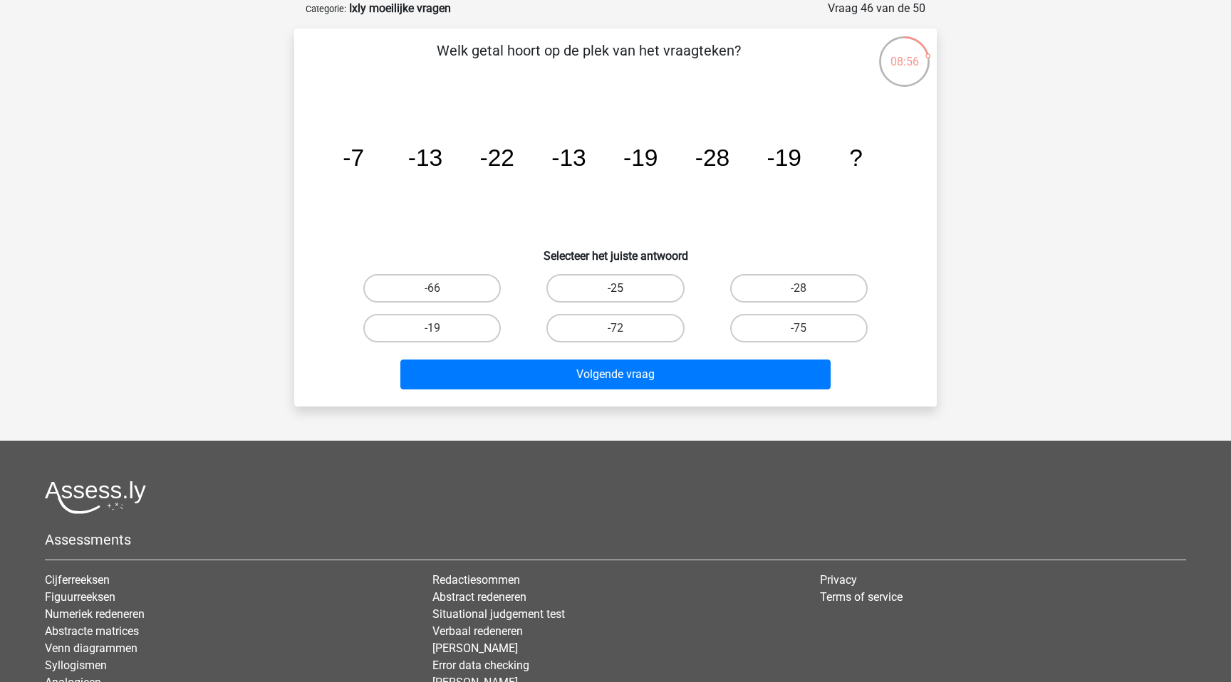
click at [594, 294] on label "-25" at bounding box center [614, 288] width 137 height 28
click at [615, 294] on input "-25" at bounding box center [619, 292] width 9 height 9
radio input "true"
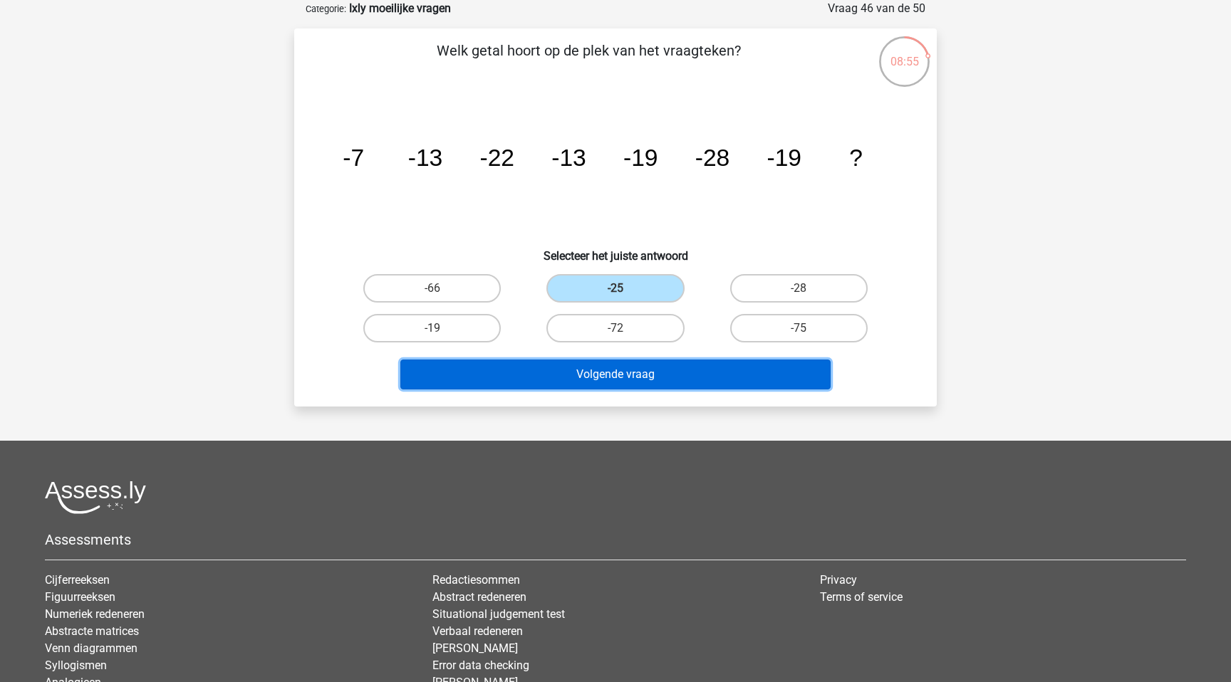
click at [589, 366] on button "Volgende vraag" at bounding box center [615, 375] width 431 height 30
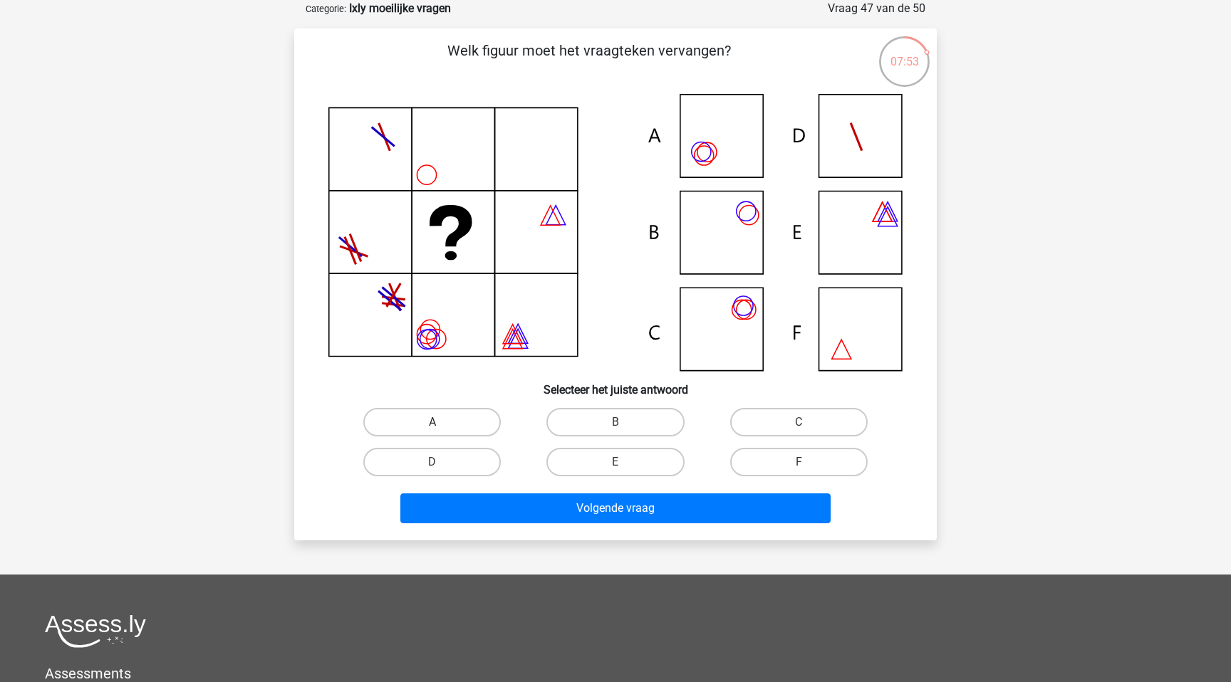
click at [437, 416] on label "A" at bounding box center [431, 422] width 137 height 28
click at [437, 422] on input "A" at bounding box center [436, 426] width 9 height 9
radio input "true"
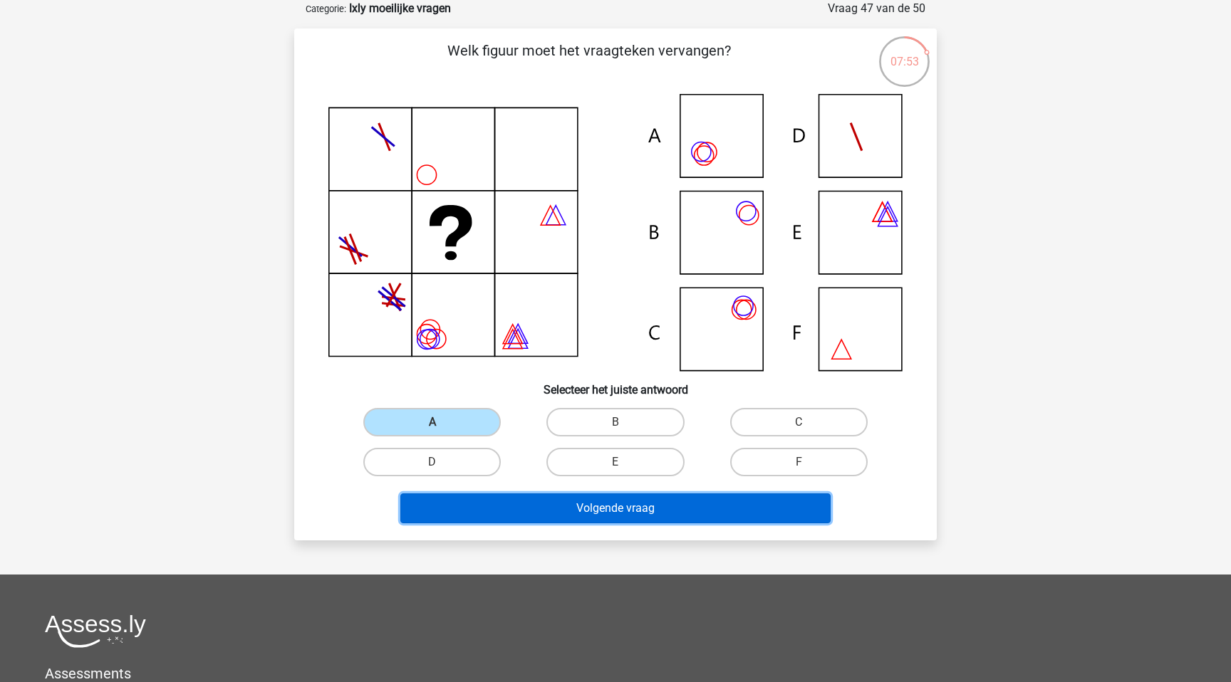
click at [551, 515] on button "Volgende vraag" at bounding box center [615, 509] width 431 height 30
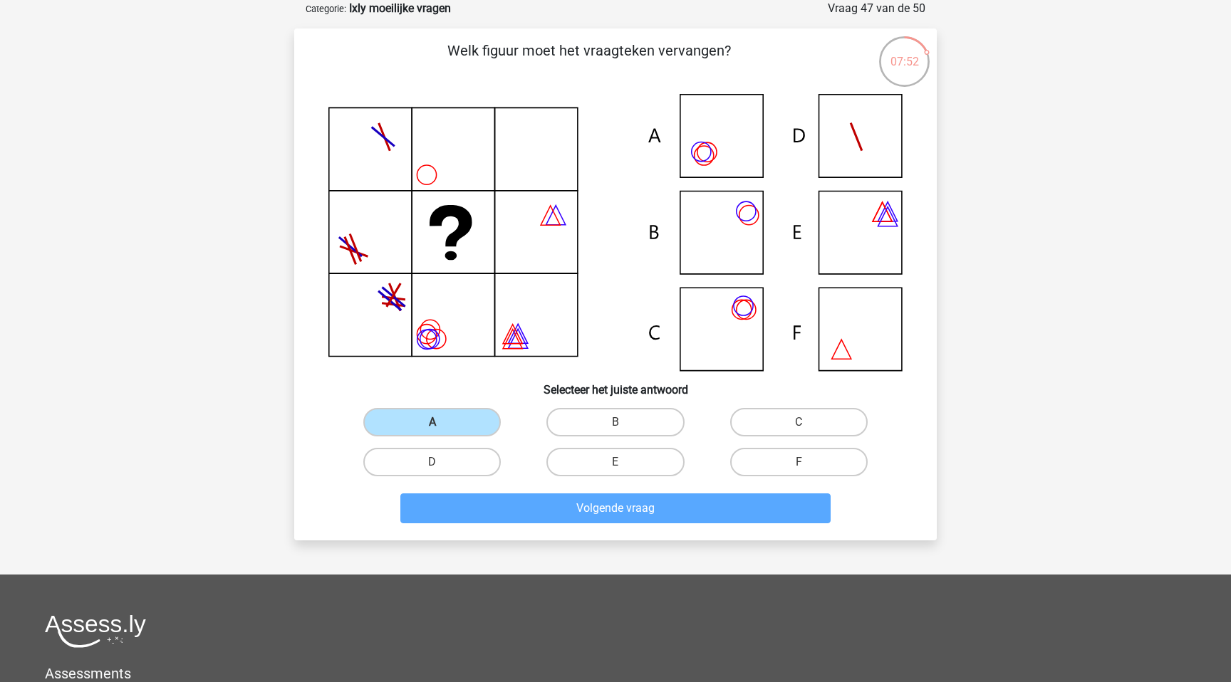
scroll to position [62, 0]
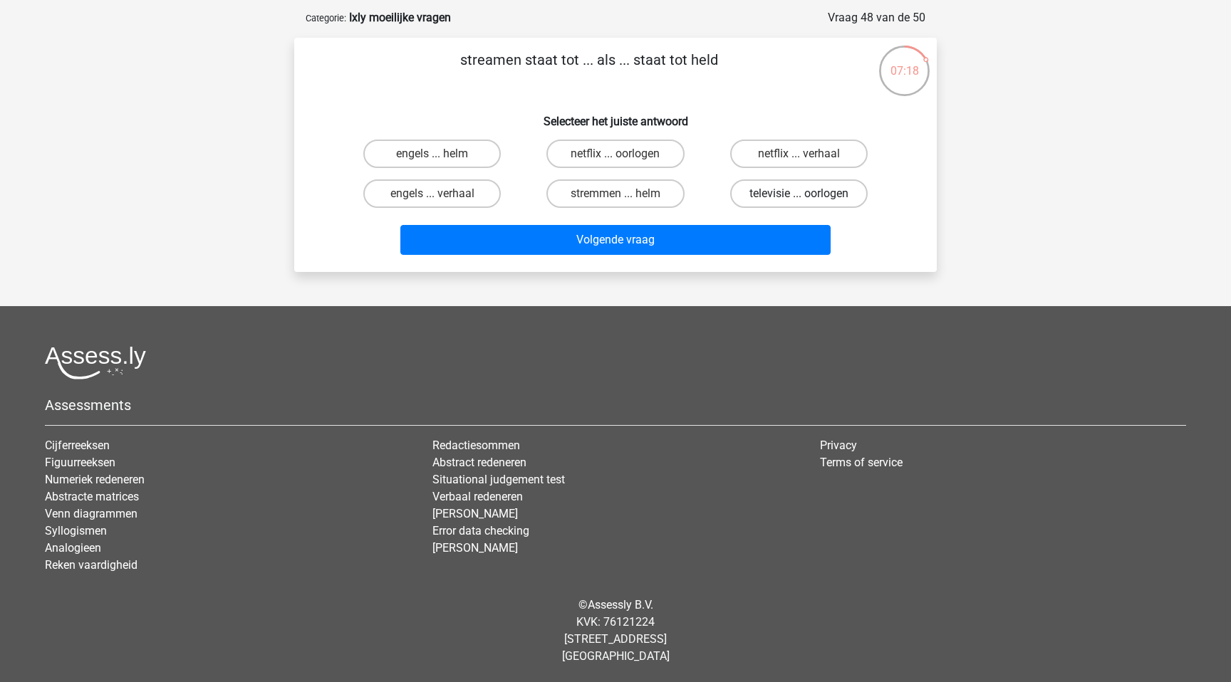
click at [774, 199] on label "televisie ... oorlogen" at bounding box center [798, 194] width 137 height 28
click at [799, 199] on input "televisie ... oorlogen" at bounding box center [803, 198] width 9 height 9
radio input "true"
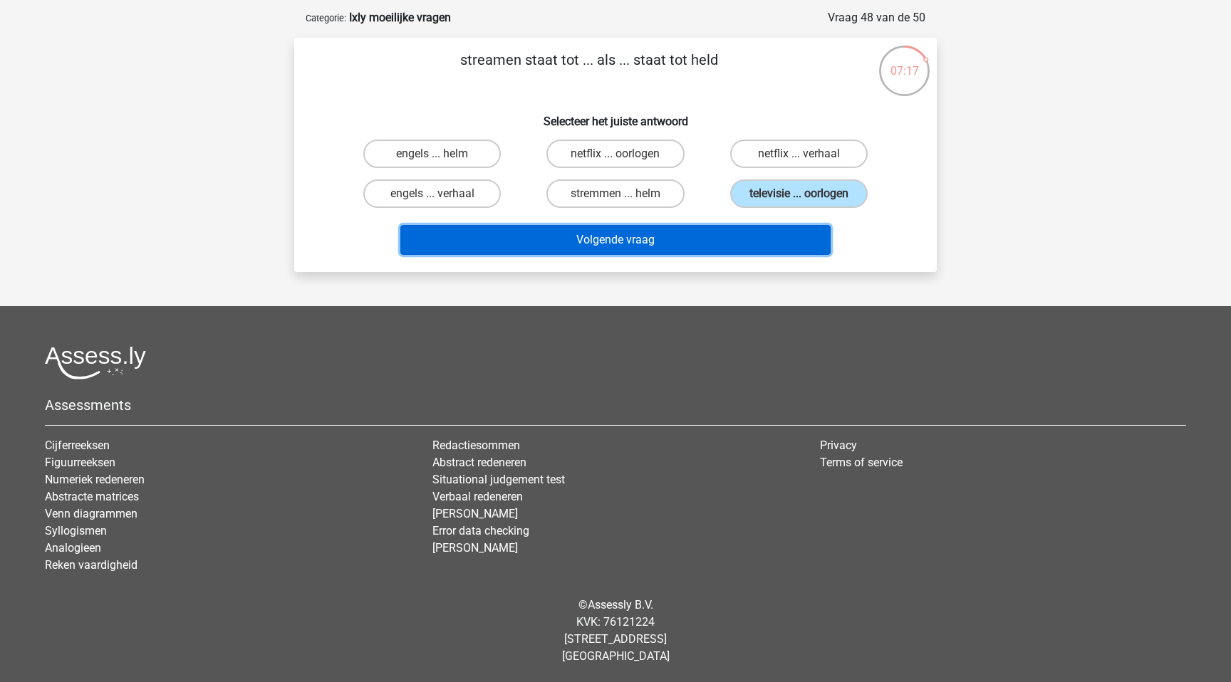
click at [697, 237] on button "Volgende vraag" at bounding box center [615, 240] width 431 height 30
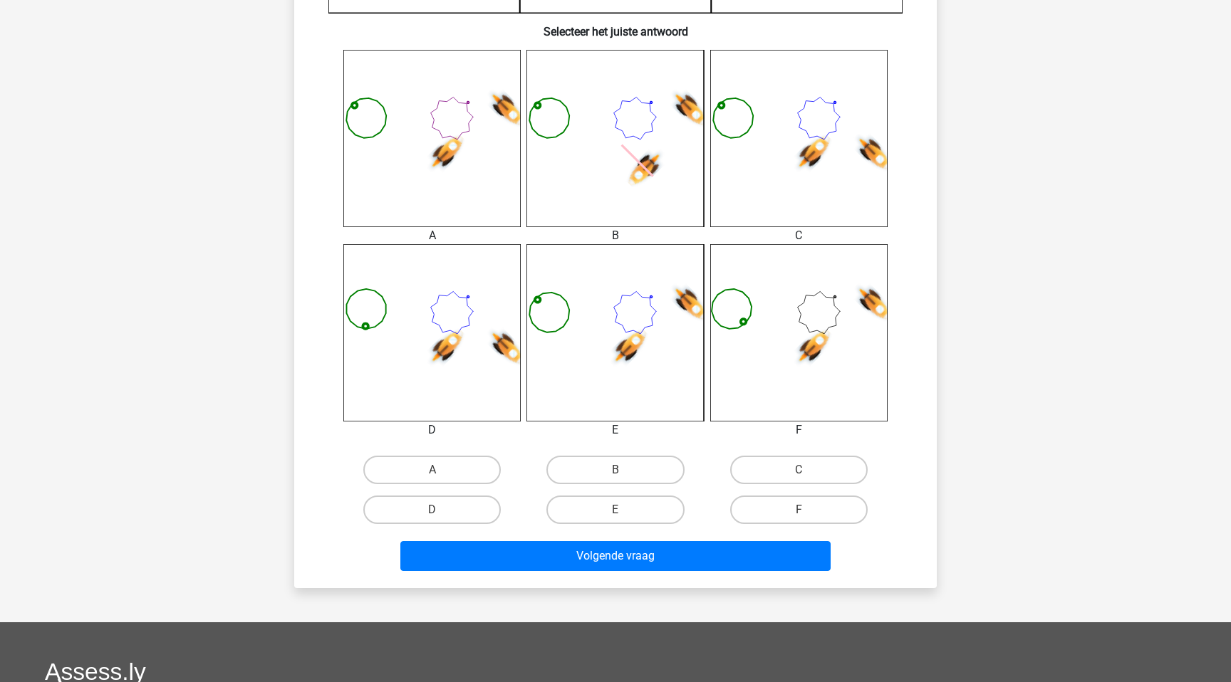
scroll to position [538, 0]
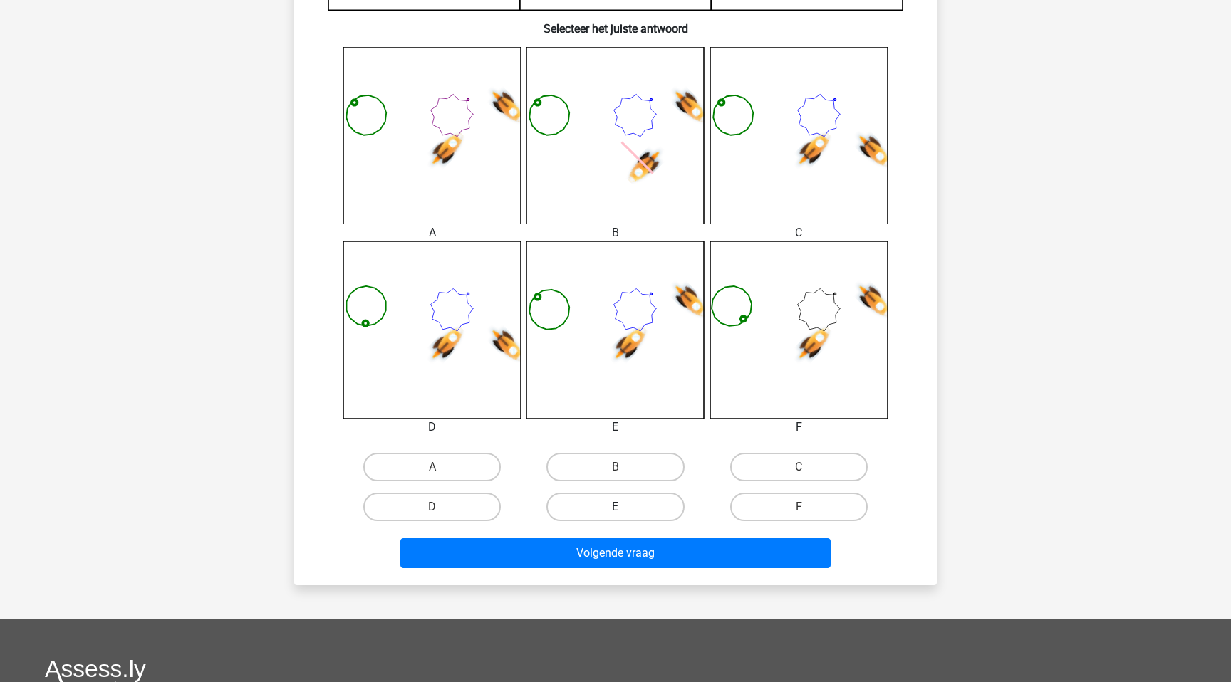
click at [663, 504] on label "E" at bounding box center [614, 507] width 137 height 28
click at [625, 507] on input "E" at bounding box center [619, 511] width 9 height 9
radio input "true"
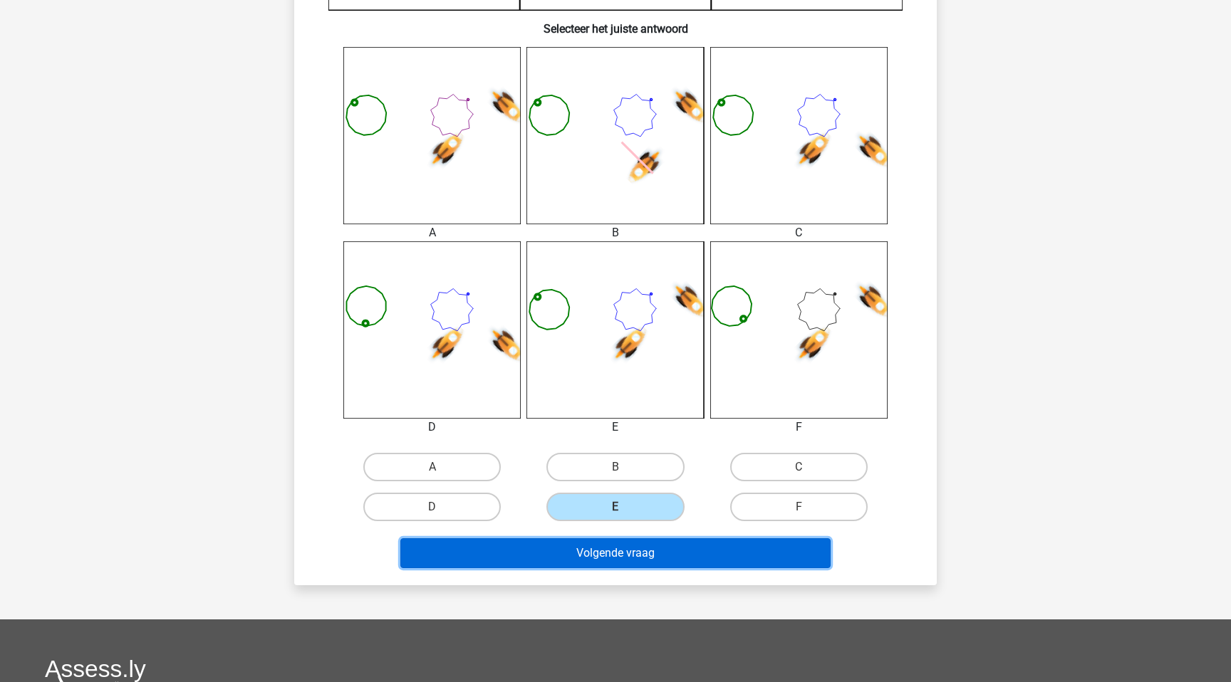
click at [649, 545] on button "Volgende vraag" at bounding box center [615, 554] width 431 height 30
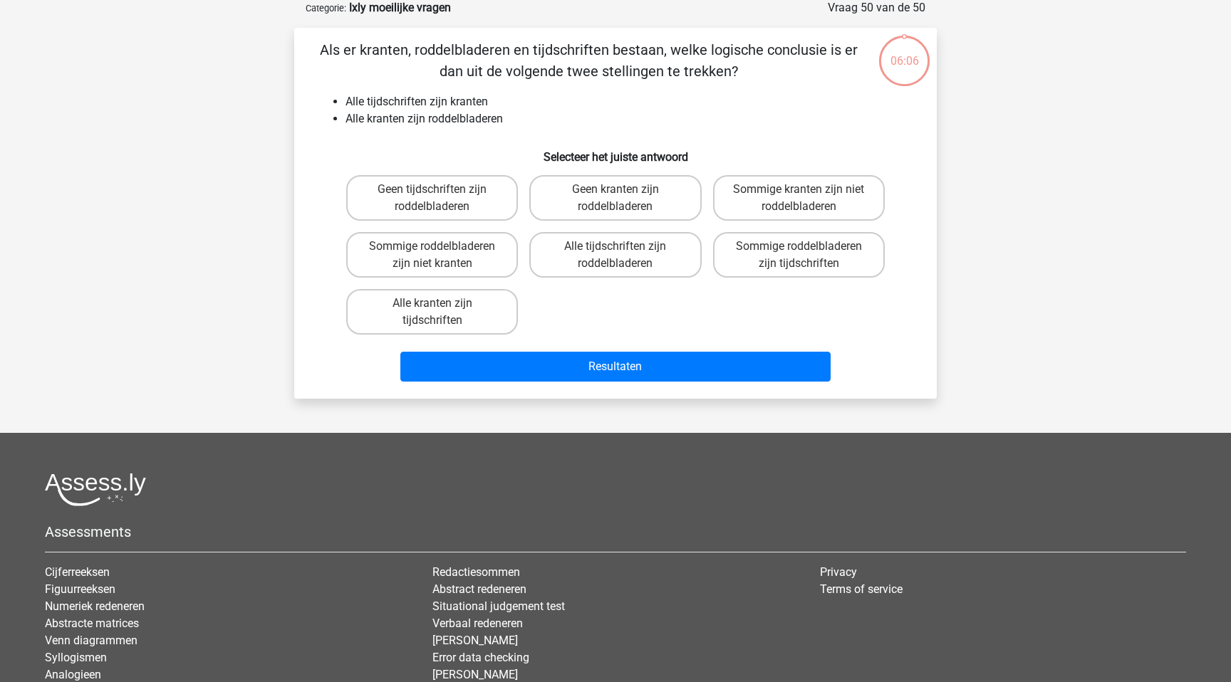
scroll to position [71, 0]
click at [661, 236] on label "Alle tijdschriften zijn roddelbladeren" at bounding box center [615, 256] width 172 height 46
click at [625, 247] on input "Alle tijdschriften zijn roddelbladeren" at bounding box center [619, 251] width 9 height 9
radio input "true"
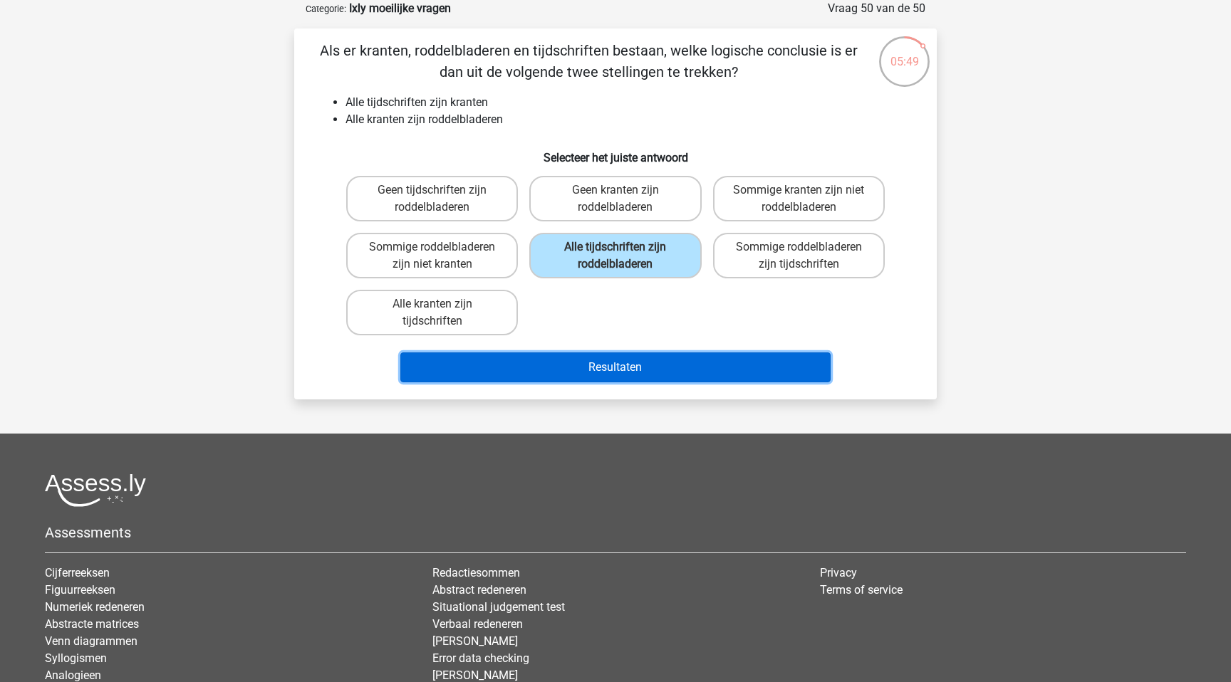
click at [630, 353] on button "Resultaten" at bounding box center [615, 368] width 431 height 30
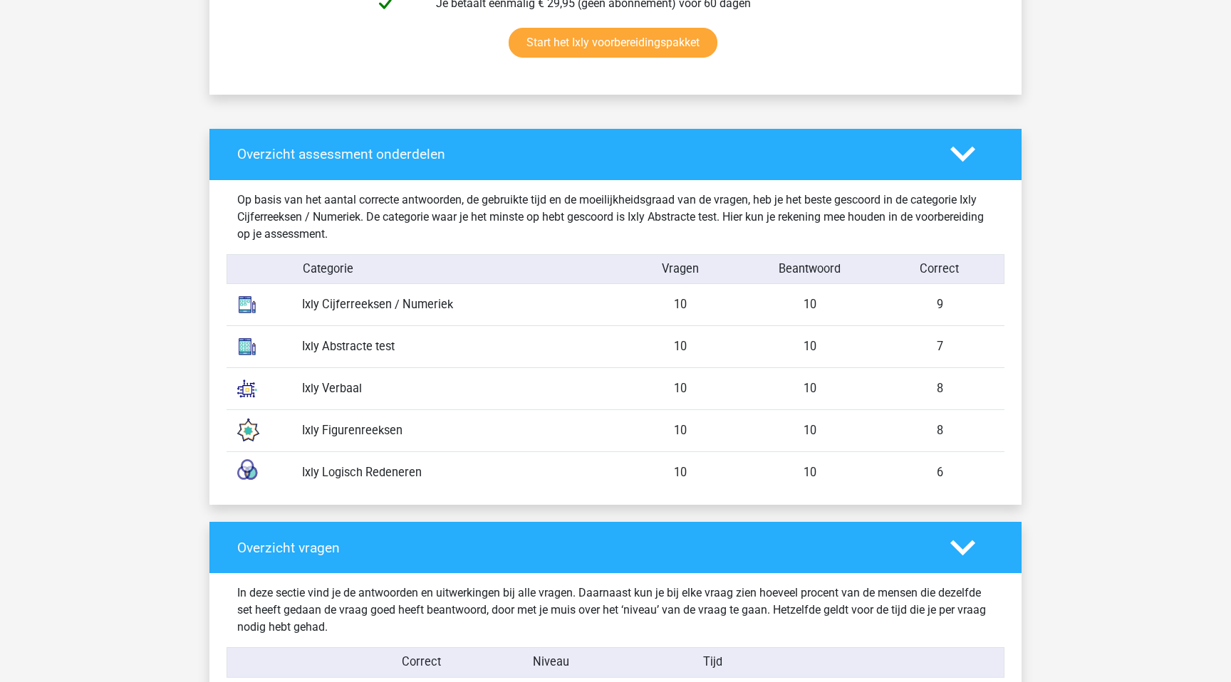
scroll to position [994, 0]
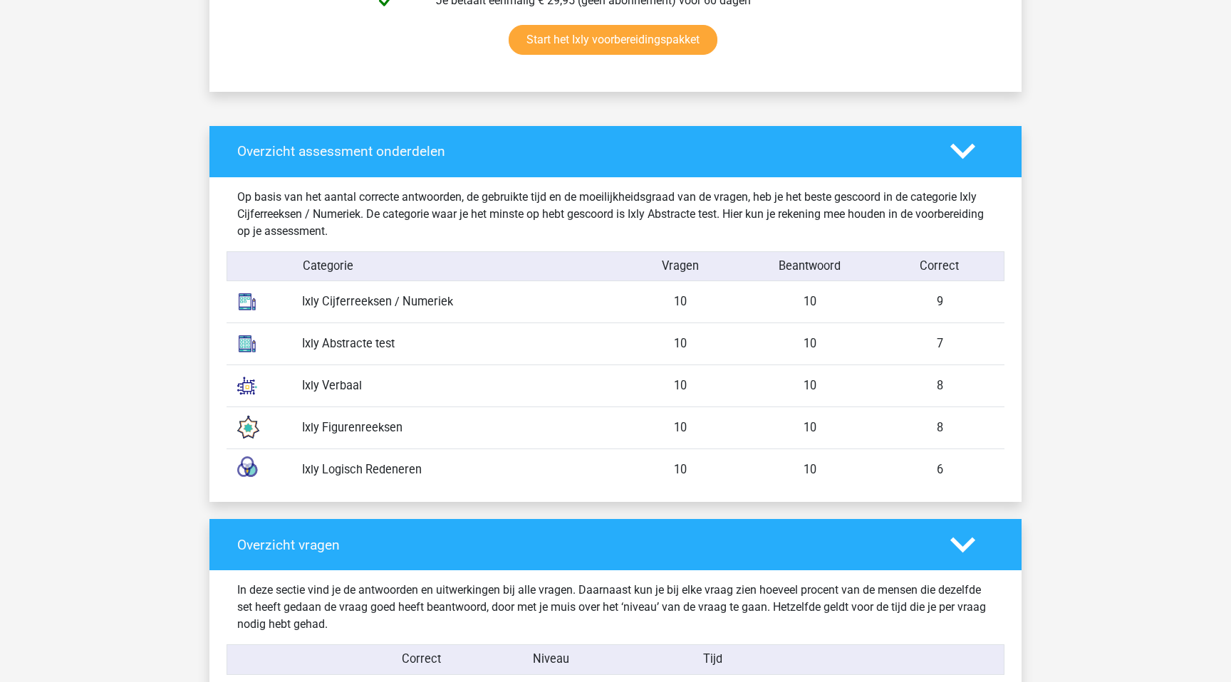
click at [398, 472] on div "Ixly Logisch Redeneren" at bounding box center [453, 470] width 324 height 17
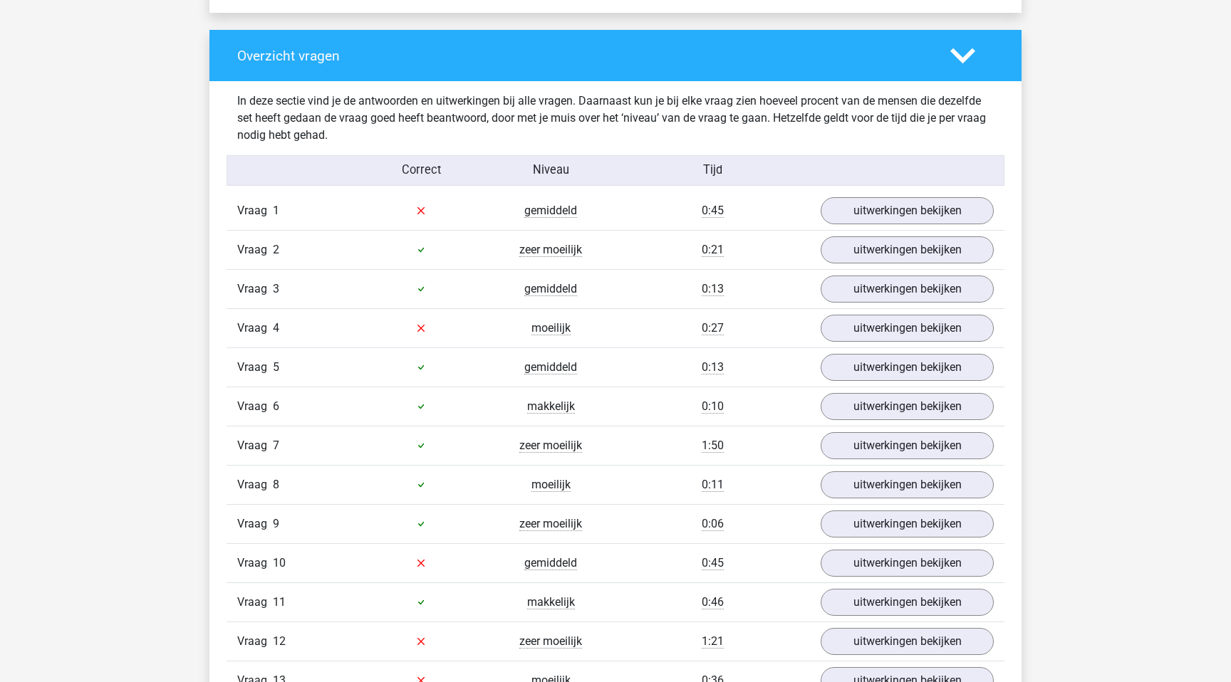
scroll to position [1476, 0]
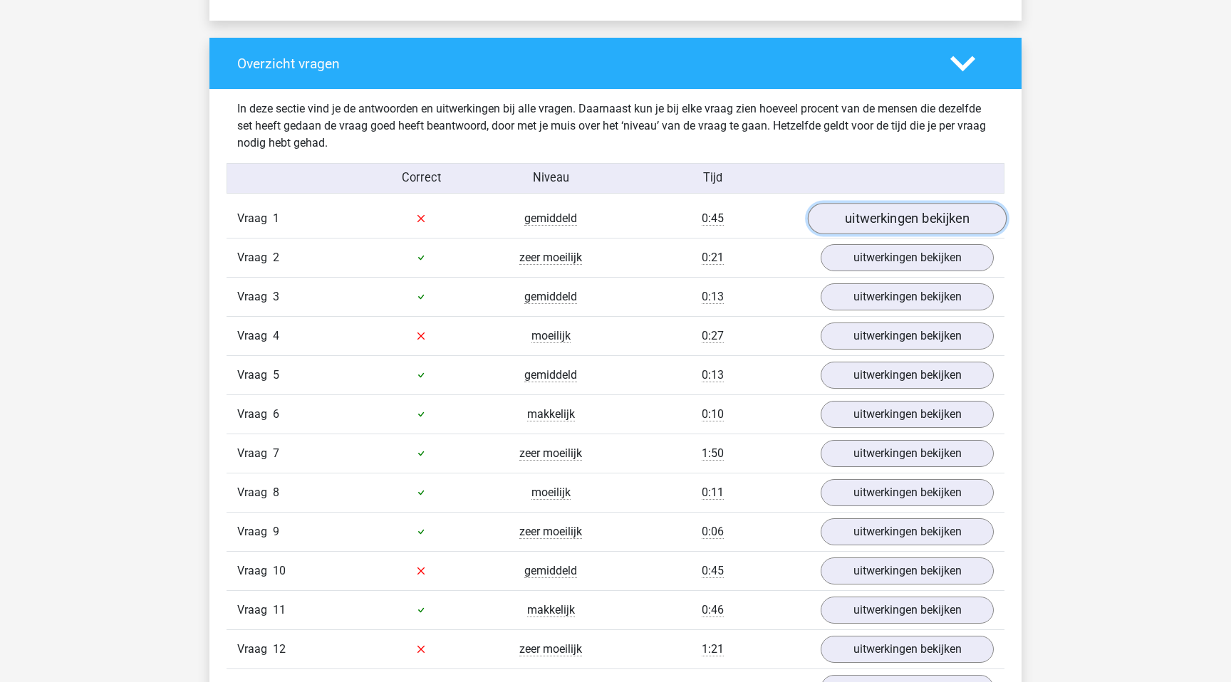
click at [932, 212] on link "uitwerkingen bekijken" at bounding box center [907, 218] width 199 height 31
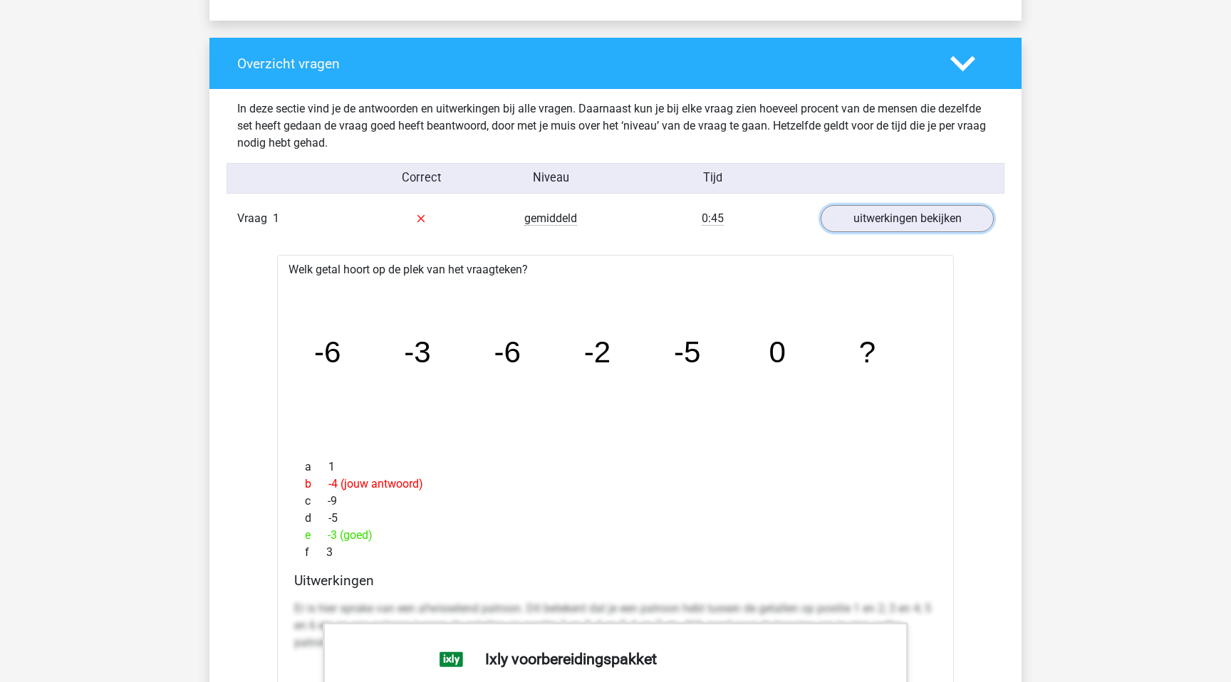
scroll to position [1505, 0]
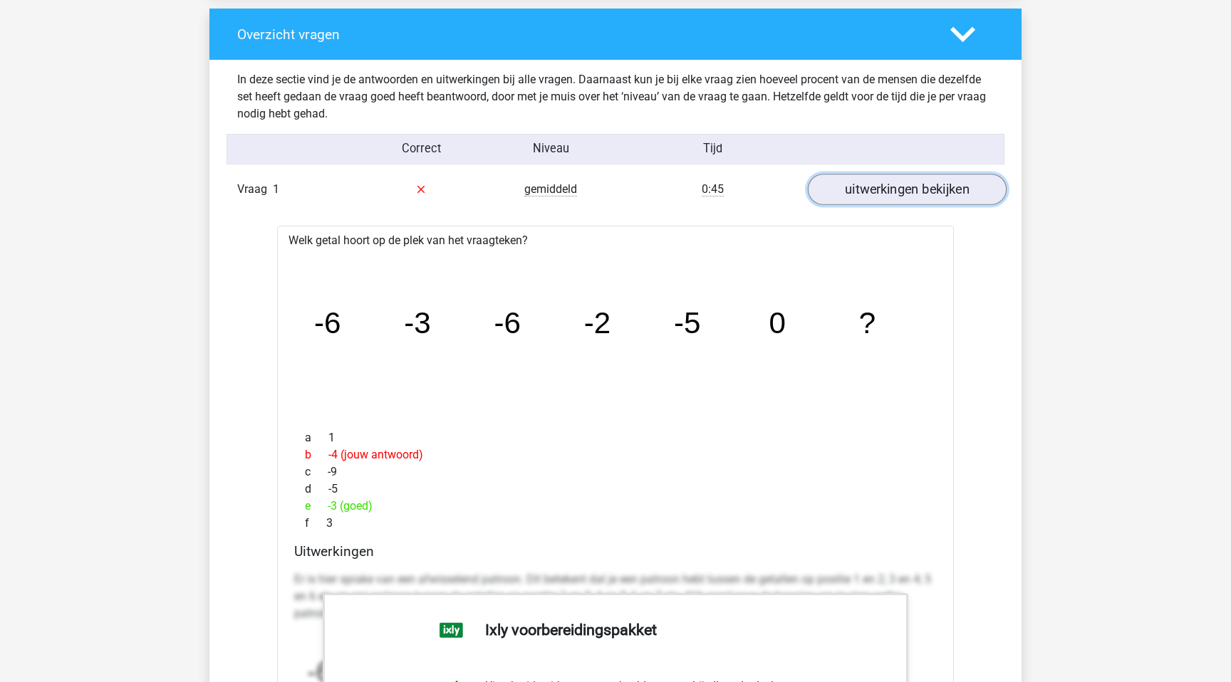
click at [852, 185] on link "uitwerkingen bekijken" at bounding box center [907, 189] width 199 height 31
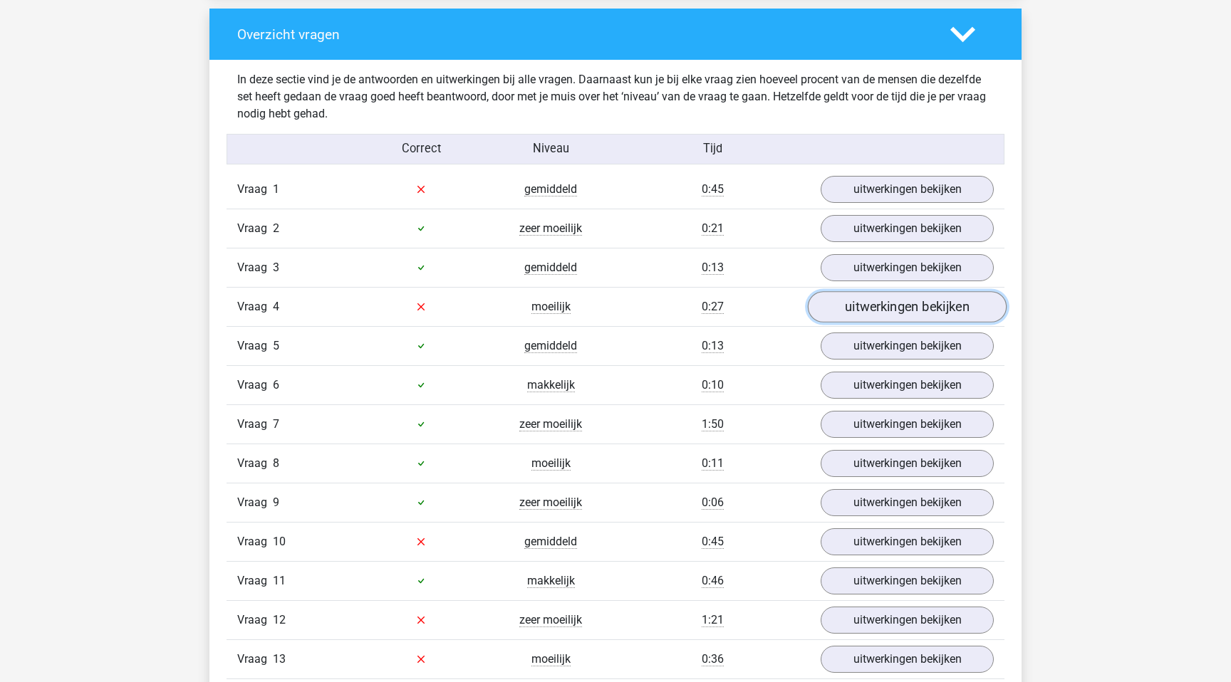
click at [861, 310] on link "uitwerkingen bekijken" at bounding box center [907, 306] width 199 height 31
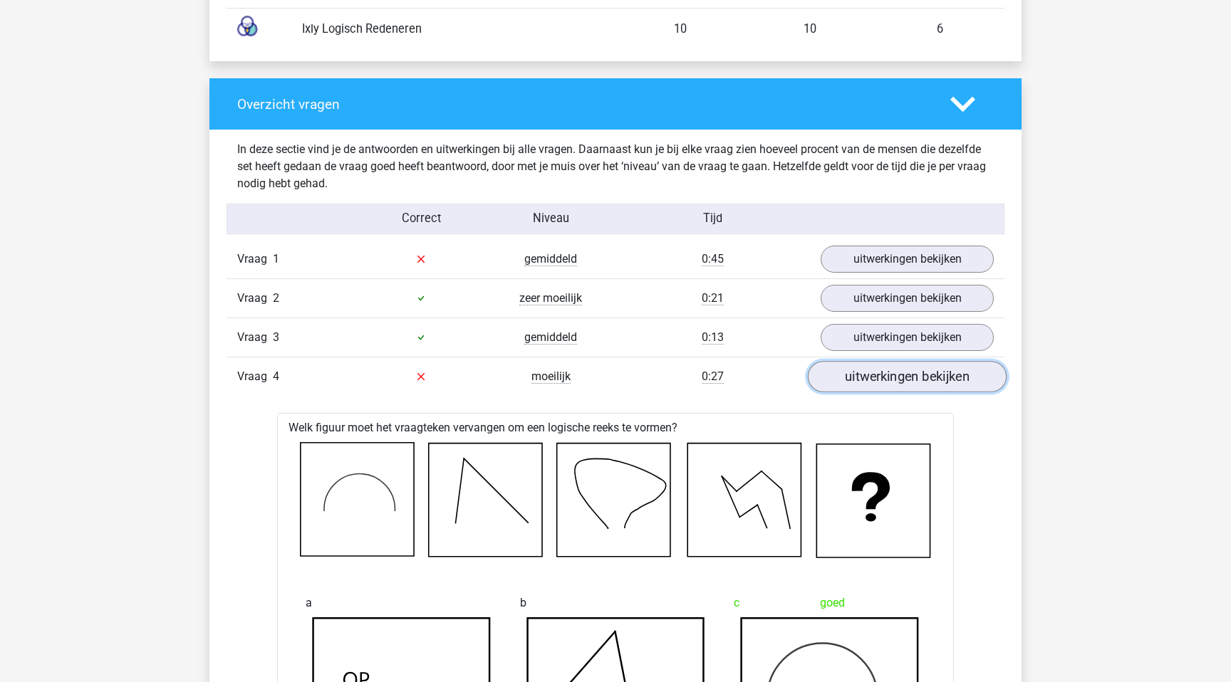
scroll to position [1422, 0]
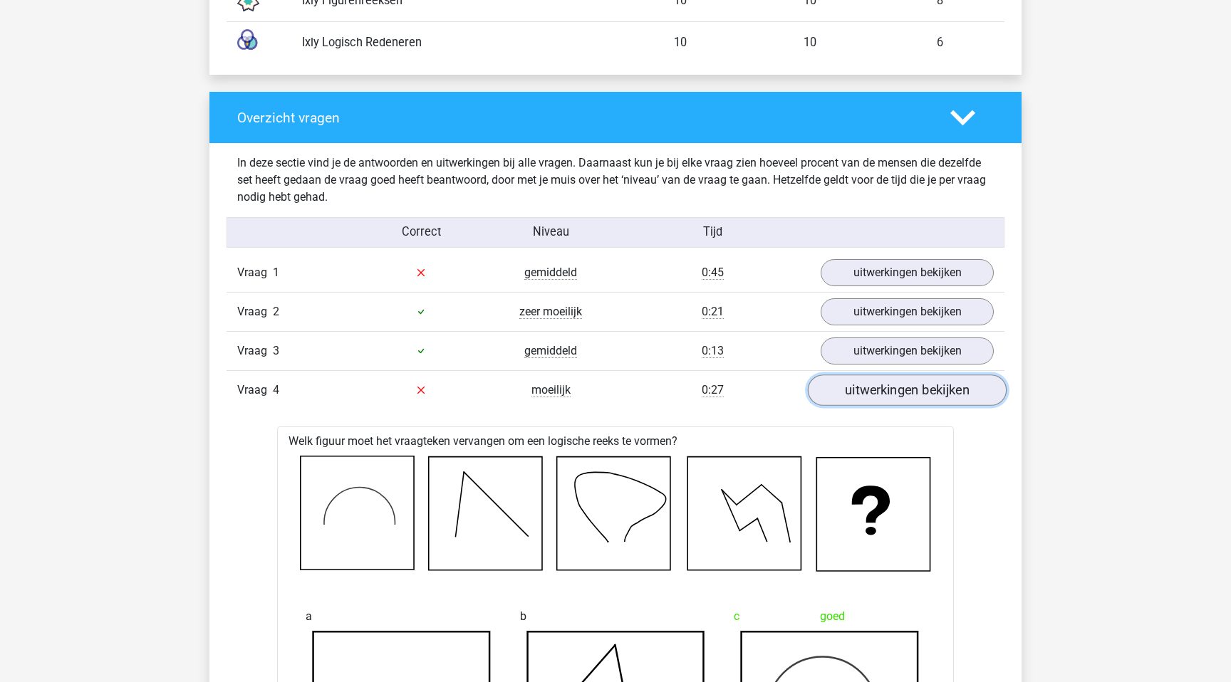
click at [890, 388] on link "uitwerkingen bekijken" at bounding box center [907, 390] width 199 height 31
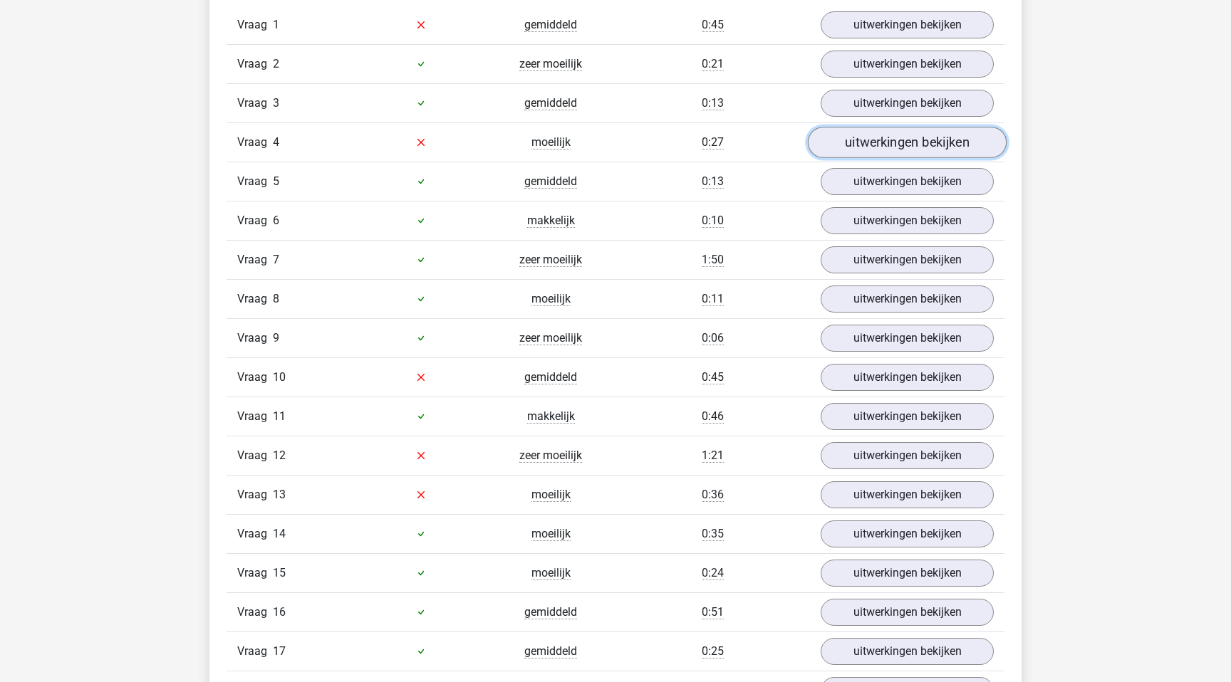
scroll to position [1677, 0]
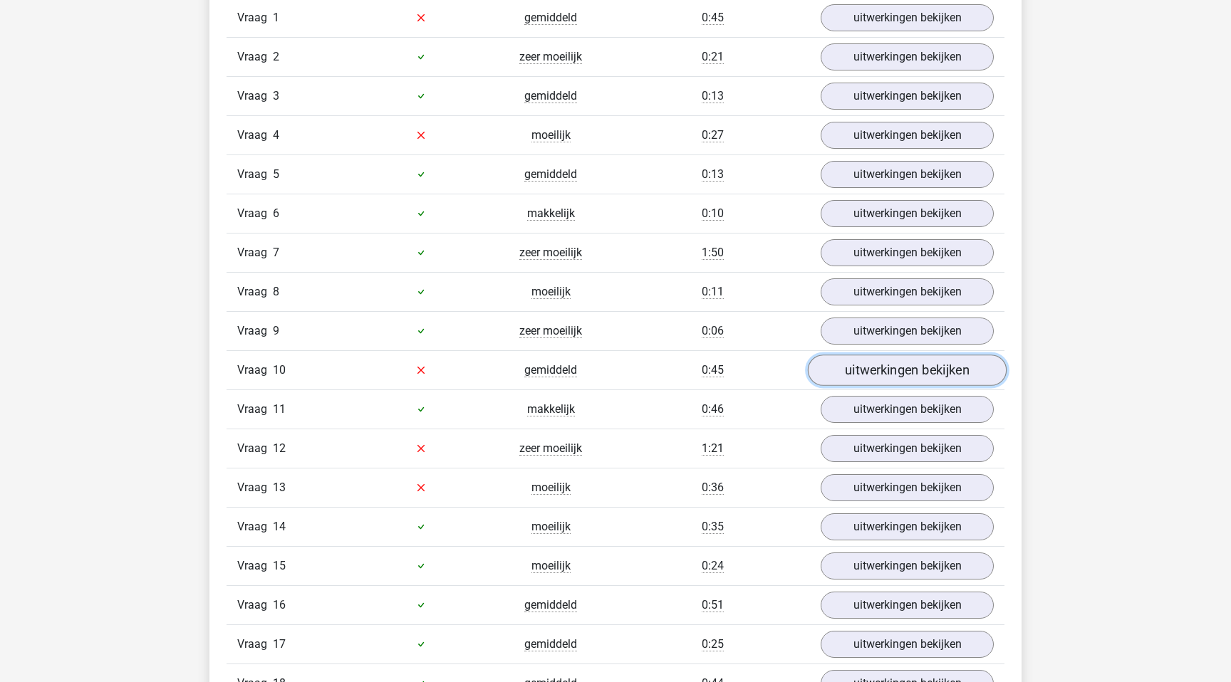
click at [895, 377] on link "uitwerkingen bekijken" at bounding box center [907, 370] width 199 height 31
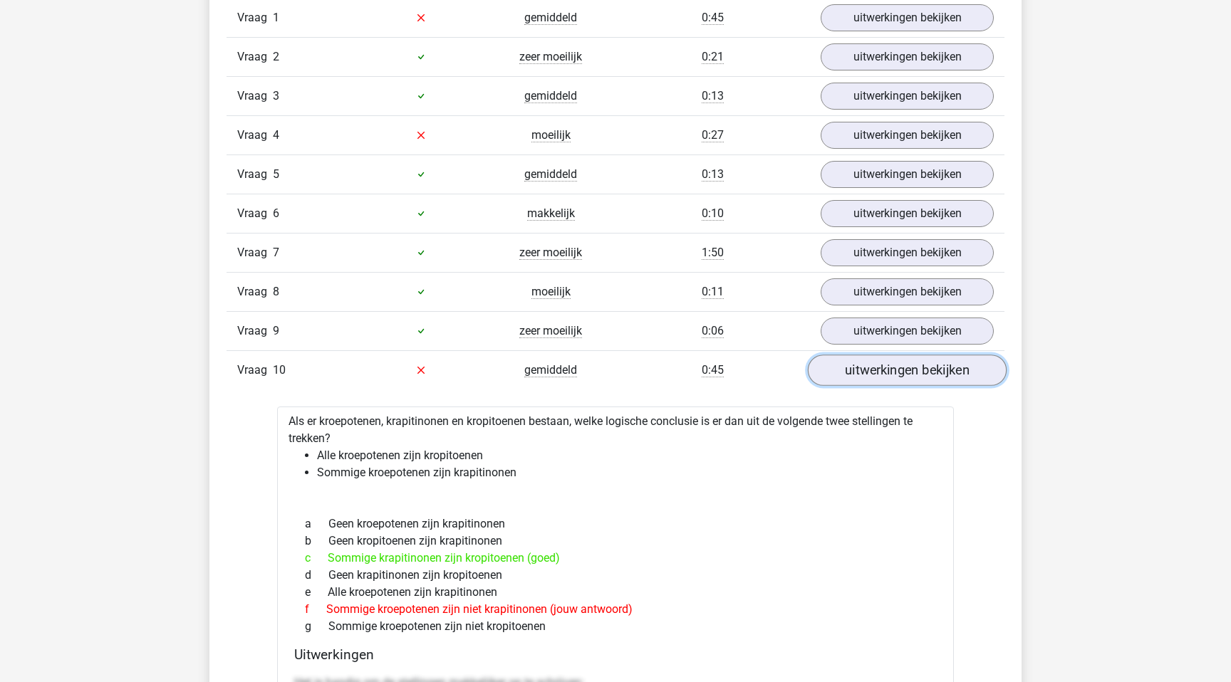
click at [915, 375] on link "uitwerkingen bekijken" at bounding box center [907, 370] width 199 height 31
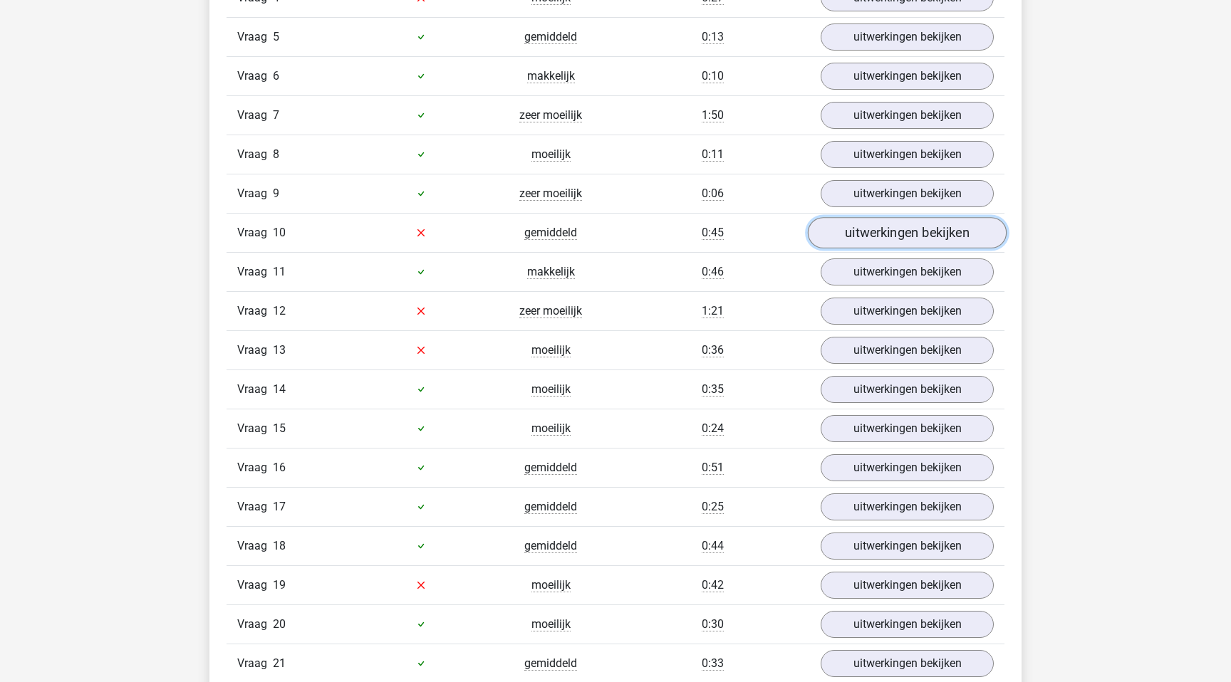
scroll to position [1816, 0]
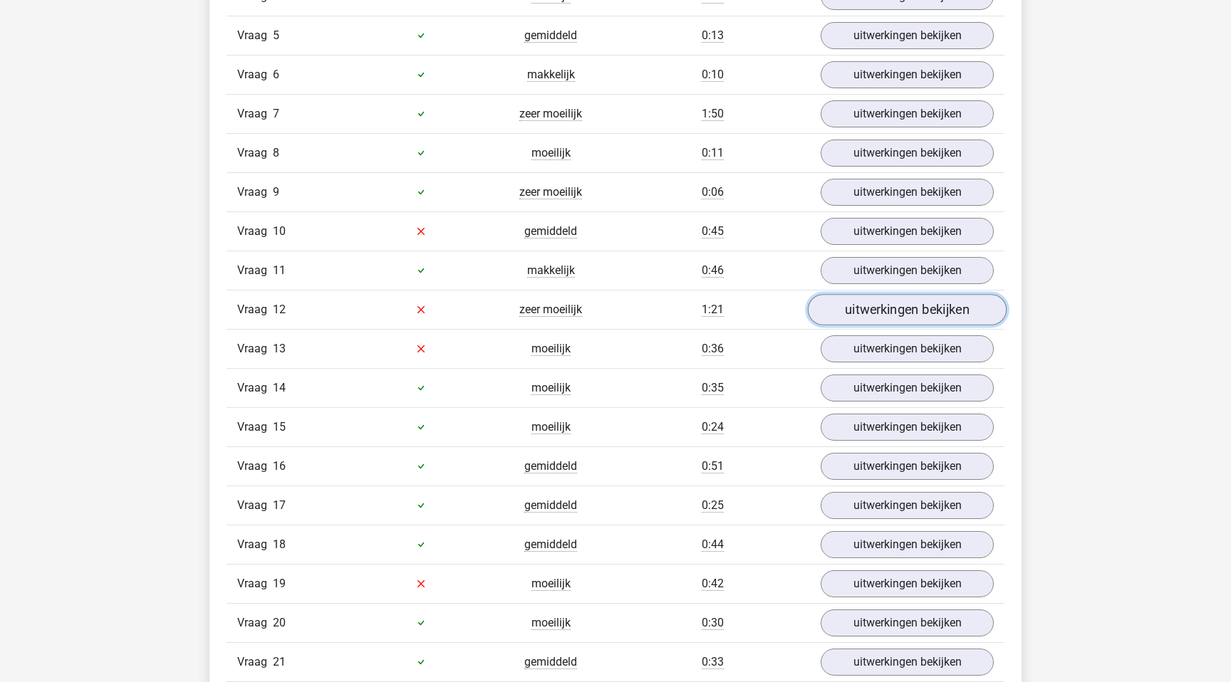
click at [870, 313] on link "uitwerkingen bekijken" at bounding box center [907, 309] width 199 height 31
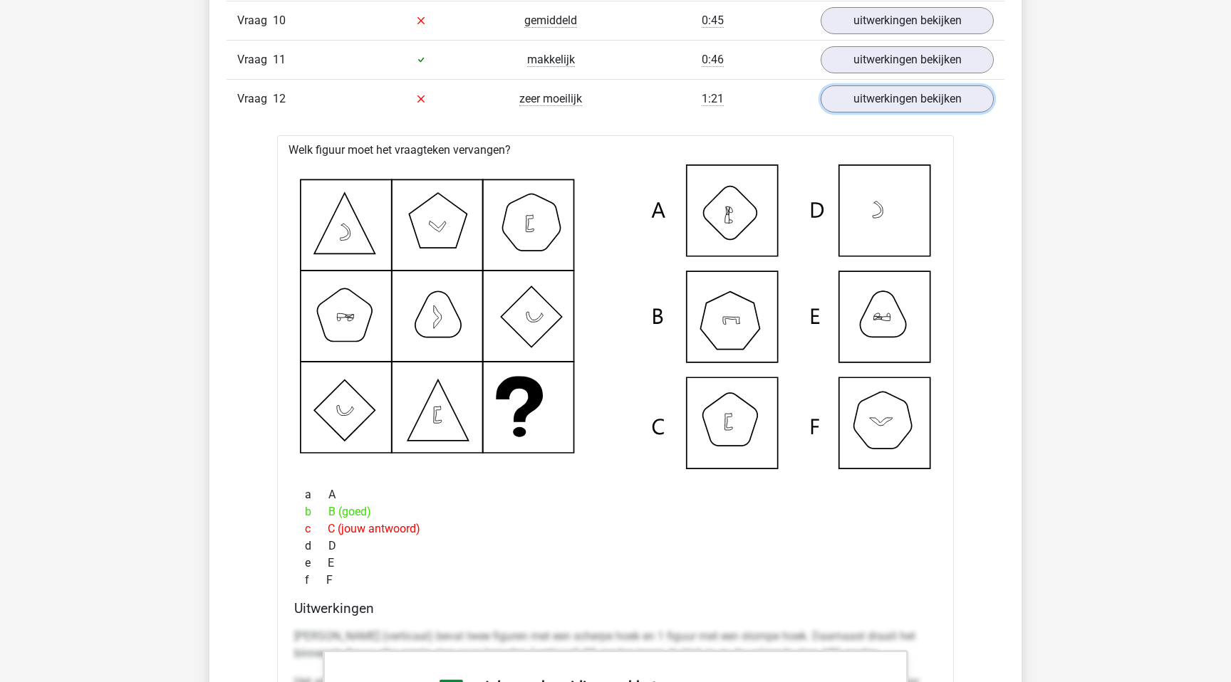
scroll to position [2017, 0]
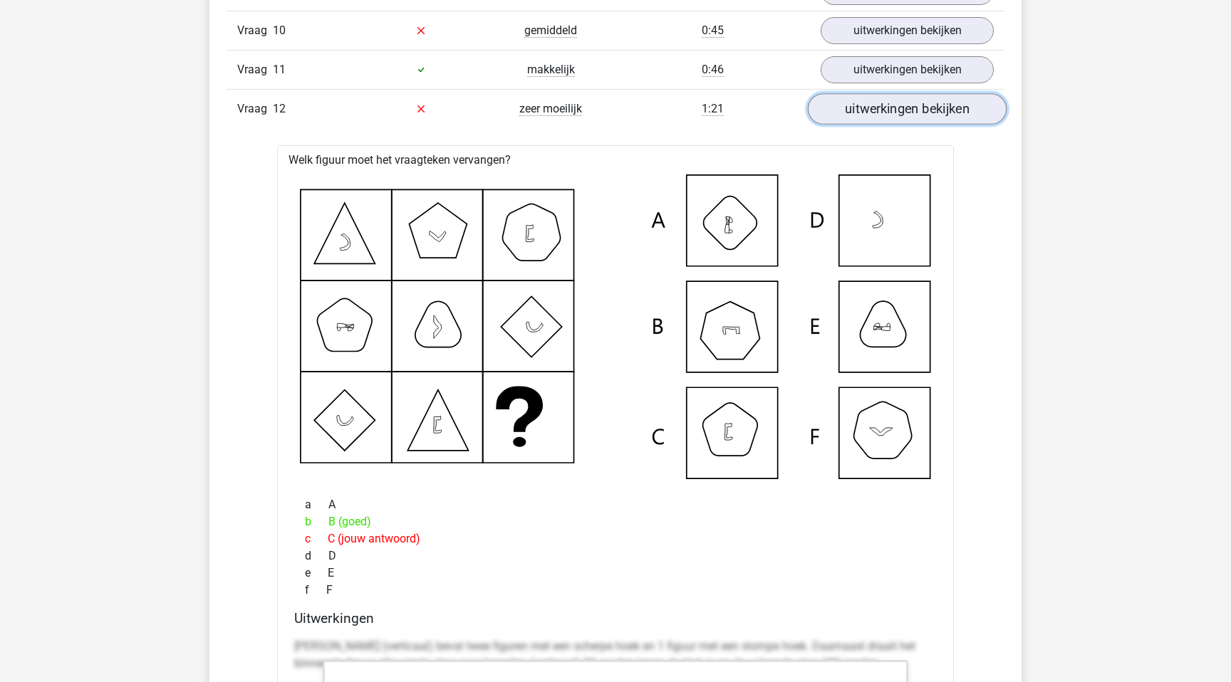
click at [875, 115] on link "uitwerkingen bekijken" at bounding box center [907, 108] width 199 height 31
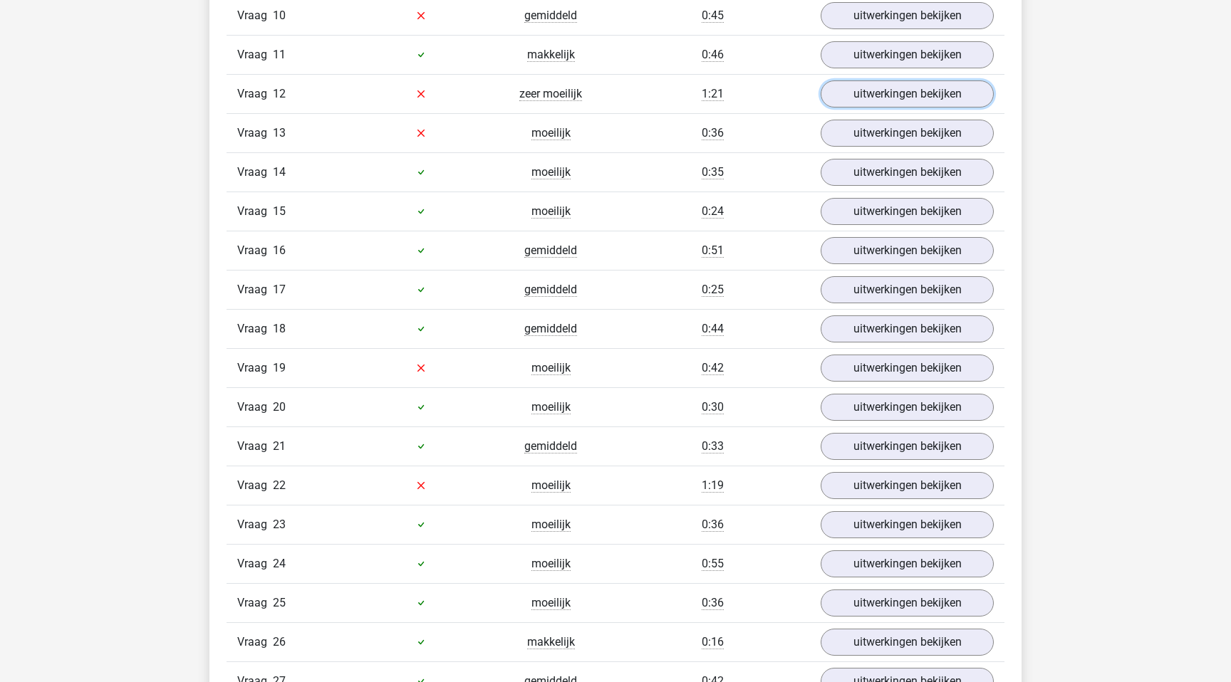
scroll to position [2058, 0]
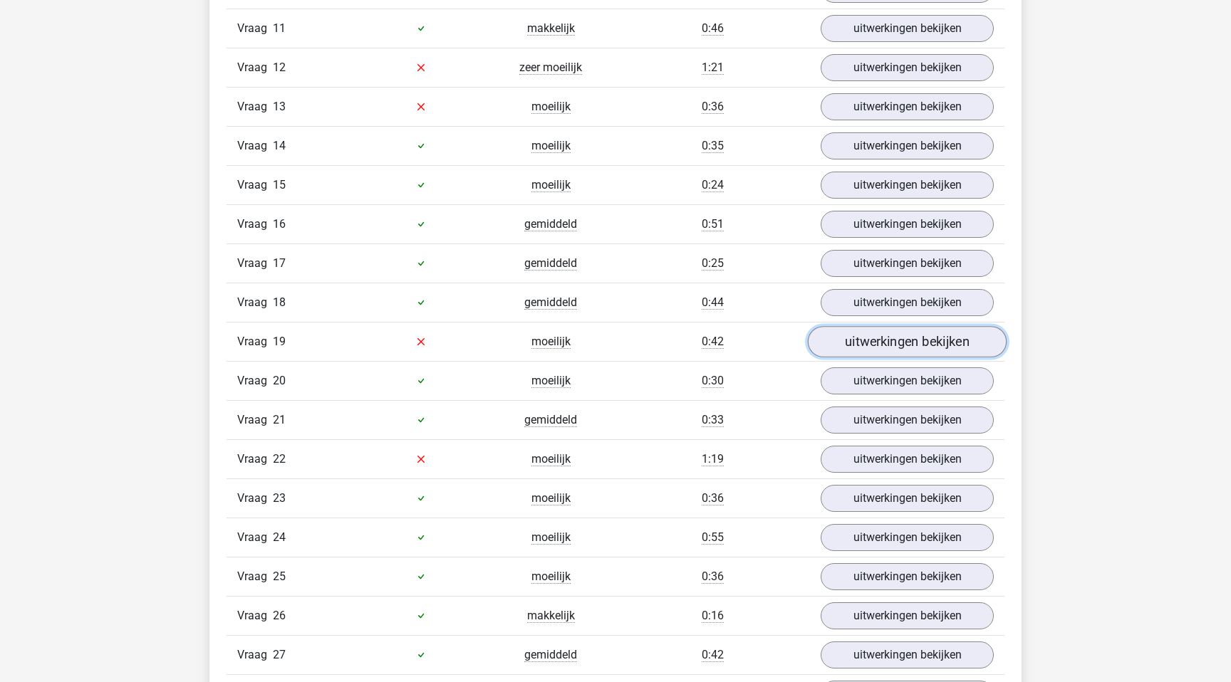
click at [878, 349] on link "uitwerkingen bekijken" at bounding box center [907, 341] width 199 height 31
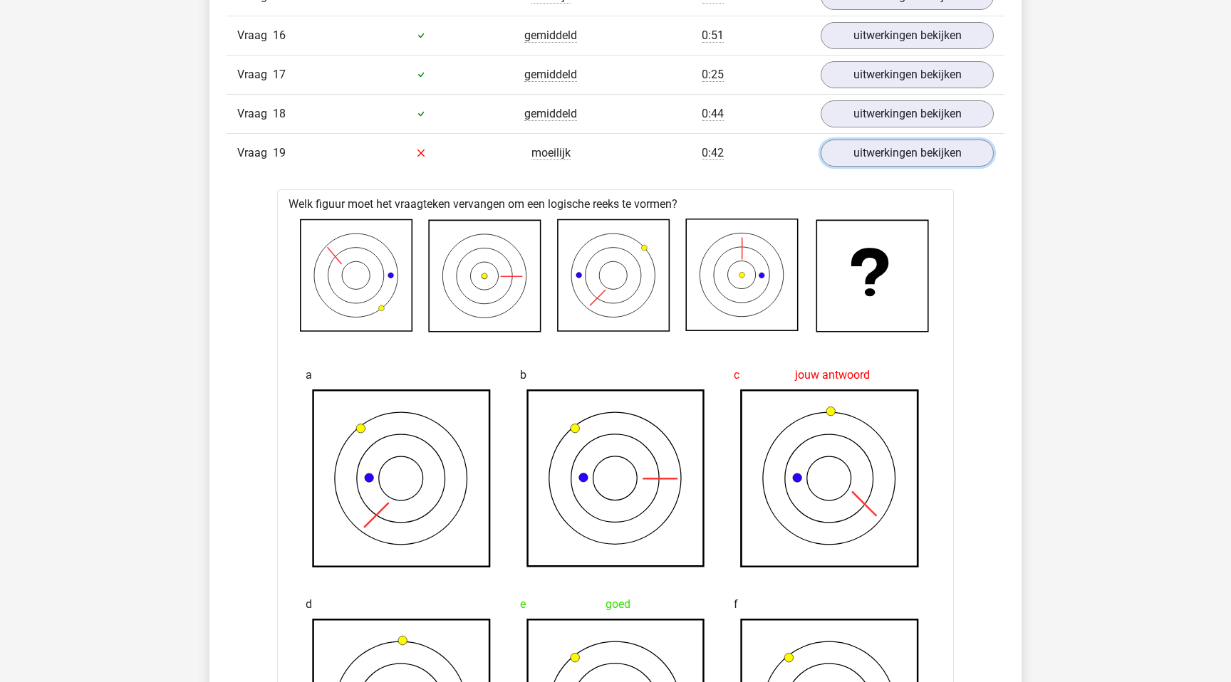
scroll to position [2245, 0]
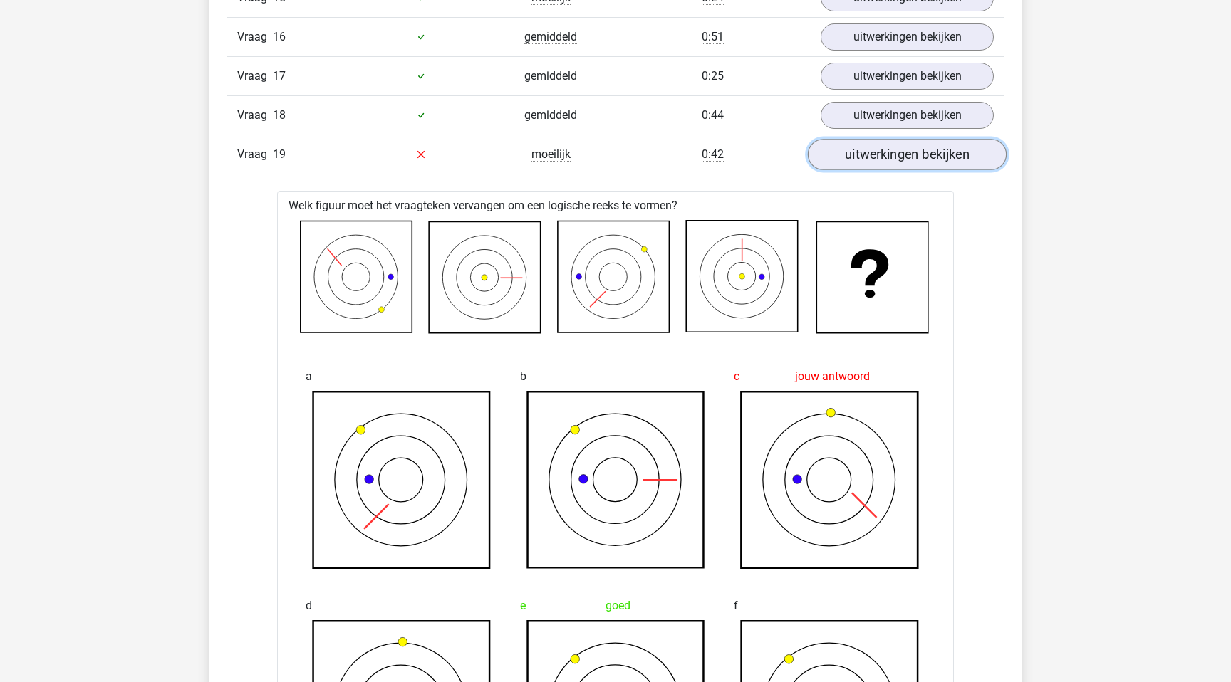
click at [893, 150] on link "uitwerkingen bekijken" at bounding box center [907, 154] width 199 height 31
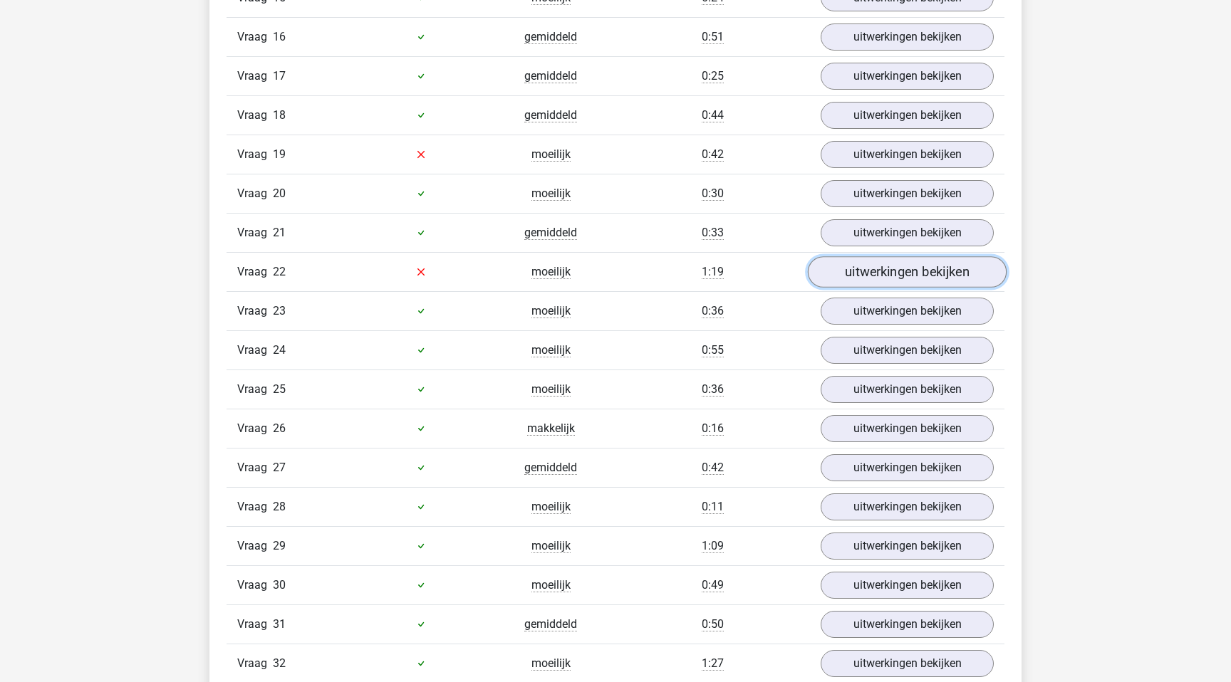
click at [879, 277] on link "uitwerkingen bekijken" at bounding box center [907, 271] width 199 height 31
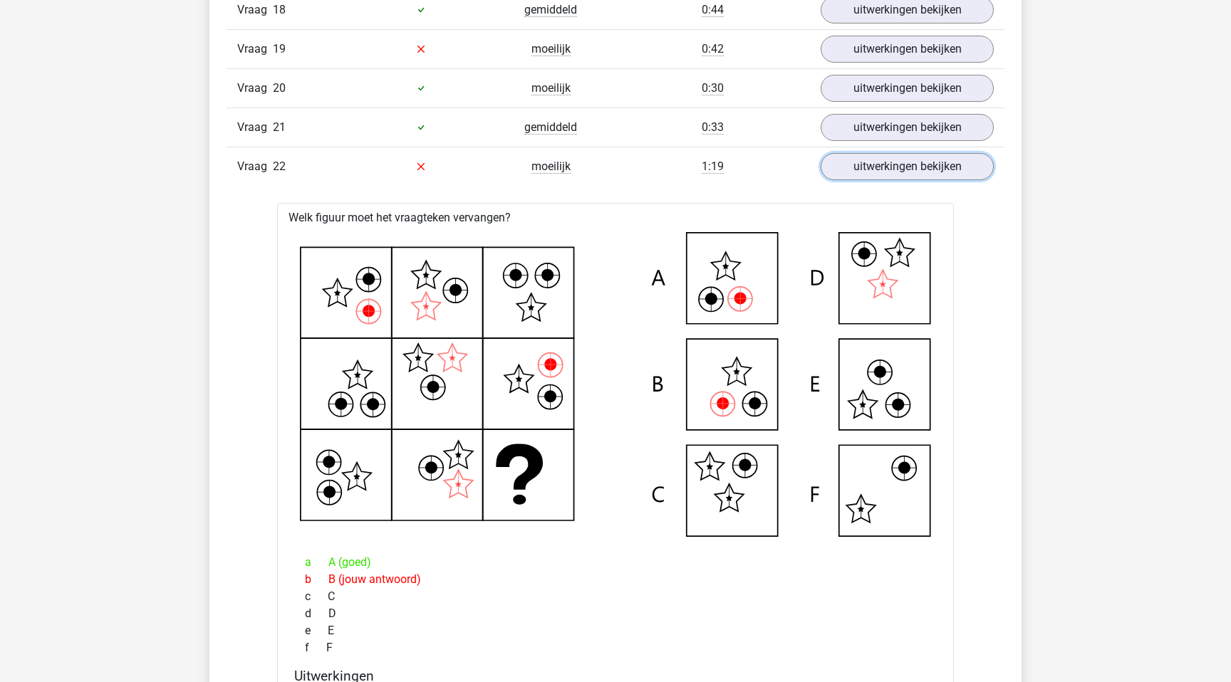
scroll to position [2346, 0]
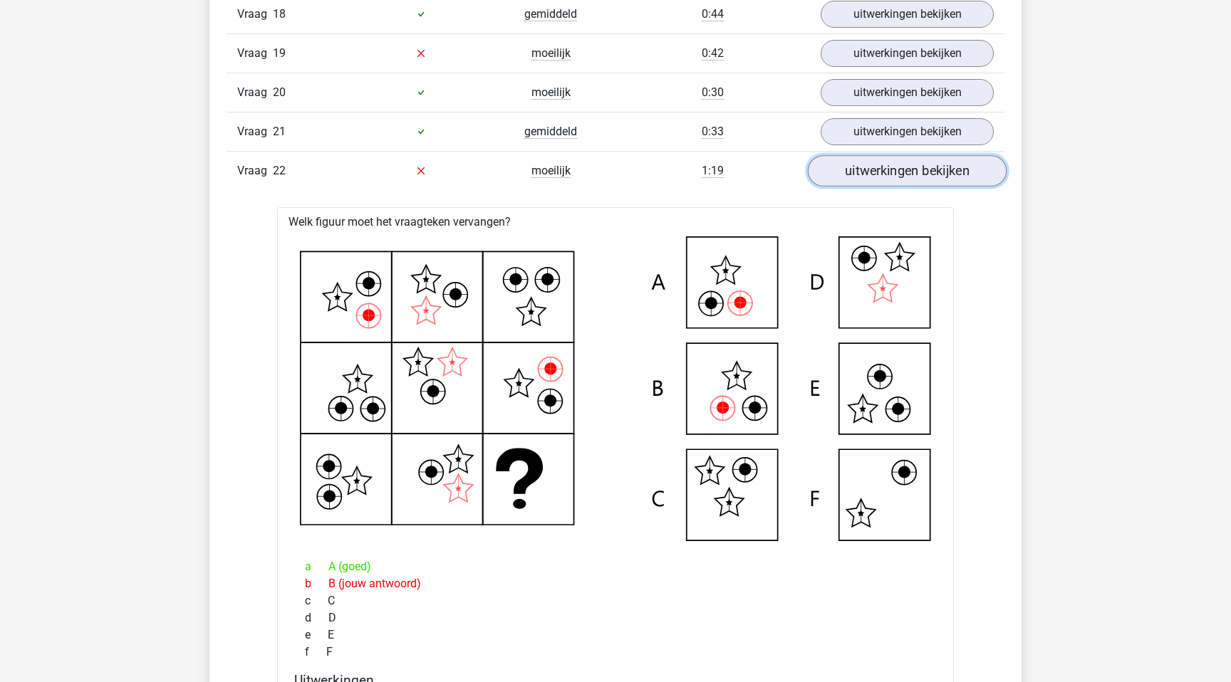
click at [867, 174] on link "uitwerkingen bekijken" at bounding box center [907, 170] width 199 height 31
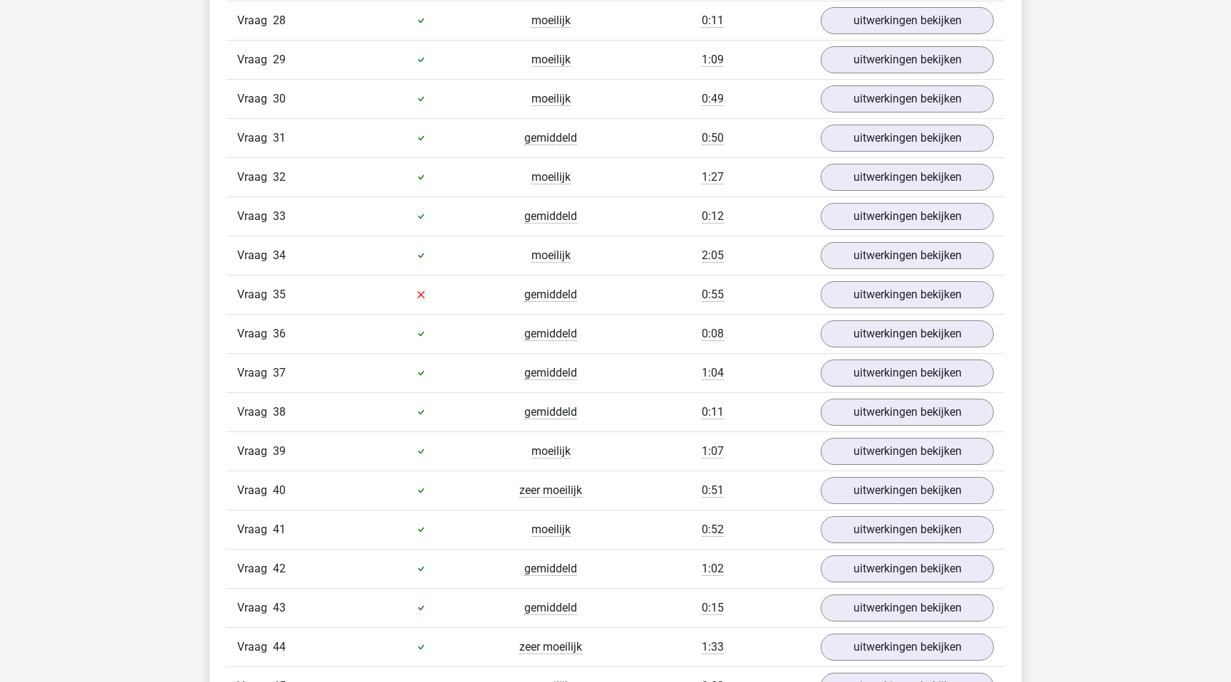
scroll to position [2732, 0]
click at [841, 254] on link "uitwerkingen bekijken" at bounding box center [907, 254] width 199 height 31
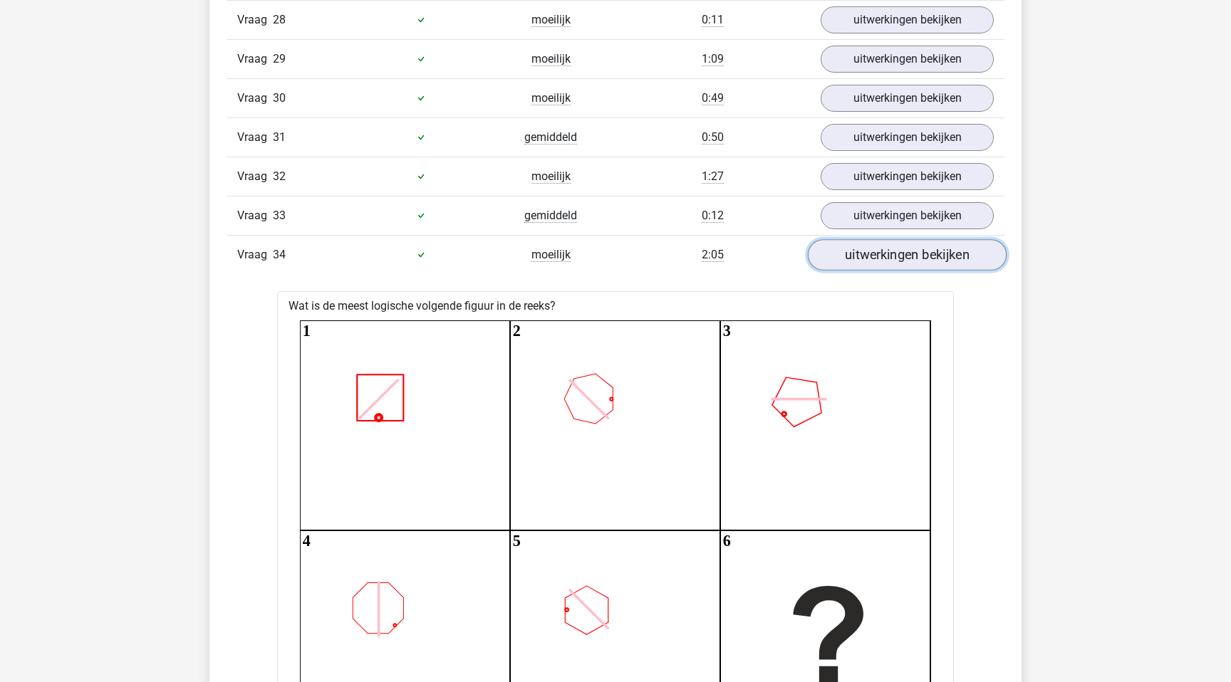
click at [841, 254] on link "uitwerkingen bekijken" at bounding box center [907, 254] width 199 height 31
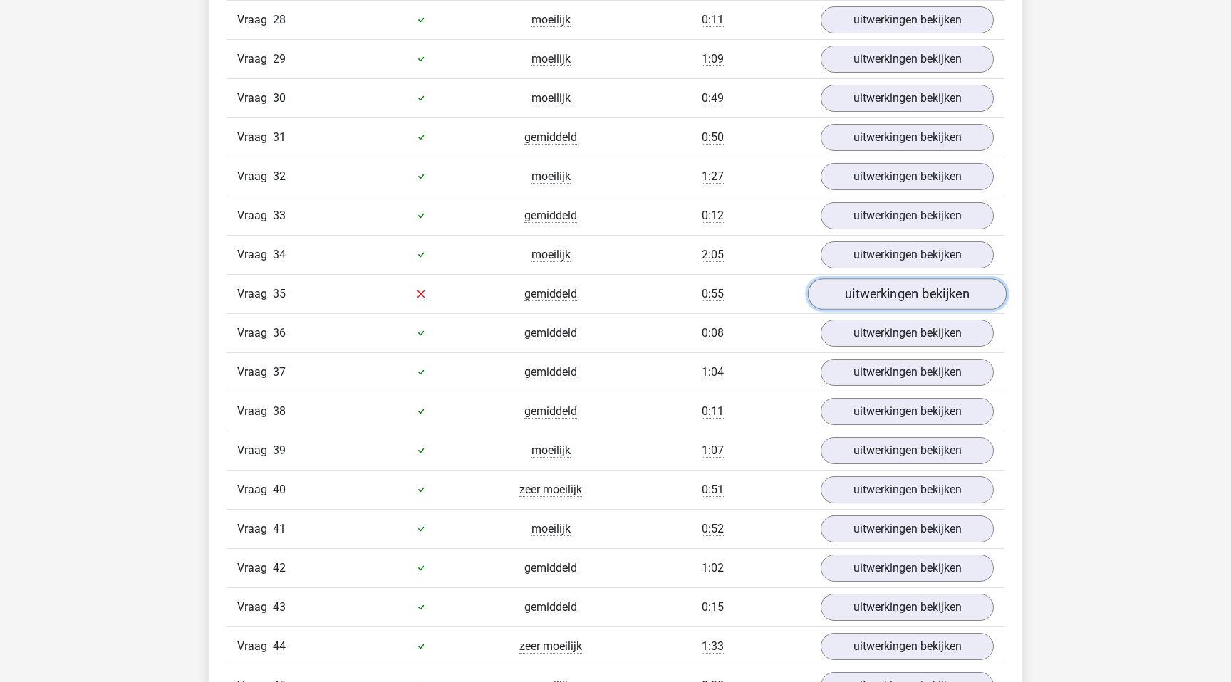
click at [856, 293] on link "uitwerkingen bekijken" at bounding box center [907, 294] width 199 height 31
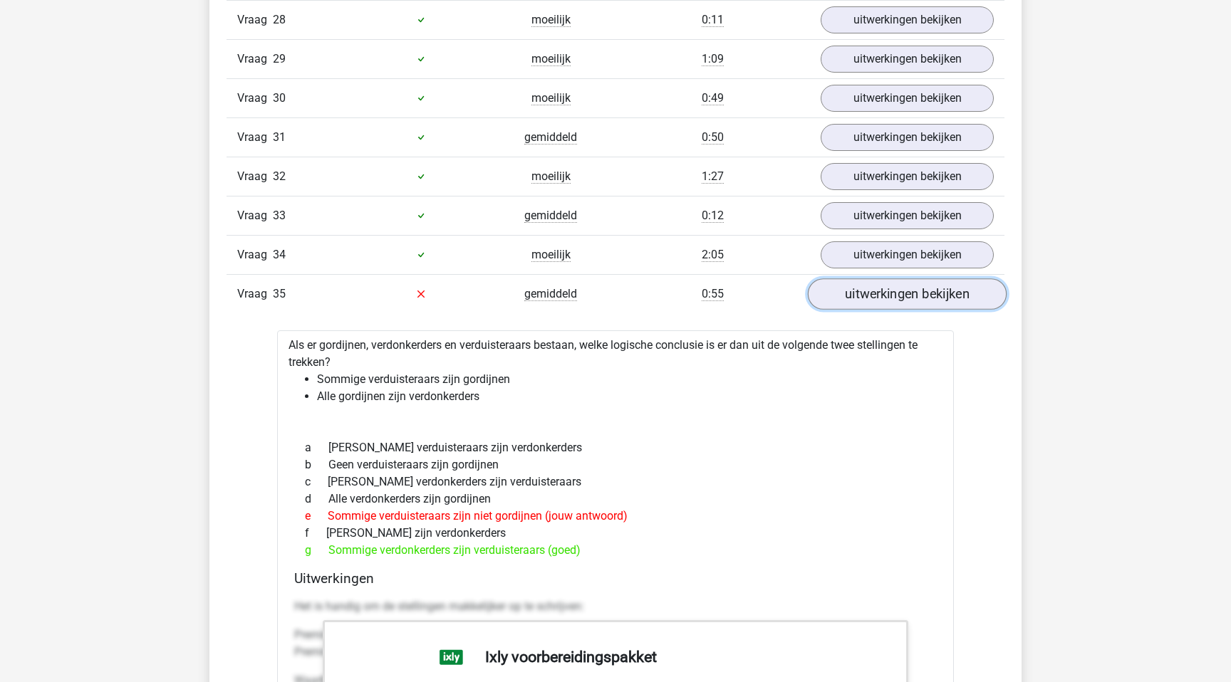
click at [856, 293] on link "uitwerkingen bekijken" at bounding box center [907, 294] width 199 height 31
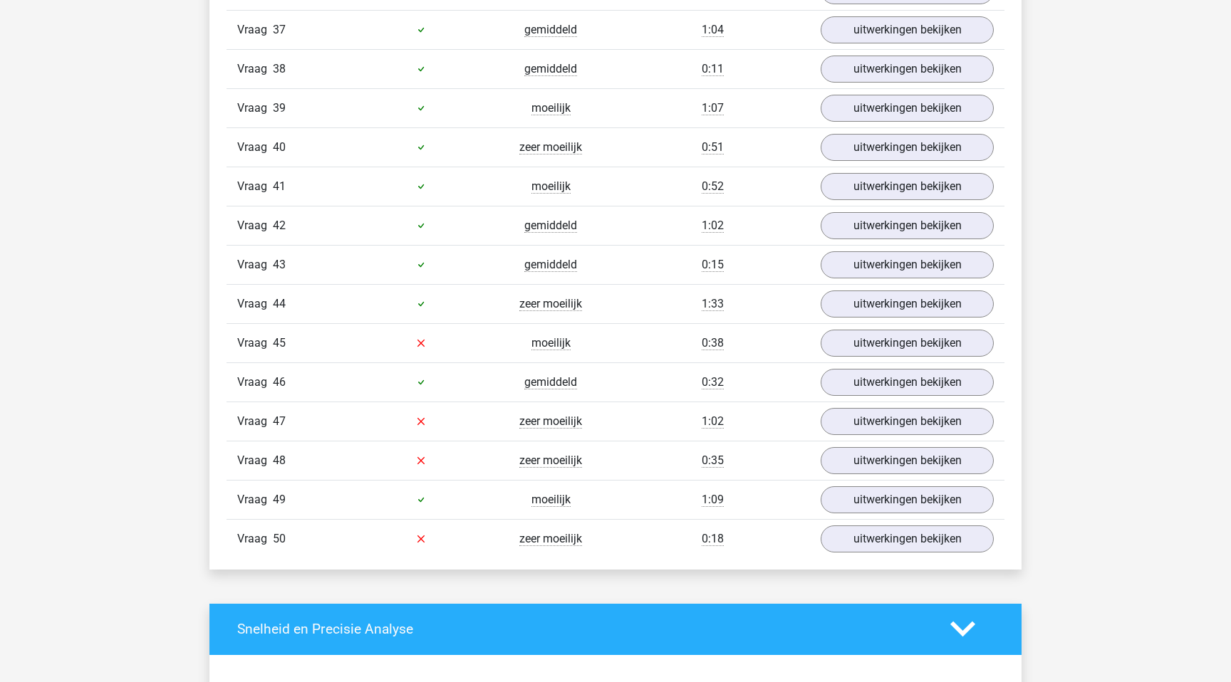
scroll to position [3077, 0]
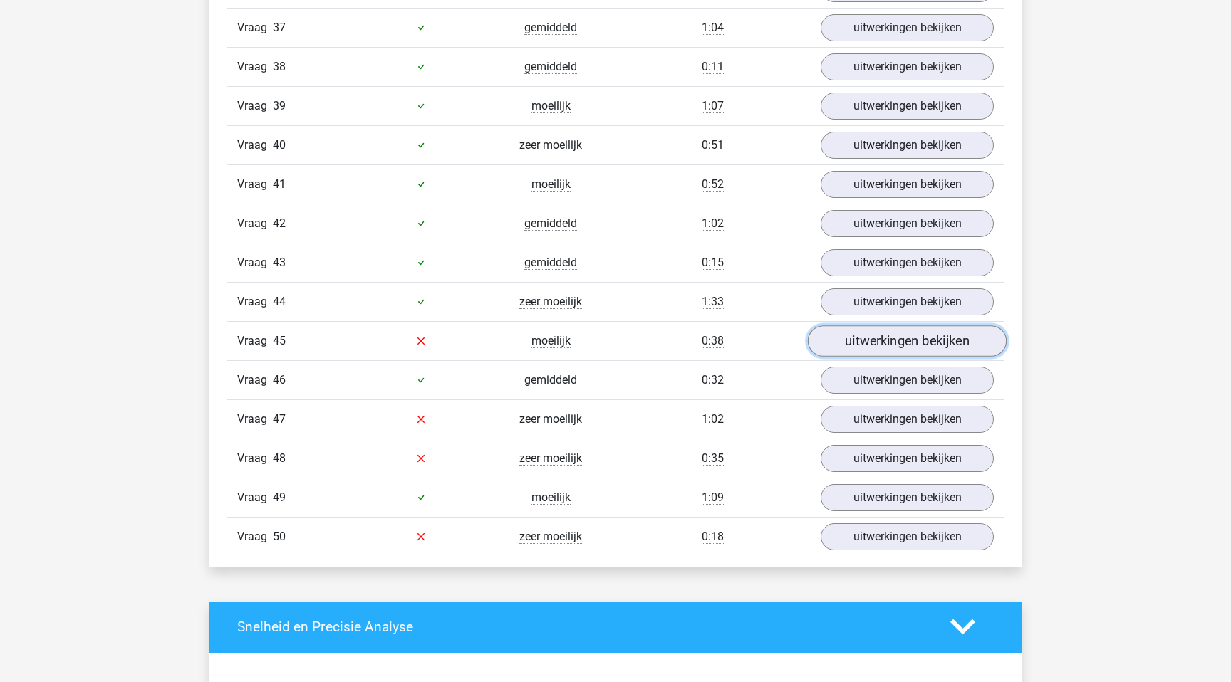
click at [895, 346] on link "uitwerkingen bekijken" at bounding box center [907, 341] width 199 height 31
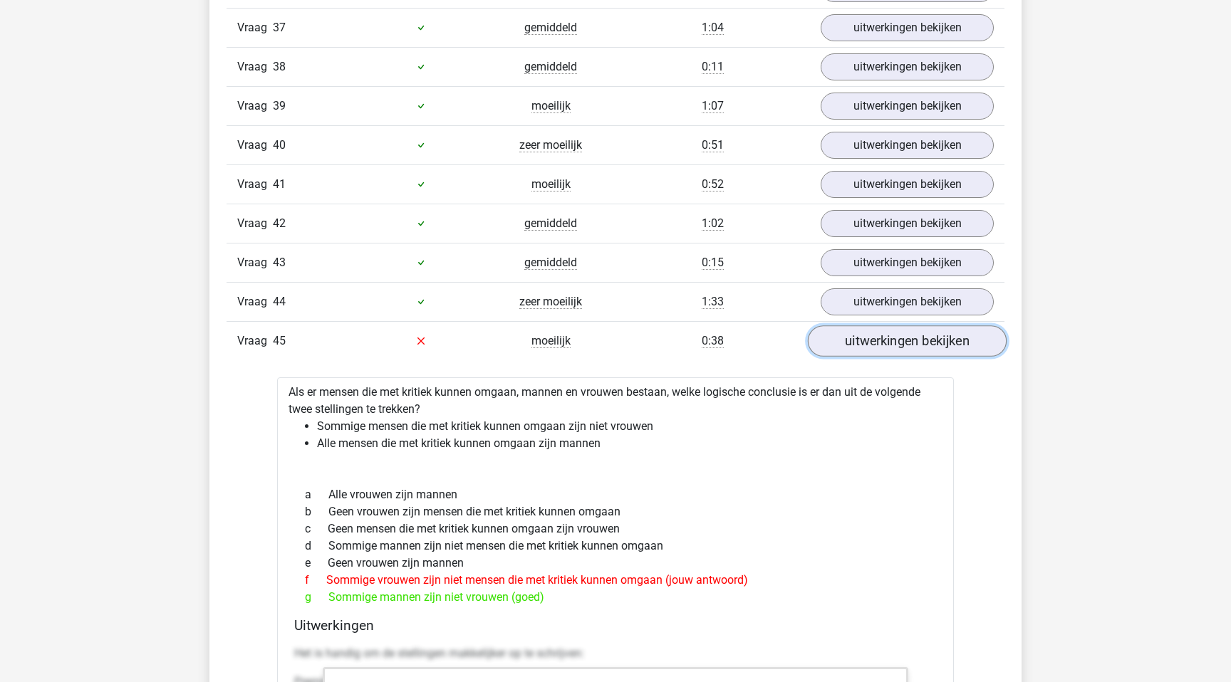
click at [895, 346] on link "uitwerkingen bekijken" at bounding box center [907, 341] width 199 height 31
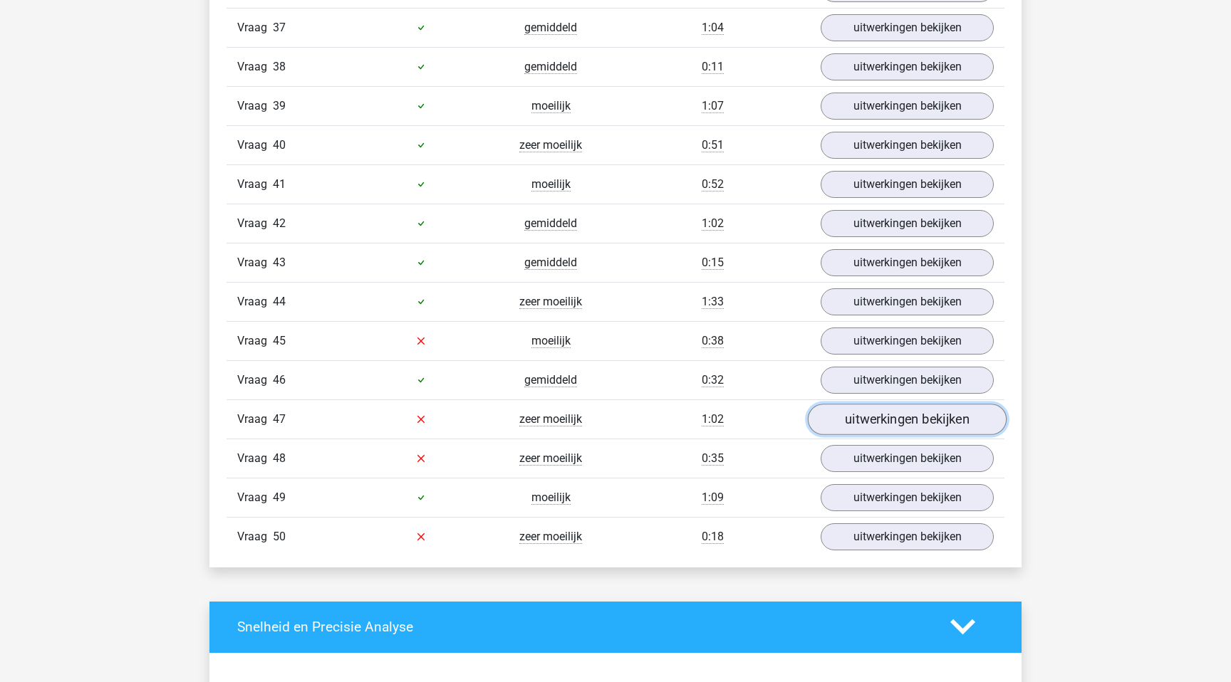
click at [895, 414] on link "uitwerkingen bekijken" at bounding box center [907, 419] width 199 height 31
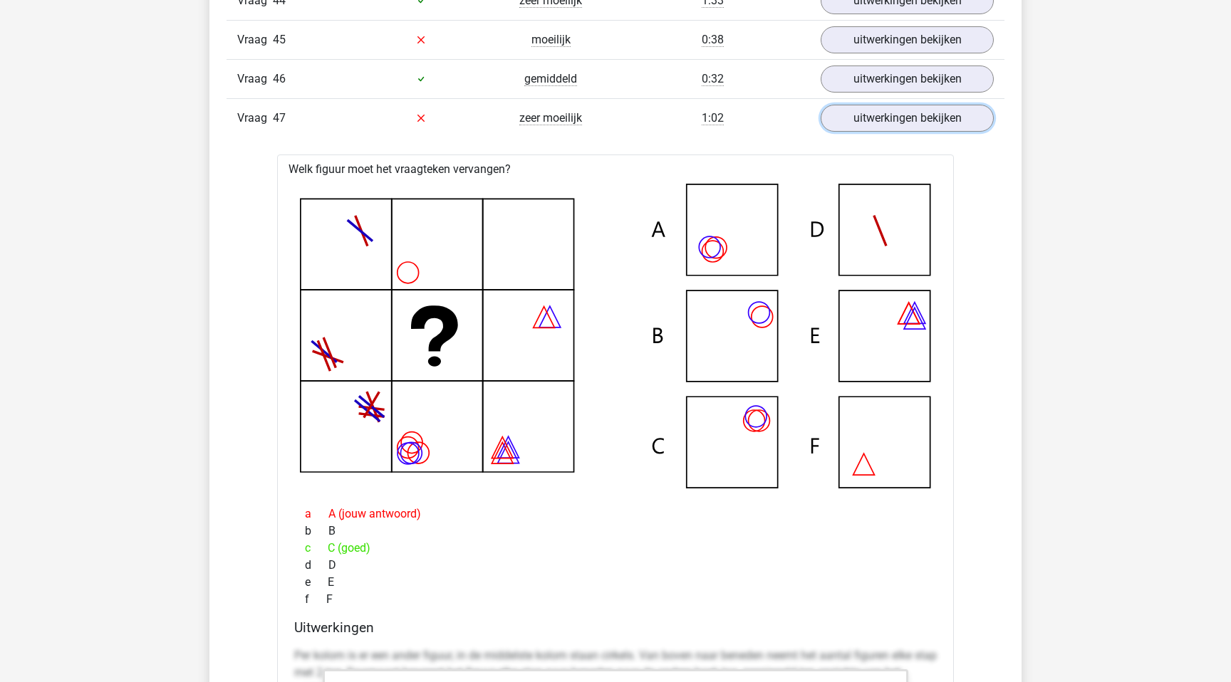
scroll to position [3373, 0]
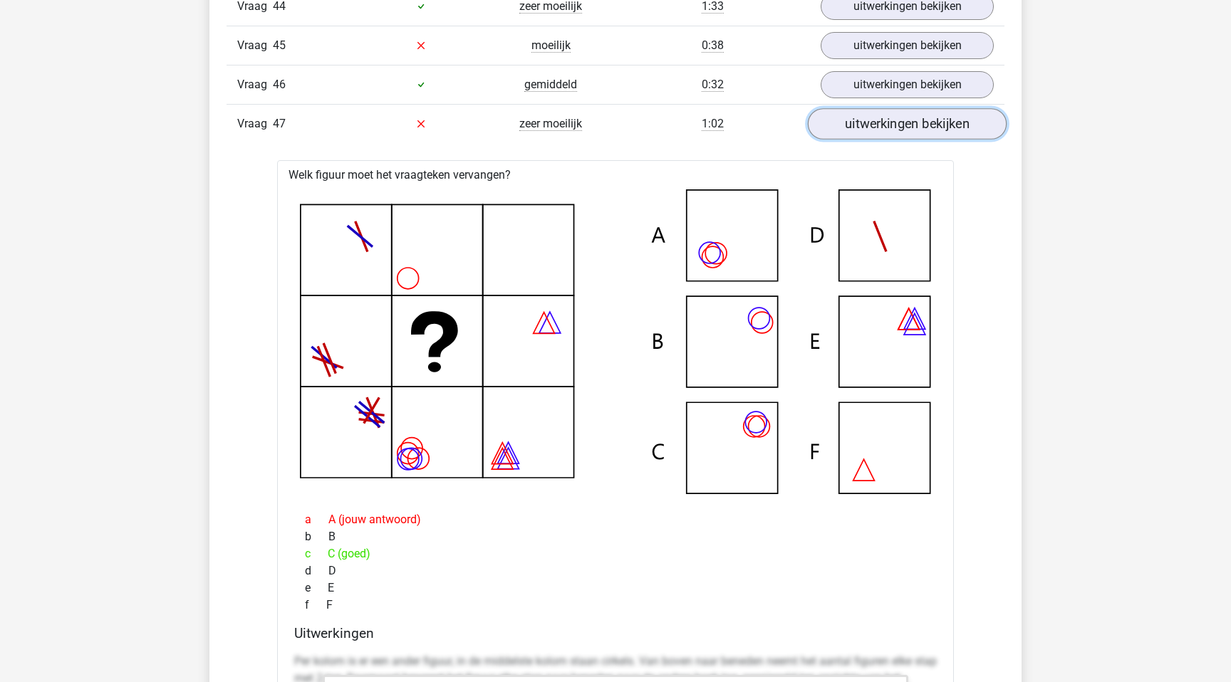
click at [915, 123] on link "uitwerkingen bekijken" at bounding box center [907, 123] width 199 height 31
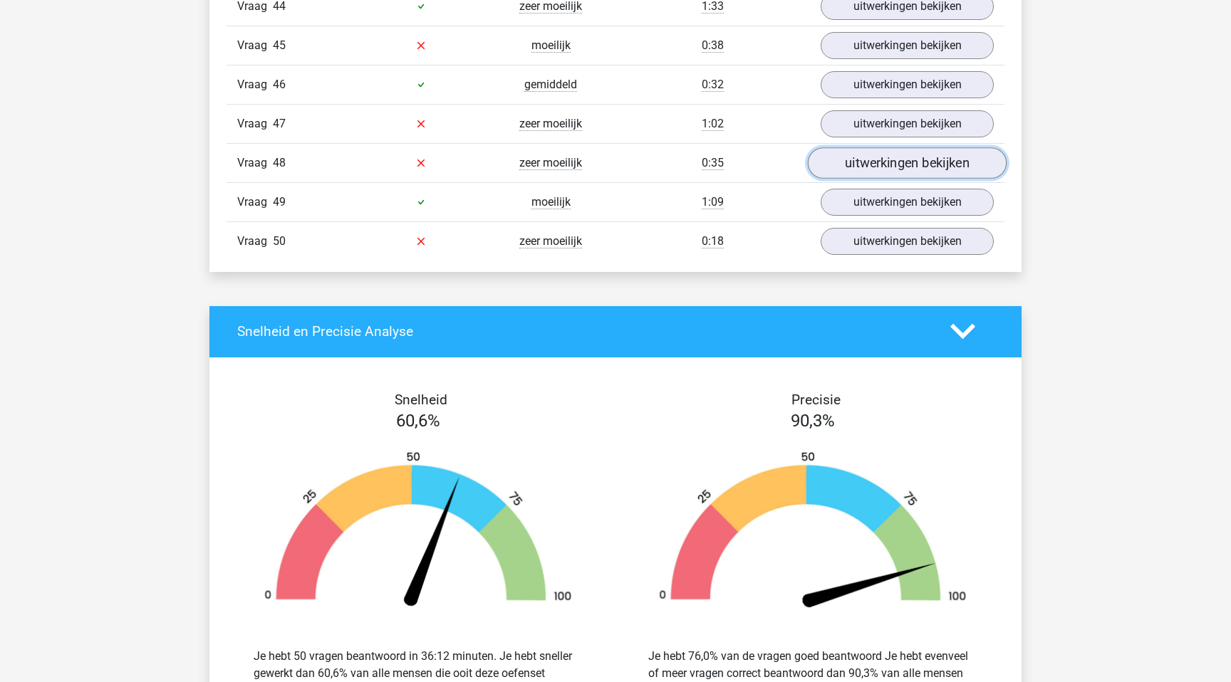
click at [888, 162] on link "uitwerkingen bekijken" at bounding box center [907, 162] width 199 height 31
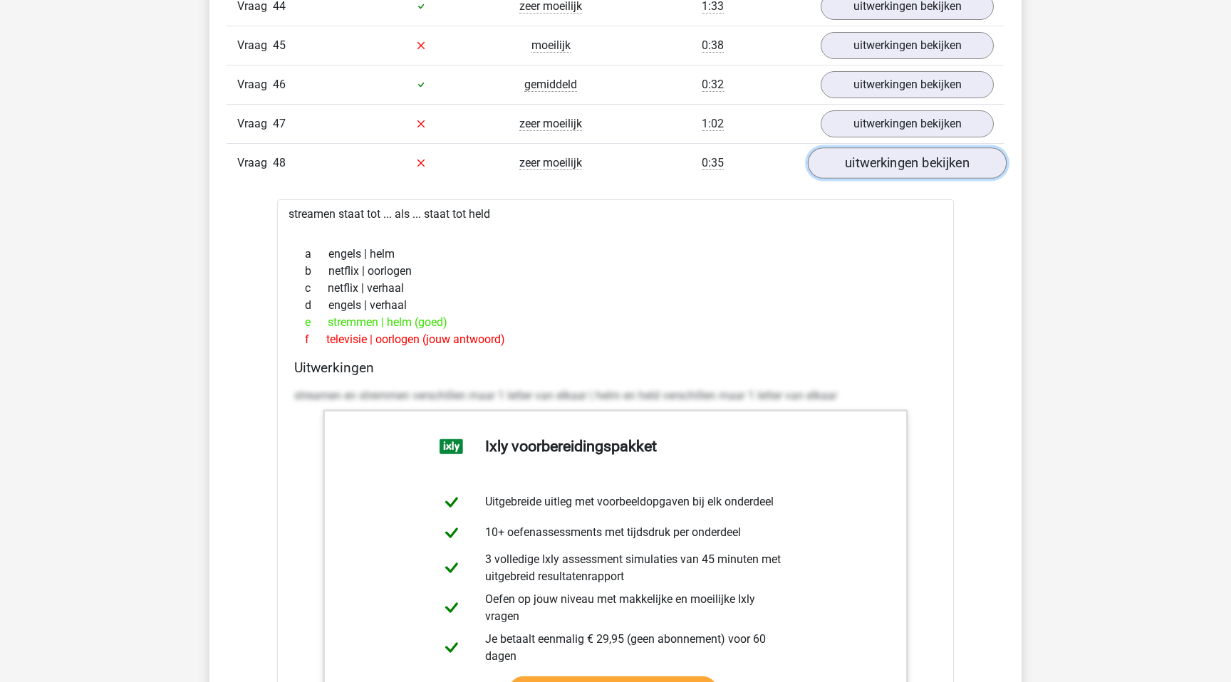
click at [888, 162] on link "uitwerkingen bekijken" at bounding box center [907, 162] width 199 height 31
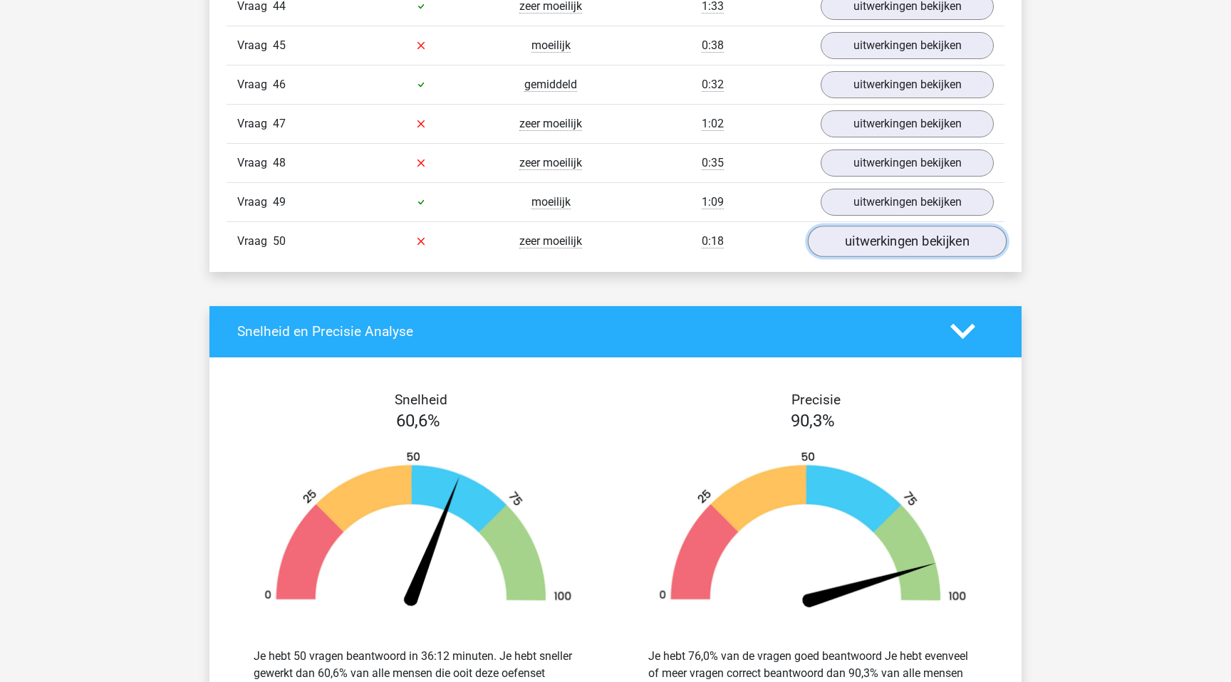
click at [869, 236] on link "uitwerkingen bekijken" at bounding box center [907, 241] width 199 height 31
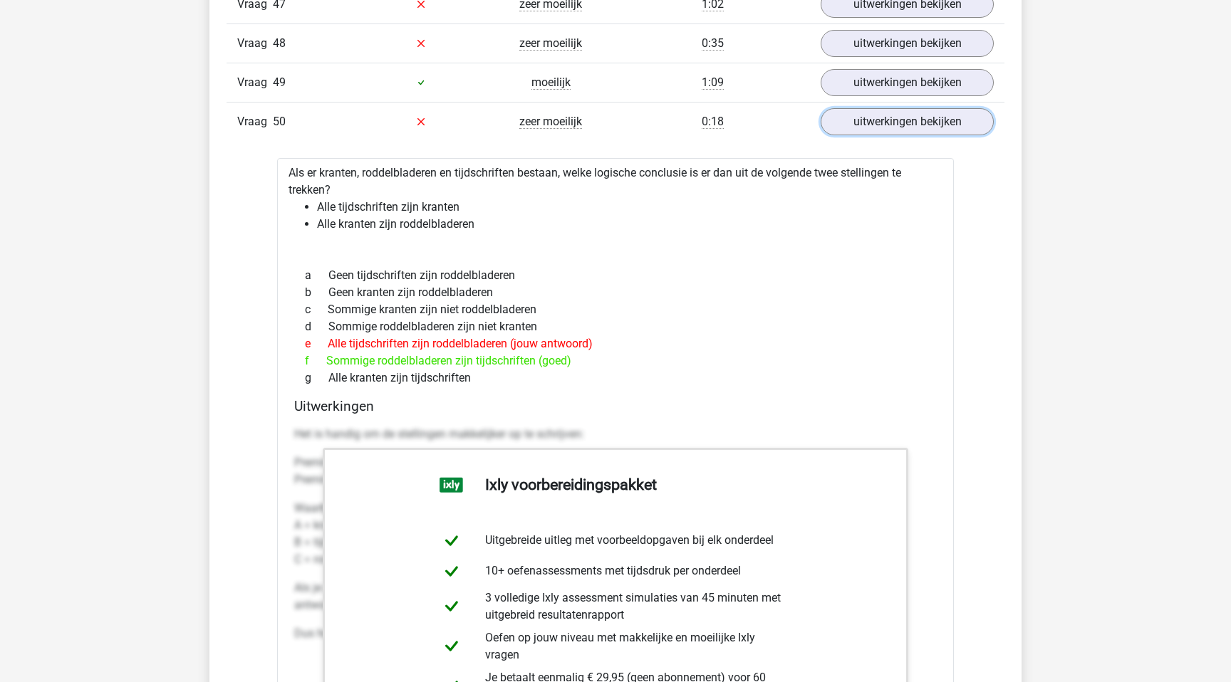
scroll to position [3493, 0]
click at [912, 132] on link "uitwerkingen bekijken" at bounding box center [907, 120] width 199 height 31
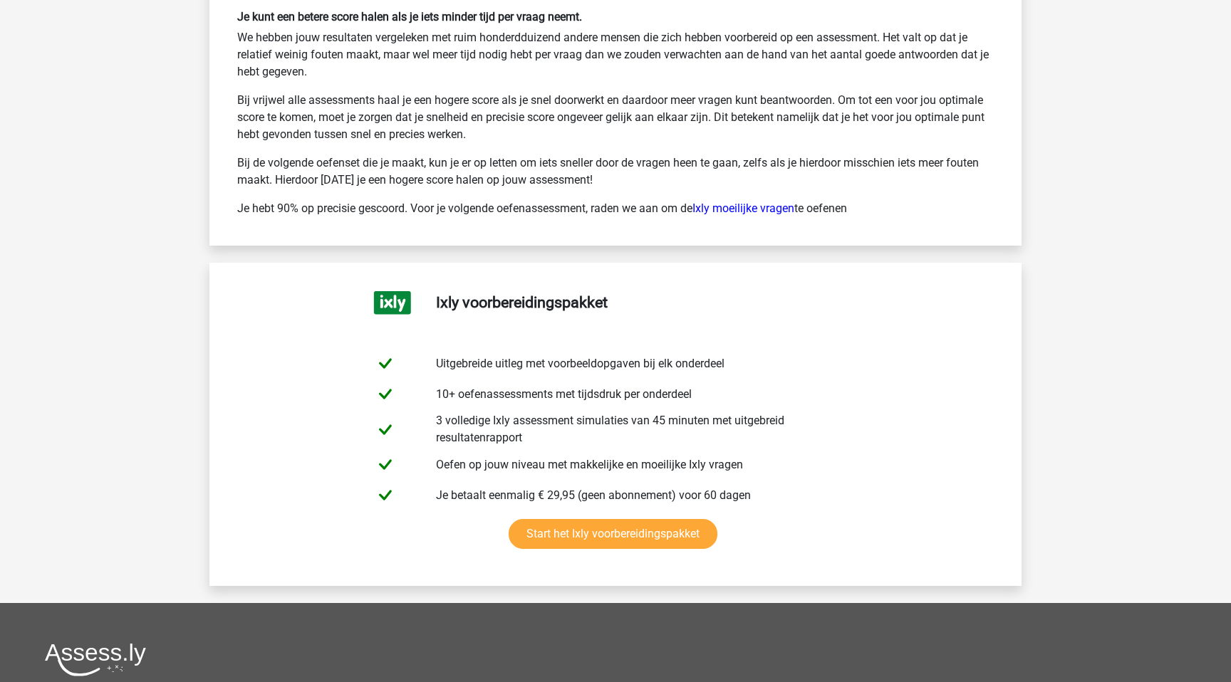
scroll to position [4217, 0]
click at [771, 205] on link "Ixly moeilijke vragen" at bounding box center [743, 208] width 102 height 14
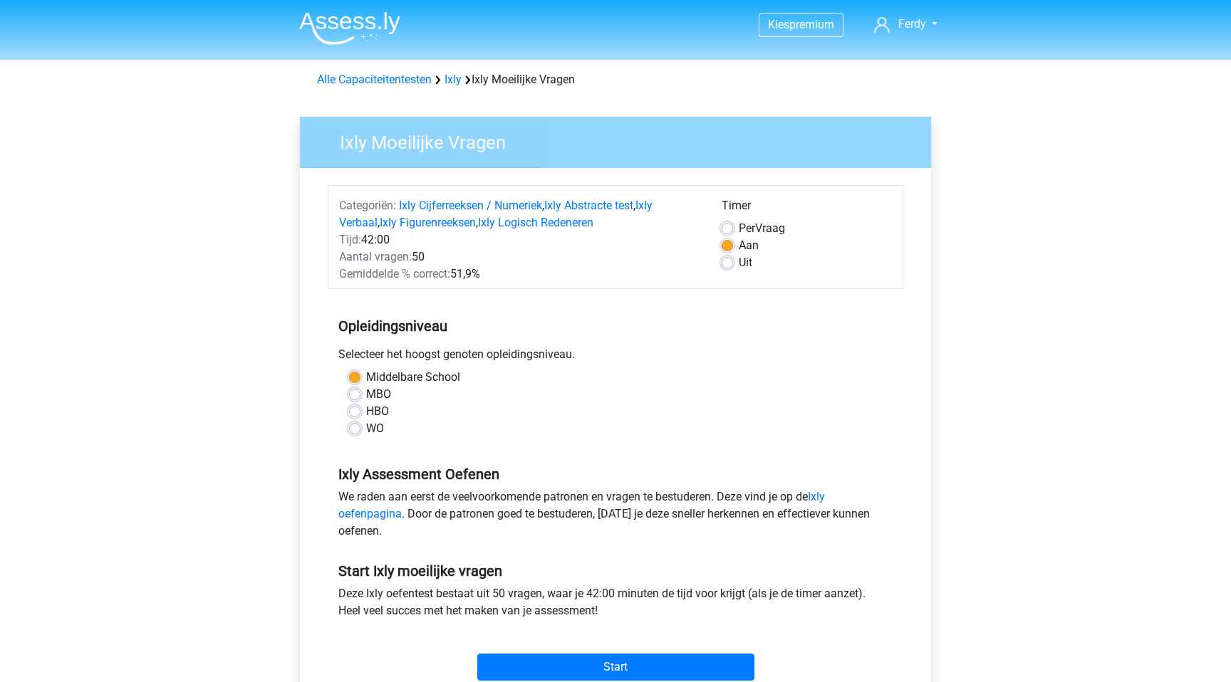
click at [366, 416] on label "HBO" at bounding box center [377, 411] width 23 height 17
click at [355, 416] on input "HBO" at bounding box center [354, 410] width 11 height 14
radio input "true"
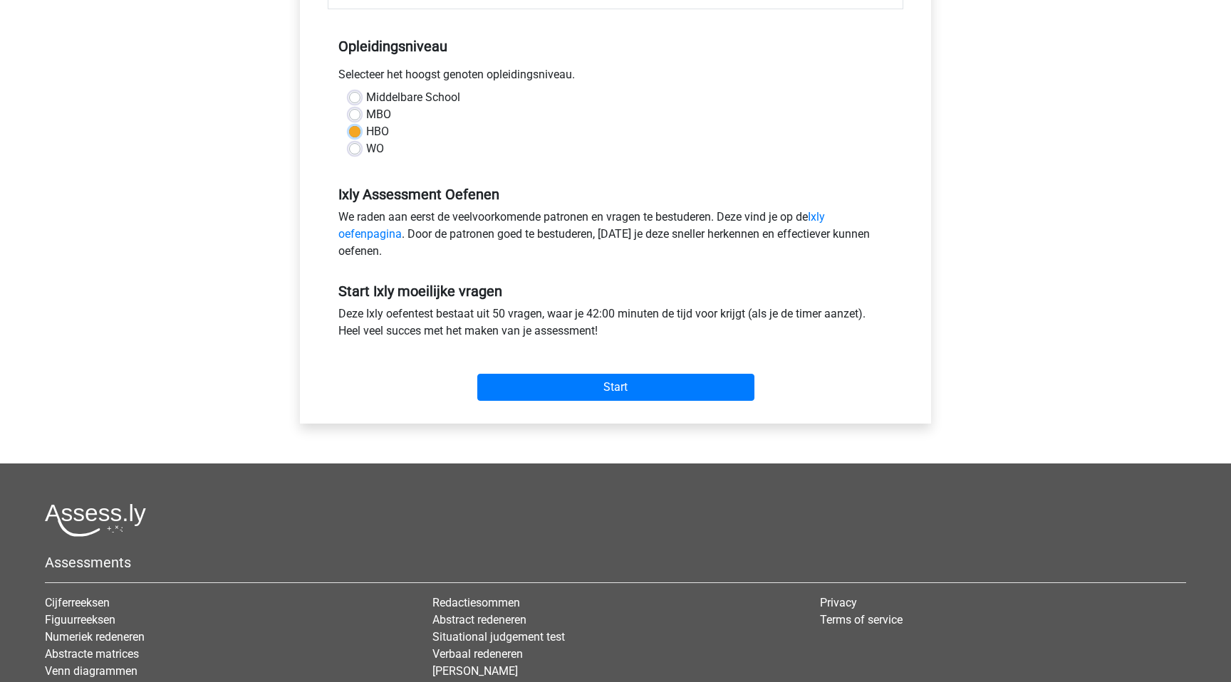
scroll to position [281, 0]
click at [819, 215] on link "Ixly oefenpagina" at bounding box center [581, 224] width 487 height 31
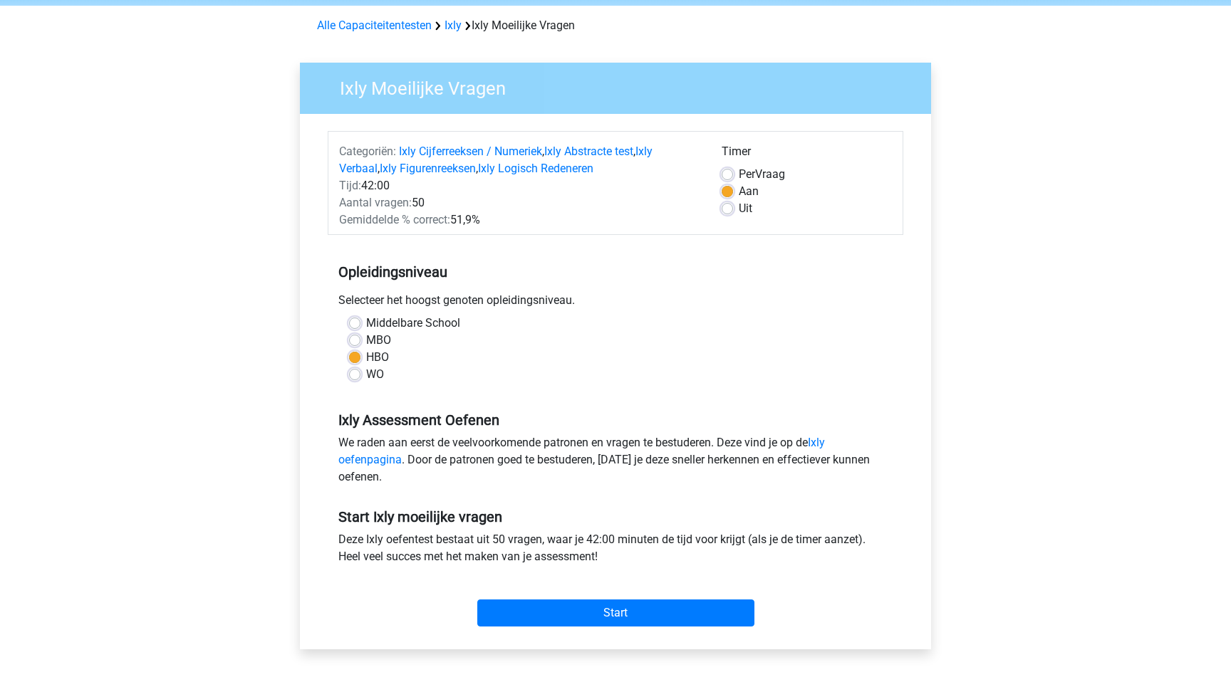
scroll to position [0, 0]
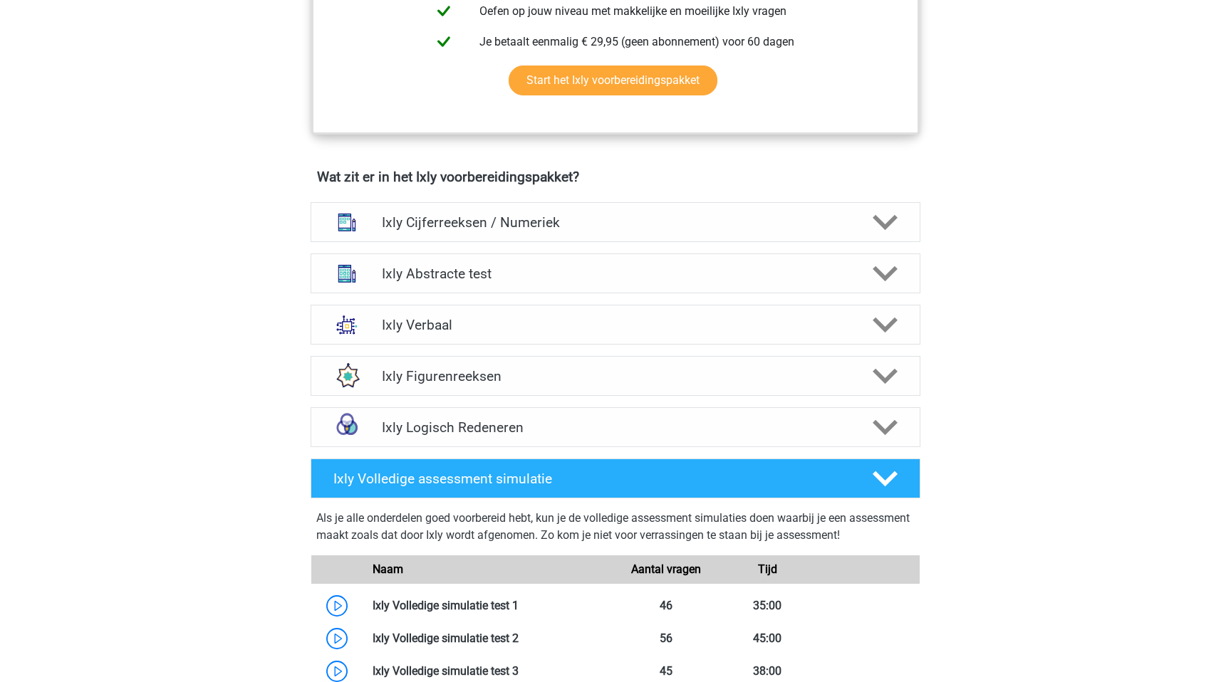
scroll to position [805, 0]
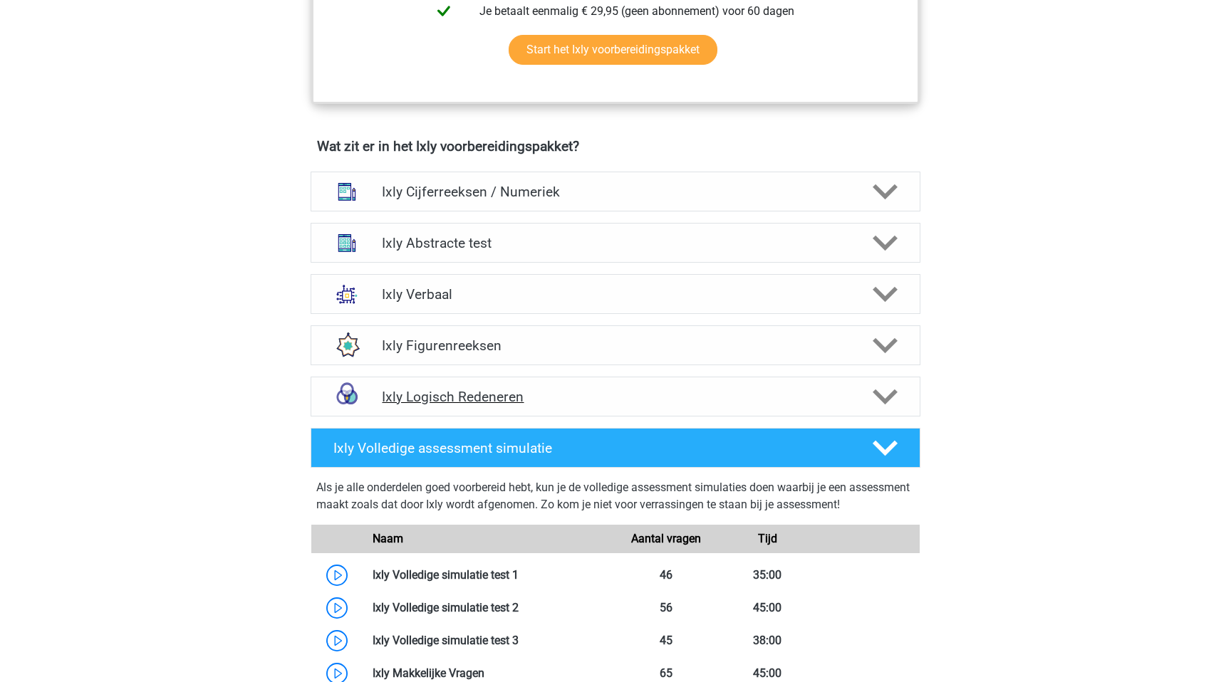
click at [888, 391] on icon at bounding box center [885, 397] width 25 height 25
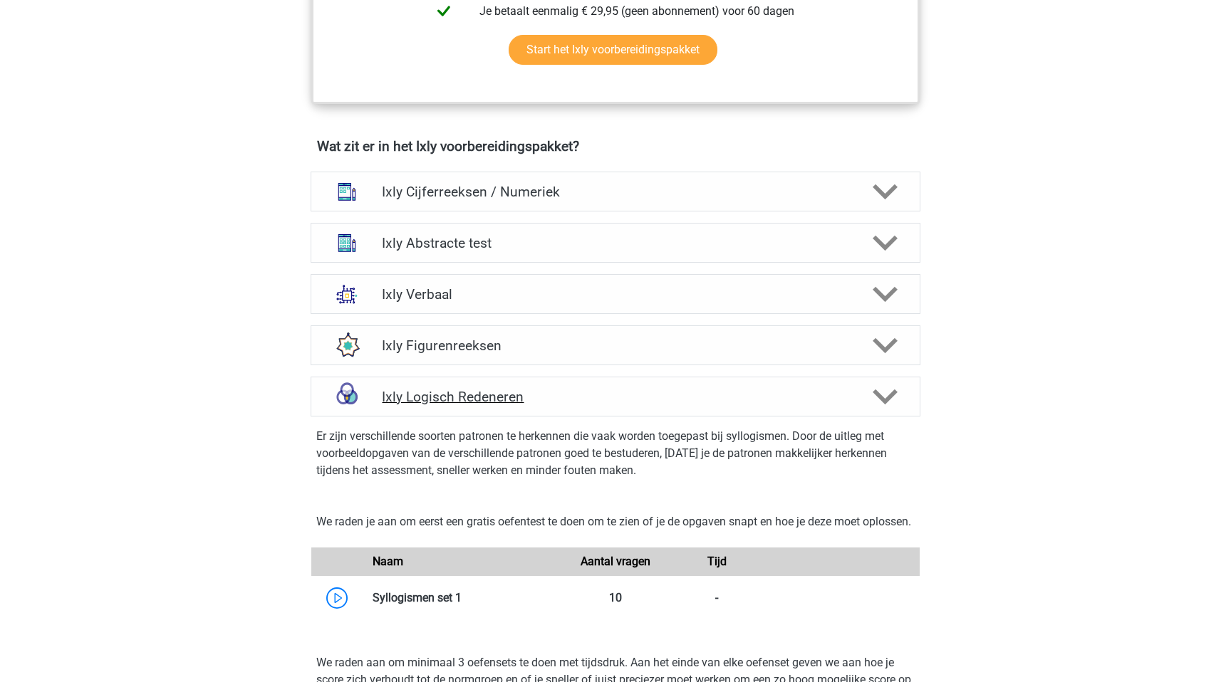
click at [888, 391] on icon at bounding box center [885, 397] width 25 height 25
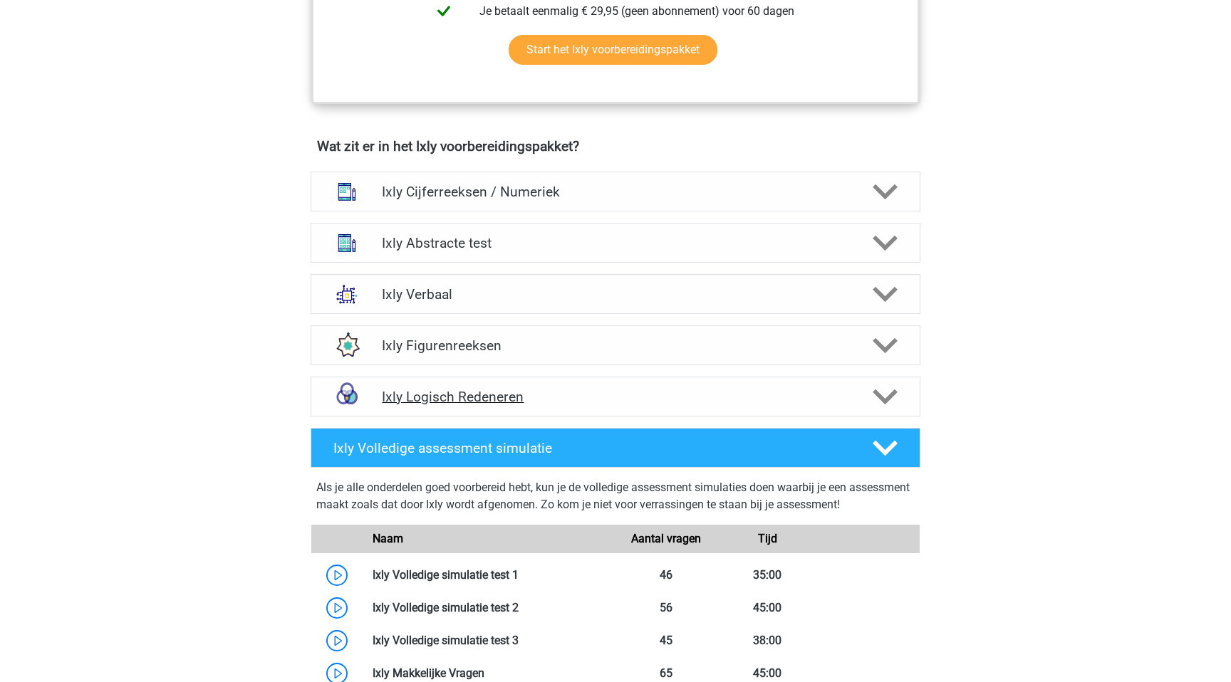
click at [887, 403] on icon at bounding box center [885, 397] width 25 height 25
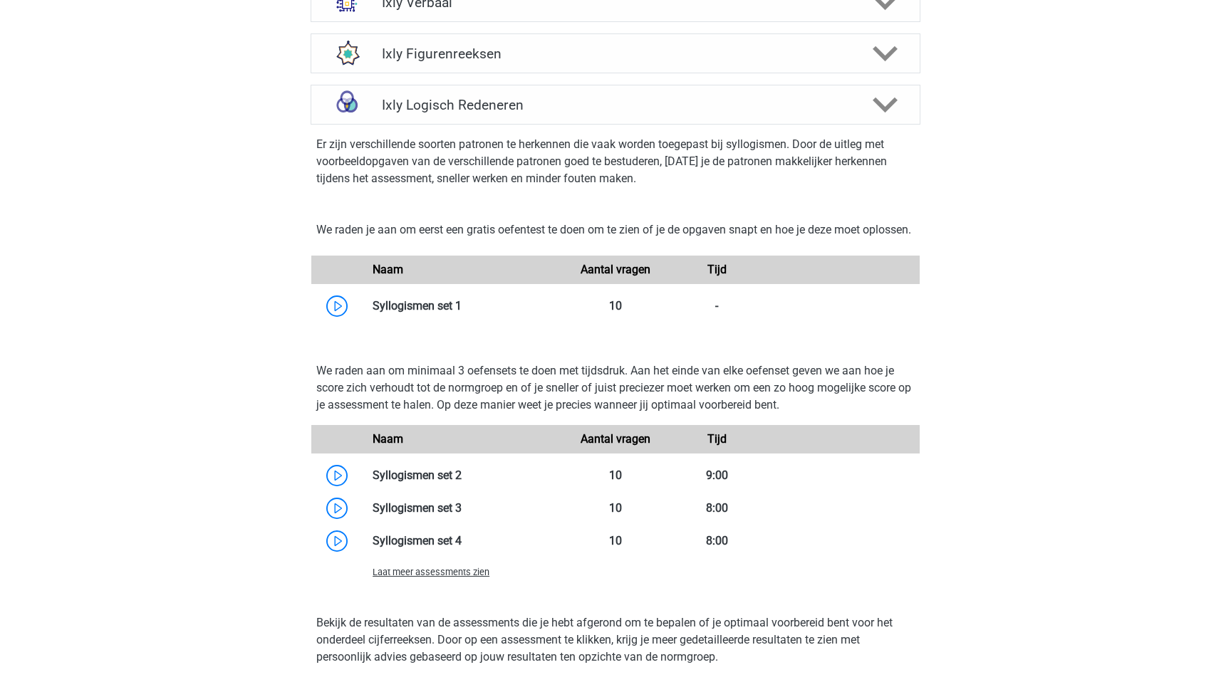
scroll to position [1111, 0]
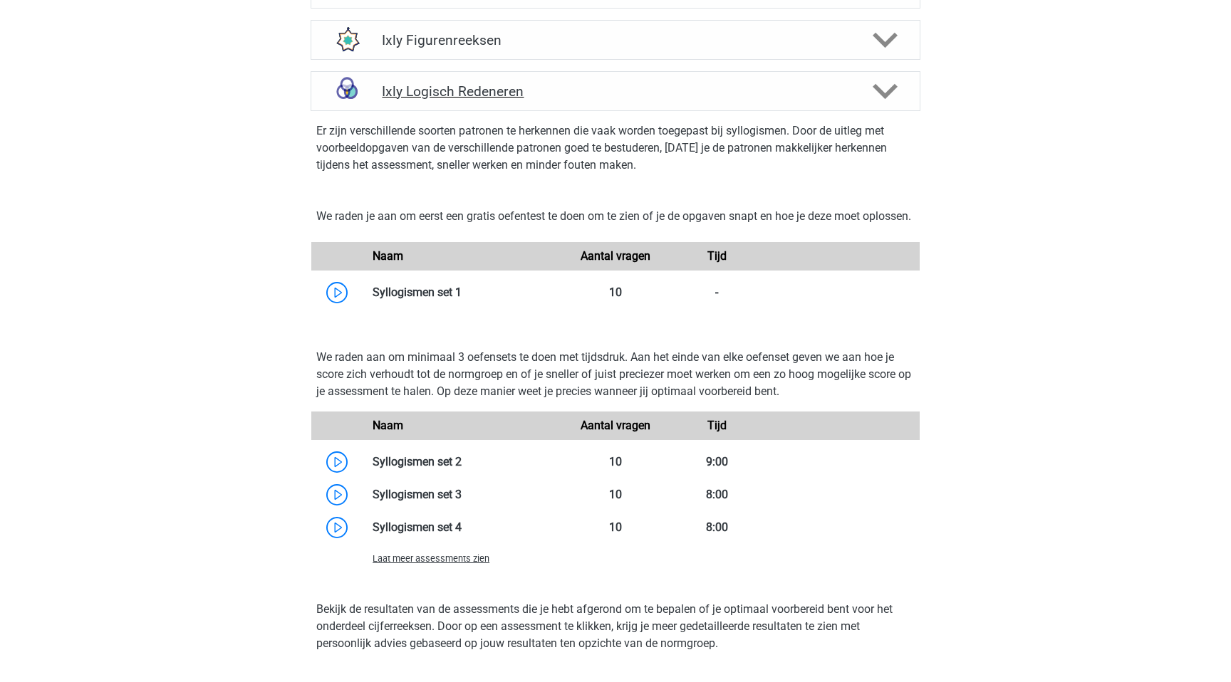
click at [885, 86] on icon at bounding box center [885, 91] width 25 height 25
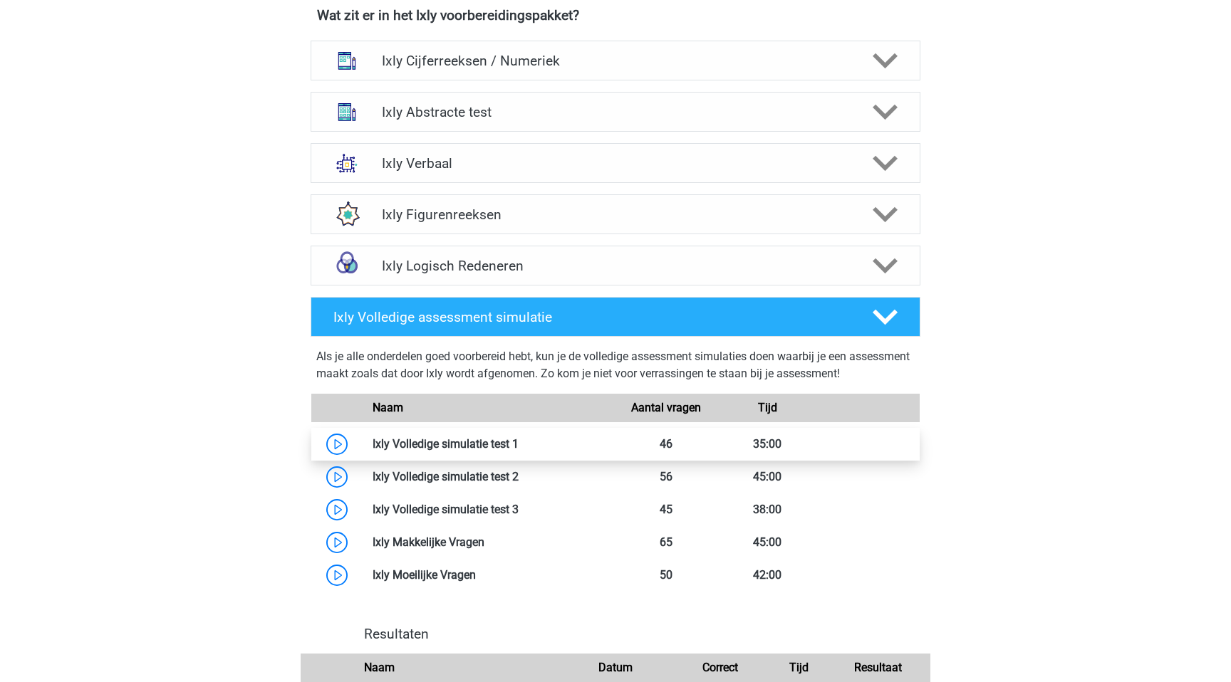
scroll to position [914, 0]
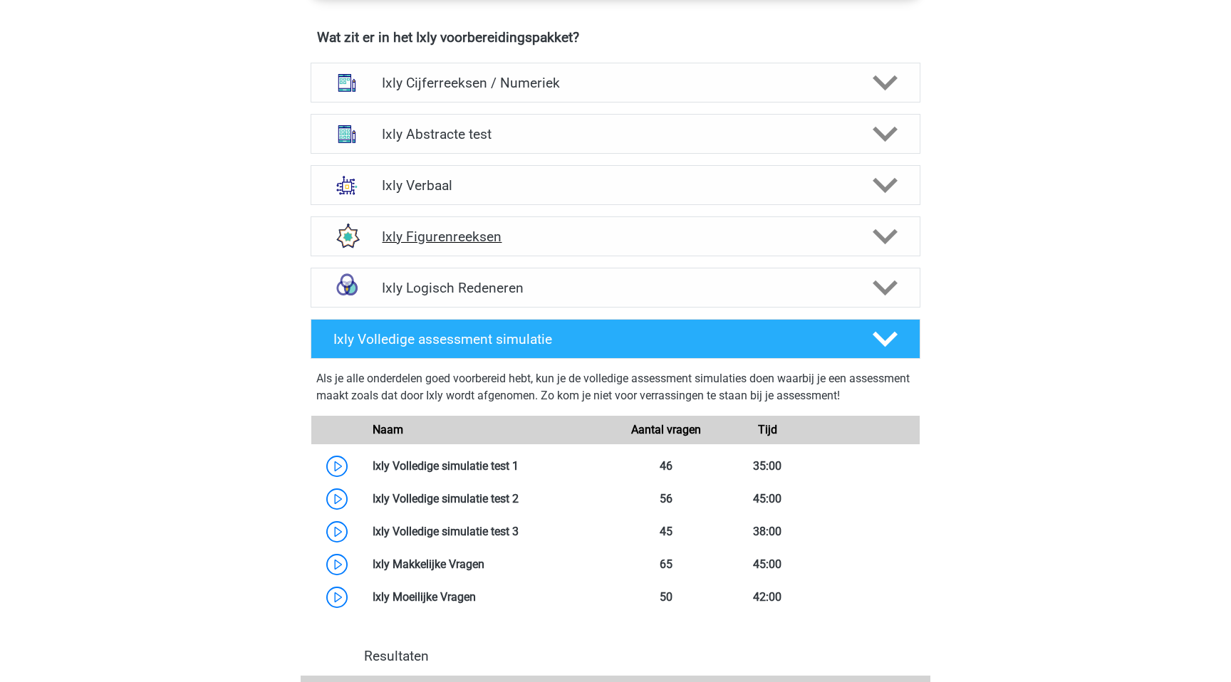
click at [476, 236] on h4 "Ixly Figurenreeksen" at bounding box center [615, 237] width 467 height 16
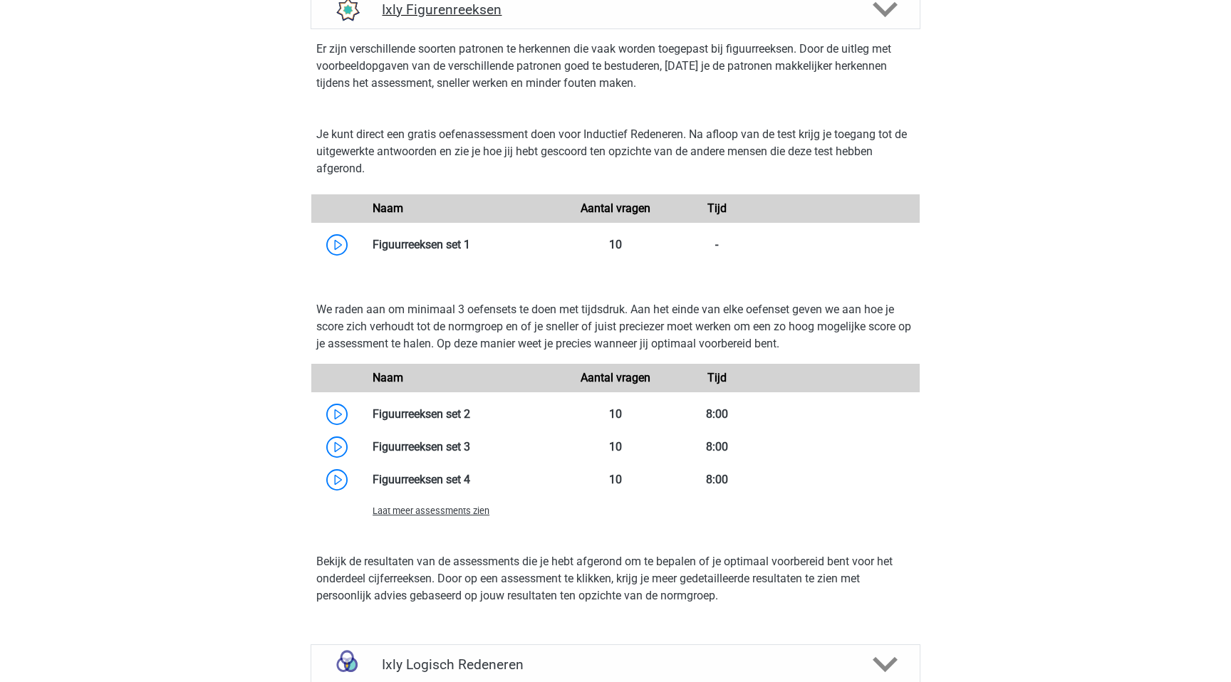
scroll to position [1142, 0]
click at [470, 237] on link at bounding box center [470, 244] width 0 height 14
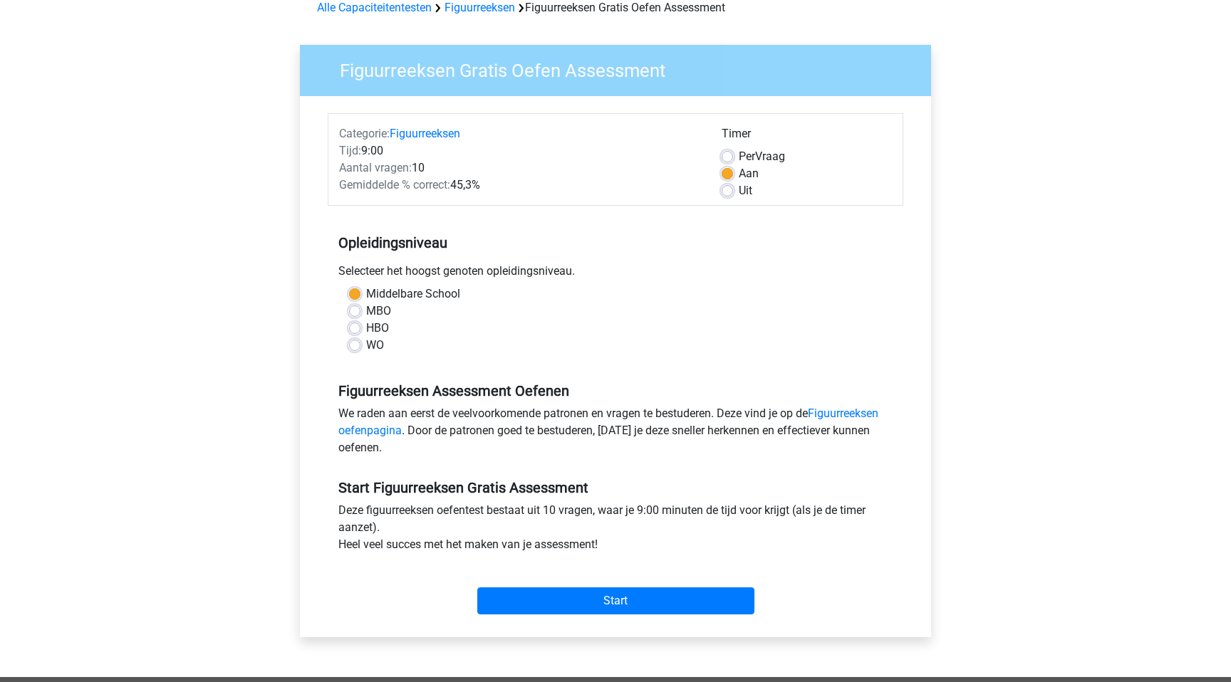
scroll to position [145, 0]
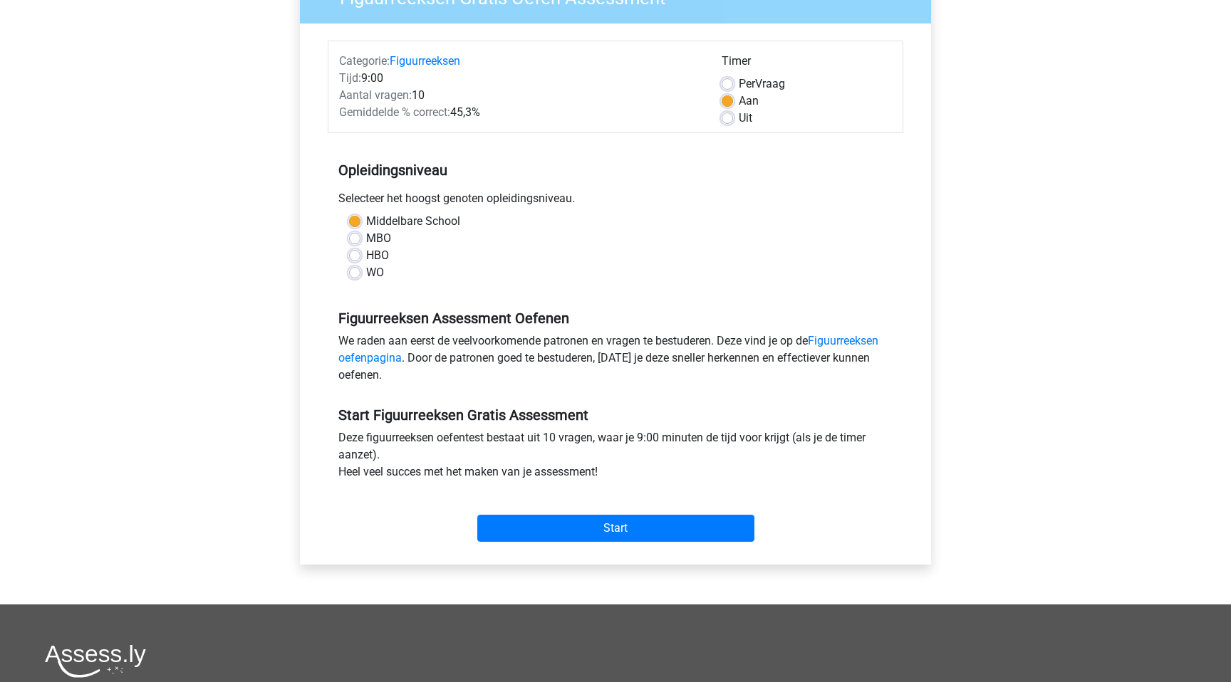
click at [366, 250] on label "HBO" at bounding box center [377, 255] width 23 height 17
click at [355, 250] on input "HBO" at bounding box center [354, 254] width 11 height 14
radio input "true"
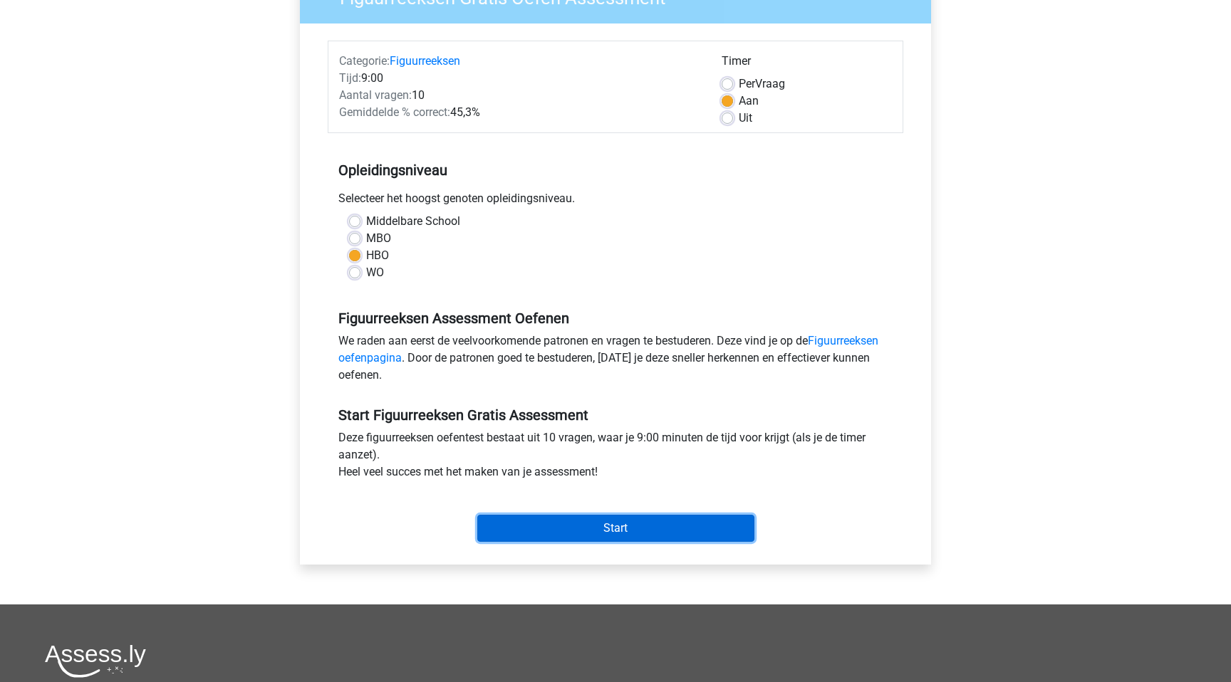
click at [608, 534] on input "Start" at bounding box center [615, 528] width 277 height 27
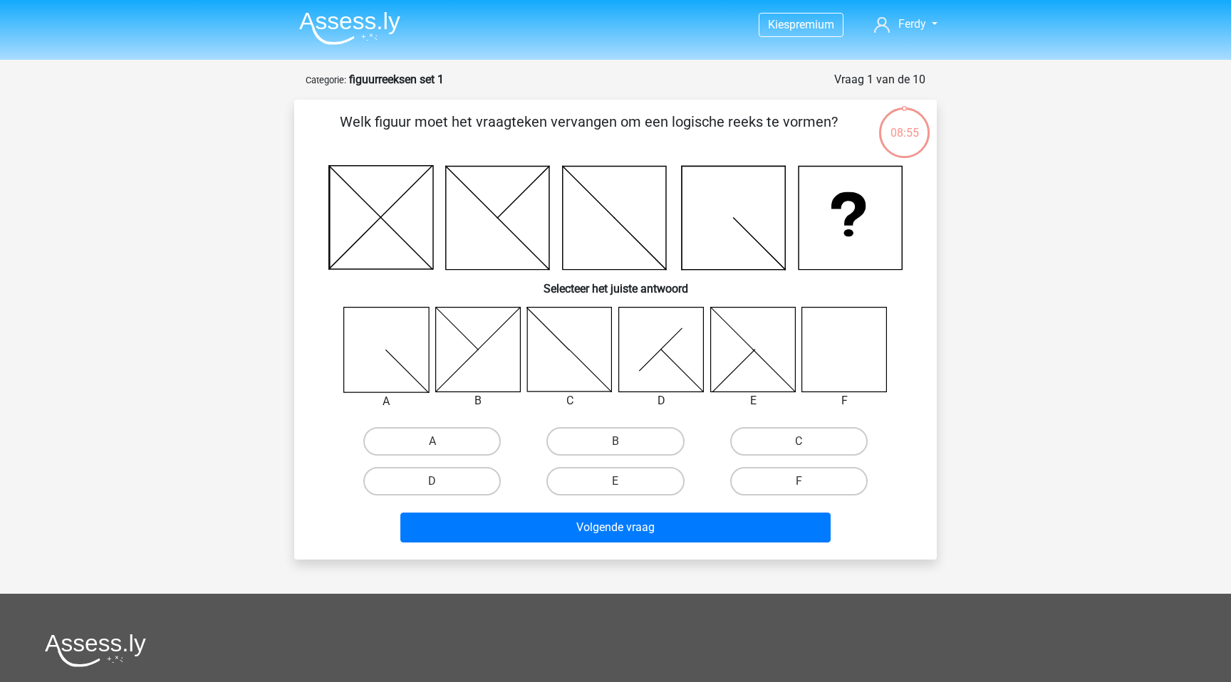
click at [838, 363] on icon at bounding box center [844, 349] width 85 height 85
click at [811, 476] on label "F" at bounding box center [798, 481] width 137 height 28
click at [808, 482] on input "F" at bounding box center [803, 486] width 9 height 9
radio input "true"
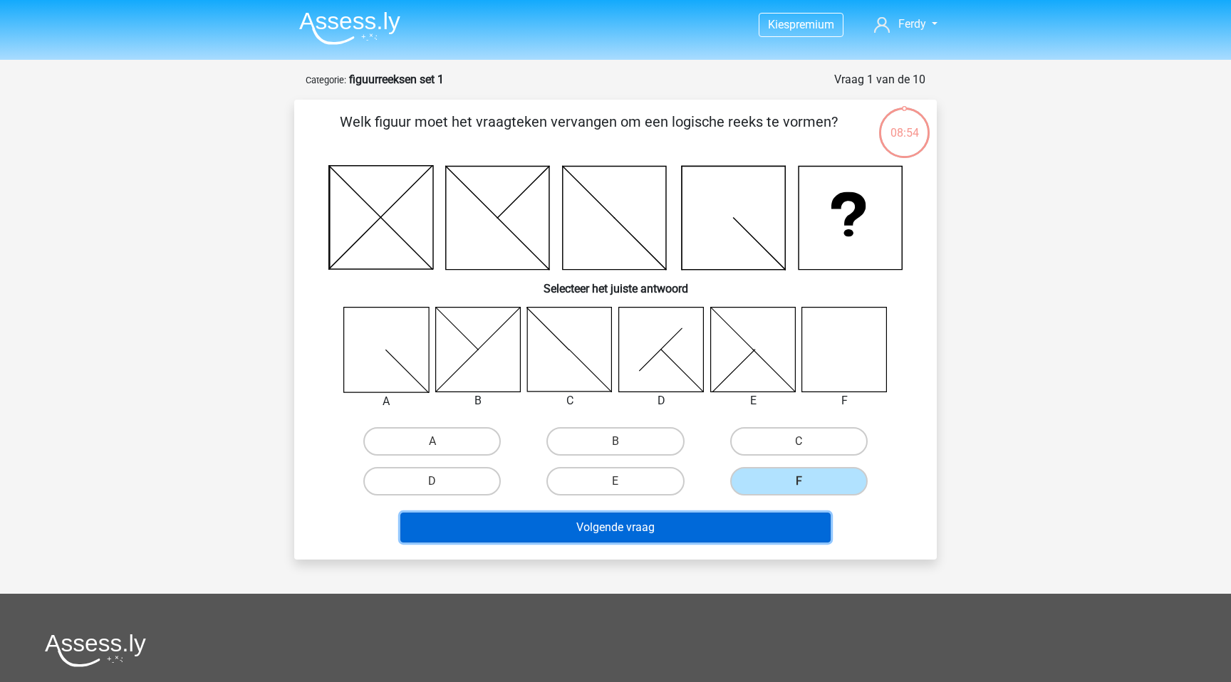
click at [714, 525] on button "Volgende vraag" at bounding box center [615, 528] width 431 height 30
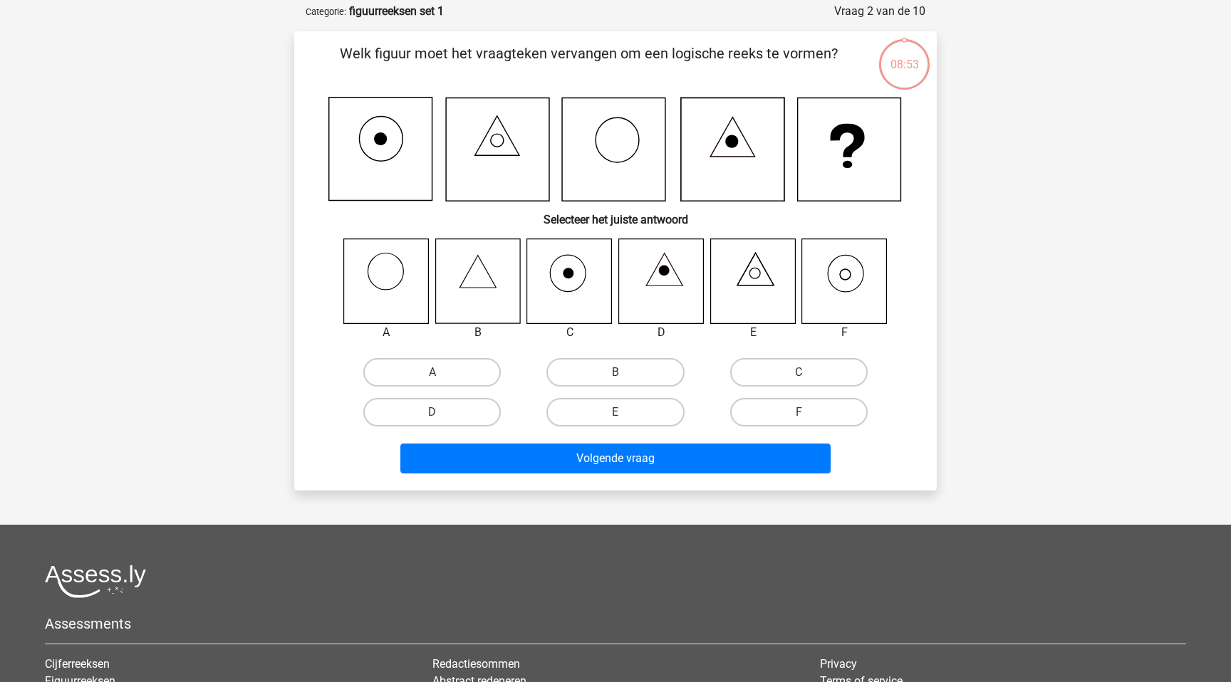
scroll to position [71, 0]
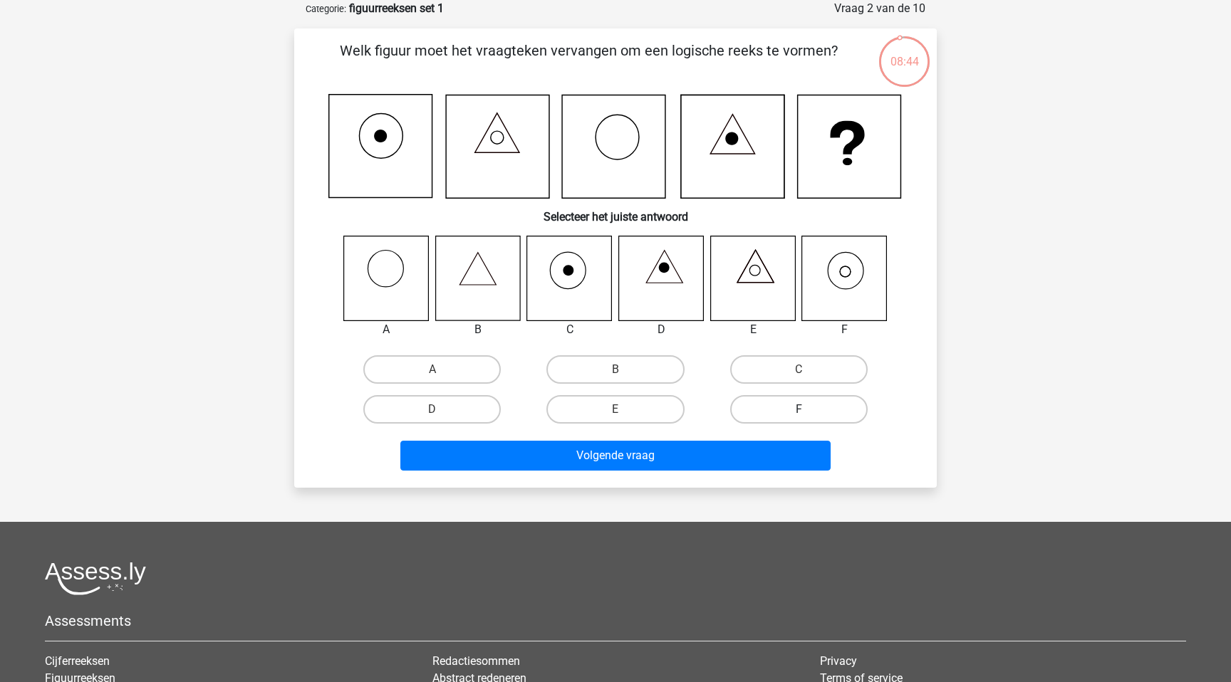
click at [798, 413] on label "F" at bounding box center [798, 409] width 137 height 28
click at [799, 413] on input "F" at bounding box center [803, 414] width 9 height 9
radio input "true"
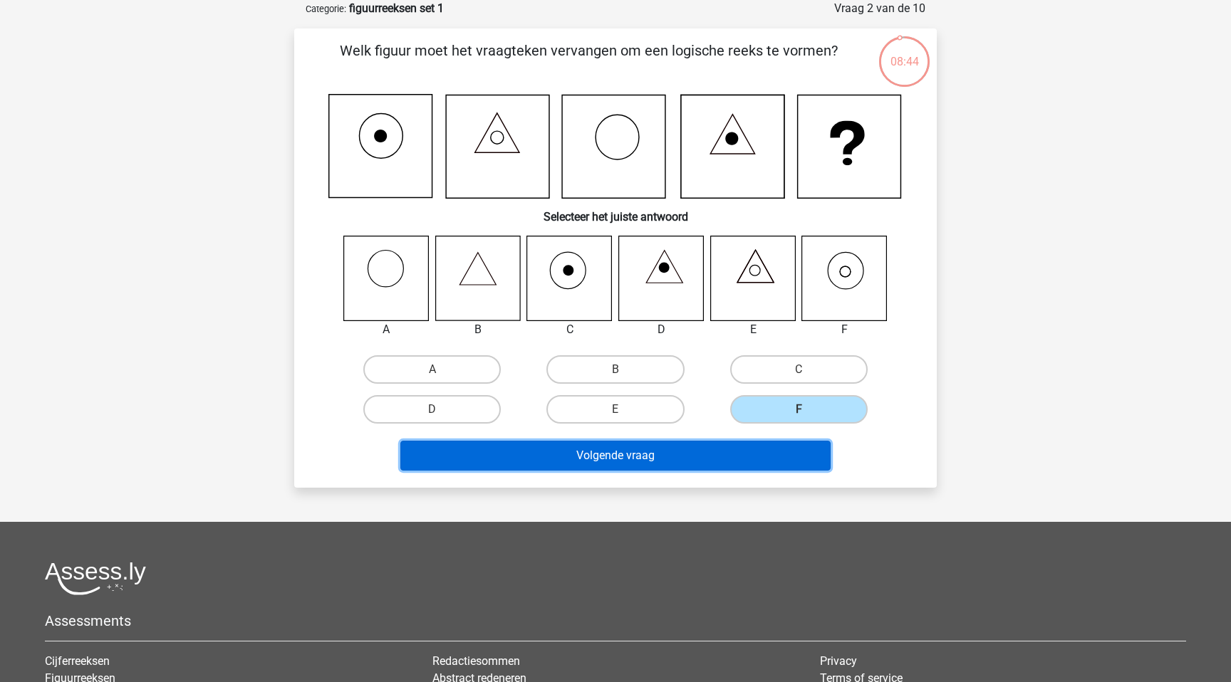
click at [756, 452] on button "Volgende vraag" at bounding box center [615, 456] width 431 height 30
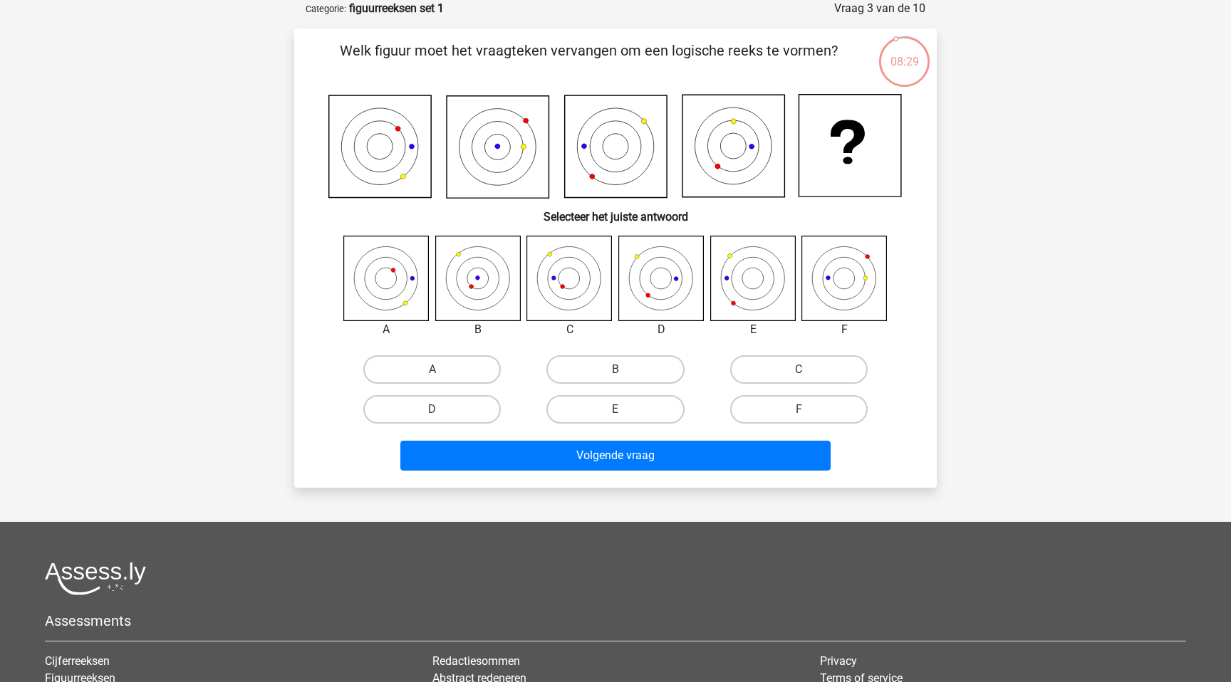
click at [587, 281] on icon at bounding box center [569, 278] width 85 height 85
click at [799, 367] on label "C" at bounding box center [798, 369] width 137 height 28
click at [799, 370] on input "C" at bounding box center [803, 374] width 9 height 9
radio input "true"
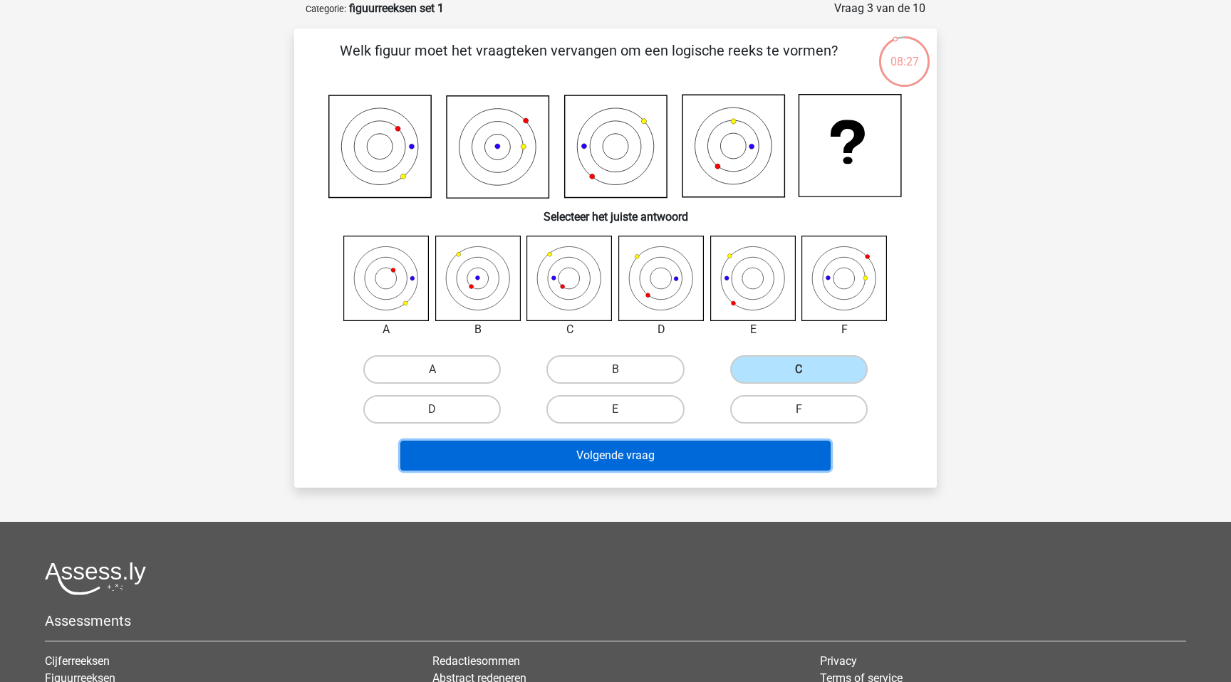
click at [690, 448] on button "Volgende vraag" at bounding box center [615, 456] width 431 height 30
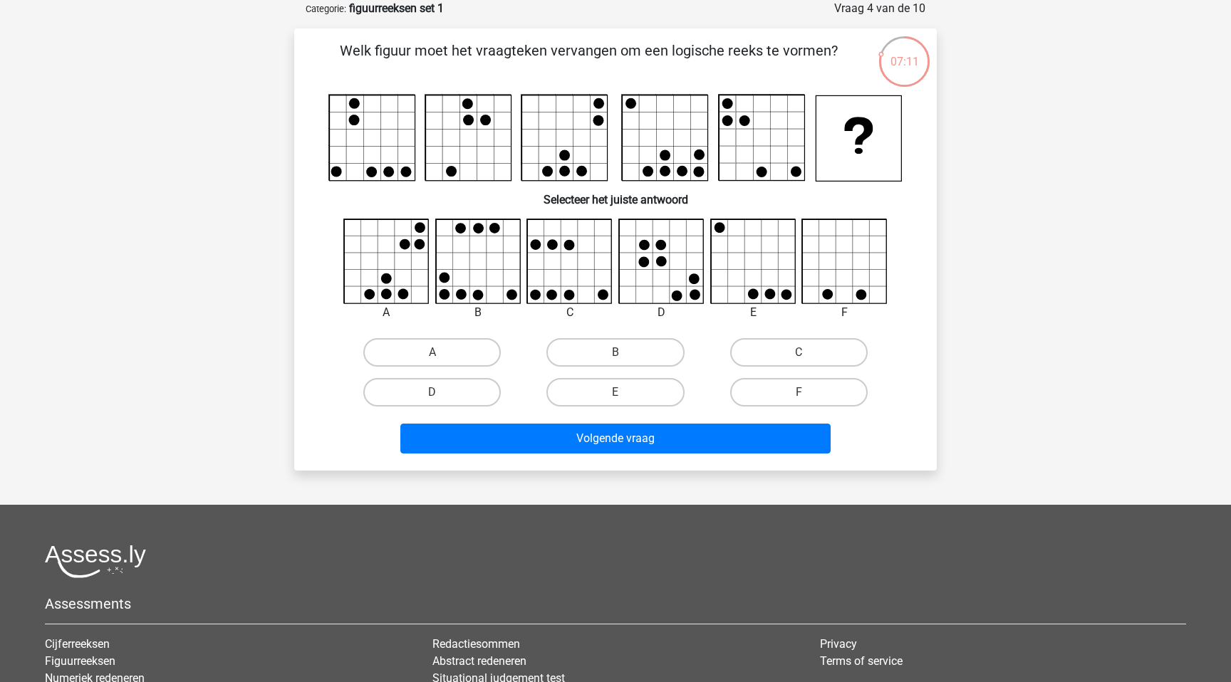
click at [478, 277] on icon at bounding box center [478, 261] width 85 height 85
click at [619, 360] on input "B" at bounding box center [619, 357] width 9 height 9
radio input "true"
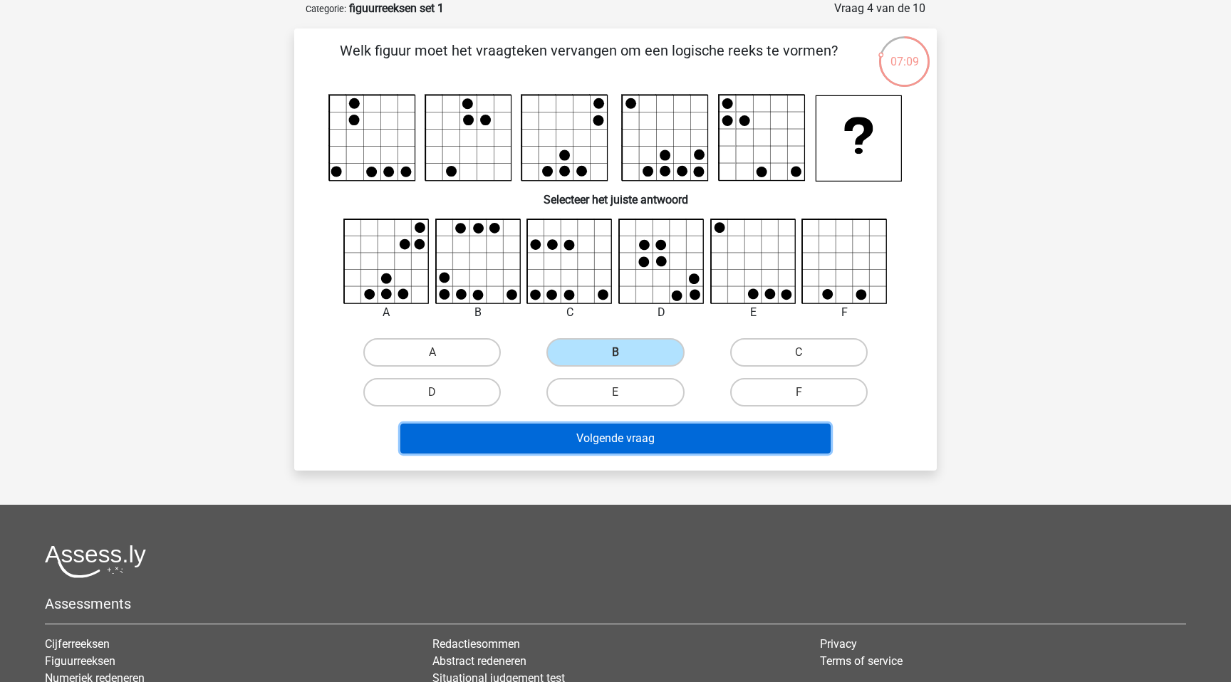
click at [610, 444] on button "Volgende vraag" at bounding box center [615, 439] width 431 height 30
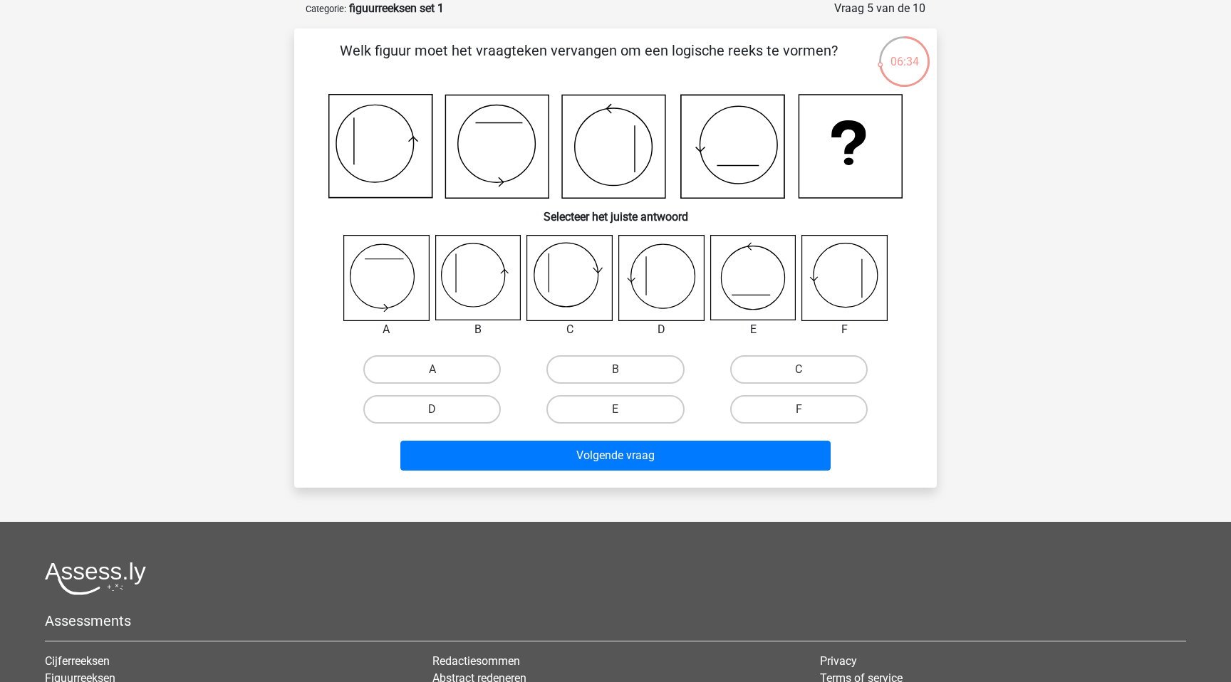
click at [679, 277] on icon at bounding box center [661, 278] width 85 height 85
click at [411, 411] on label "D" at bounding box center [431, 409] width 137 height 28
click at [432, 411] on input "D" at bounding box center [436, 414] width 9 height 9
radio input "true"
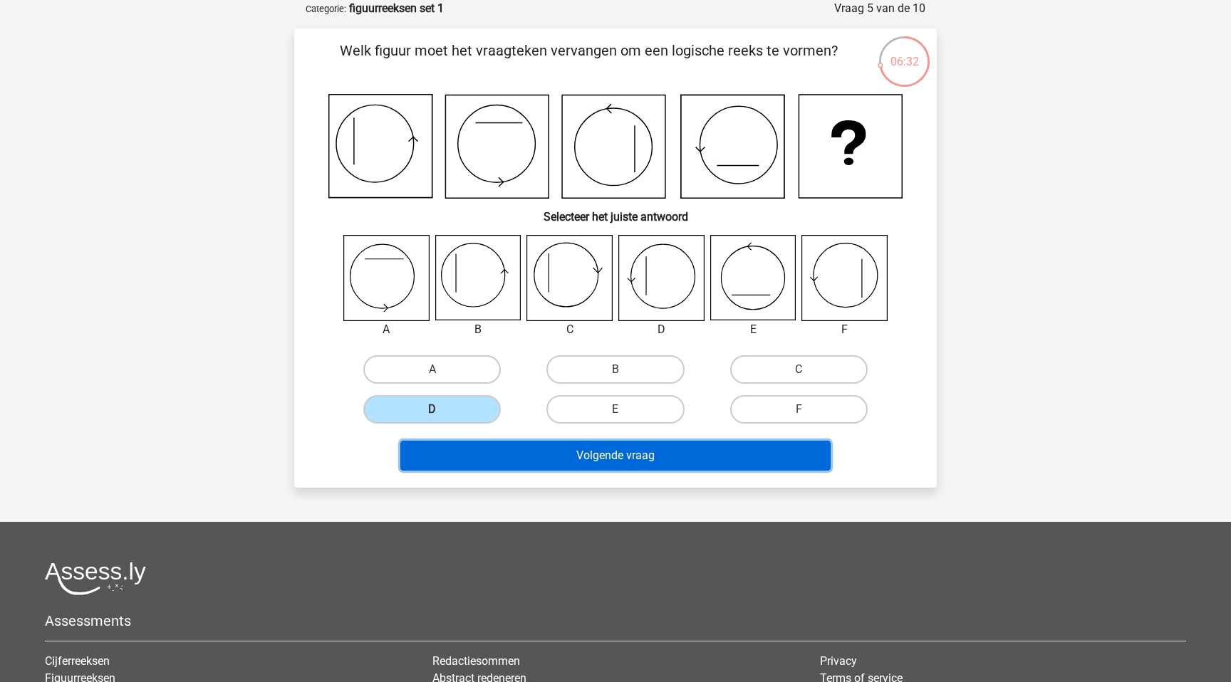
click at [536, 453] on button "Volgende vraag" at bounding box center [615, 456] width 431 height 30
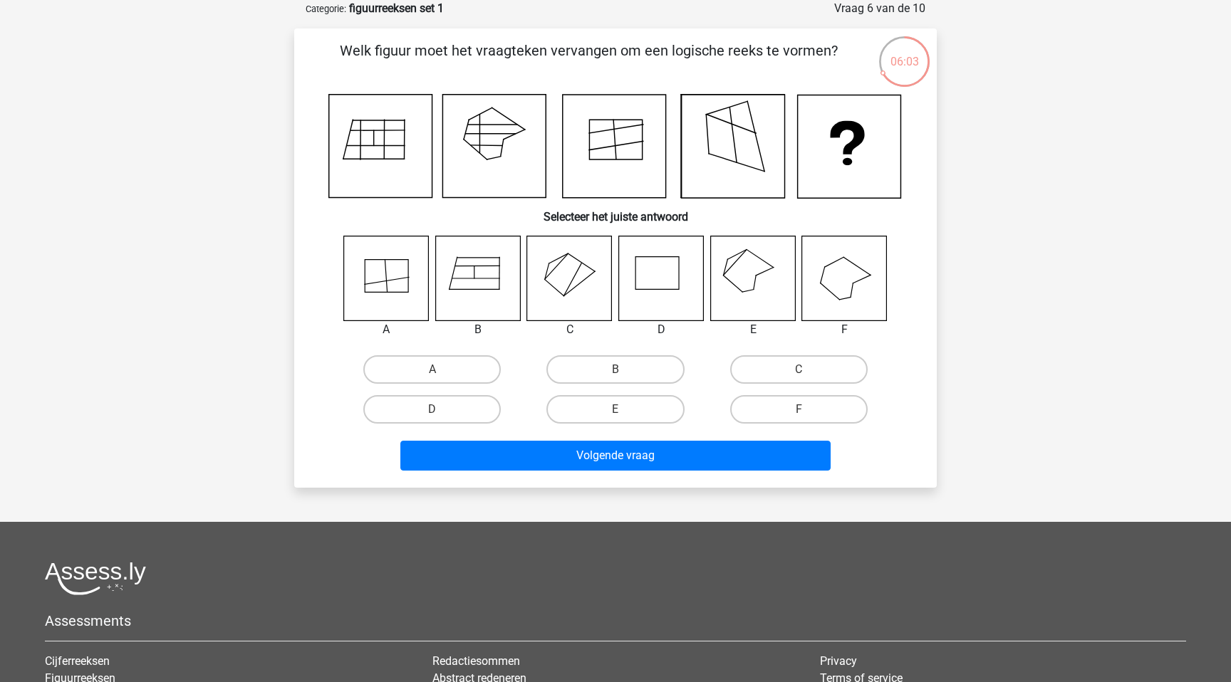
click at [745, 283] on icon at bounding box center [752, 278] width 85 height 85
click at [634, 410] on label "E" at bounding box center [614, 409] width 137 height 28
click at [625, 410] on input "E" at bounding box center [619, 414] width 9 height 9
radio input "true"
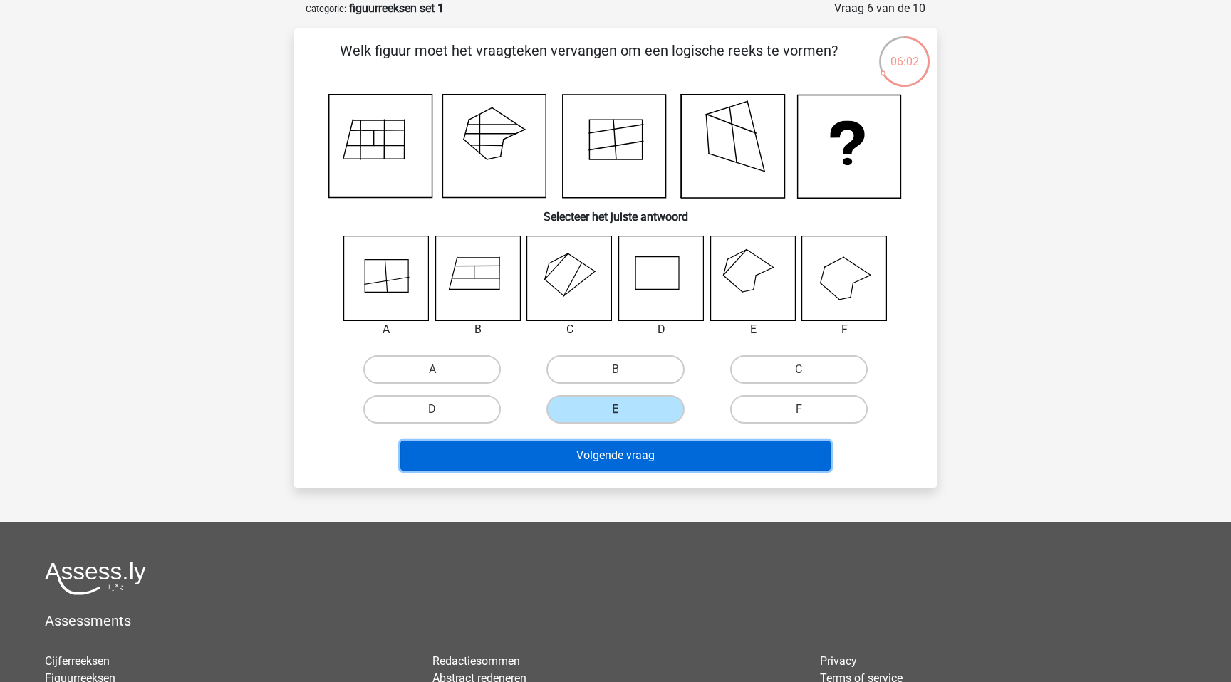
click at [618, 458] on button "Volgende vraag" at bounding box center [615, 456] width 431 height 30
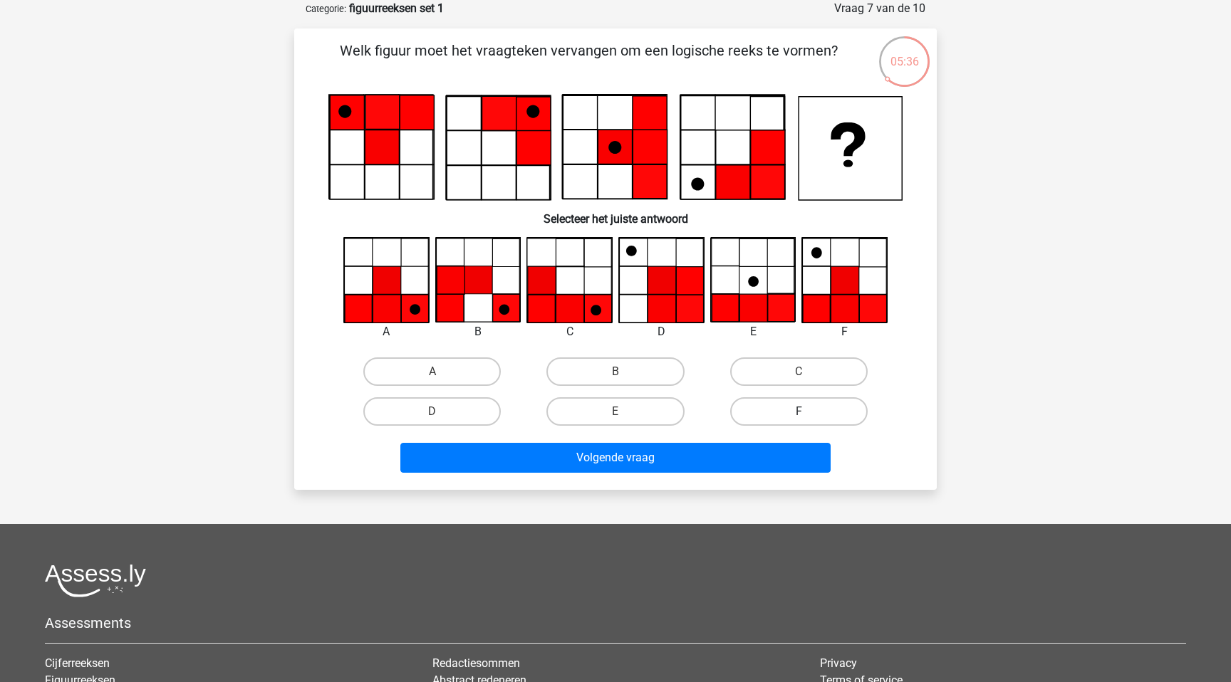
click at [774, 421] on label "F" at bounding box center [798, 411] width 137 height 28
click at [799, 421] on input "F" at bounding box center [803, 416] width 9 height 9
radio input "true"
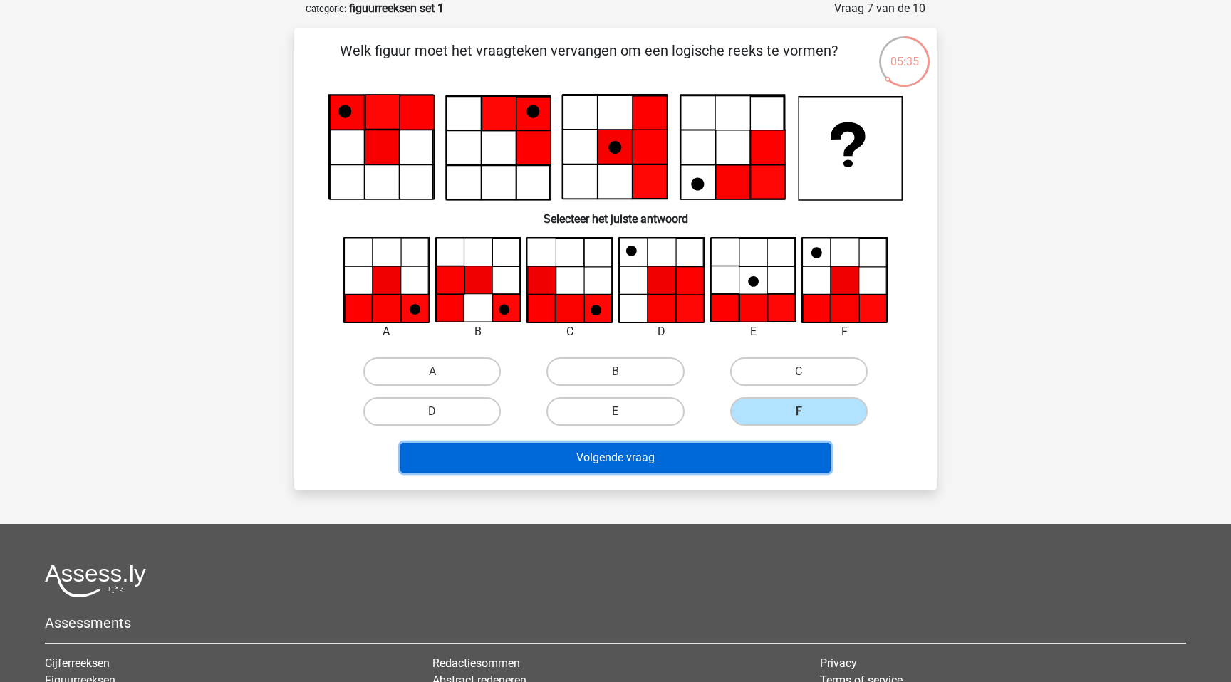
click at [723, 459] on button "Volgende vraag" at bounding box center [615, 458] width 431 height 30
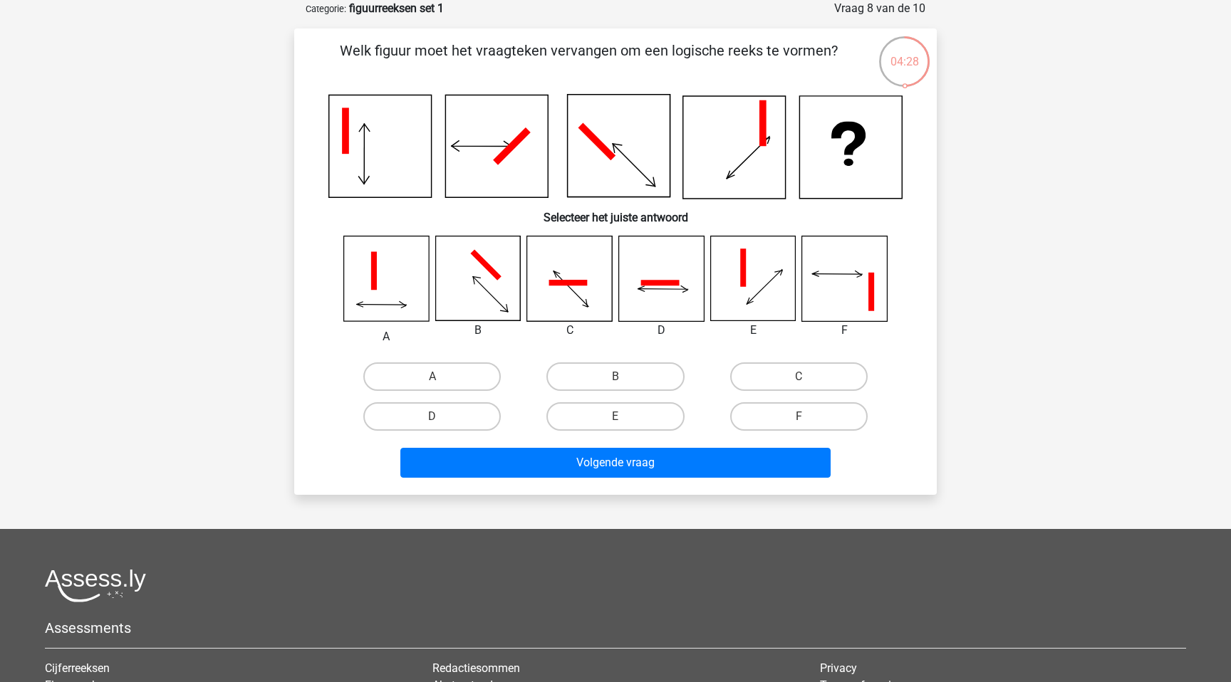
click at [887, 298] on icon at bounding box center [844, 278] width 85 height 85
click at [812, 397] on div "F" at bounding box center [798, 417] width 183 height 40
click at [796, 416] on label "F" at bounding box center [798, 416] width 137 height 28
click at [799, 417] on input "F" at bounding box center [803, 421] width 9 height 9
radio input "true"
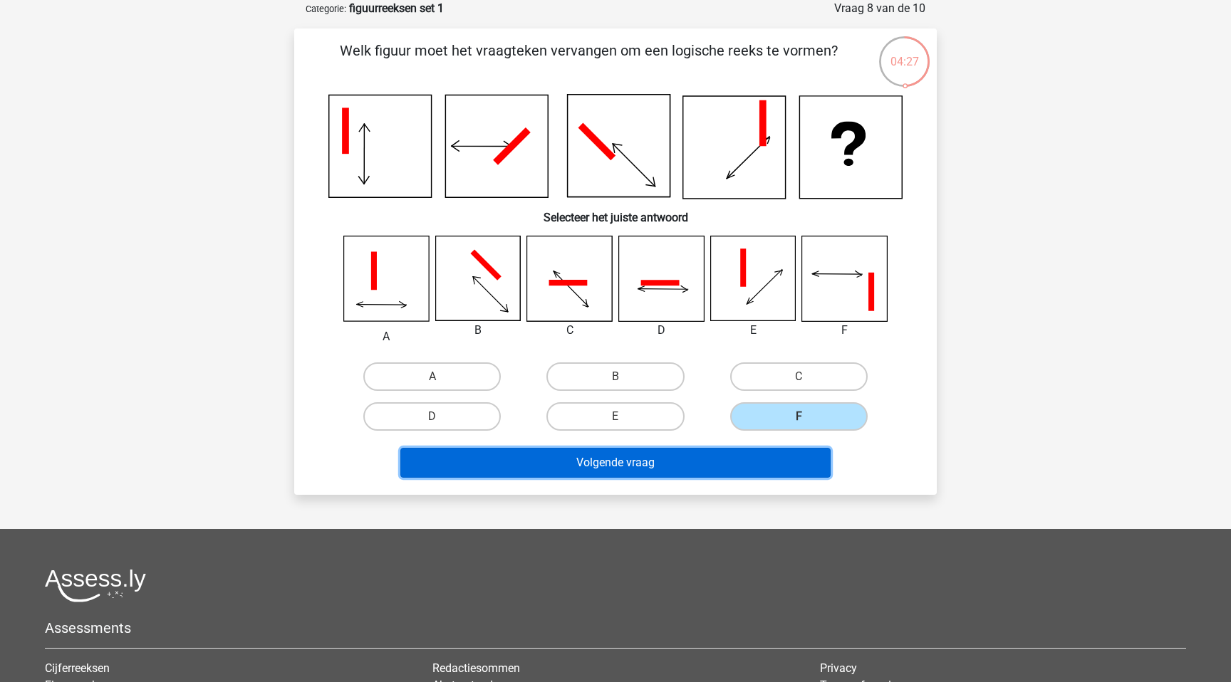
click at [720, 477] on button "Volgende vraag" at bounding box center [615, 463] width 431 height 30
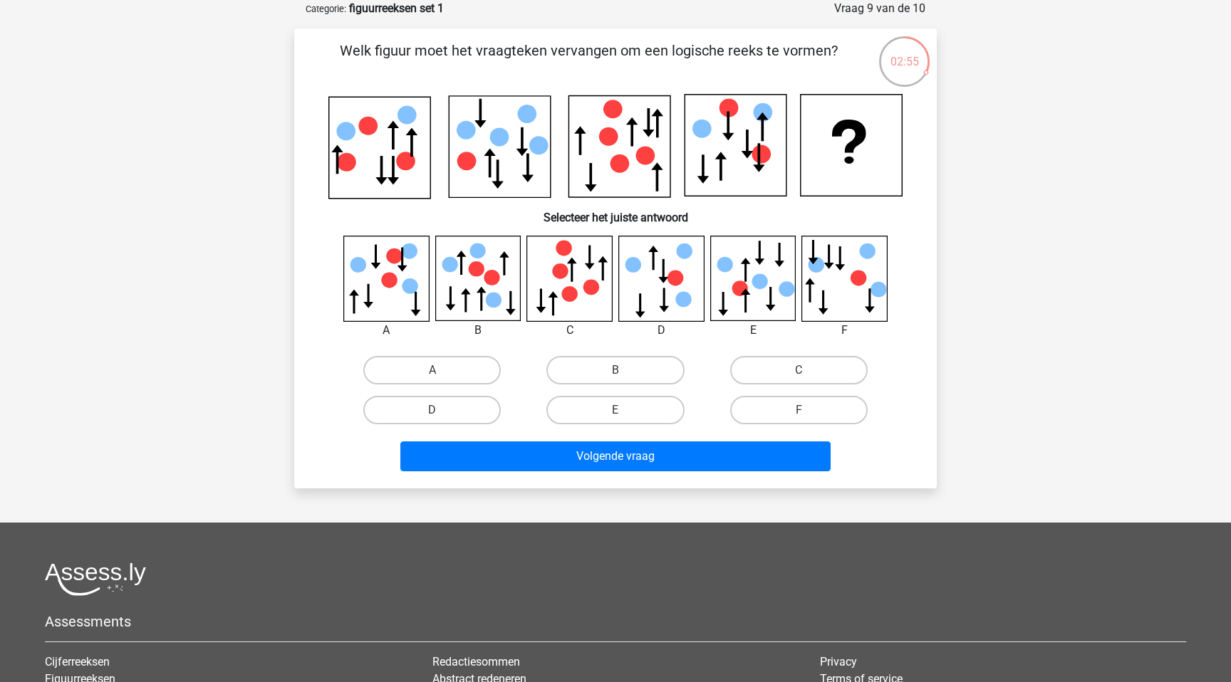
click at [668, 274] on icon at bounding box center [675, 278] width 16 height 16
click at [451, 420] on label "D" at bounding box center [431, 410] width 137 height 28
click at [442, 420] on input "D" at bounding box center [436, 414] width 9 height 9
radio input "true"
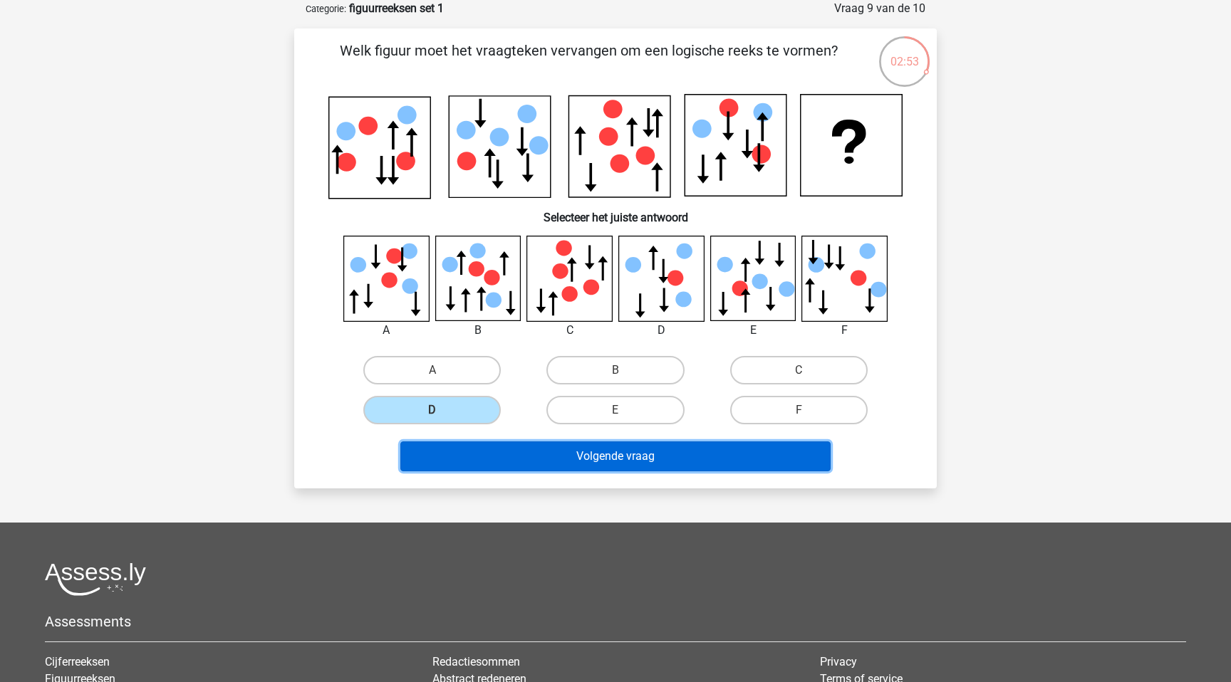
click at [530, 457] on button "Volgende vraag" at bounding box center [615, 457] width 431 height 30
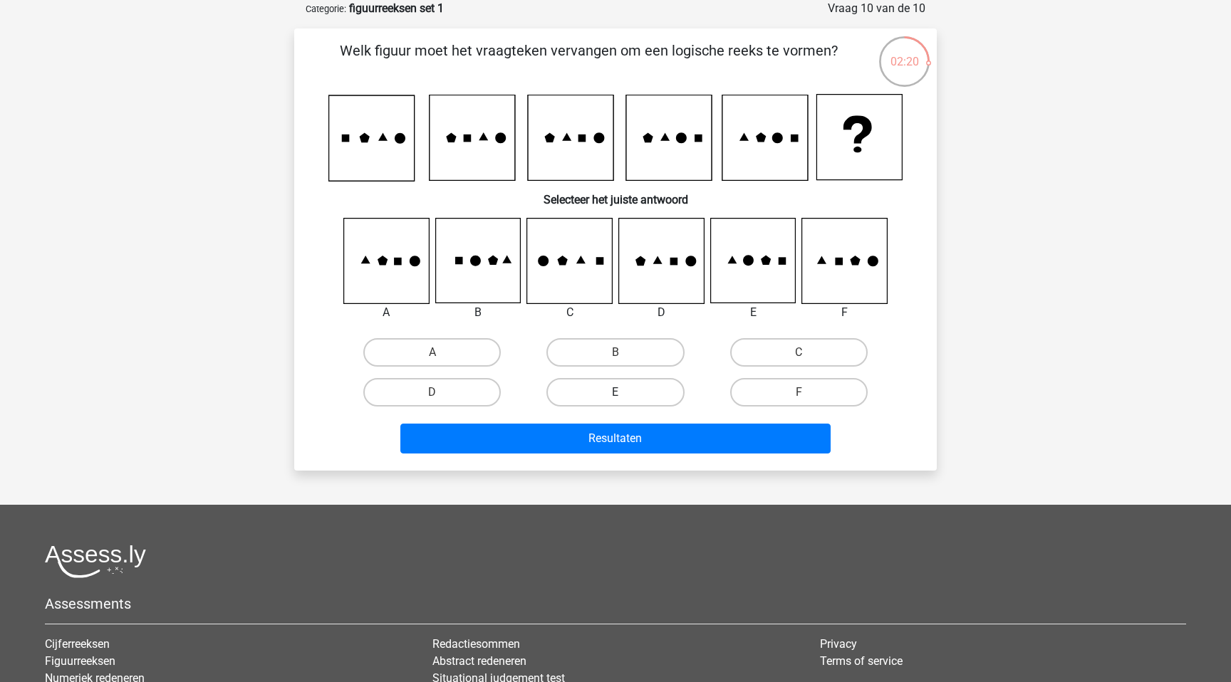
click at [611, 402] on label "E" at bounding box center [614, 392] width 137 height 28
click at [615, 402] on input "E" at bounding box center [619, 396] width 9 height 9
radio input "true"
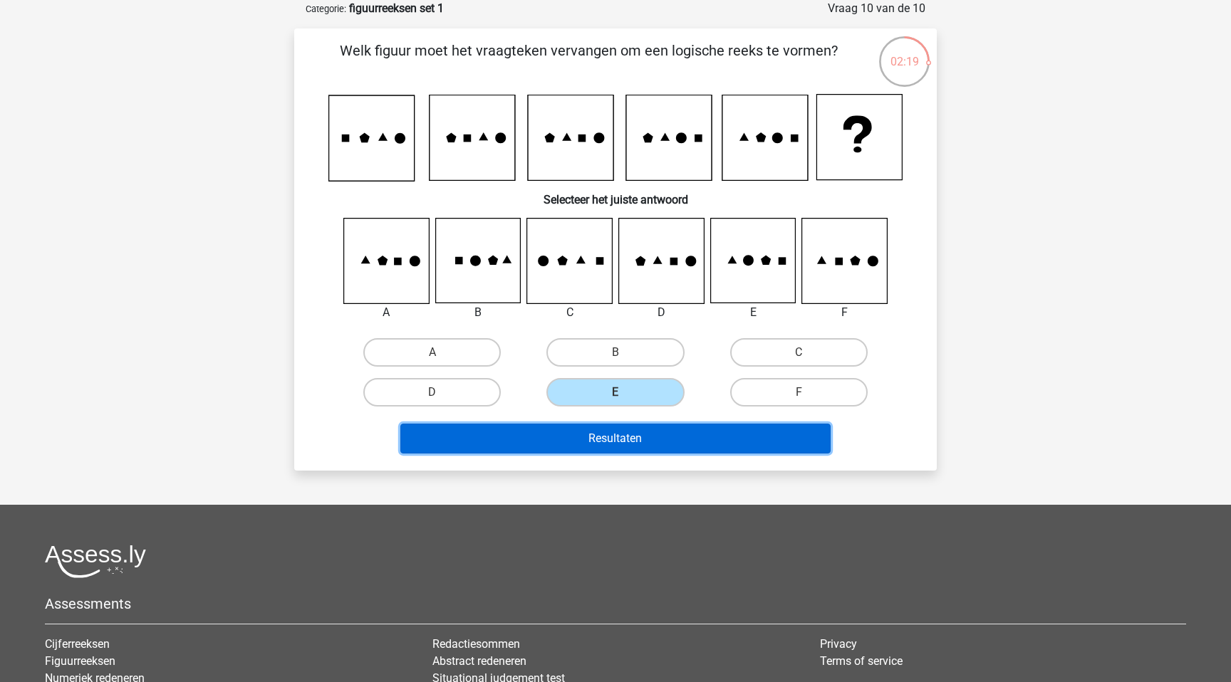
click at [614, 444] on button "Resultaten" at bounding box center [615, 439] width 431 height 30
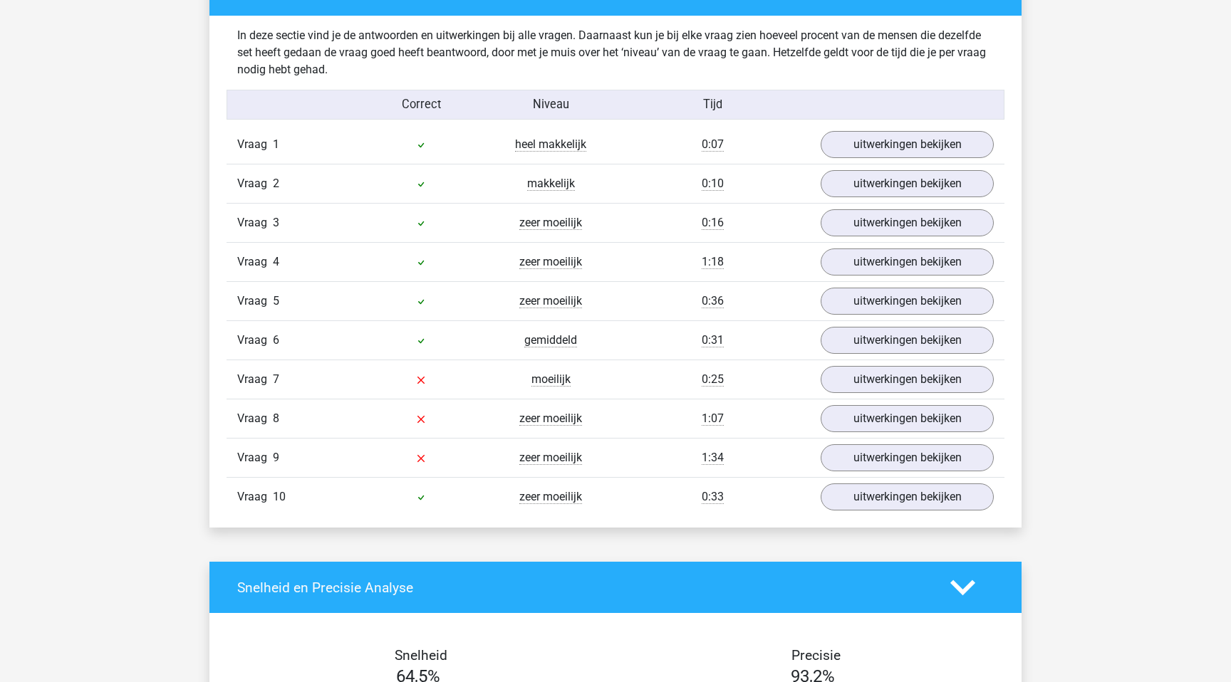
scroll to position [1108, 0]
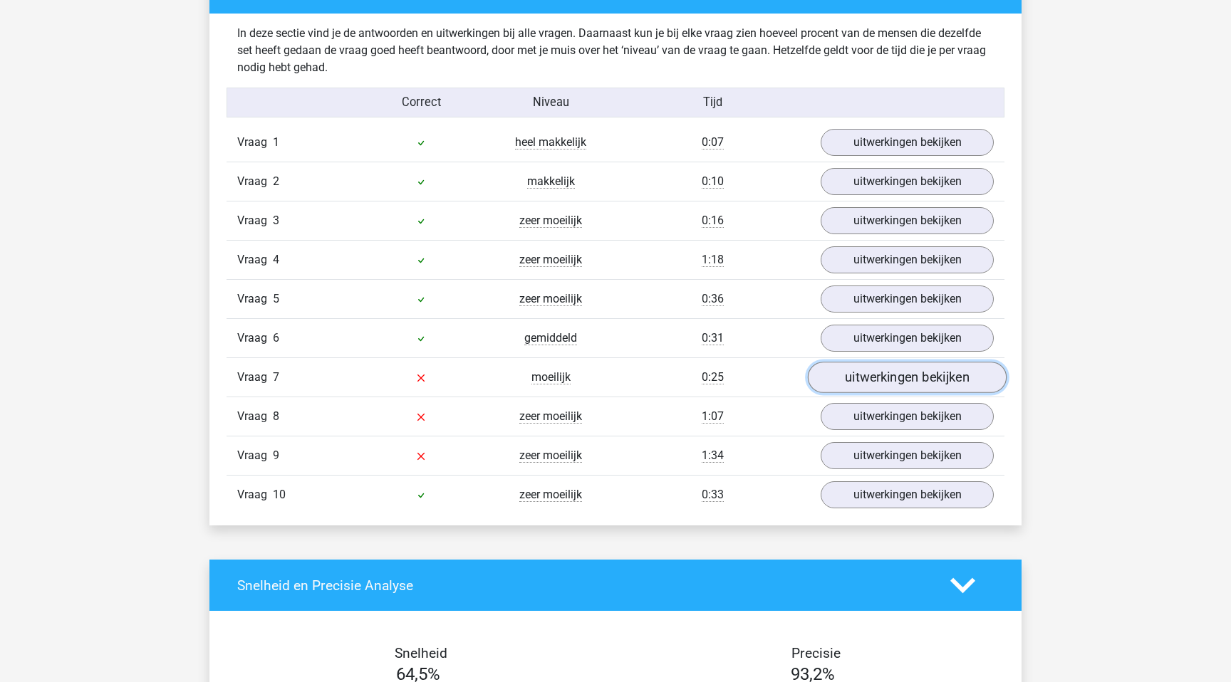
click at [864, 389] on link "uitwerkingen bekijken" at bounding box center [907, 377] width 199 height 31
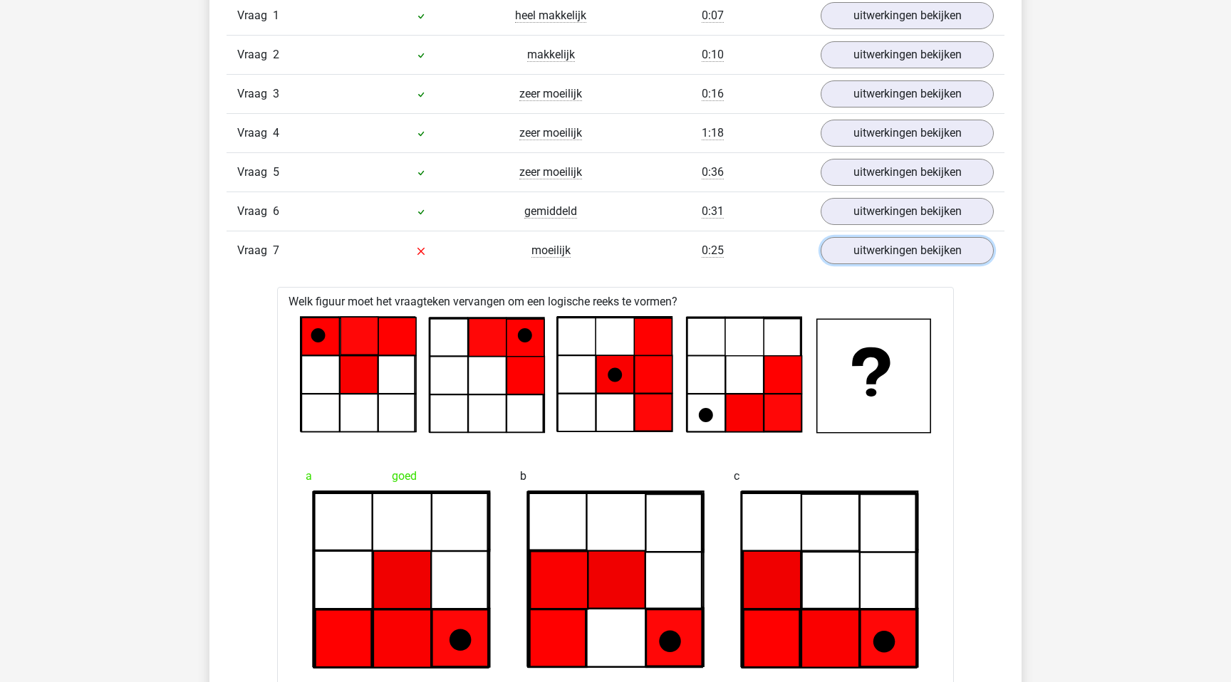
scroll to position [1230, 0]
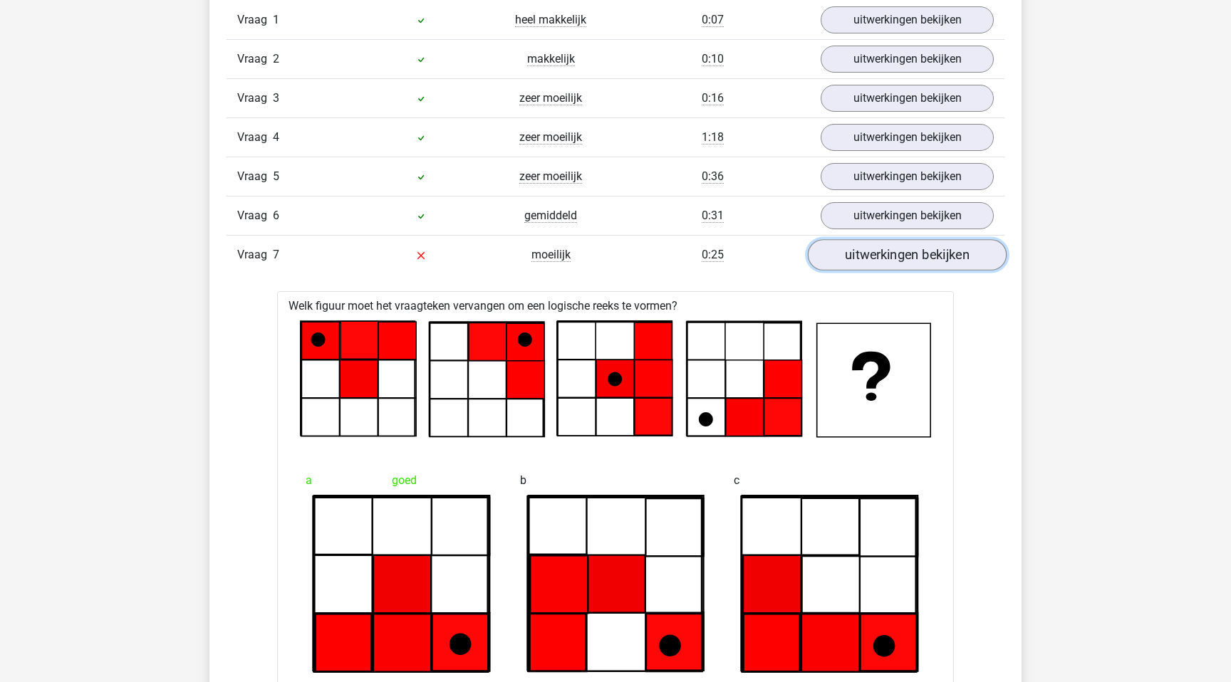
click at [858, 249] on link "uitwerkingen bekijken" at bounding box center [907, 254] width 199 height 31
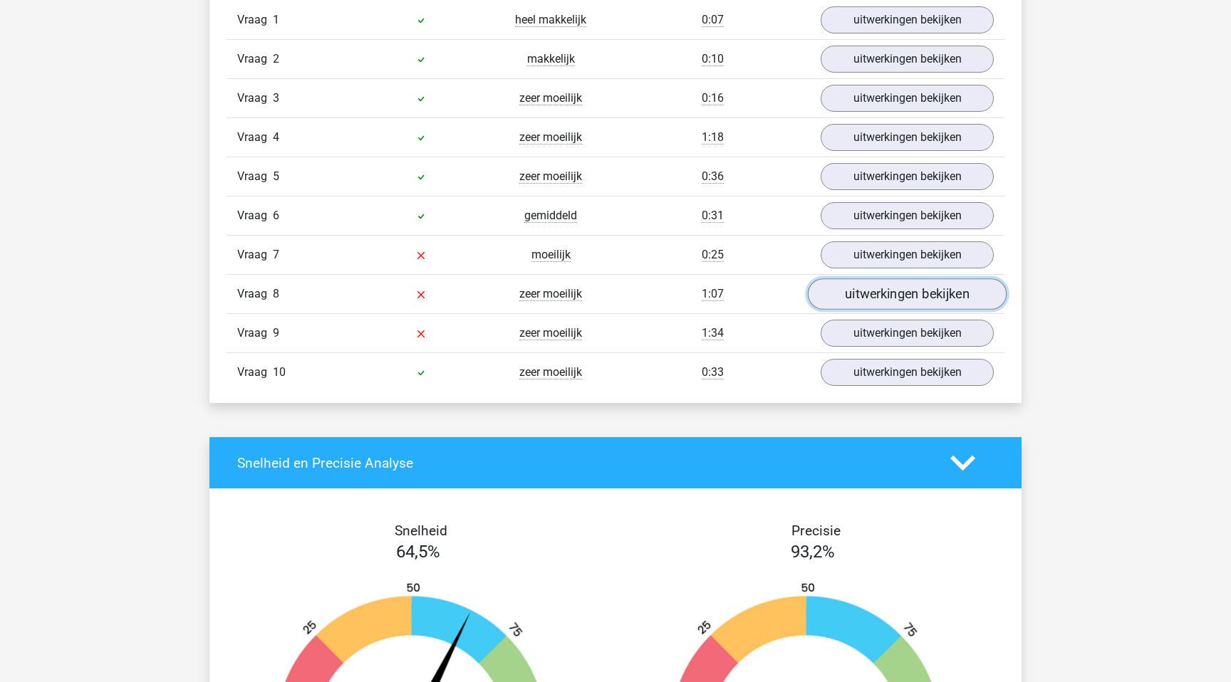
click at [860, 300] on link "uitwerkingen bekijken" at bounding box center [907, 294] width 199 height 31
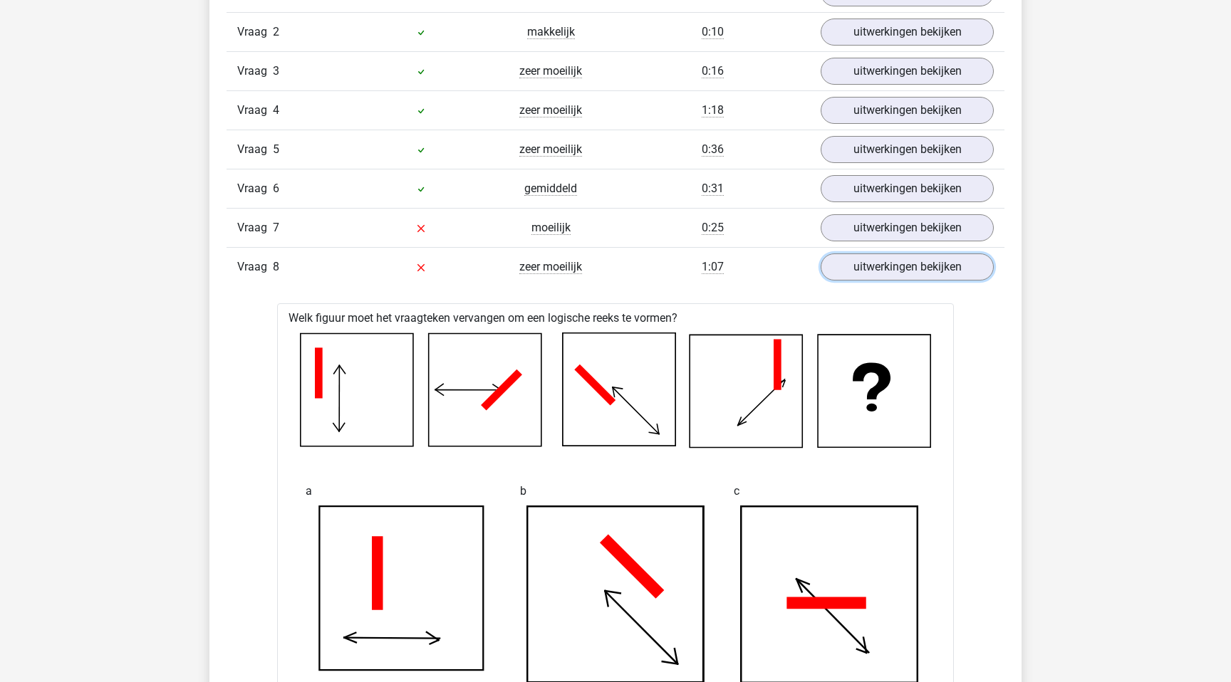
scroll to position [1255, 0]
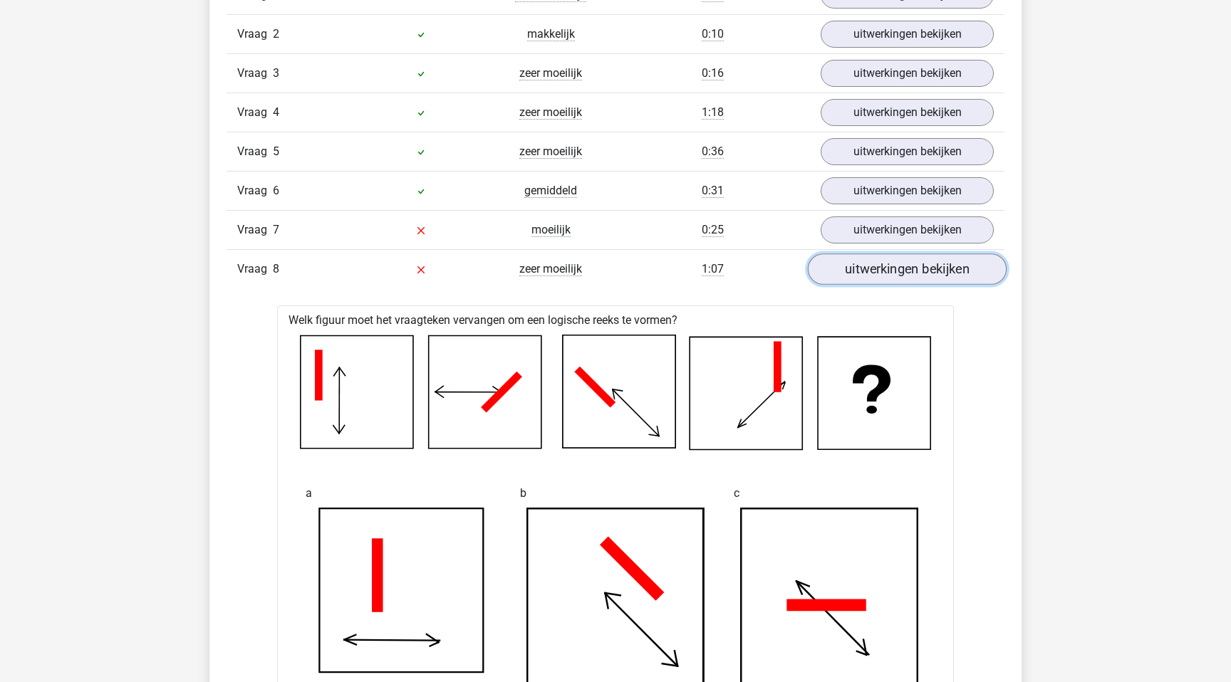
click at [883, 271] on link "uitwerkingen bekijken" at bounding box center [907, 269] width 199 height 31
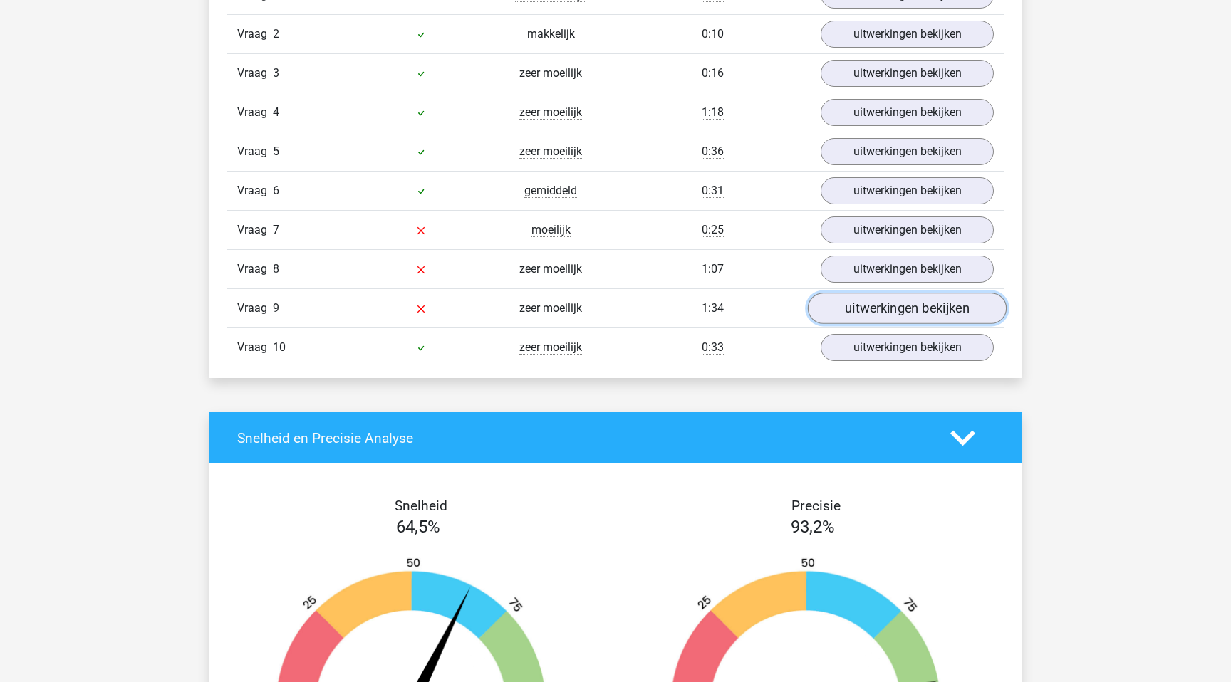
click at [910, 303] on link "uitwerkingen bekijken" at bounding box center [907, 308] width 199 height 31
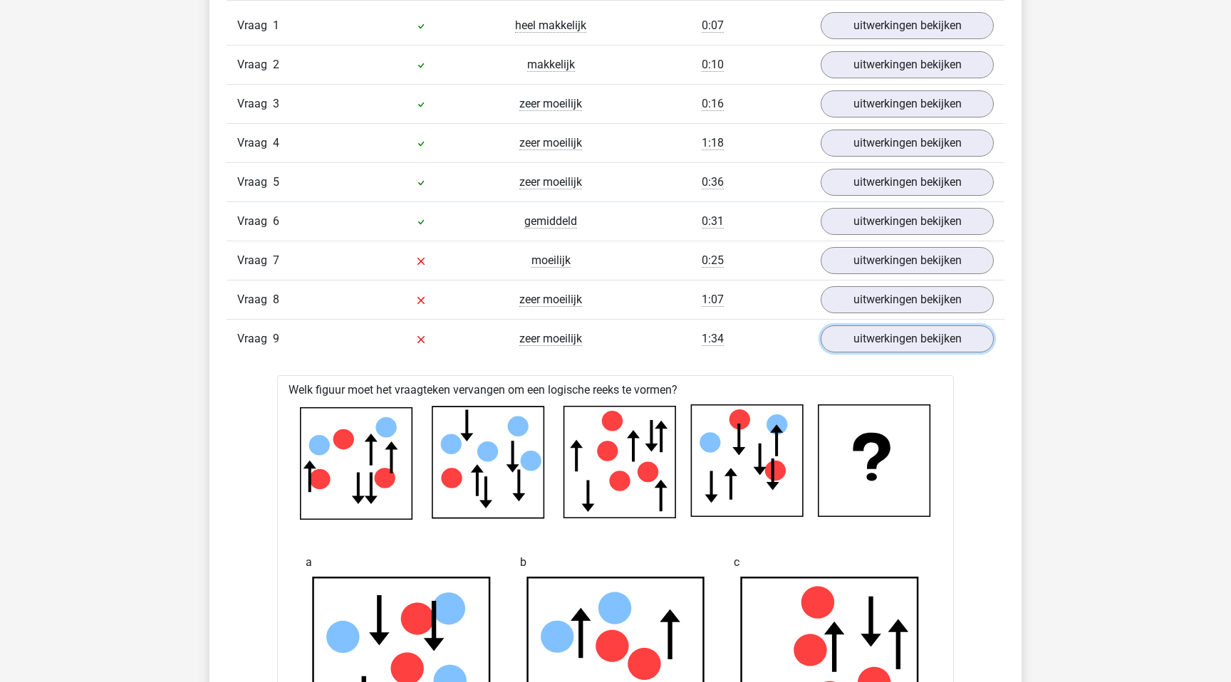
scroll to position [1201, 0]
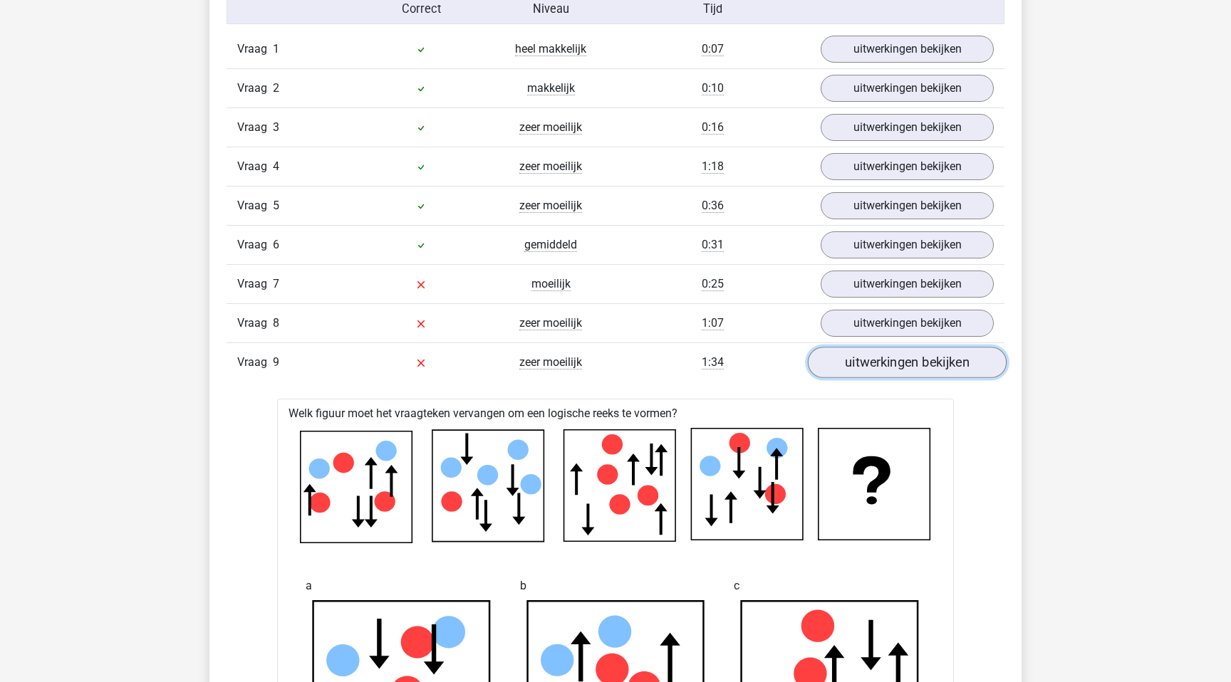
click at [882, 368] on link "uitwerkingen bekijken" at bounding box center [907, 362] width 199 height 31
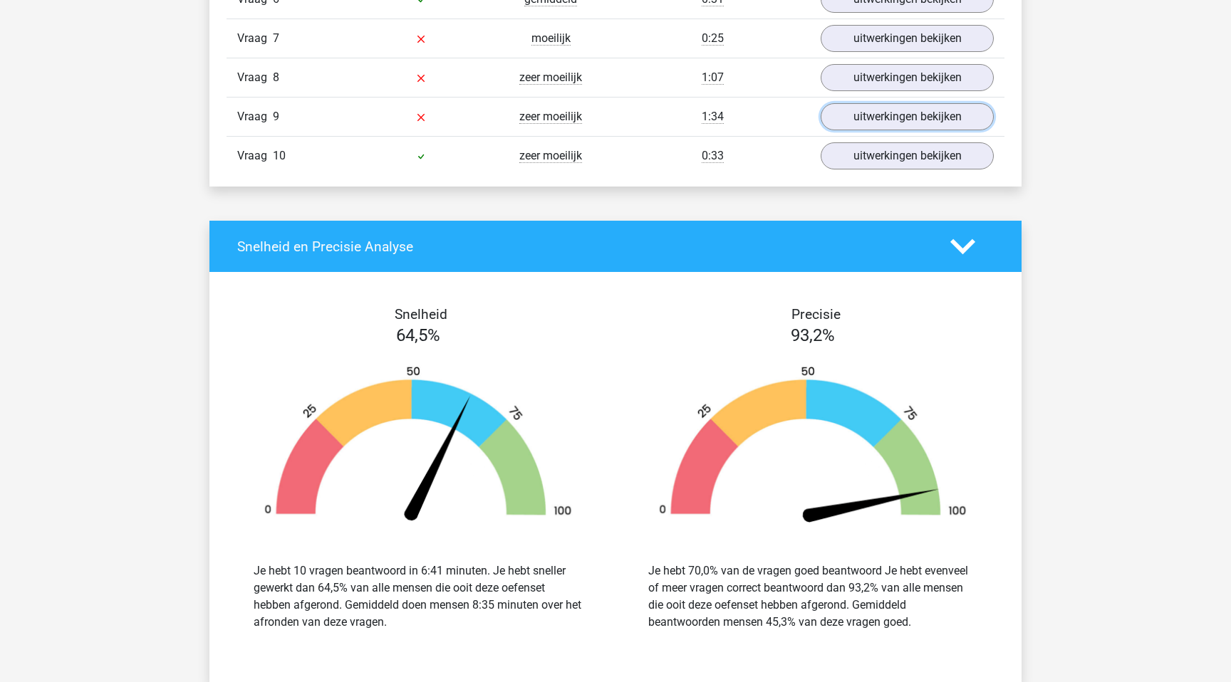
scroll to position [1443, 0]
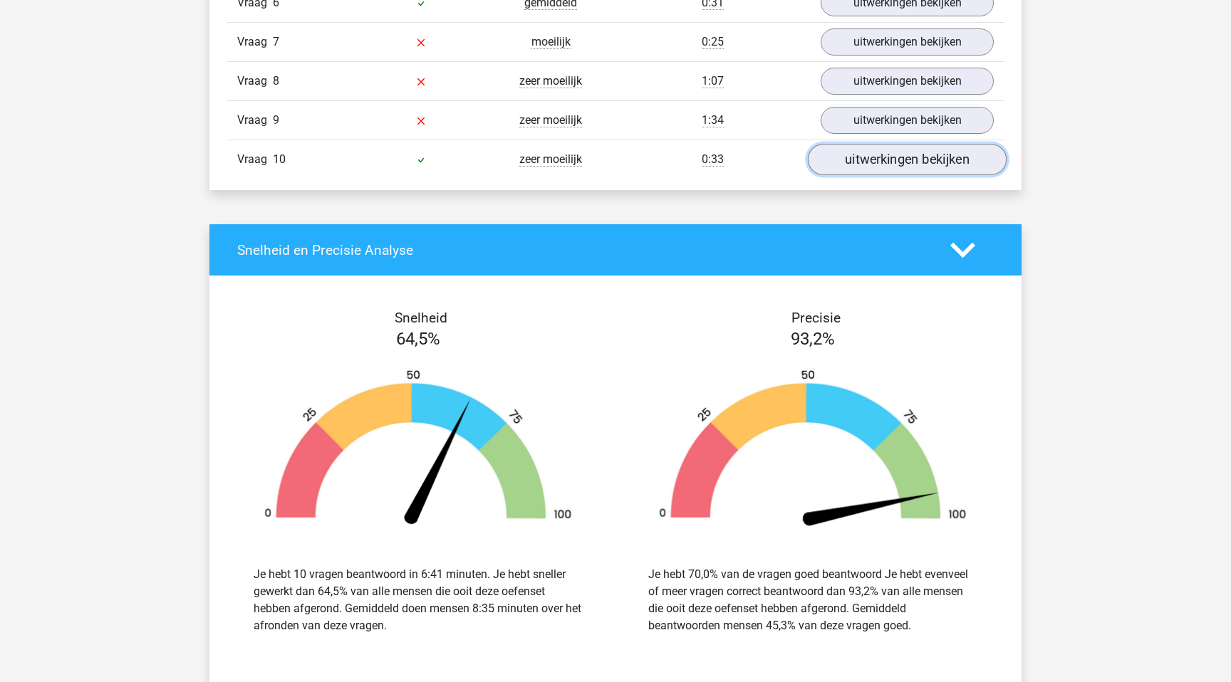
click at [894, 159] on link "uitwerkingen bekijken" at bounding box center [907, 159] width 199 height 31
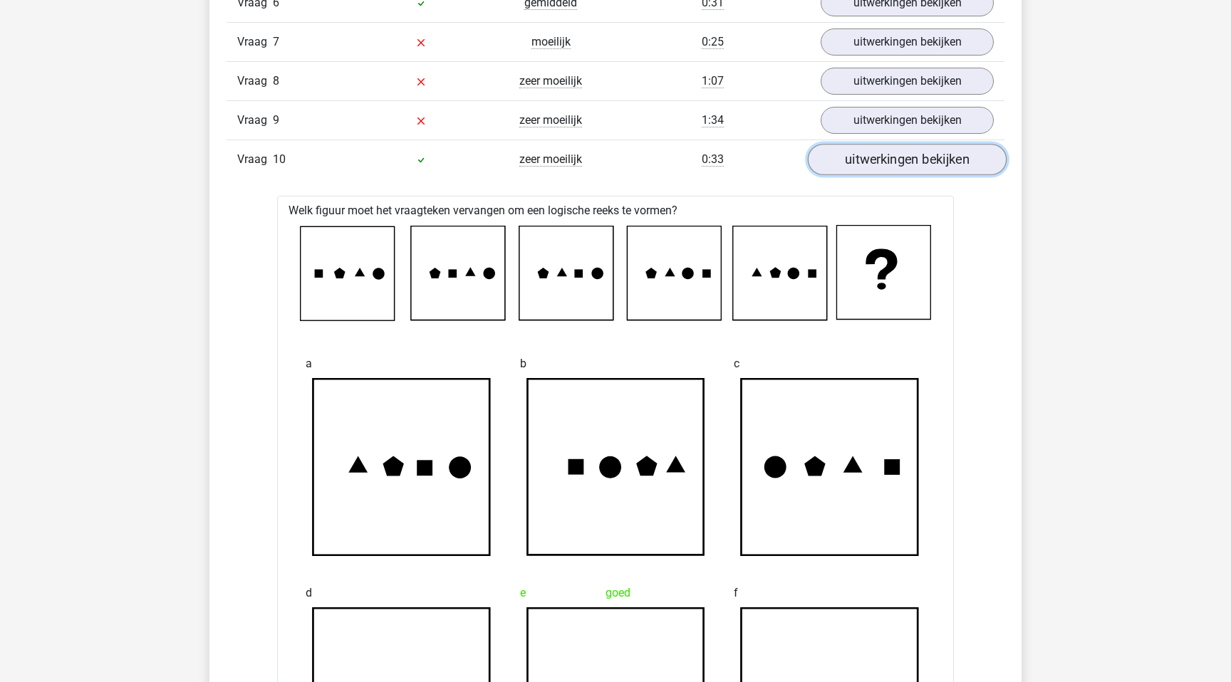
click at [894, 159] on link "uitwerkingen bekijken" at bounding box center [907, 159] width 199 height 31
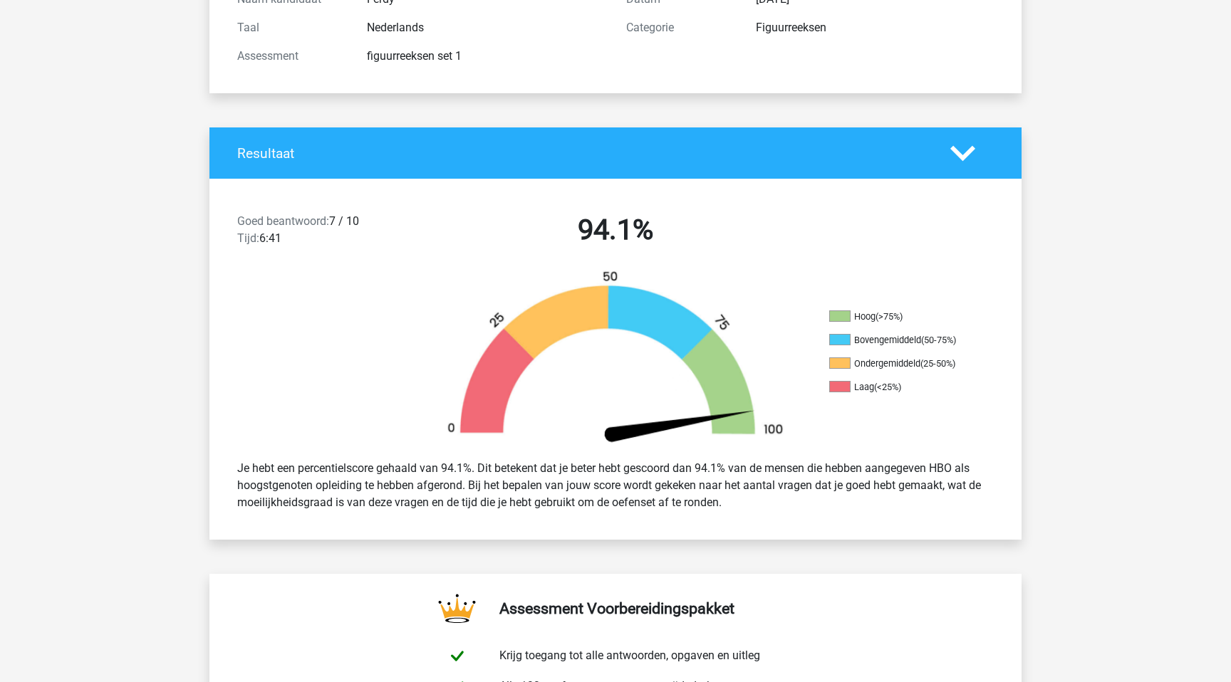
scroll to position [190, 0]
